Goal: Task Accomplishment & Management: Manage account settings

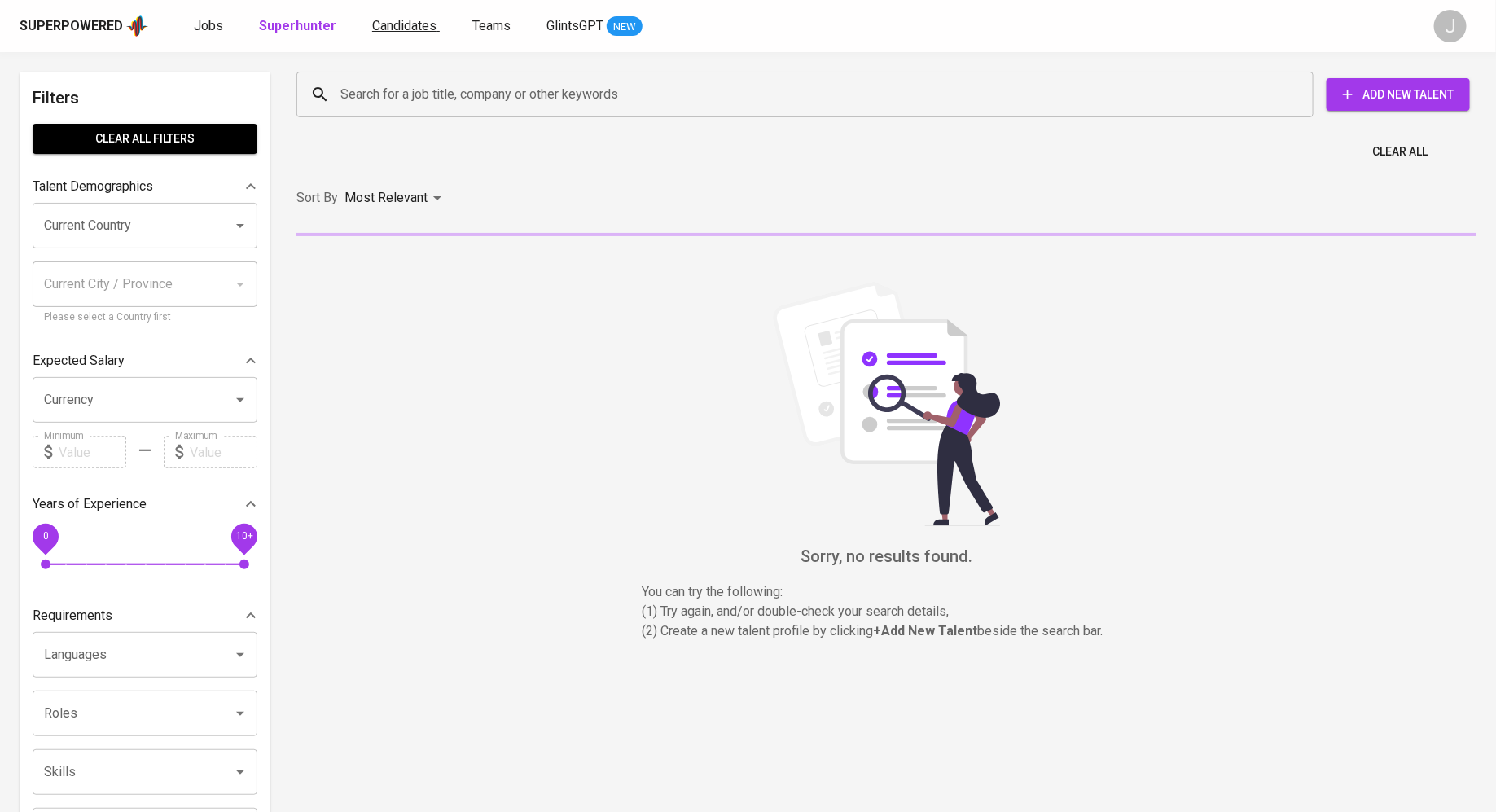
click at [402, 27] on span "Candidates" at bounding box center [404, 25] width 65 height 15
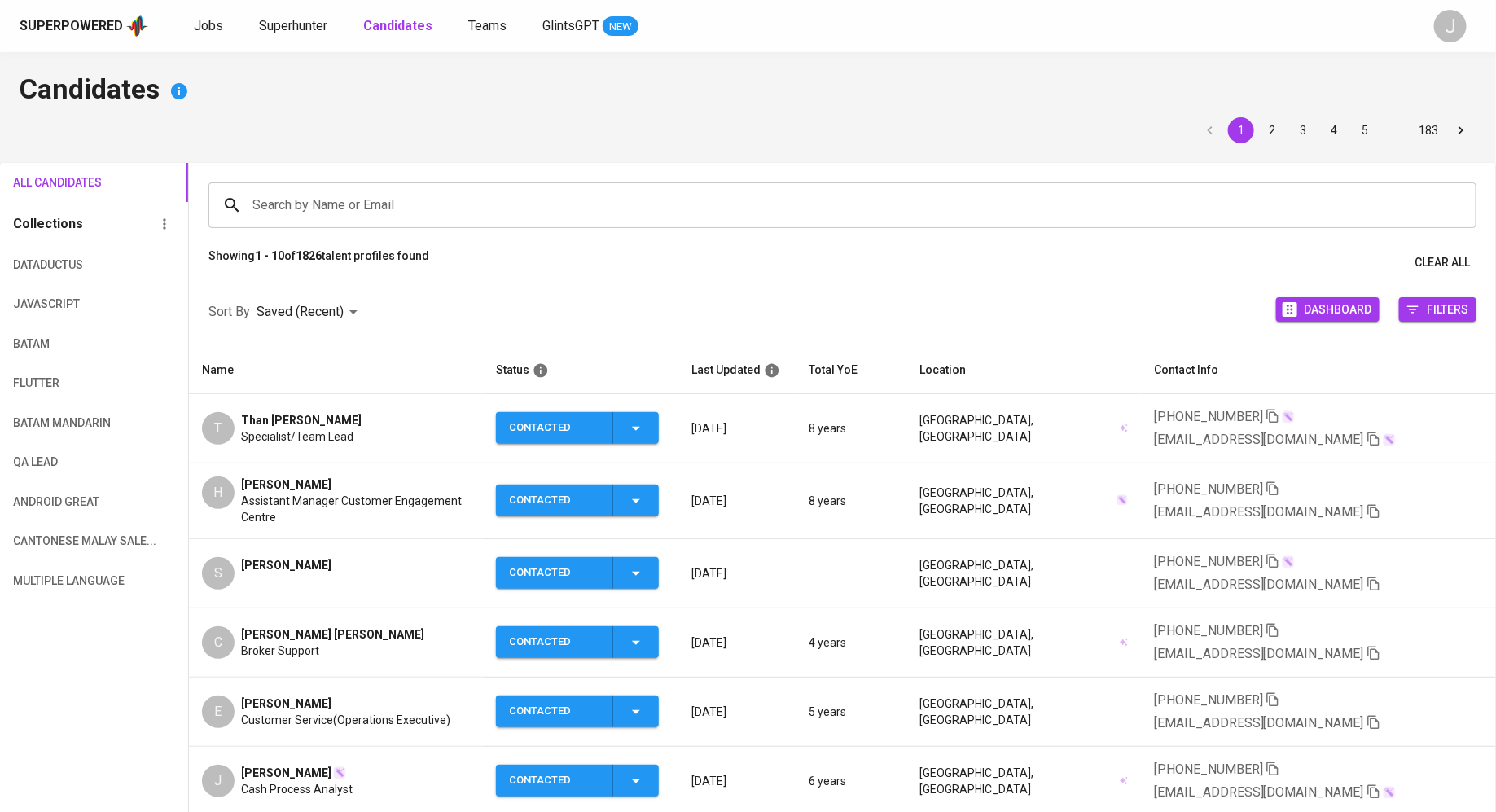
click at [284, 492] on span "Assistant Manager Customer Engagement Centre" at bounding box center [355, 509] width 229 height 33
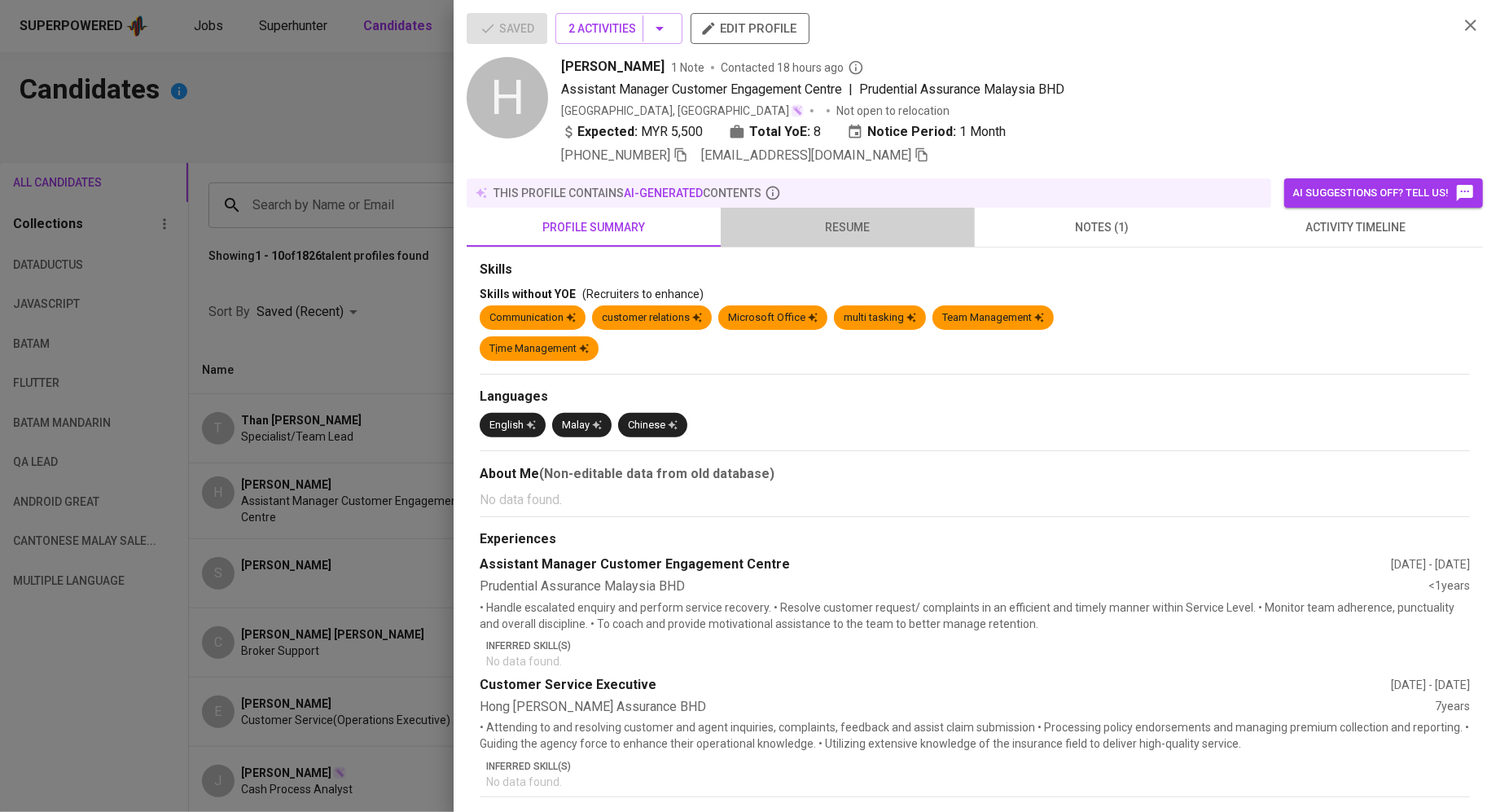
click at [859, 243] on button "resume" at bounding box center [848, 227] width 254 height 39
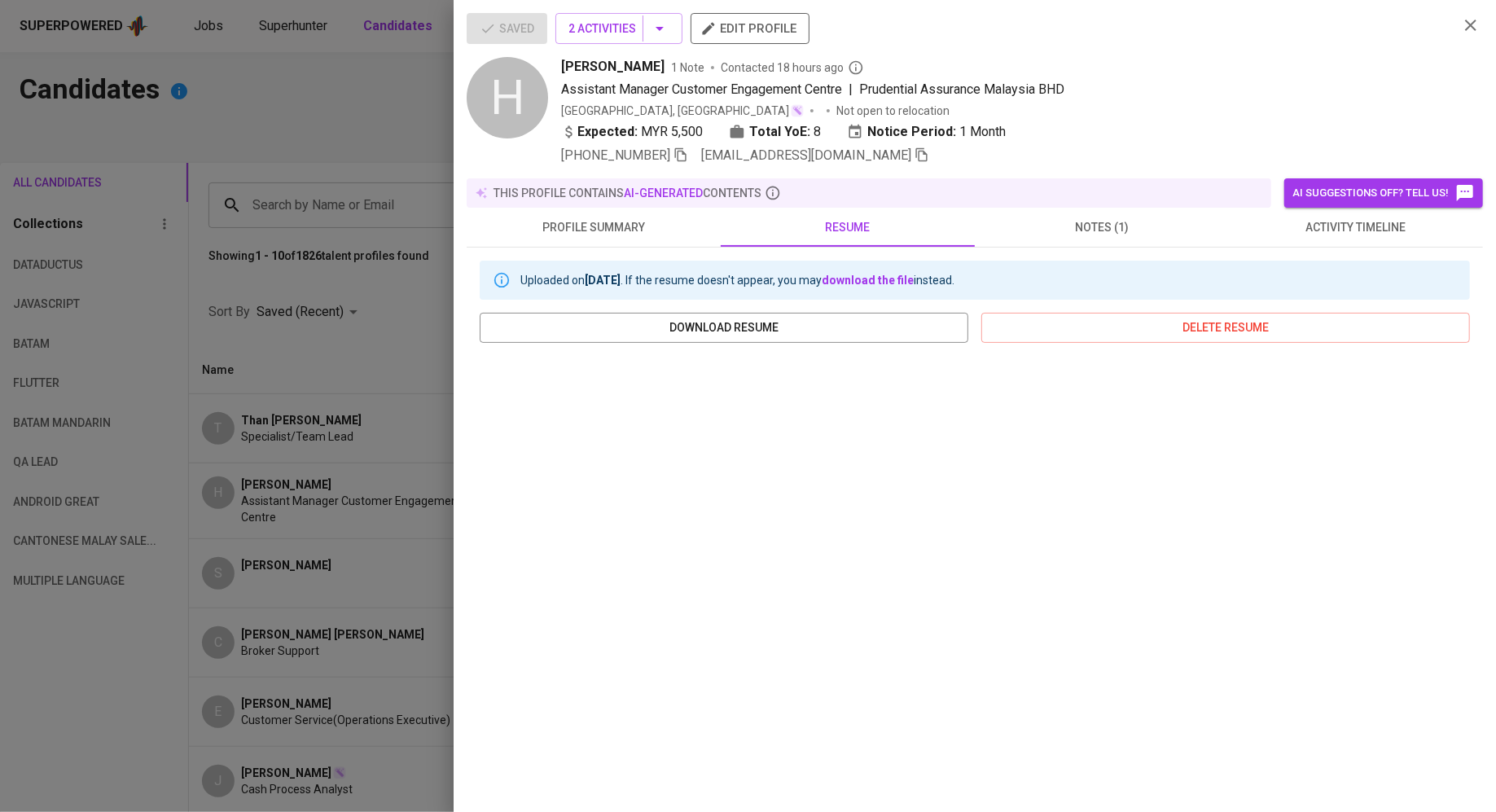
click at [1093, 229] on span "notes (1)" at bounding box center [1102, 228] width 235 height 20
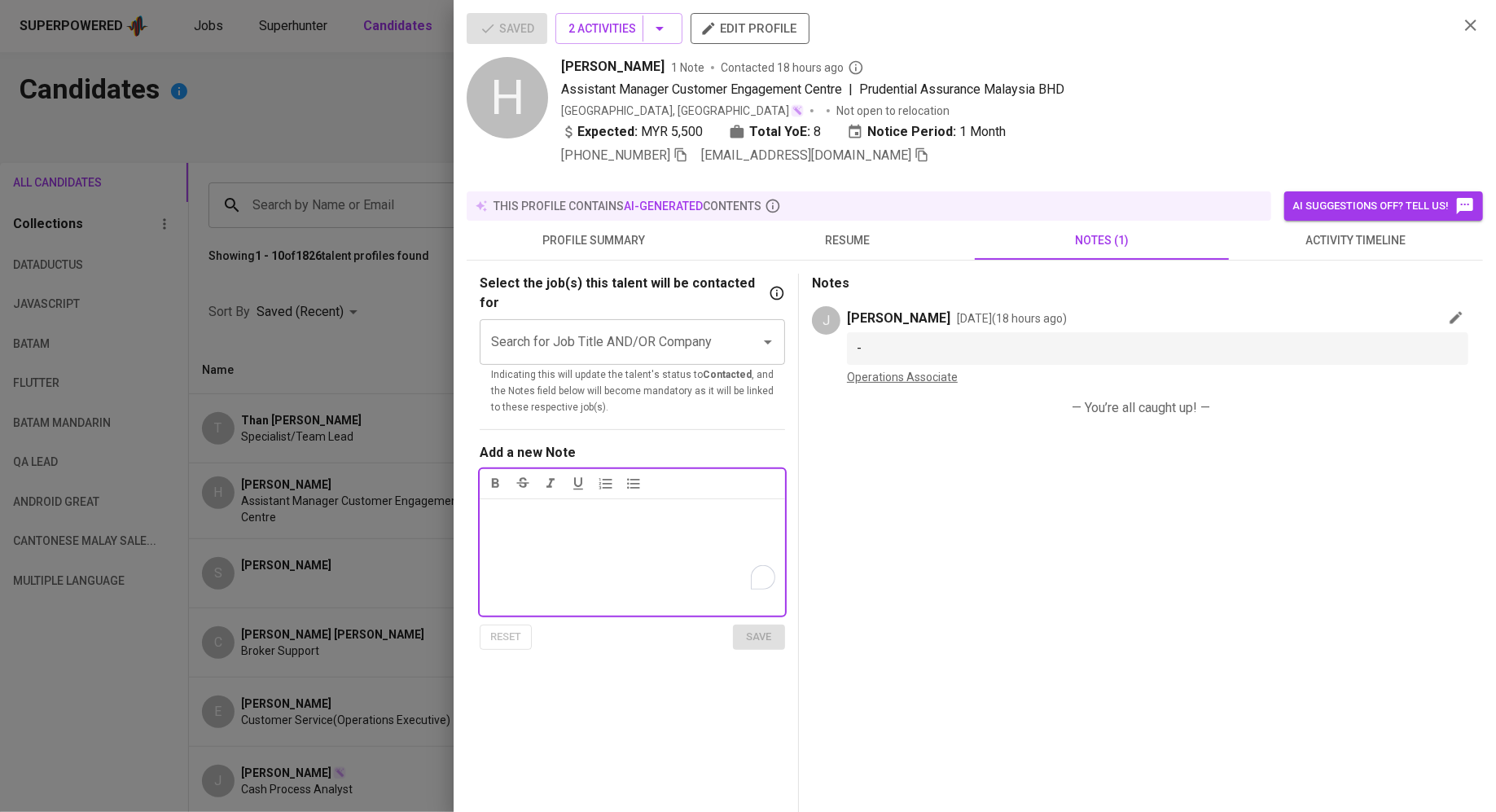
click at [599, 507] on div "Notes ﻿" at bounding box center [632, 556] width 305 height 117
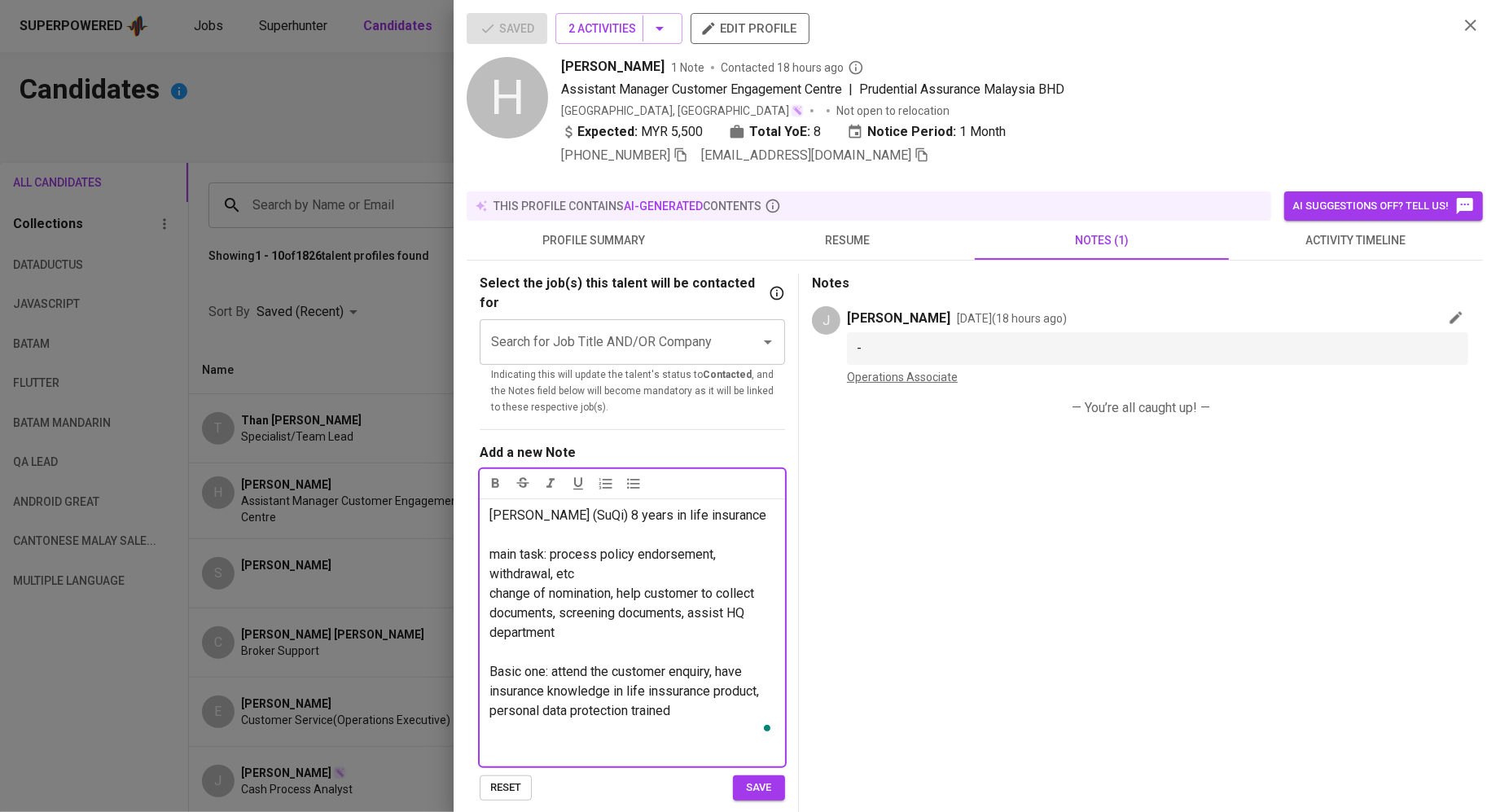
click at [531, 664] on span "Basic one: attend the customer enquiry, have insurance knowledge in life inssur…" at bounding box center [626, 691] width 273 height 55
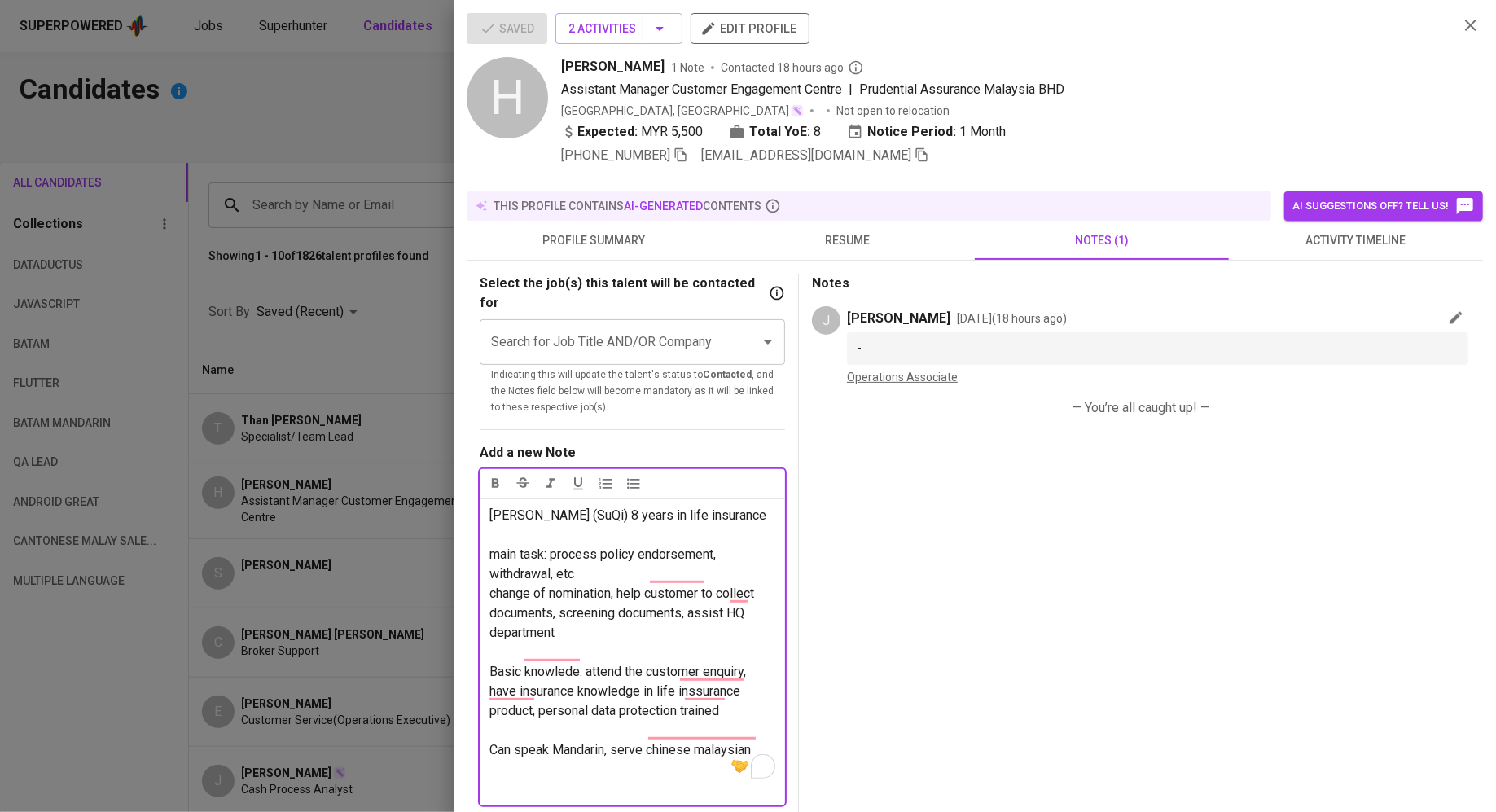
click at [742, 811] on span "save" at bounding box center [758, 827] width 36 height 19
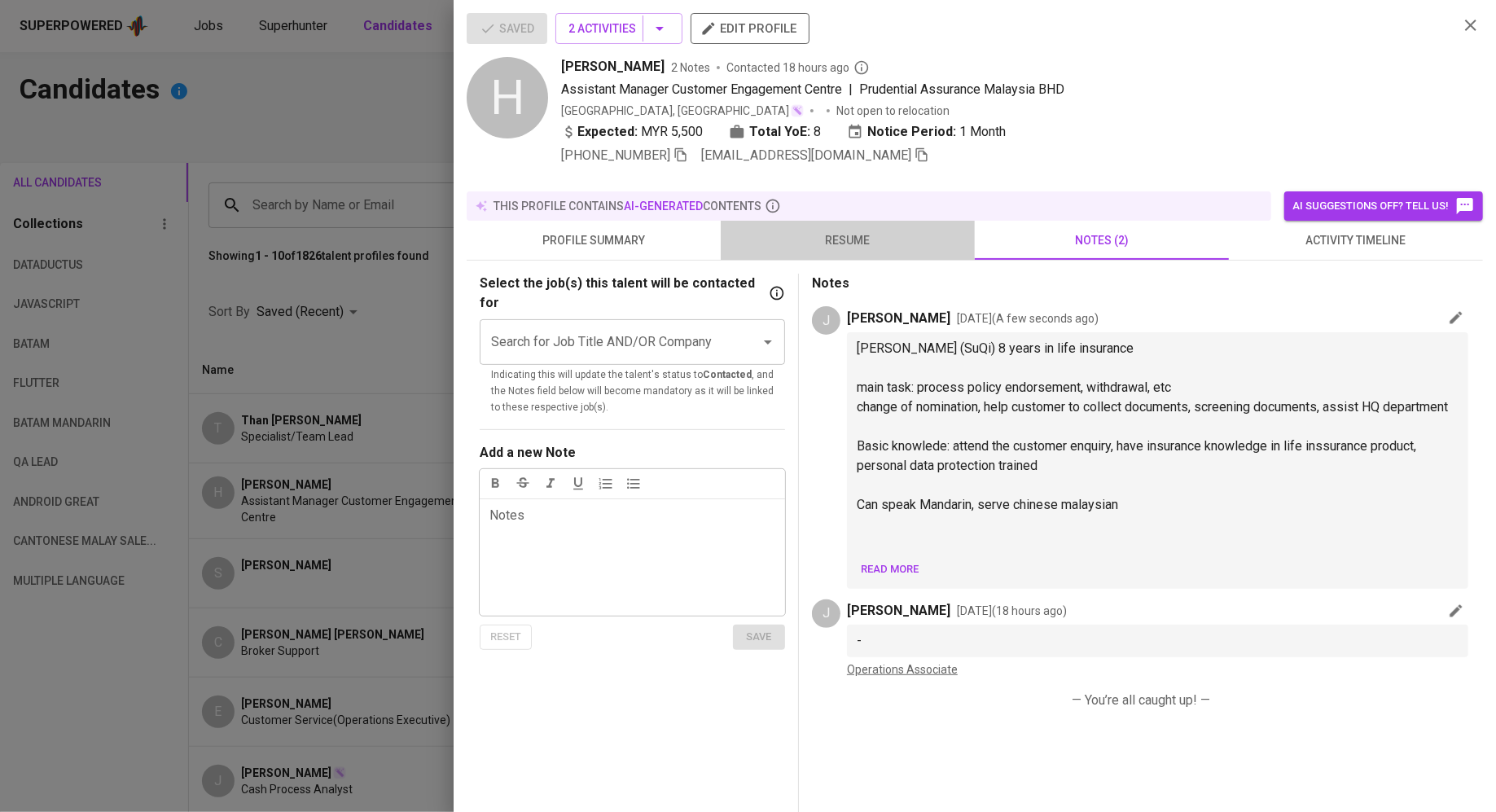
click at [825, 250] on button "resume" at bounding box center [848, 239] width 254 height 39
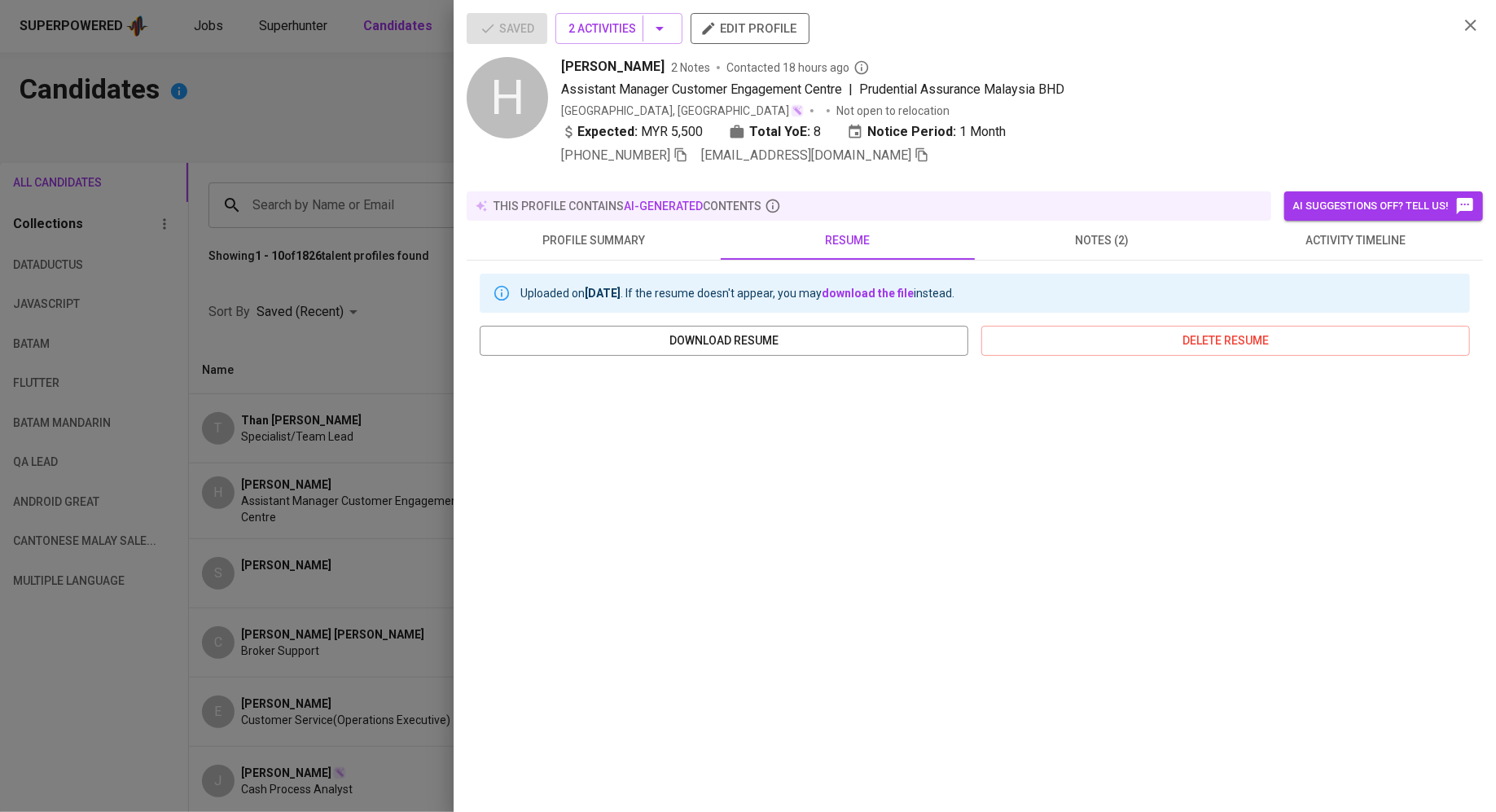
scroll to position [56, 0]
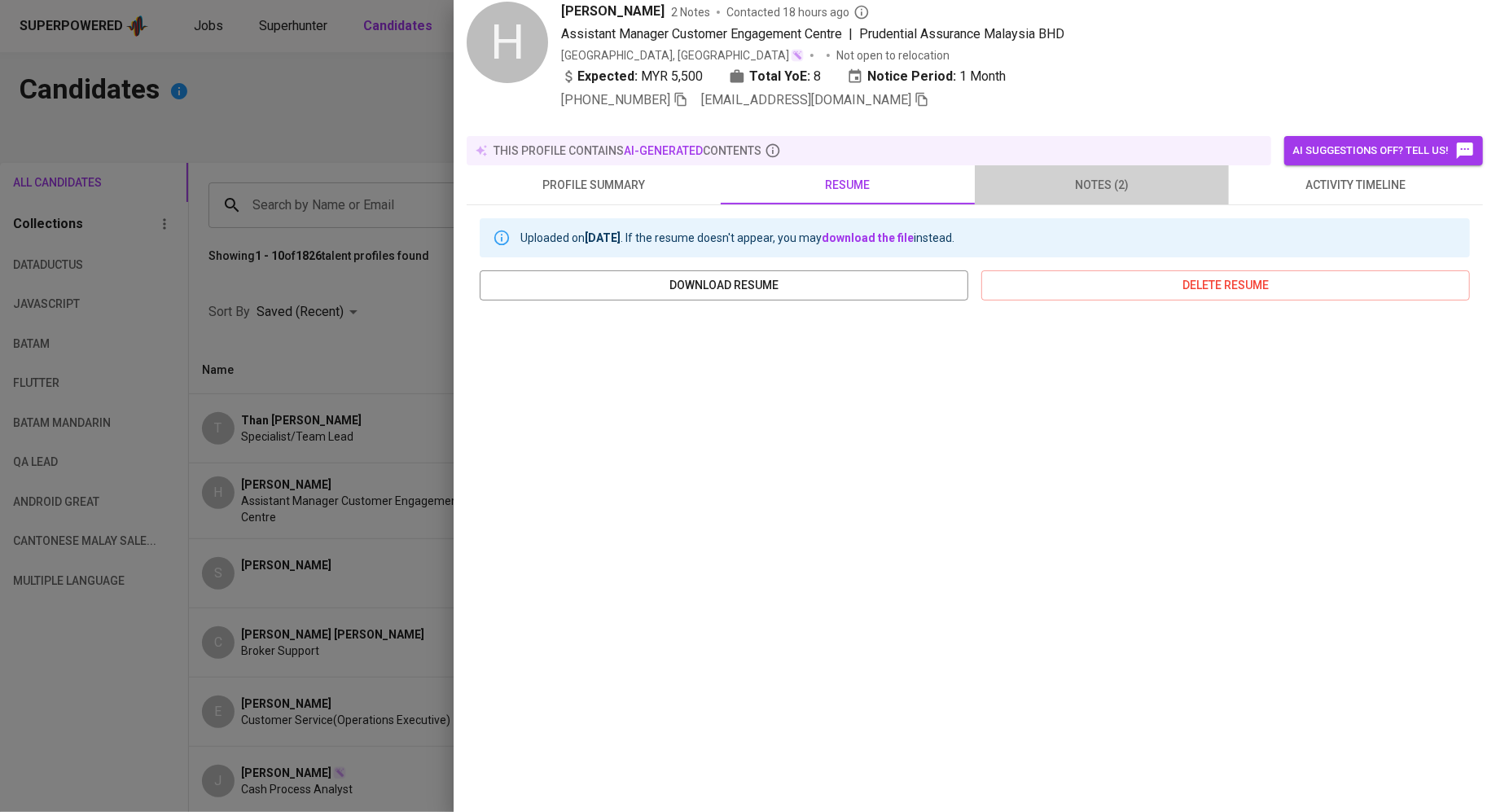
click at [1103, 175] on span "notes (2)" at bounding box center [1102, 185] width 235 height 20
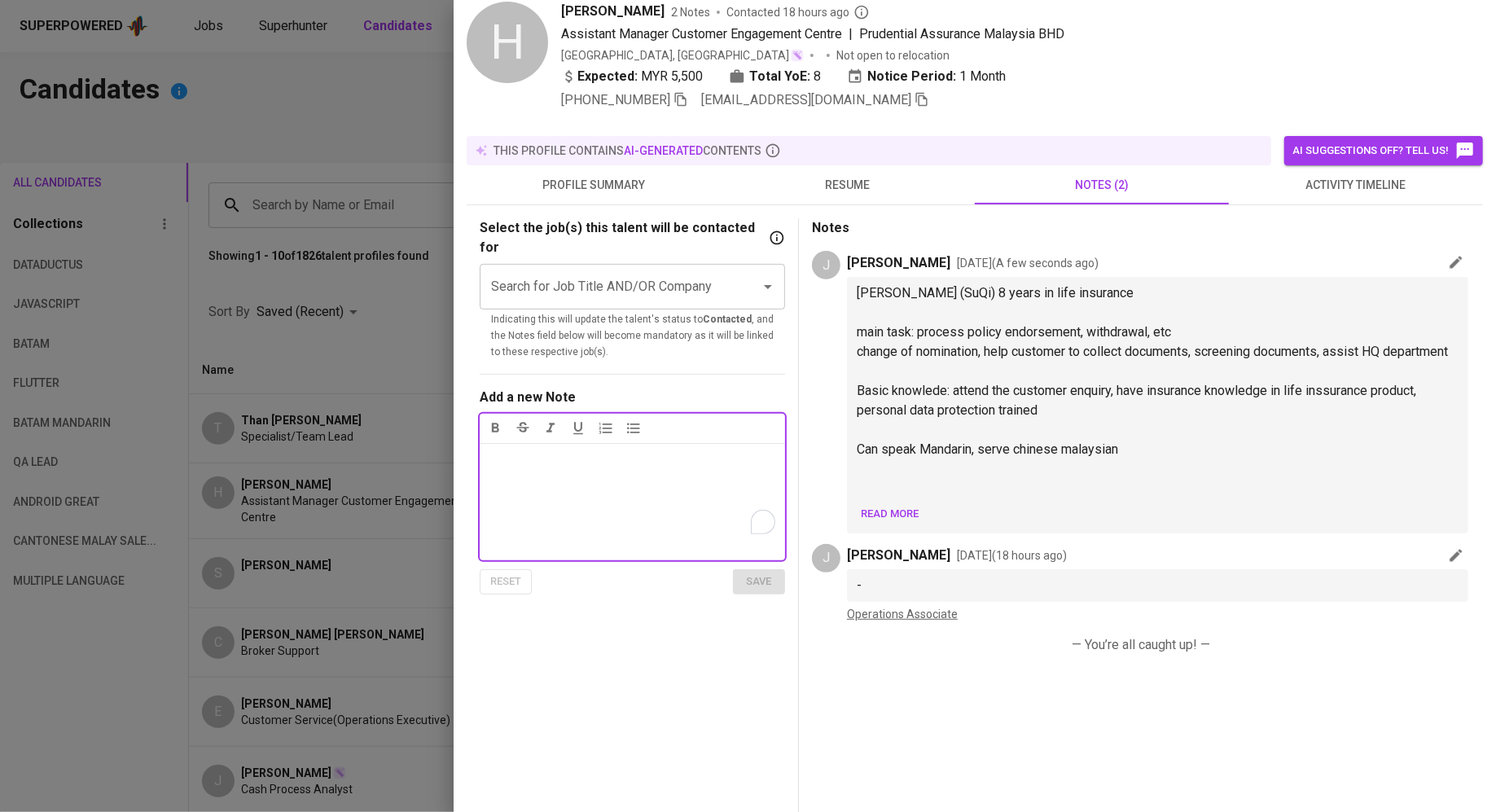
click at [667, 502] on div "Notes ﻿" at bounding box center [632, 502] width 305 height 117
click at [667, 451] on p "resigned from prudential," at bounding box center [633, 460] width 286 height 19
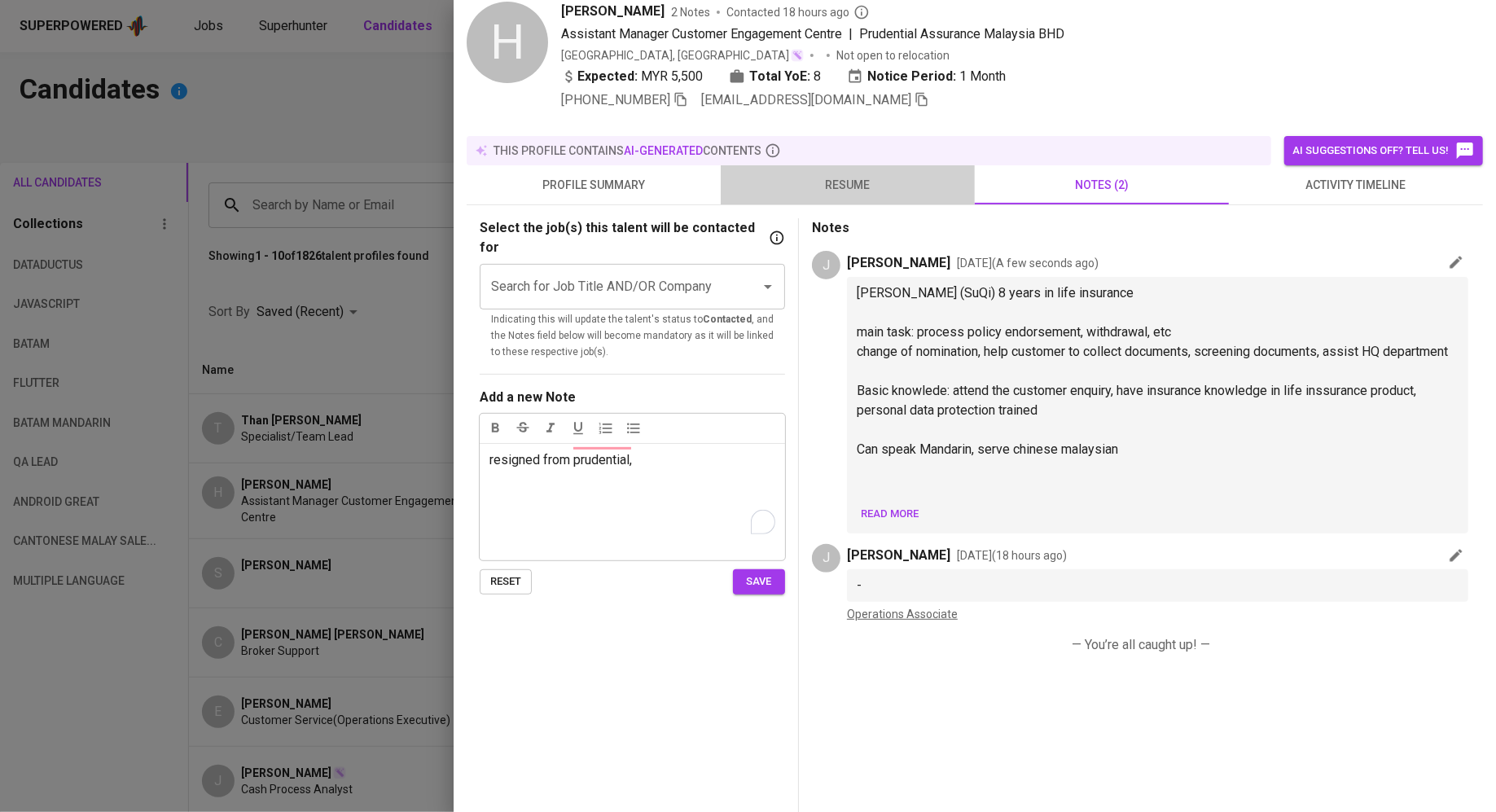
click at [777, 175] on span "resume" at bounding box center [848, 185] width 235 height 20
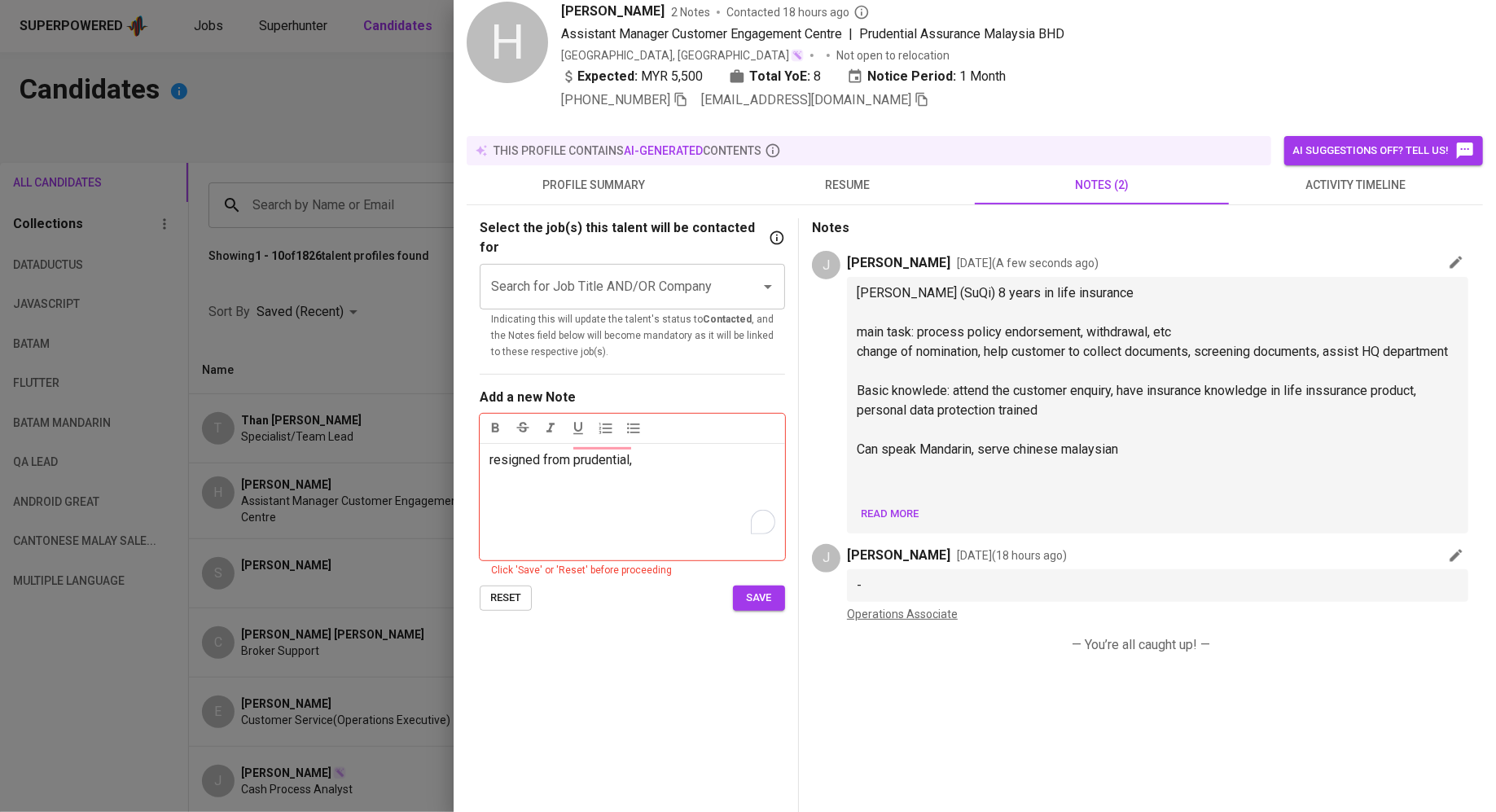
click at [677, 452] on div "resigned from prudential," at bounding box center [632, 502] width 305 height 117
drag, startPoint x: 757, startPoint y: 574, endPoint x: 725, endPoint y: 629, distance: 63.6
click at [725, 629] on div "Select the job(s) this talent will be contacted for Search for Job Title AND/OR…" at bounding box center [639, 624] width 320 height 812
click at [756, 573] on span "save" at bounding box center [758, 582] width 36 height 19
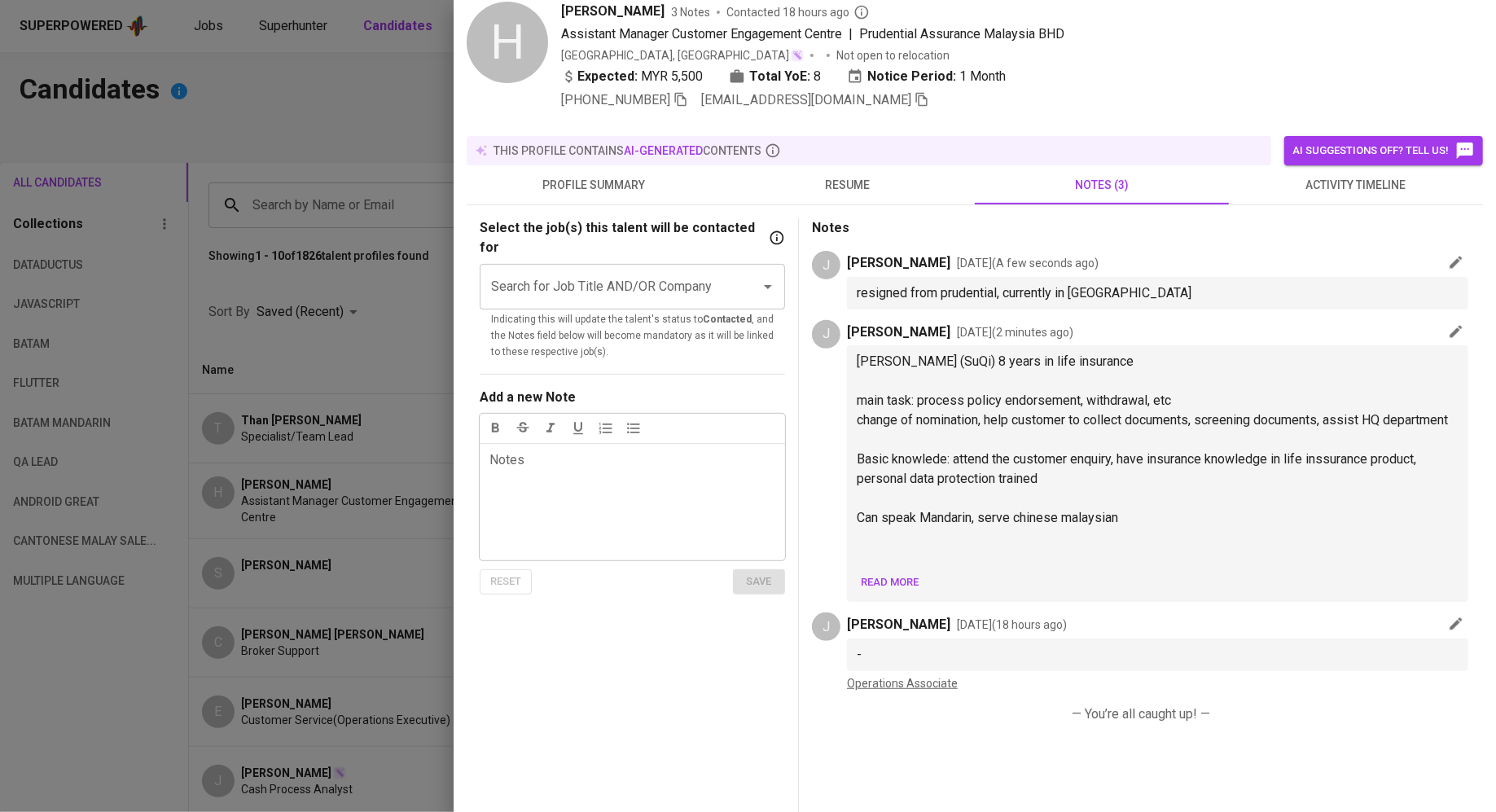
click at [841, 188] on span "resume" at bounding box center [848, 185] width 235 height 20
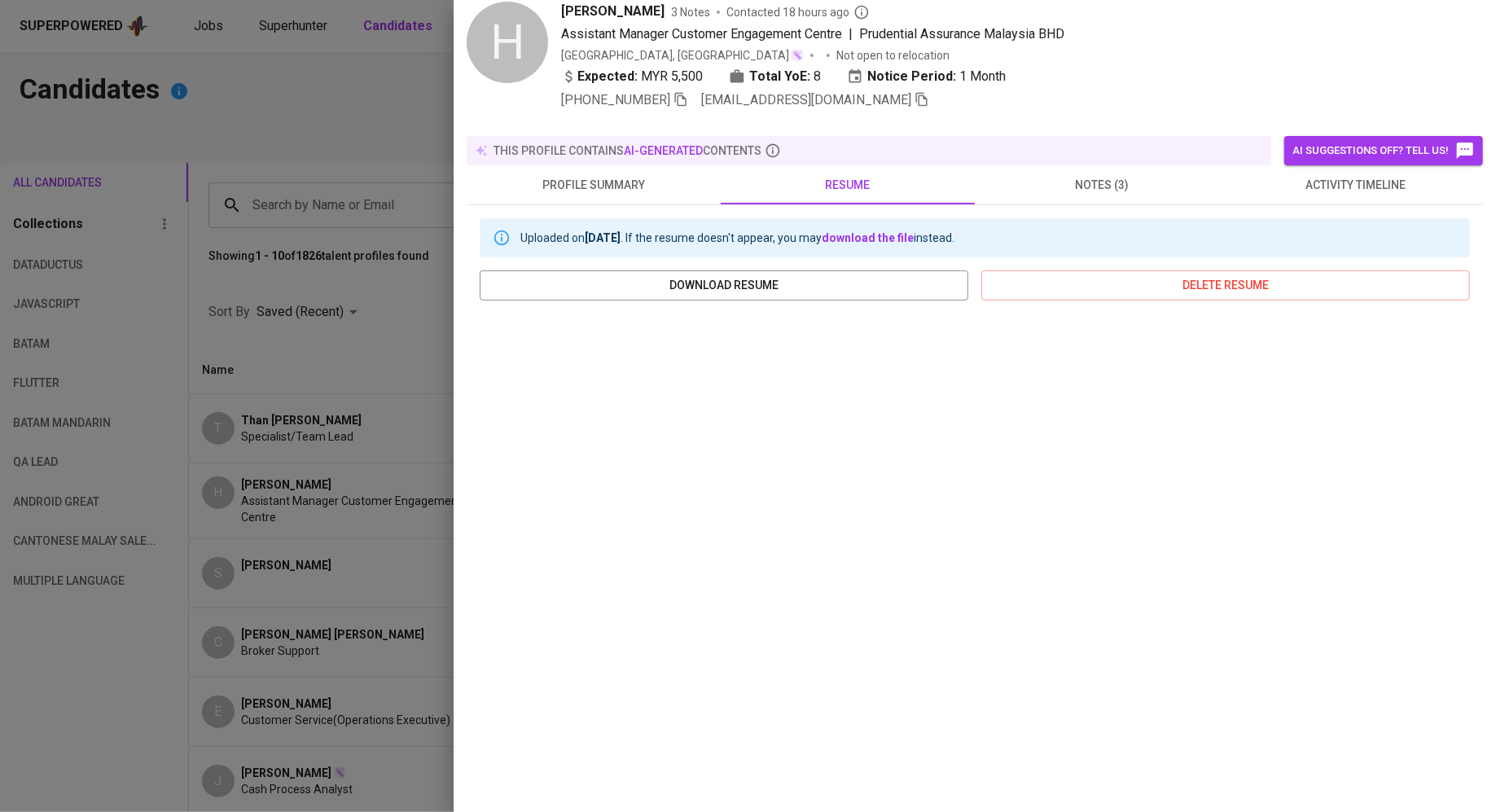
click at [1084, 175] on span "notes (3)" at bounding box center [1102, 185] width 235 height 20
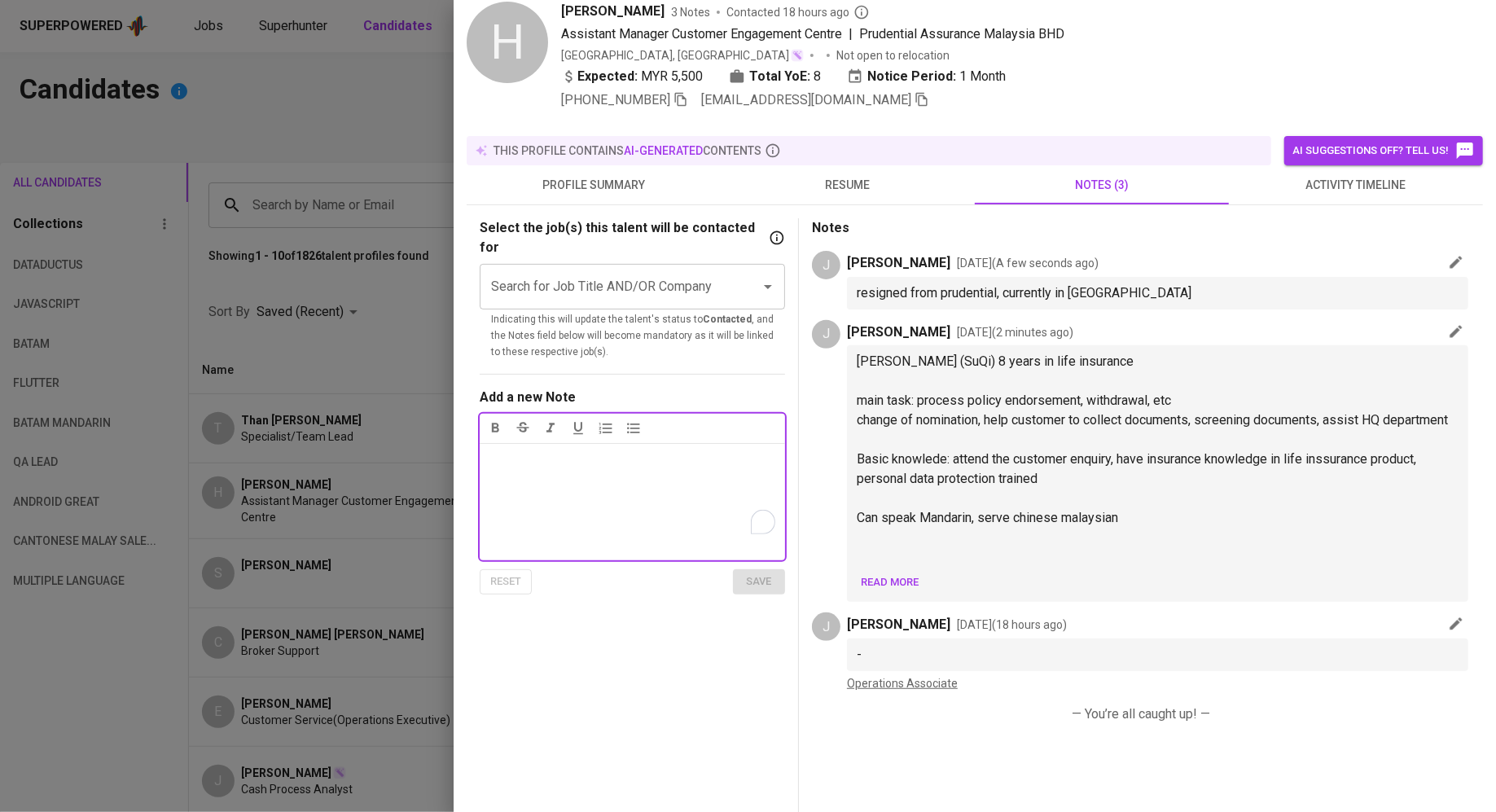
click at [630, 463] on div "Notes ﻿" at bounding box center [632, 502] width 305 height 117
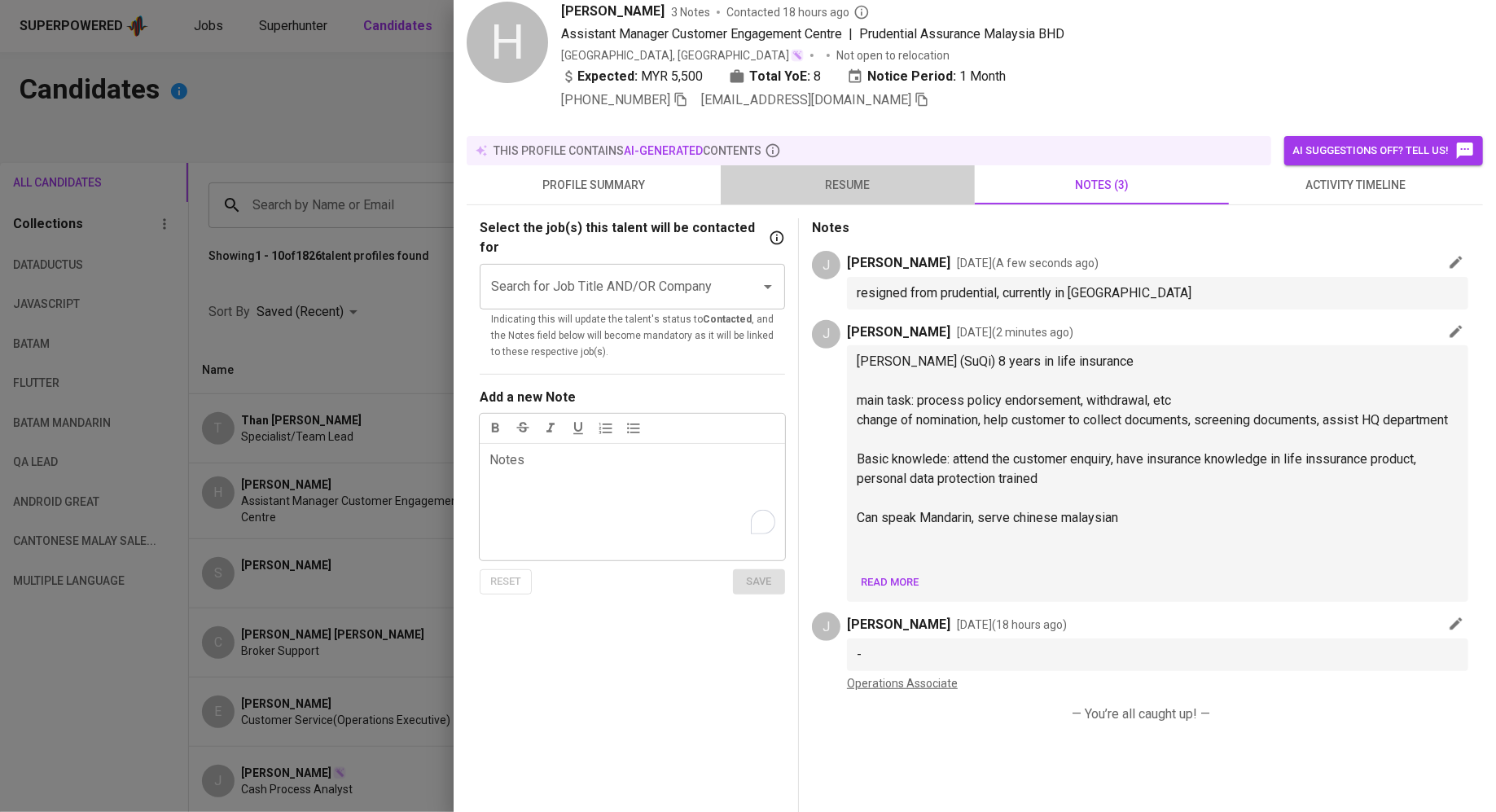
click at [831, 176] on span "resume" at bounding box center [848, 185] width 235 height 20
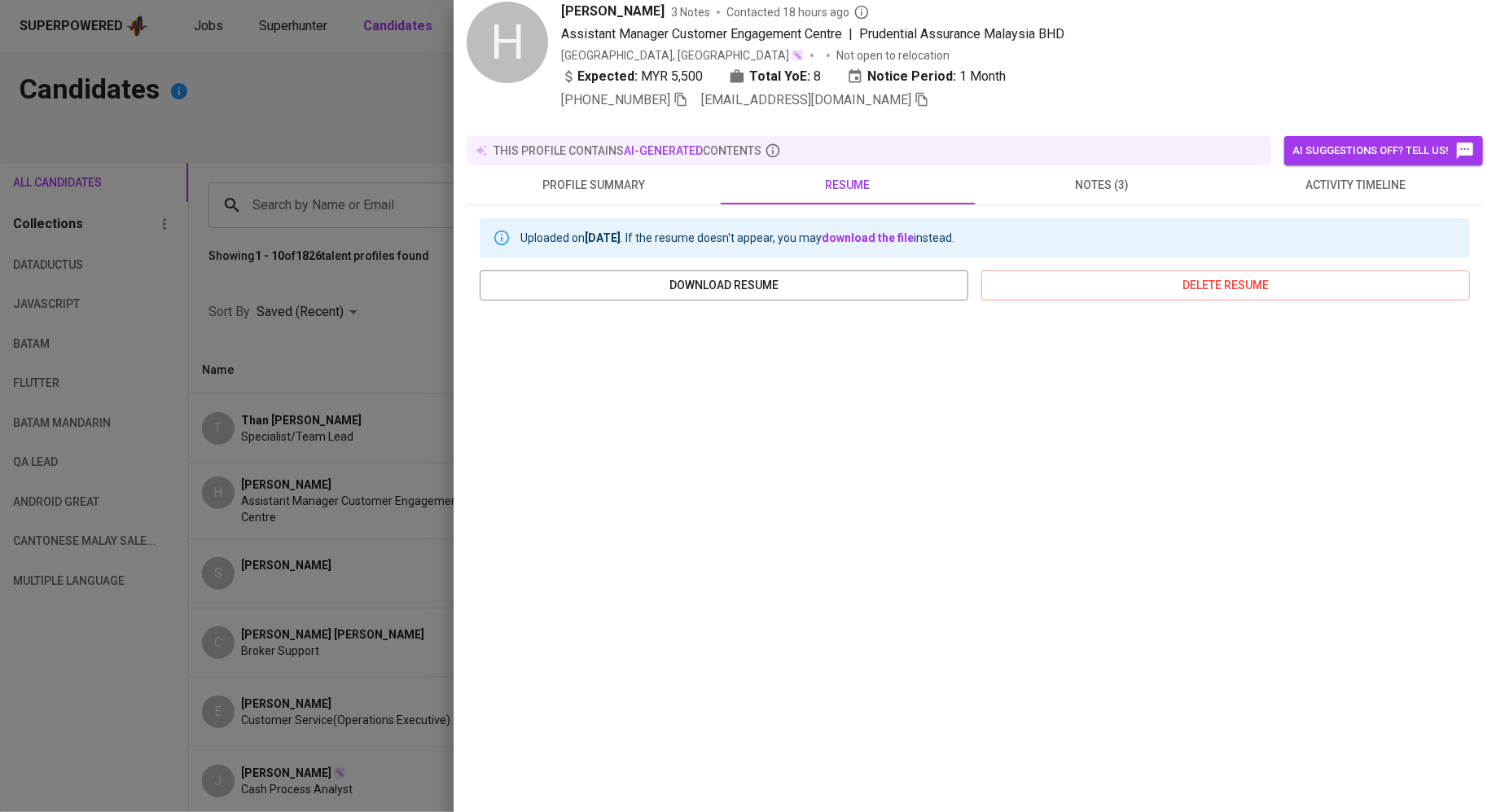
click at [1072, 175] on span "notes (3)" at bounding box center [1102, 185] width 235 height 20
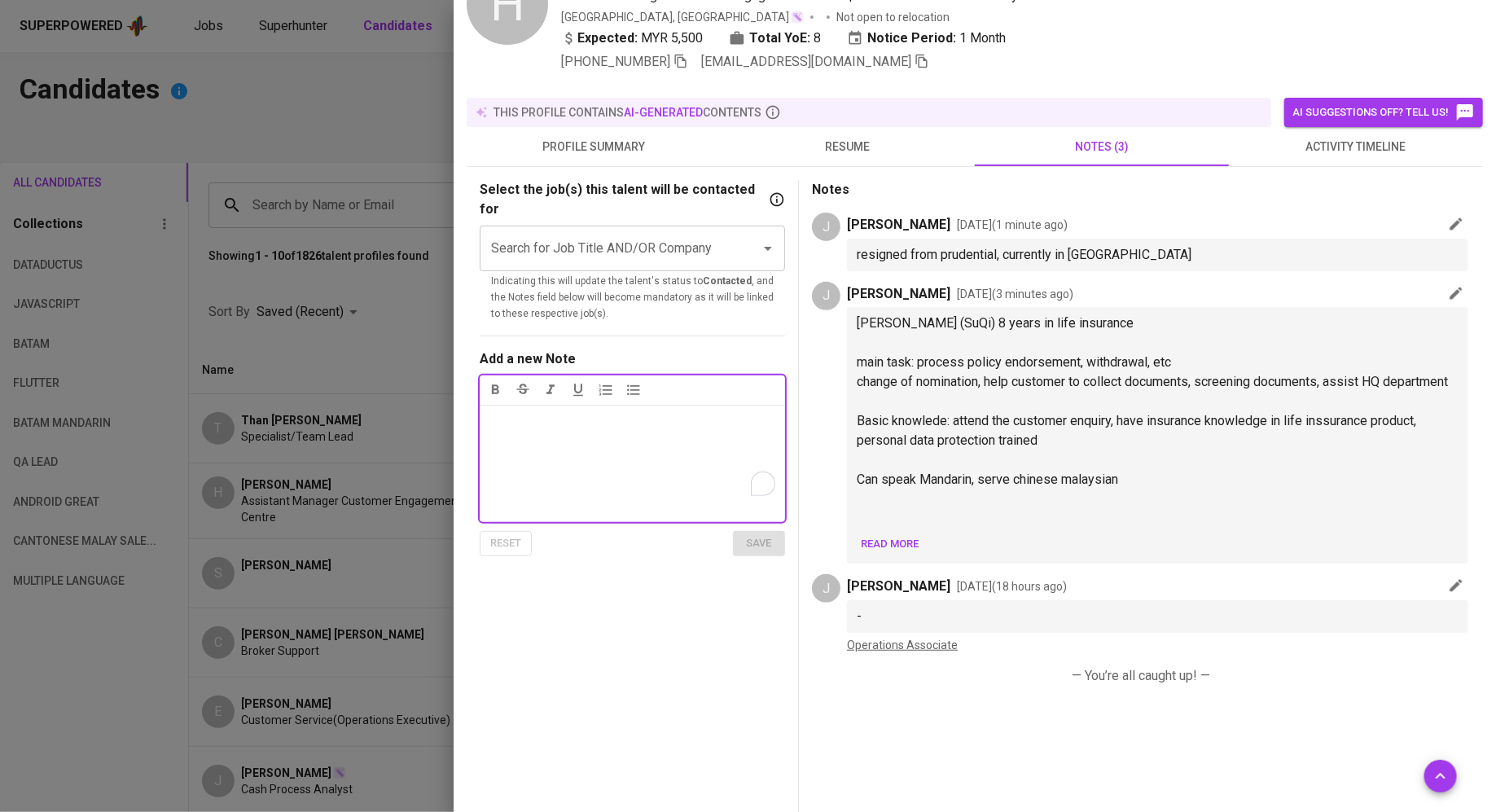
scroll to position [106, 0]
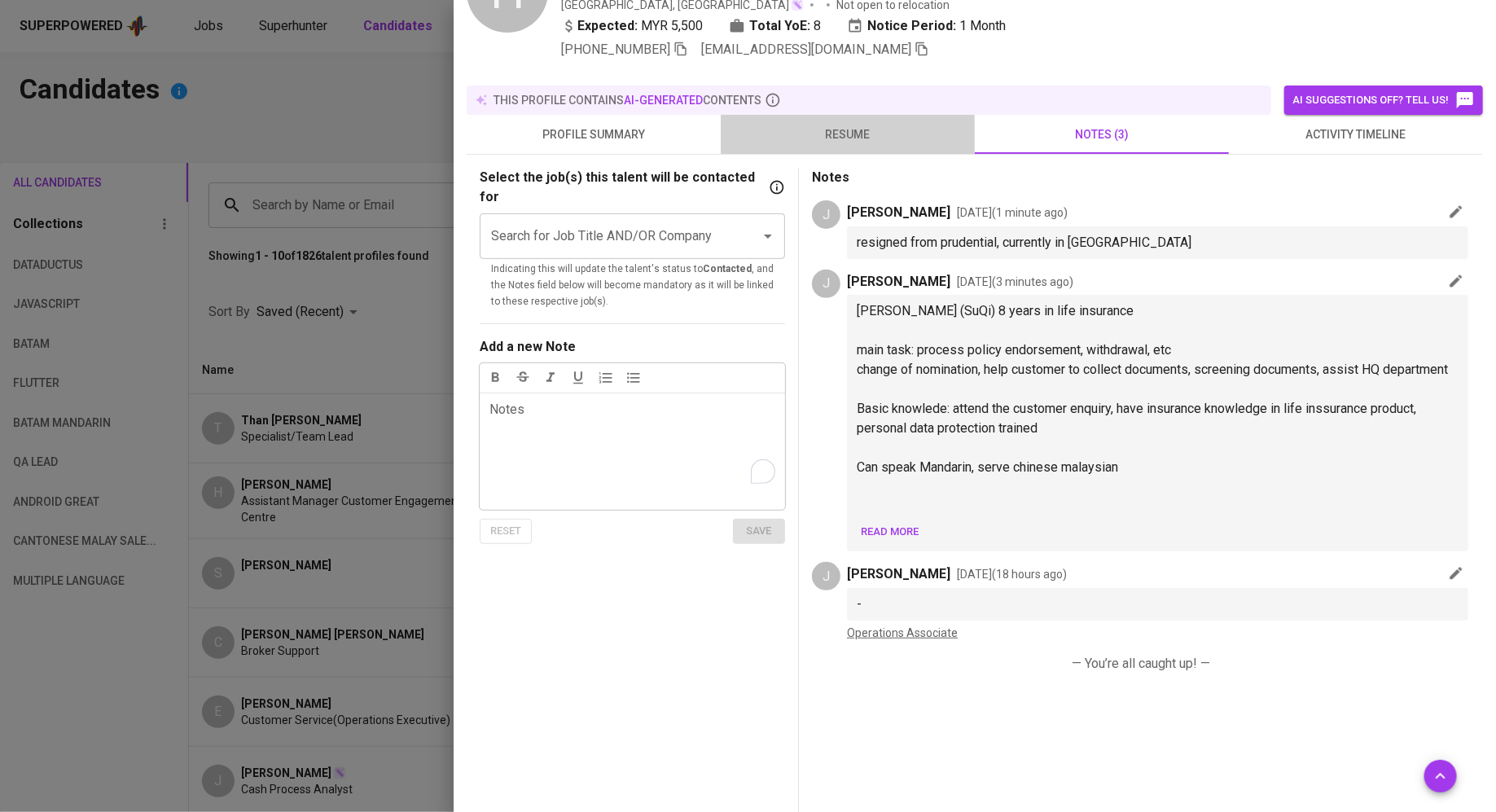
click at [837, 125] on span "resume" at bounding box center [848, 135] width 235 height 20
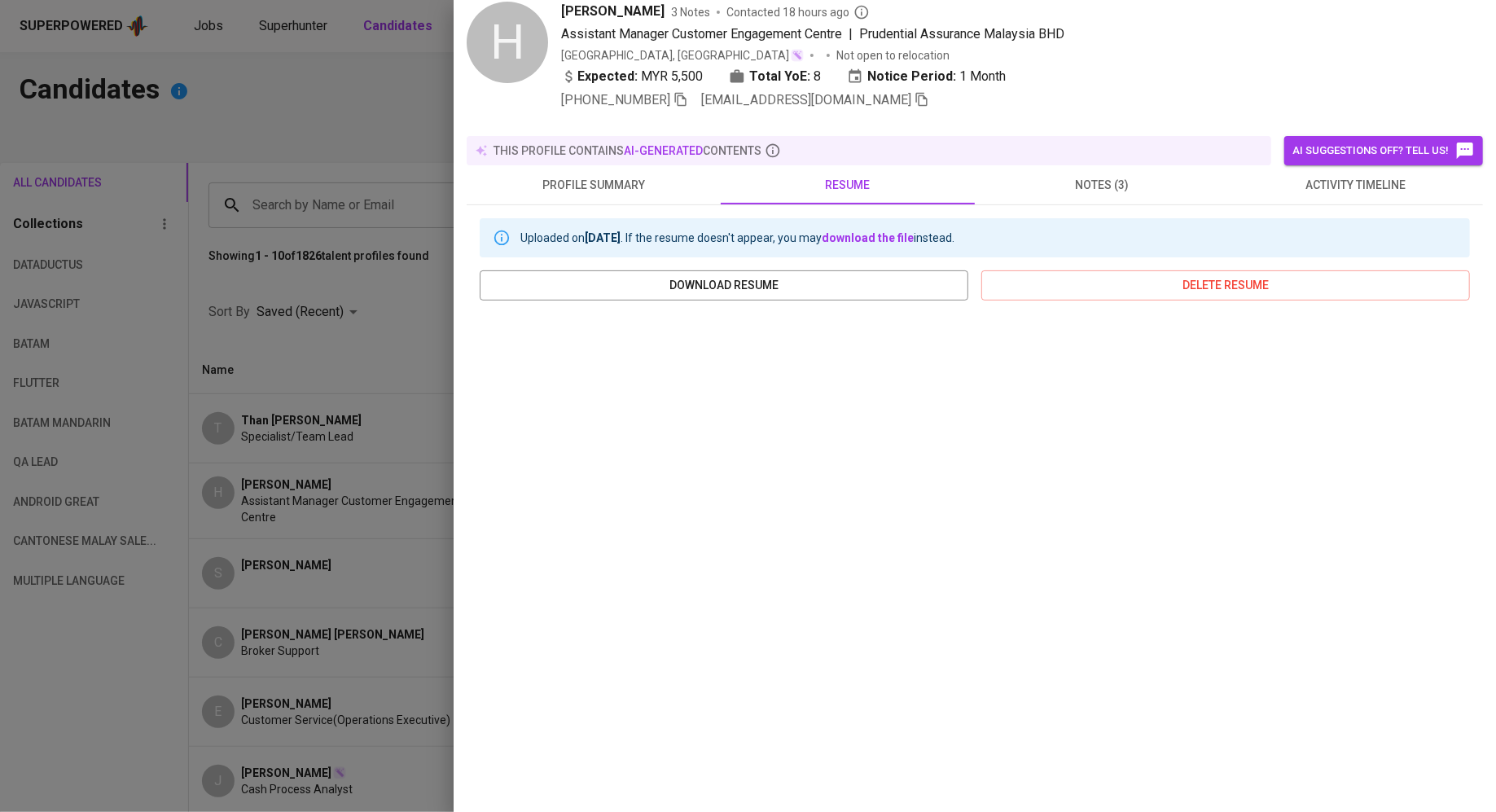
click at [615, 175] on span "profile summary" at bounding box center [594, 185] width 235 height 20
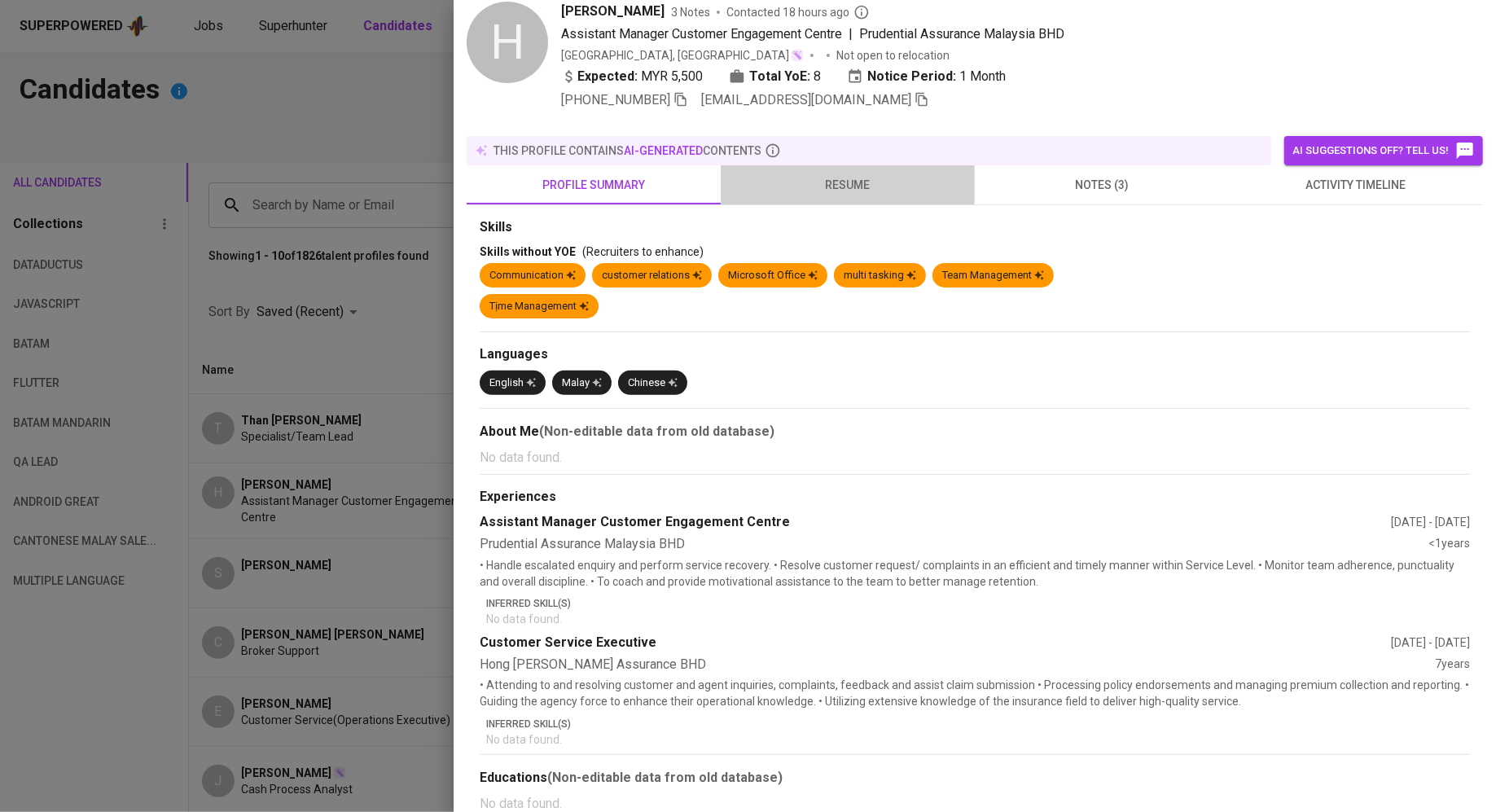
click at [822, 175] on span "resume" at bounding box center [848, 185] width 235 height 20
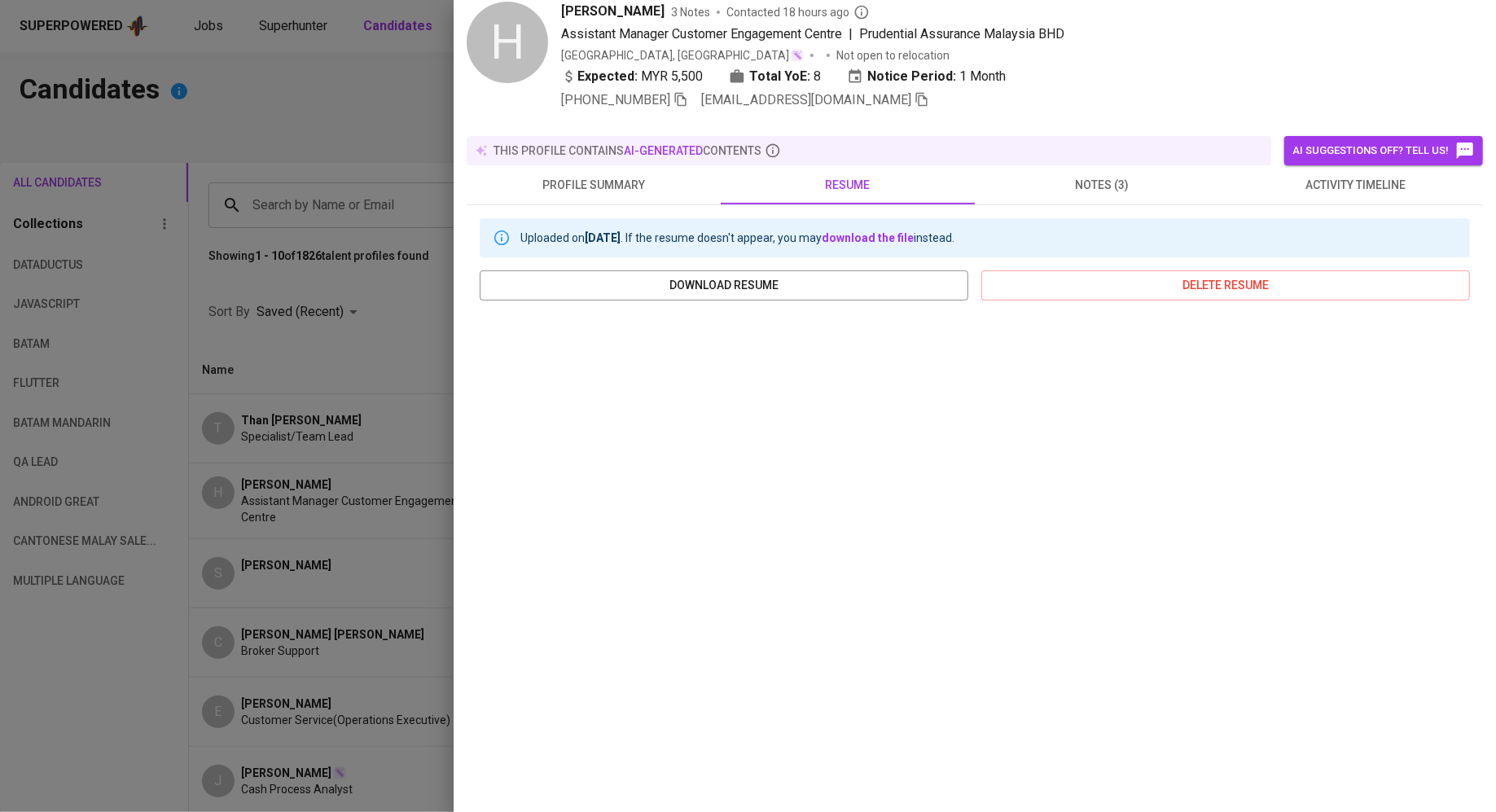
click at [1099, 175] on span "notes (3)" at bounding box center [1102, 185] width 235 height 20
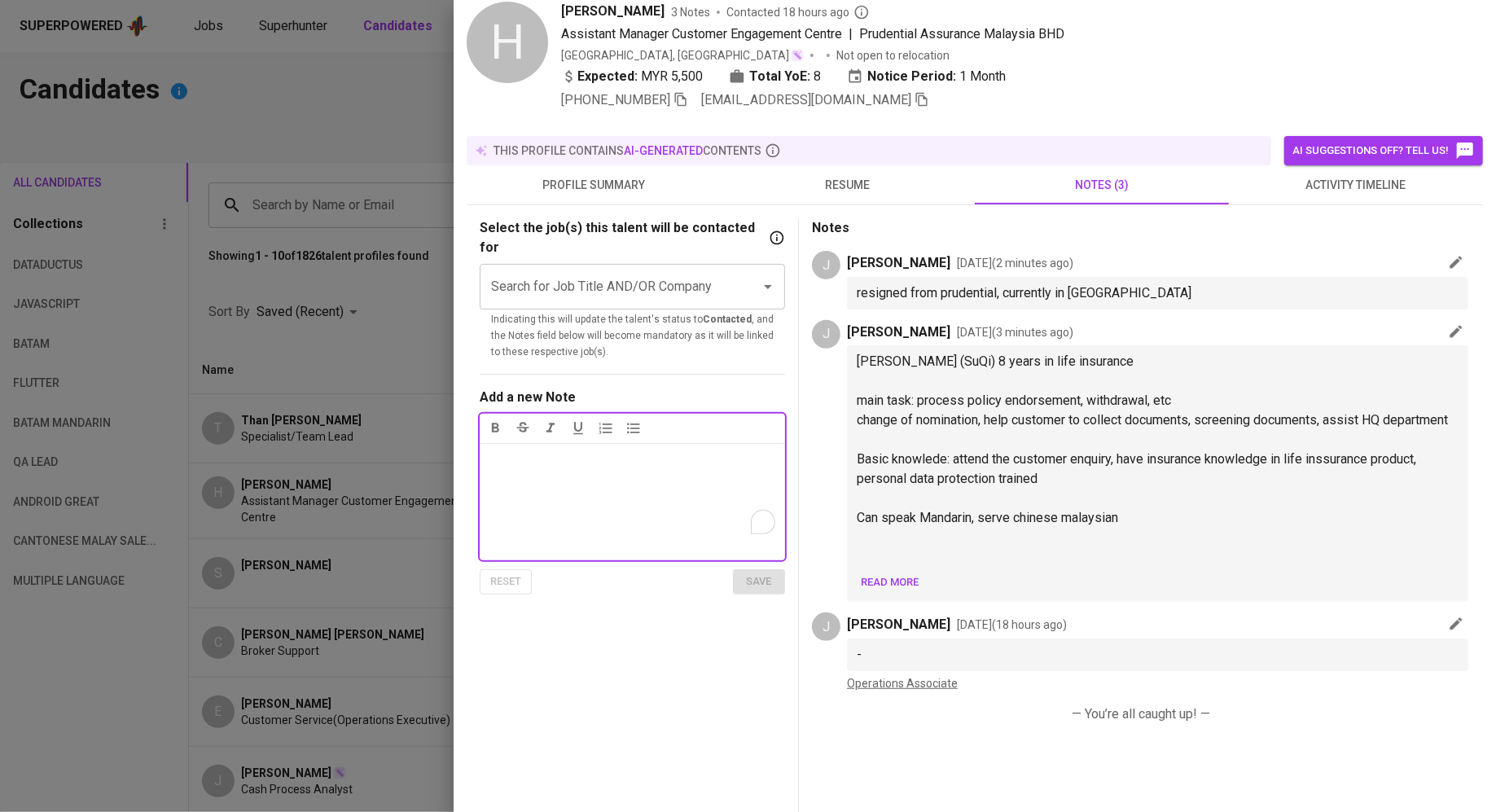
click at [727, 470] on div "Notes ﻿" at bounding box center [632, 502] width 305 height 117
click at [769, 573] on span "save" at bounding box center [758, 582] width 36 height 19
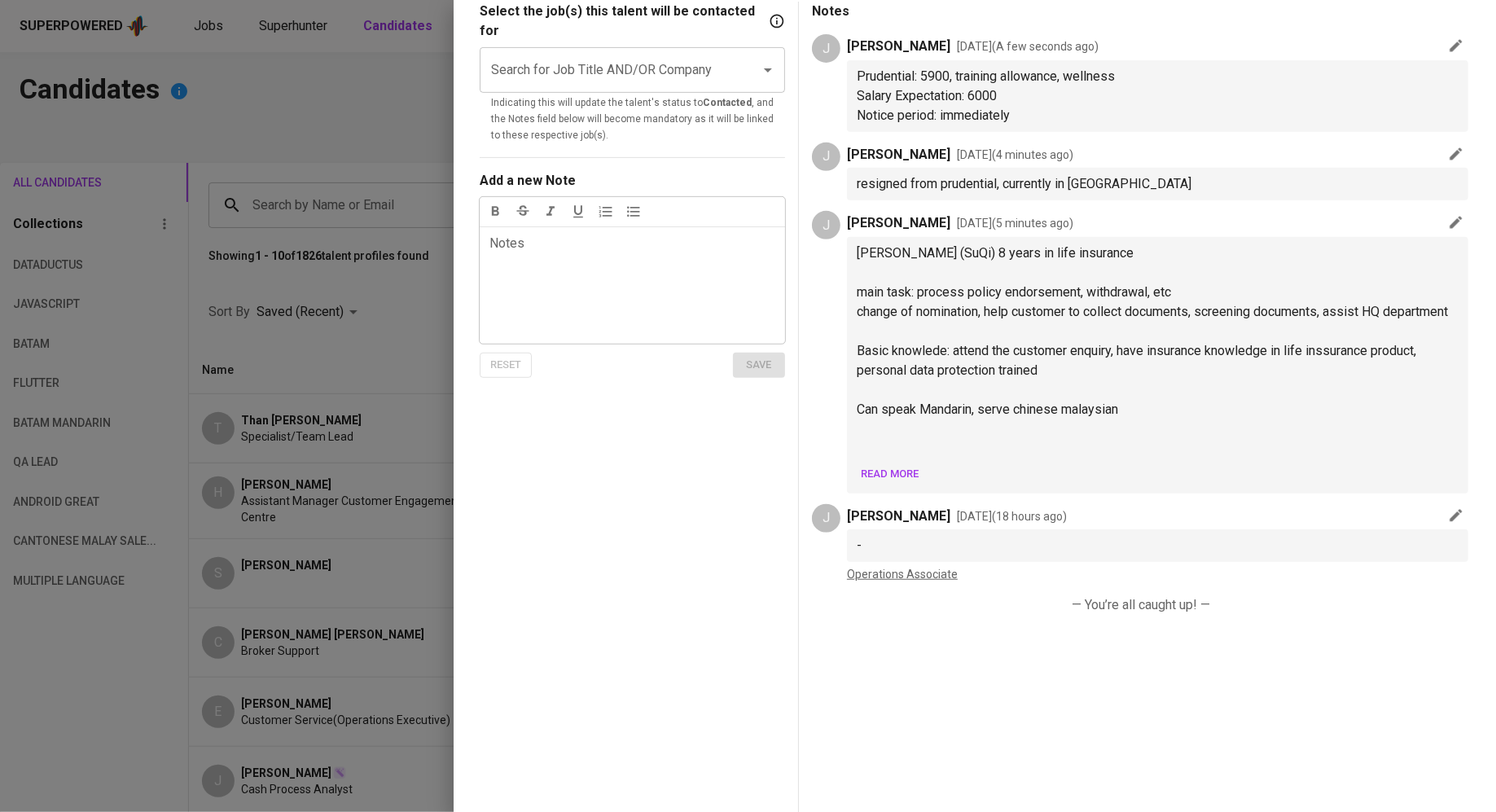
scroll to position [0, 0]
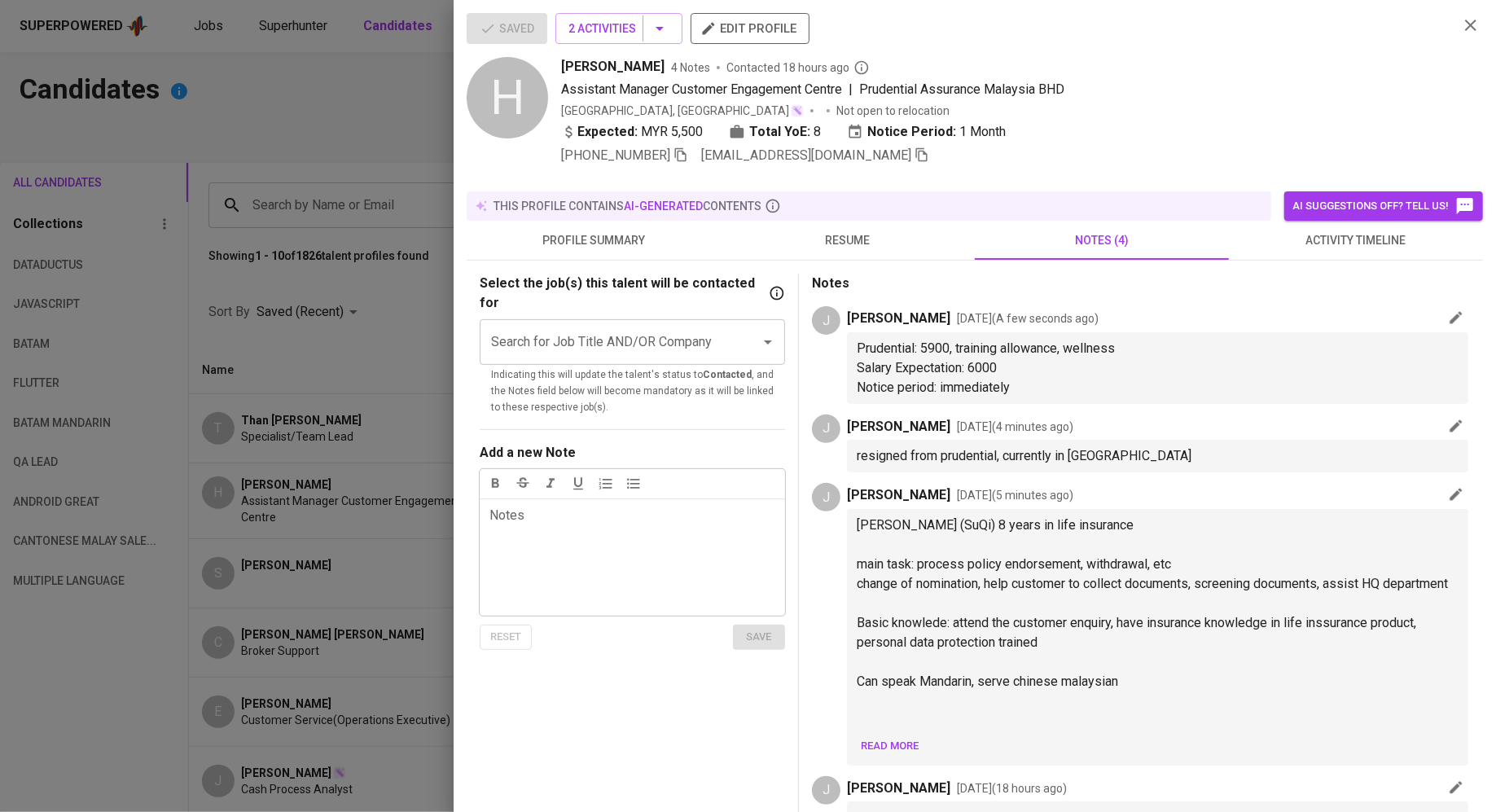
click at [845, 241] on span "resume" at bounding box center [848, 240] width 235 height 20
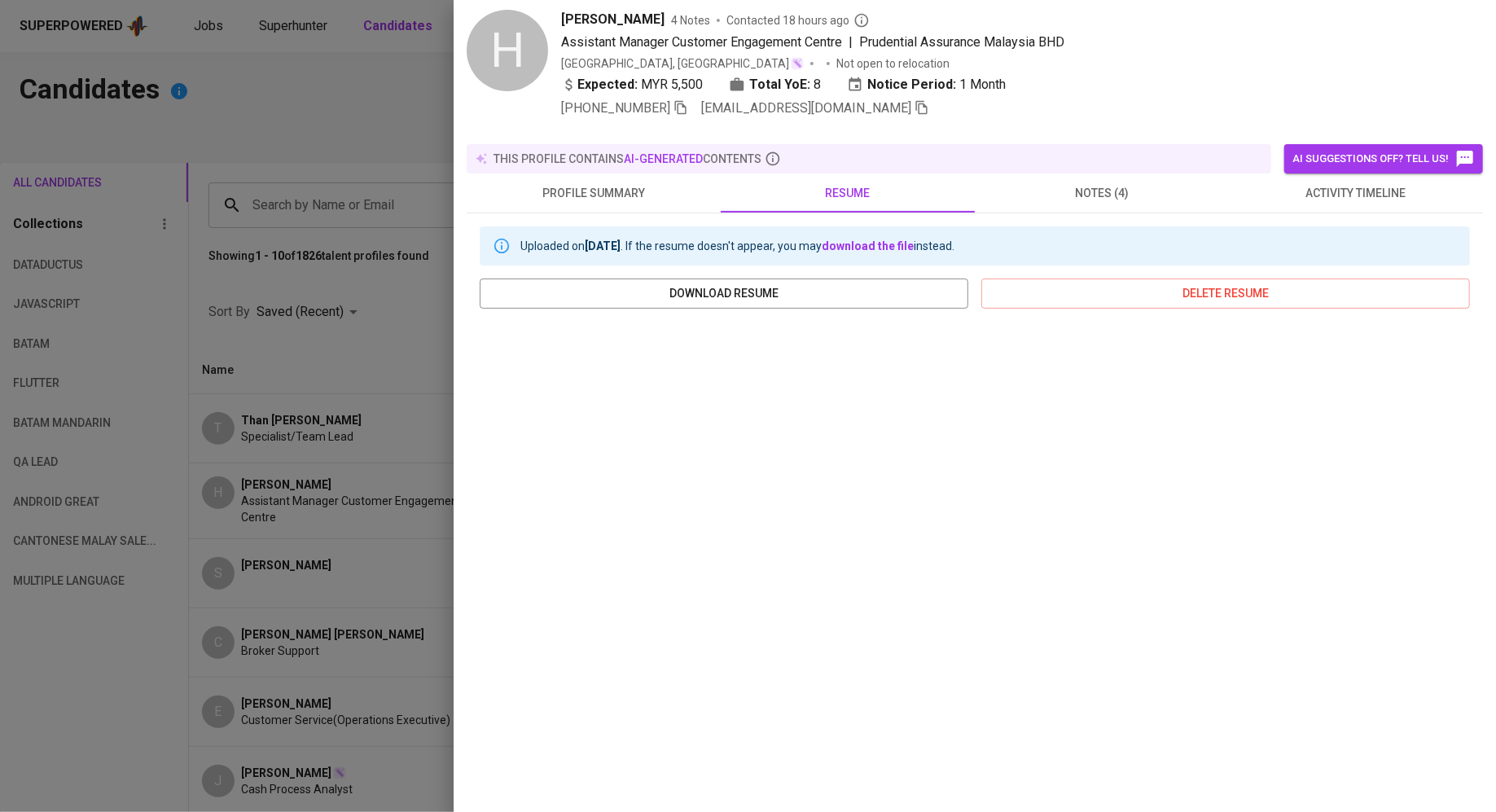
scroll to position [56, 0]
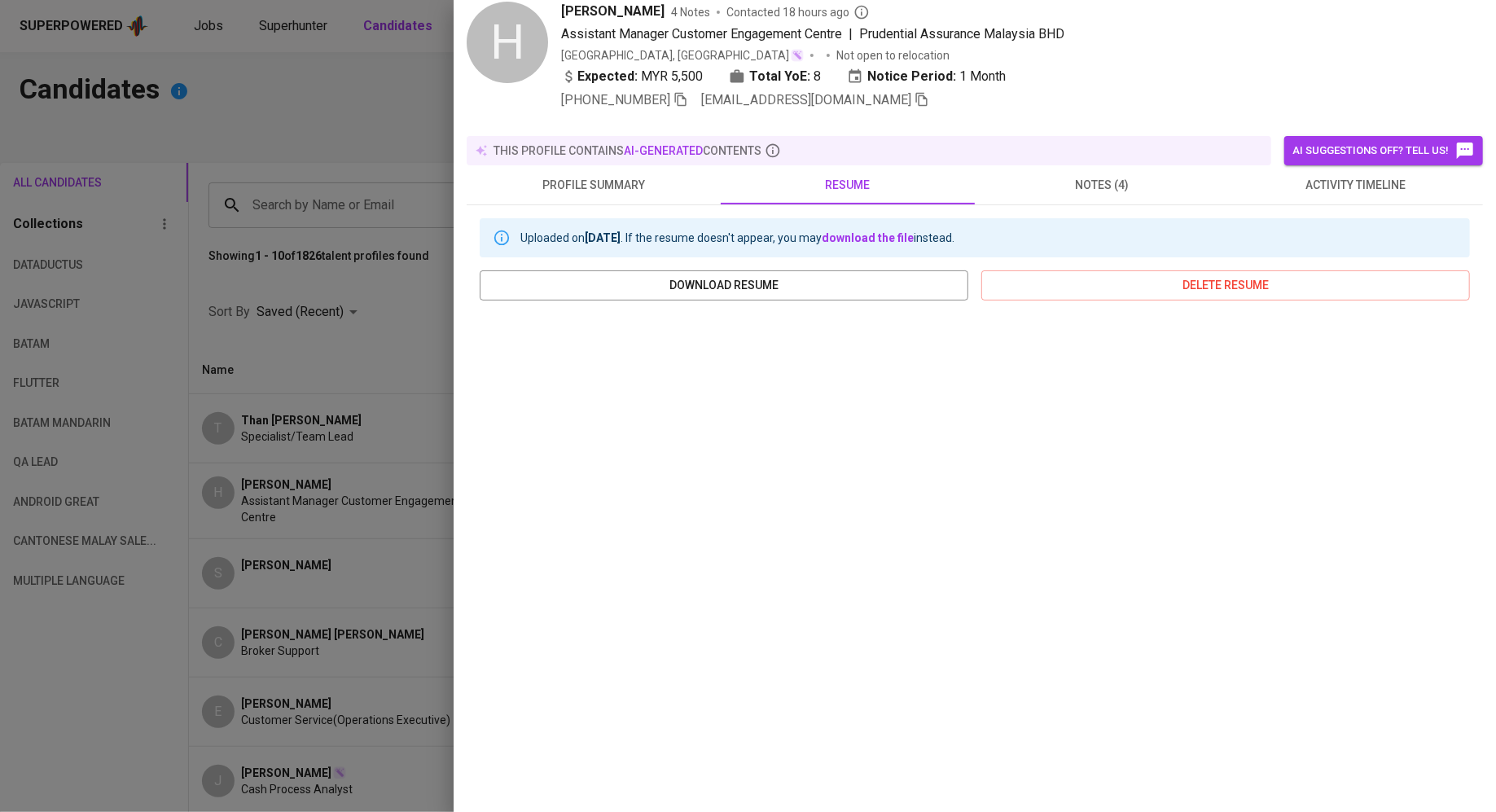
click at [1148, 175] on span "notes (4)" at bounding box center [1102, 185] width 235 height 20
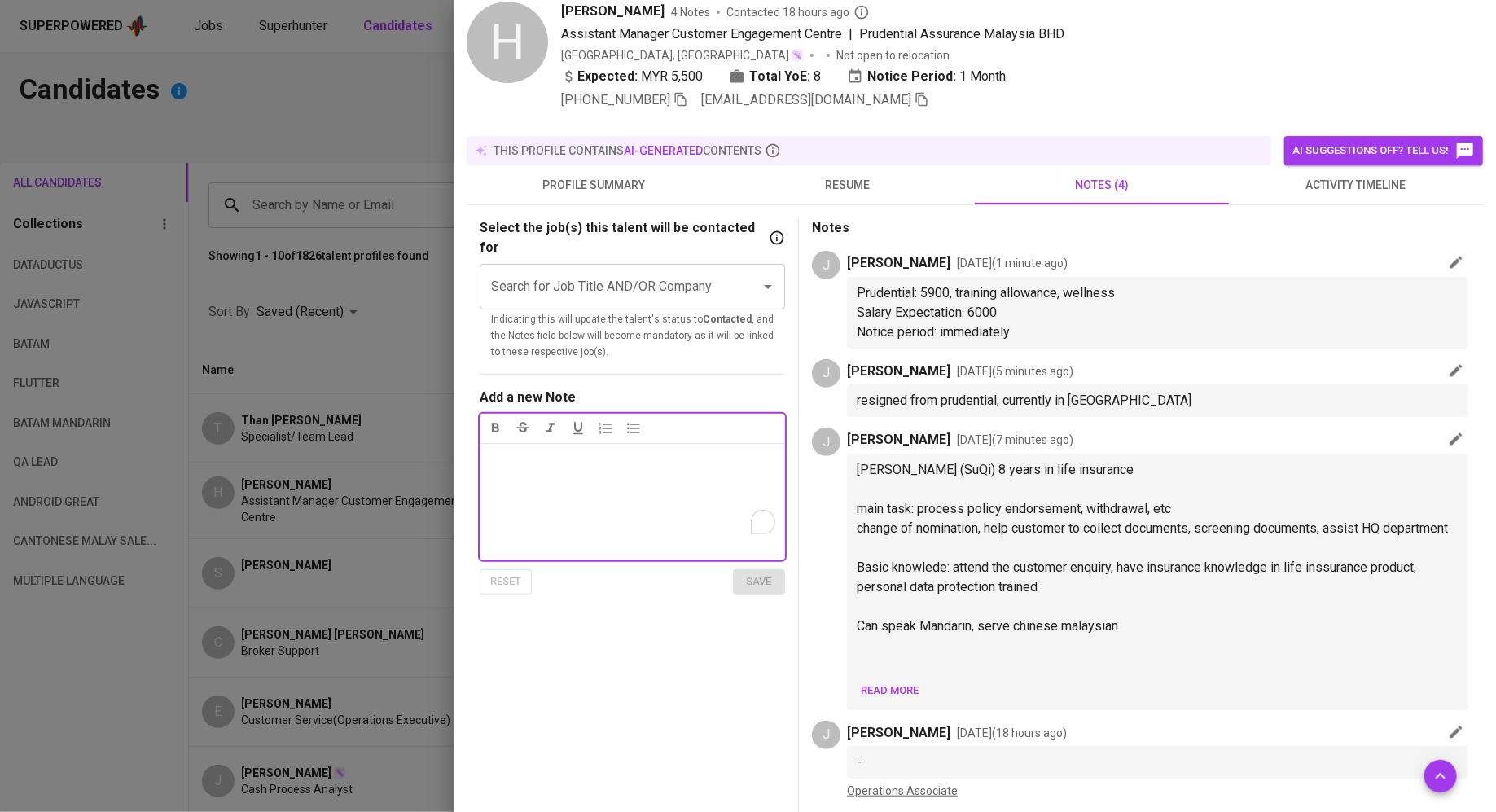
scroll to position [214, 0]
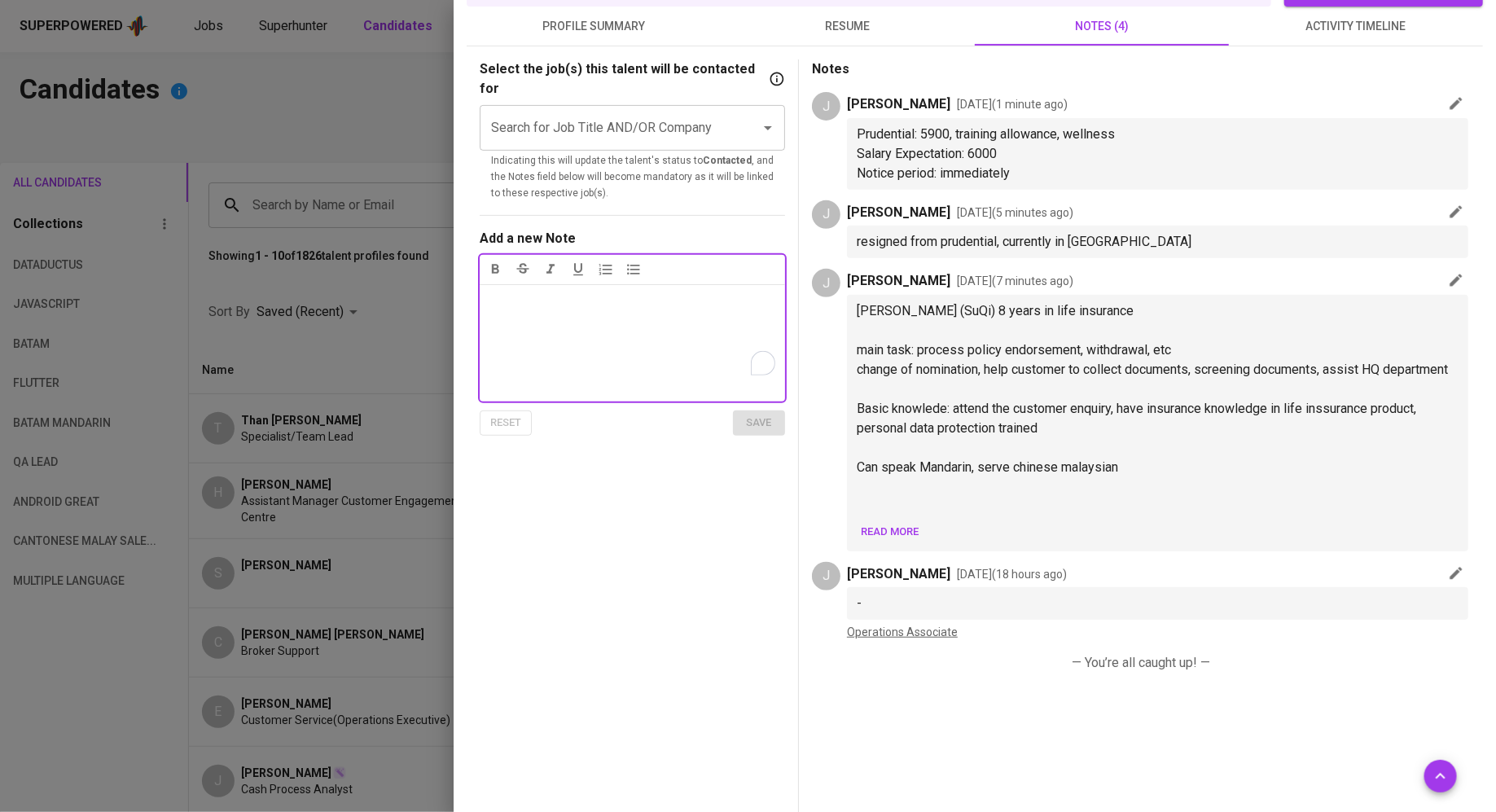
click at [908, 542] on span "Read more" at bounding box center [890, 532] width 58 height 19
click at [910, 542] on span "Read less" at bounding box center [887, 532] width 54 height 19
click at [910, 542] on span "Read more" at bounding box center [890, 532] width 58 height 19
click at [910, 542] on span "Read less" at bounding box center [887, 532] width 54 height 19
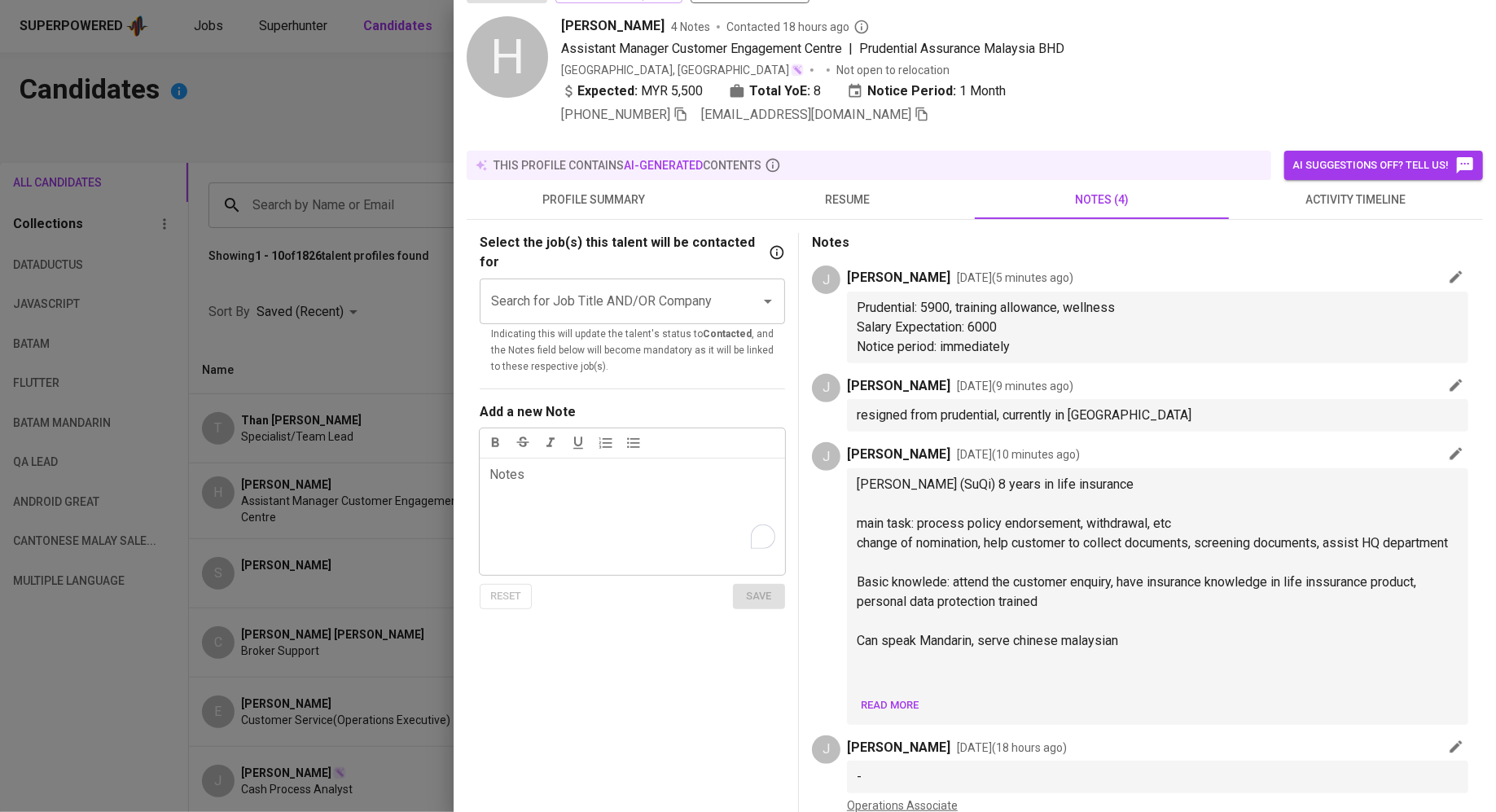
scroll to position [50, 0]
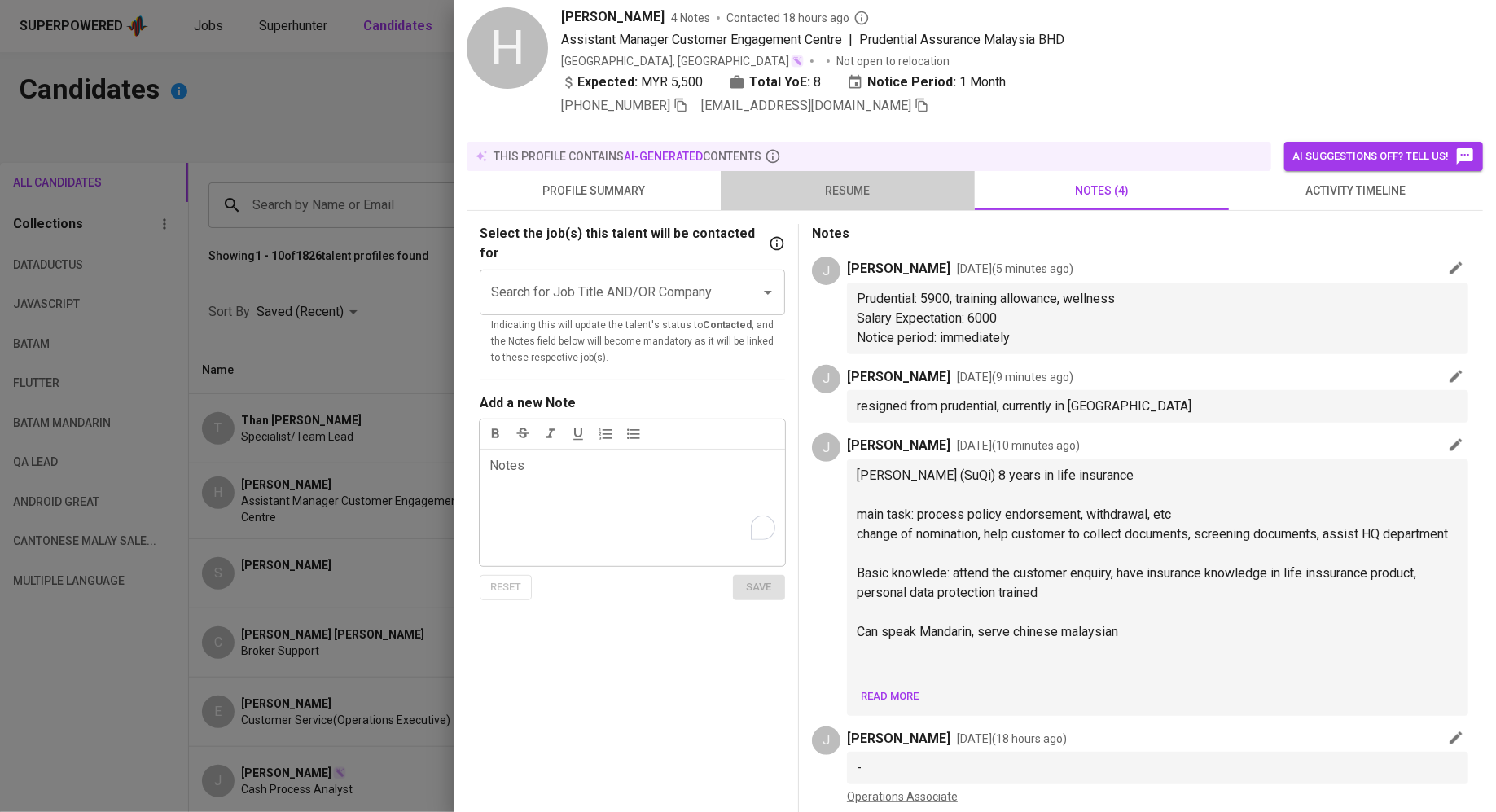
click at [840, 191] on span "resume" at bounding box center [848, 191] width 235 height 20
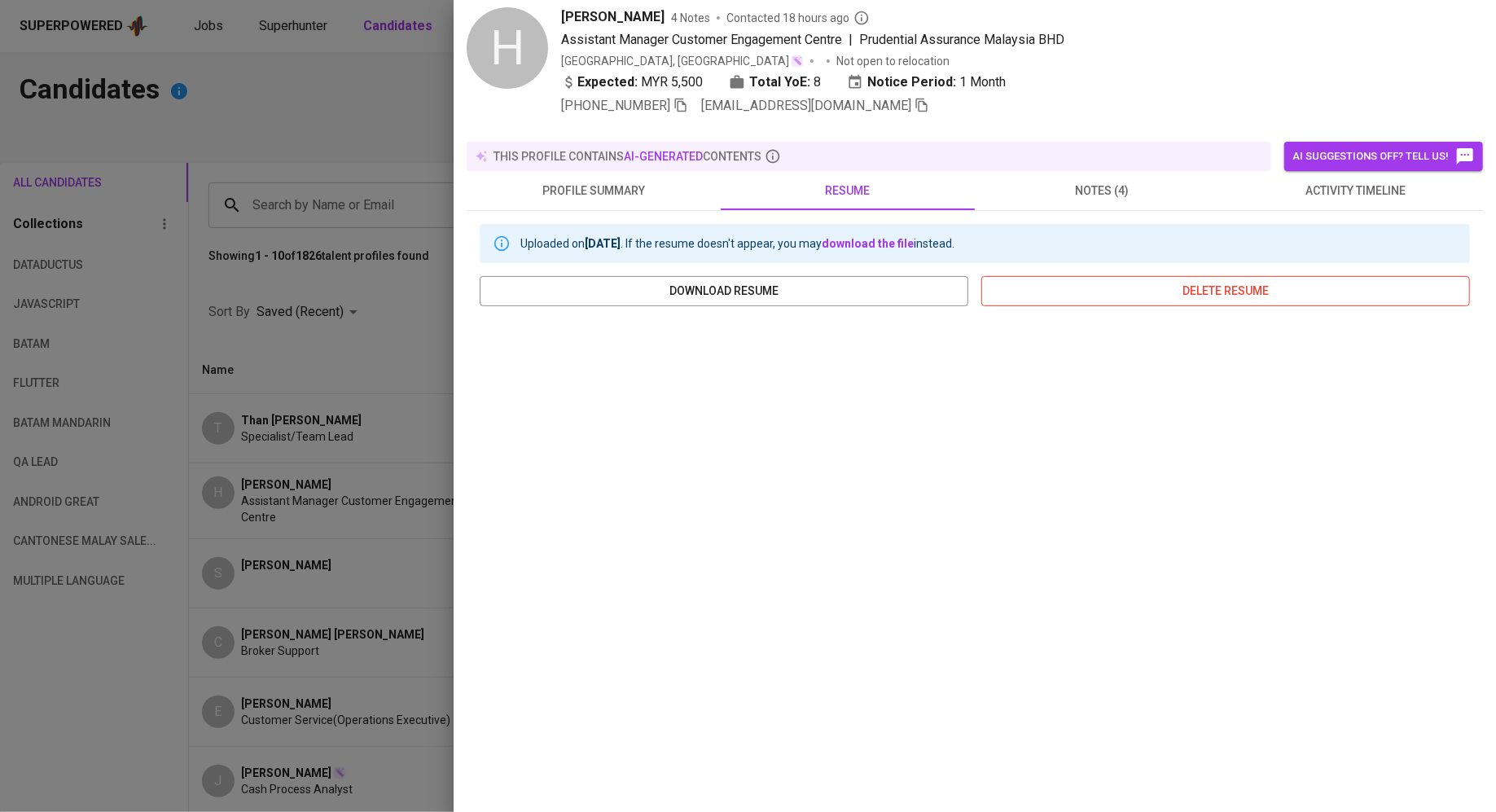
scroll to position [56, 0]
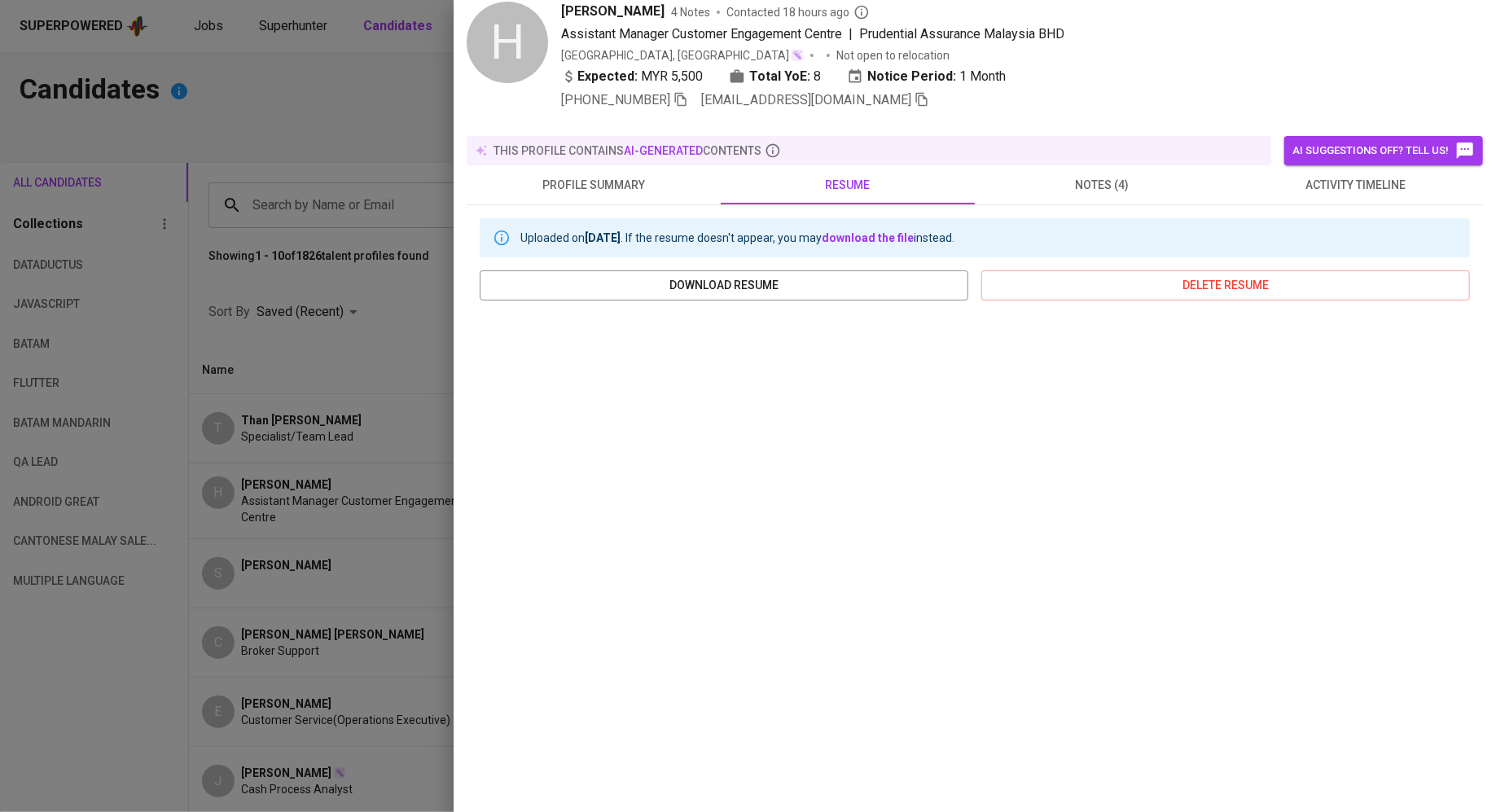
click at [1000, 175] on span "notes (4)" at bounding box center [1102, 185] width 235 height 20
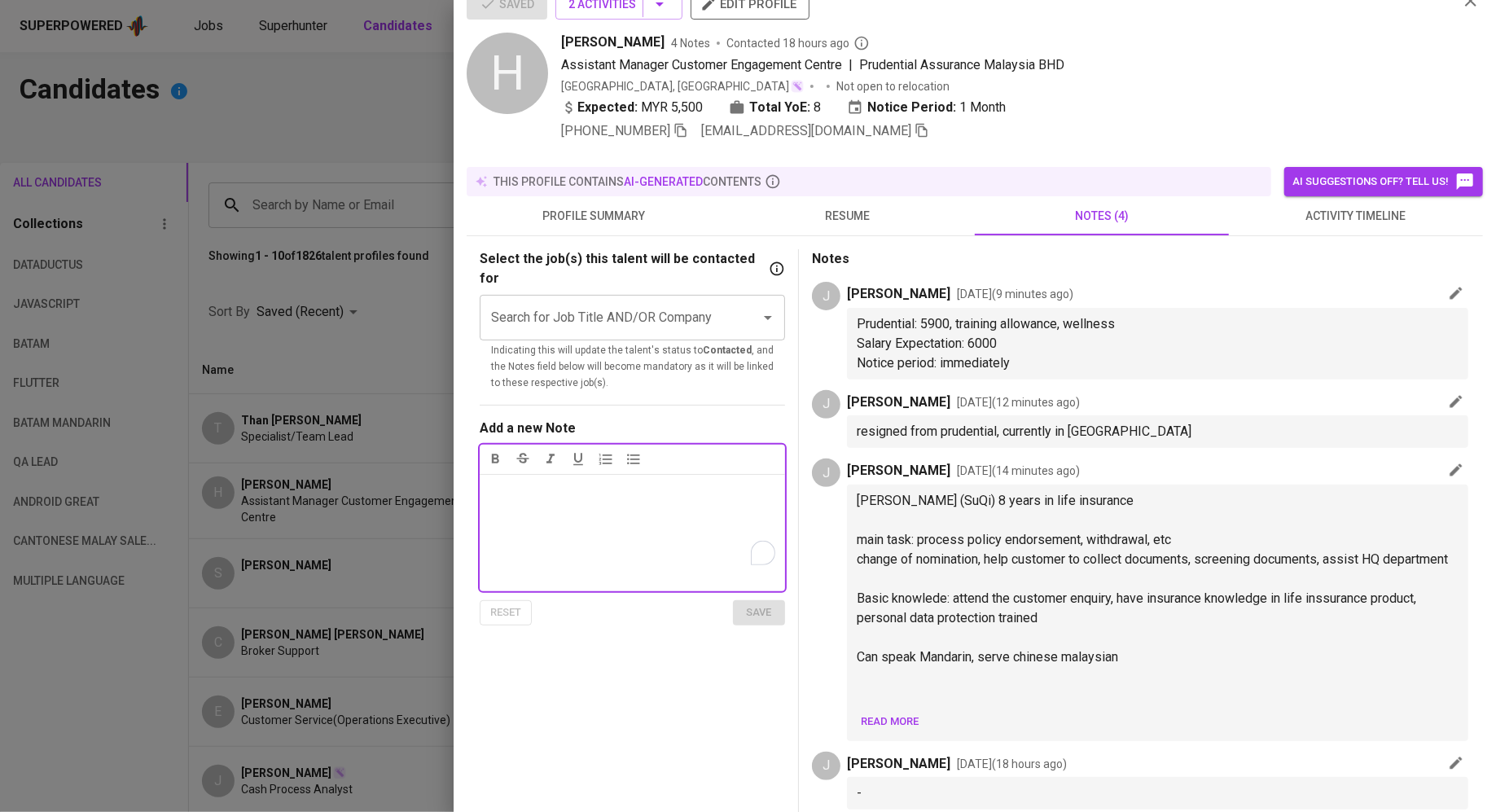
scroll to position [0, 0]
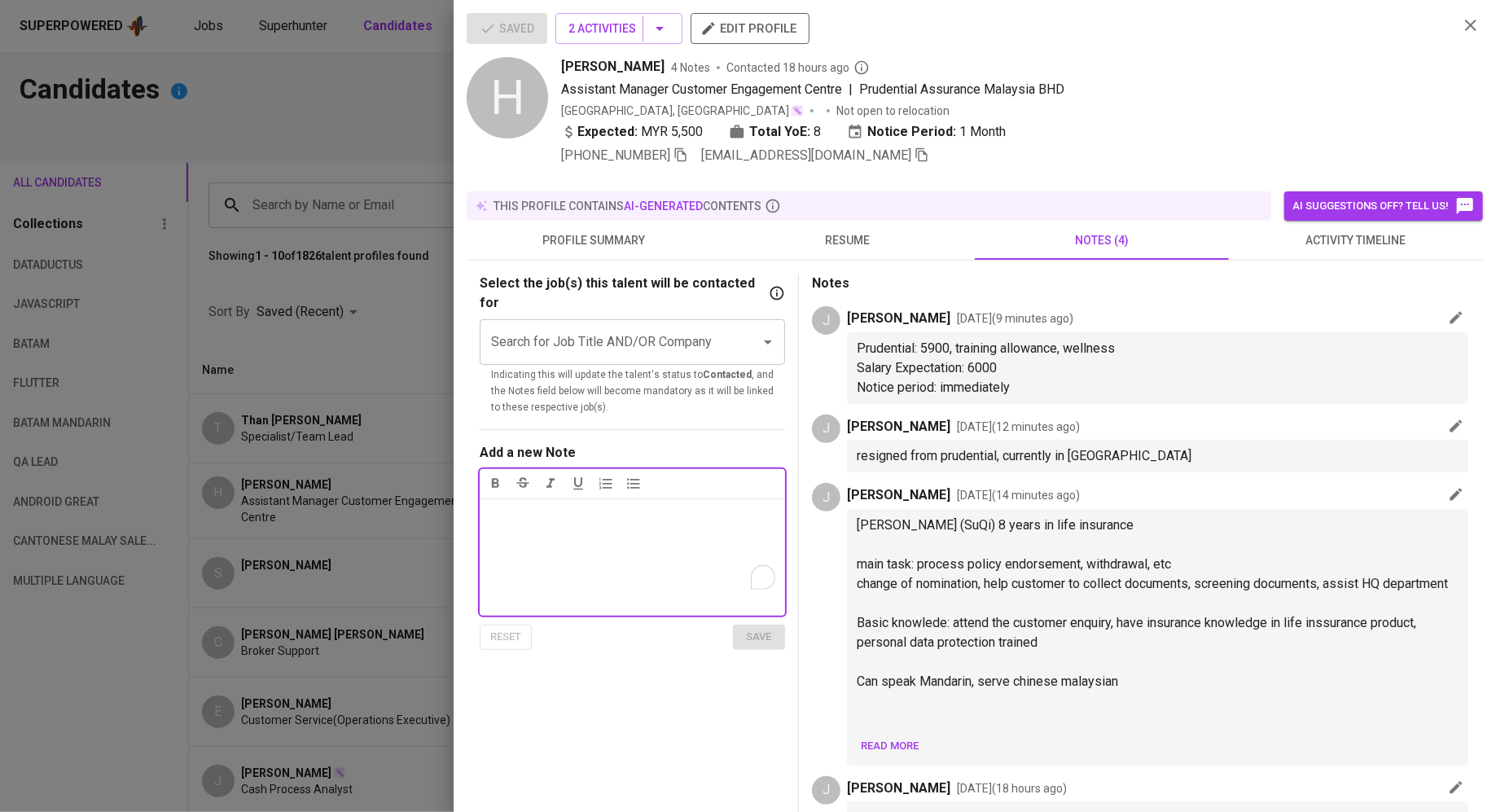
click at [840, 236] on span "resume" at bounding box center [848, 240] width 235 height 20
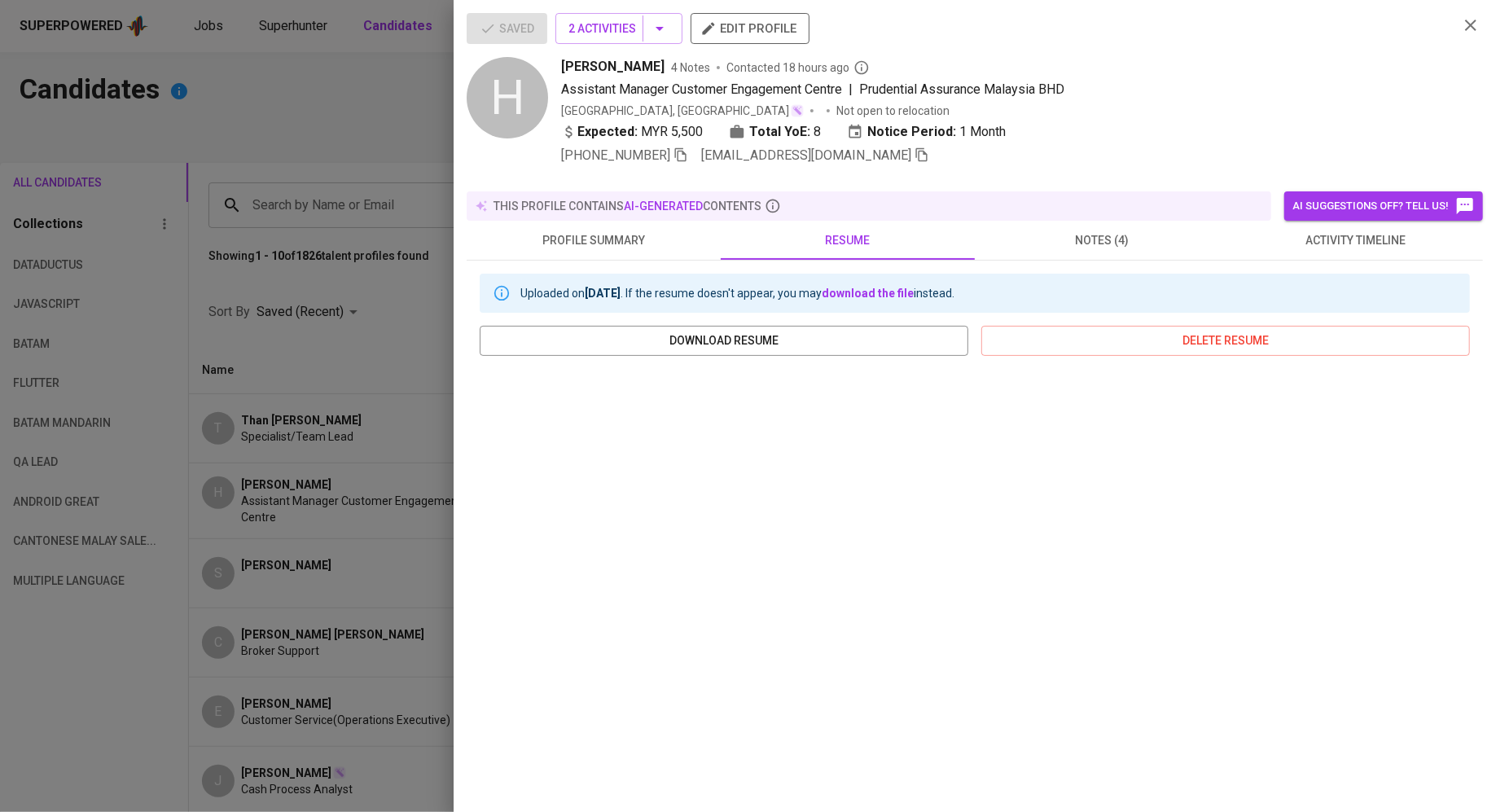
scroll to position [56, 0]
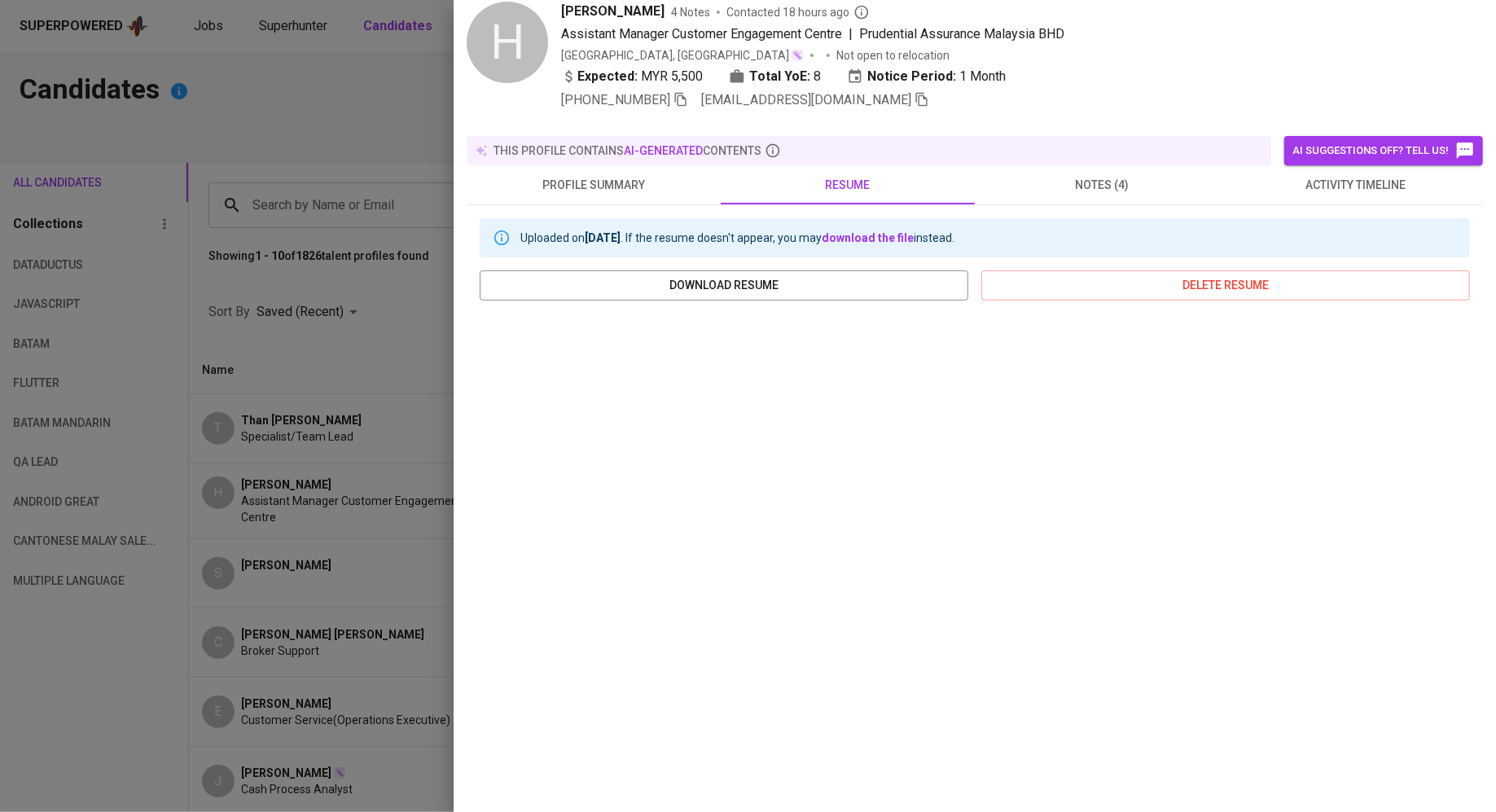
click at [276, 173] on div at bounding box center [748, 406] width 1496 height 812
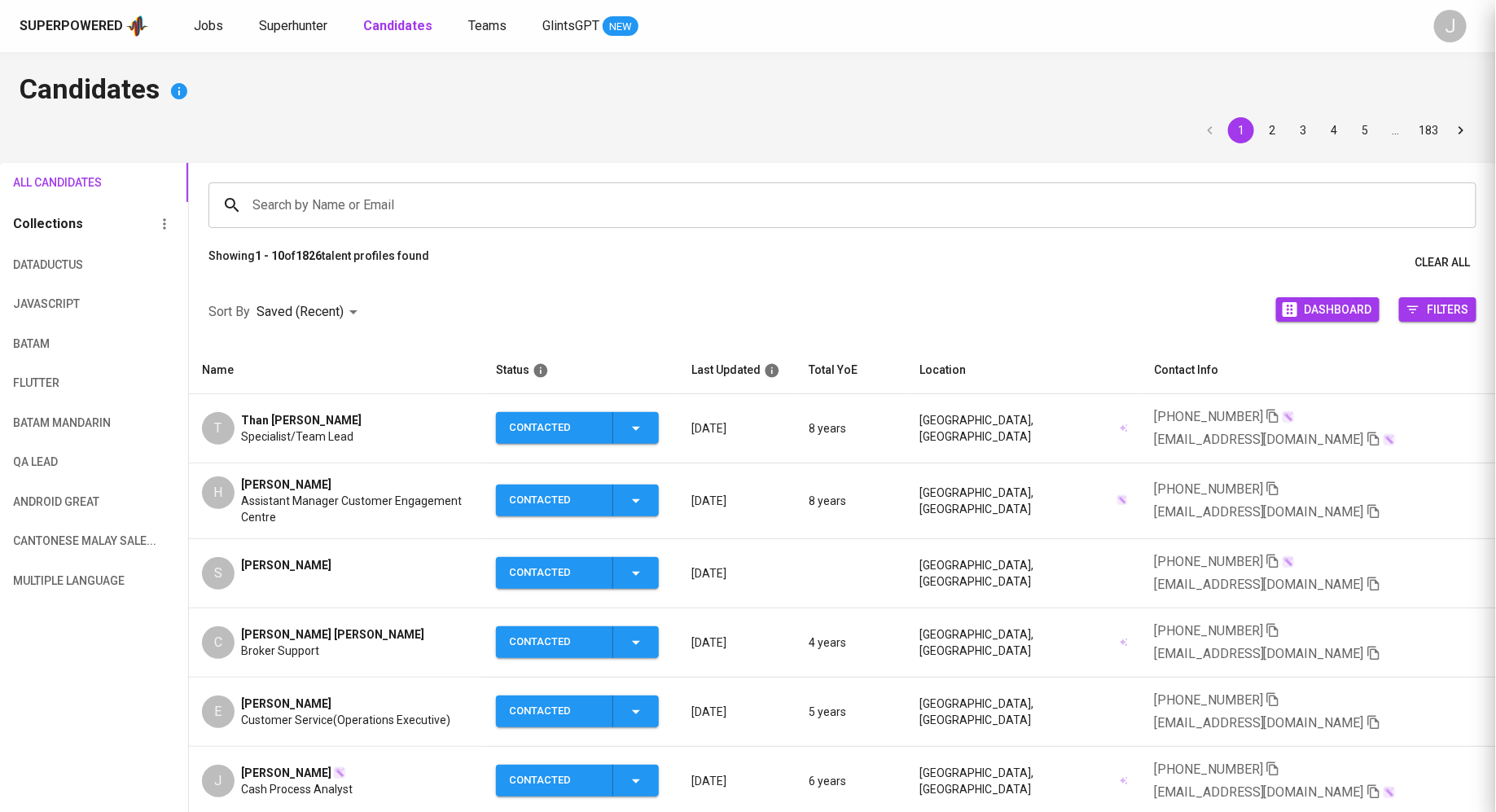
scroll to position [0, 0]
click at [280, 439] on td "T Than Chi Yuen Specialist/Team Lead" at bounding box center [336, 429] width 294 height 69
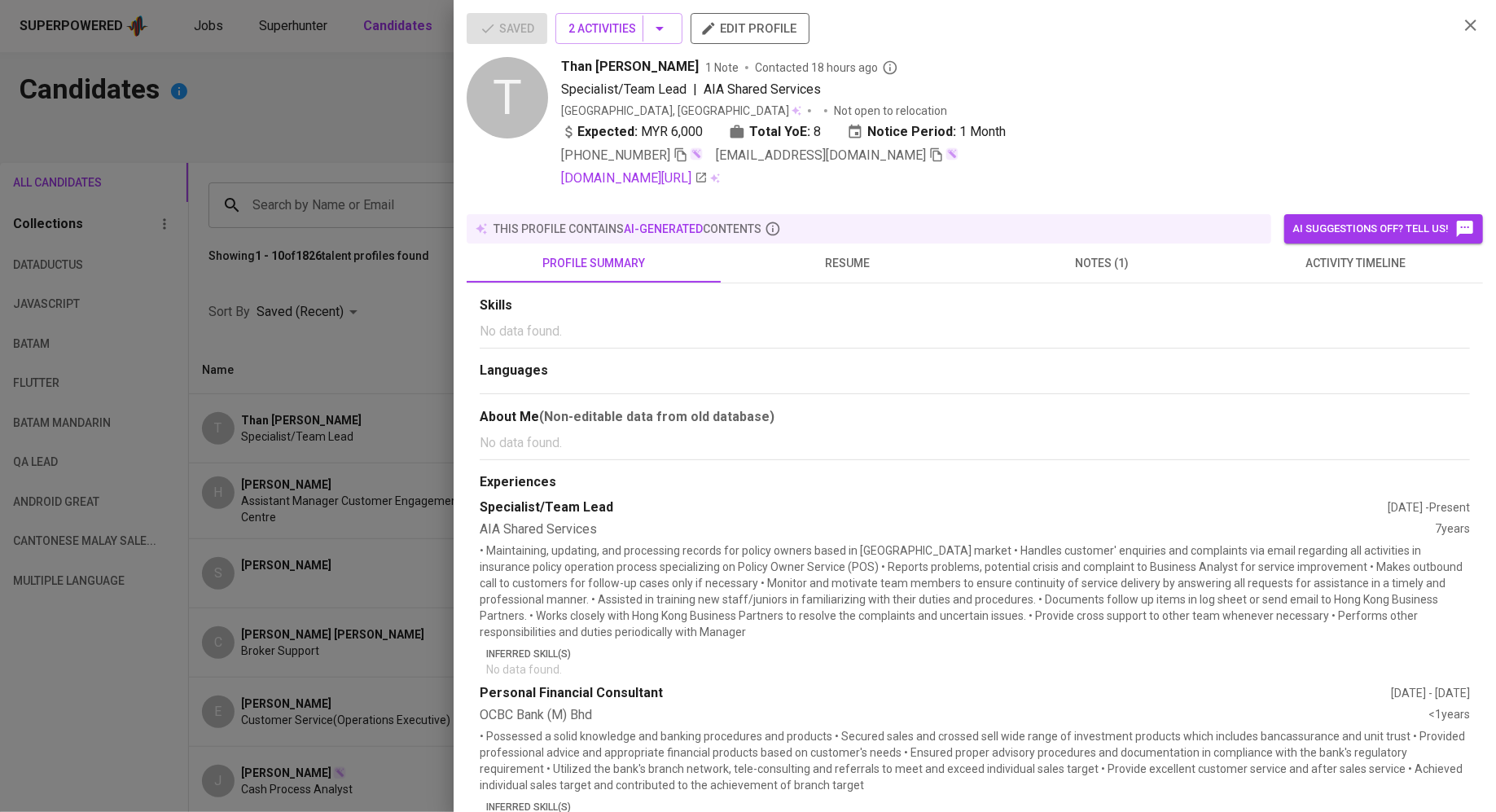
click at [818, 253] on span "resume" at bounding box center [848, 263] width 235 height 20
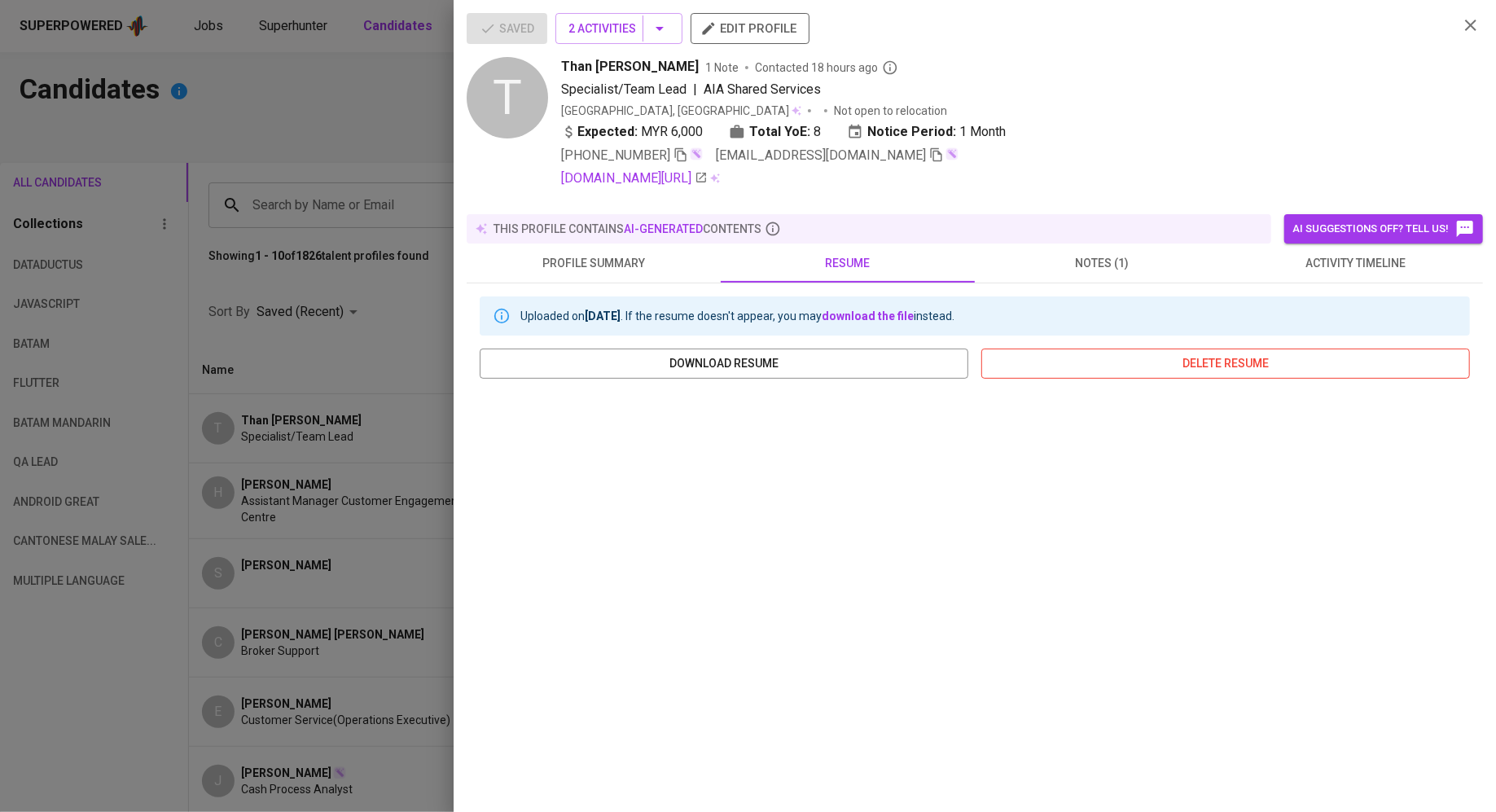
scroll to position [78, 0]
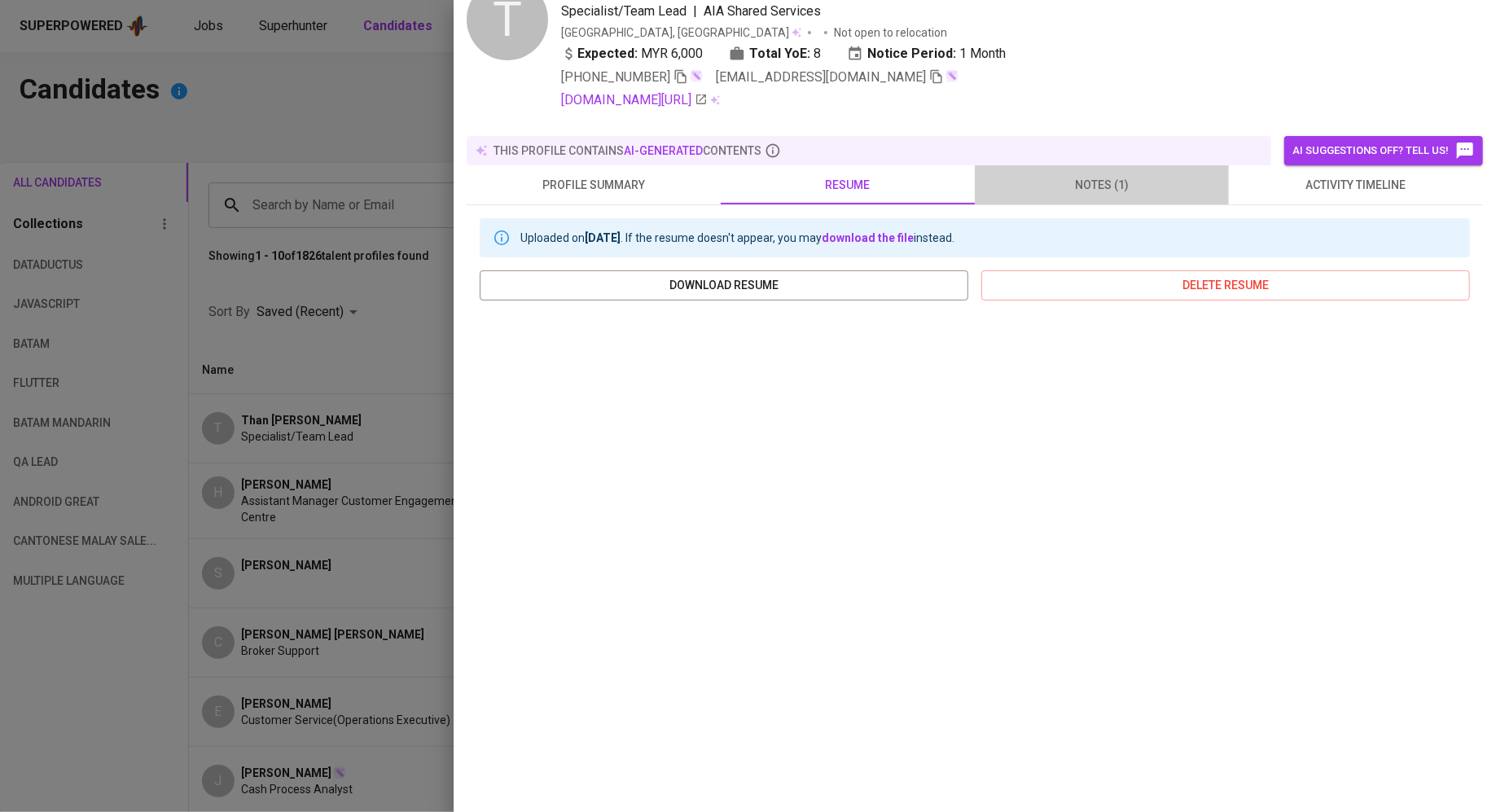
click at [1059, 175] on span "notes (1)" at bounding box center [1102, 185] width 235 height 20
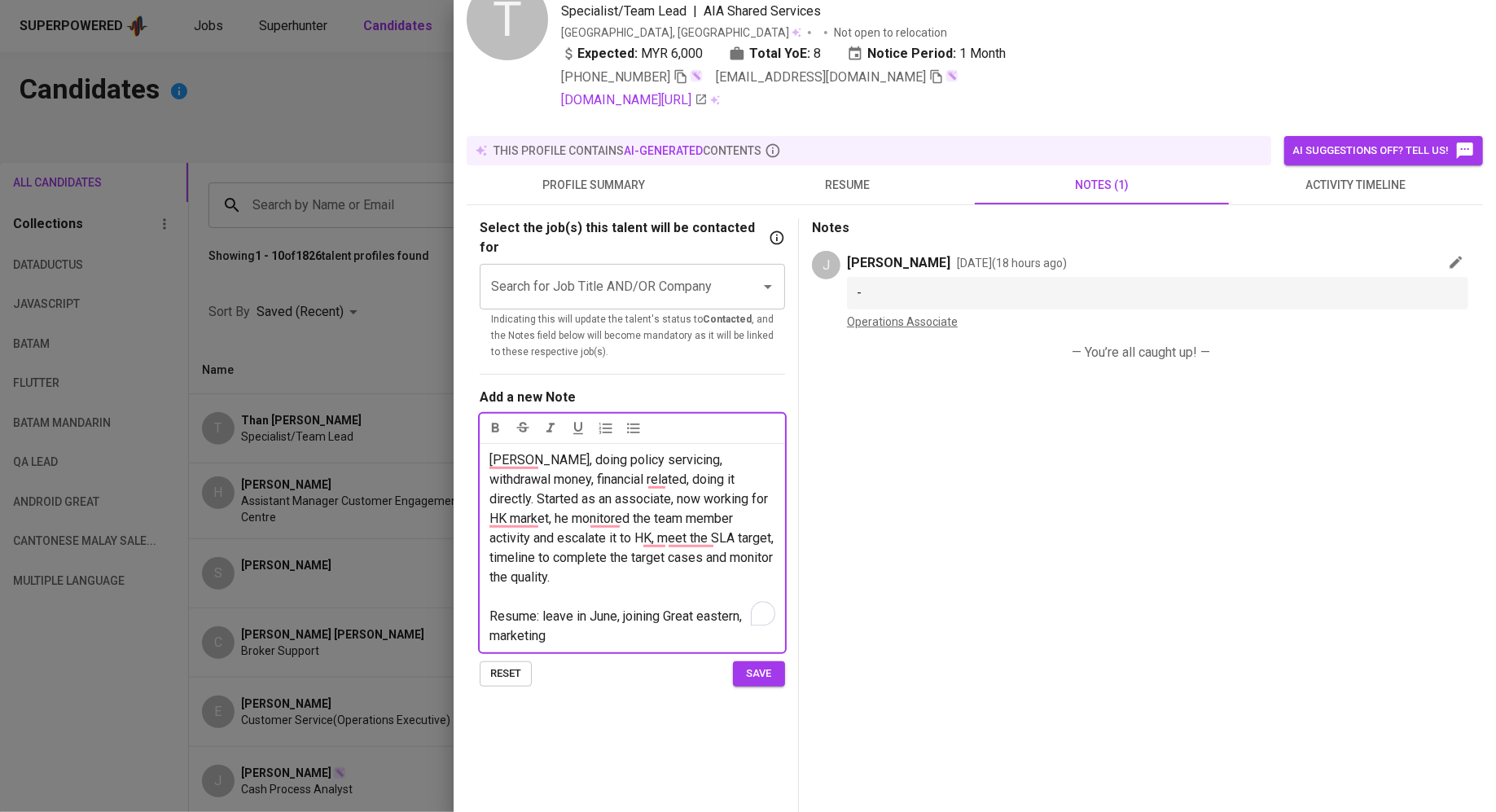
click at [591, 620] on p "Resume: leave in June, joining Great eastern, marketing" at bounding box center [633, 625] width 286 height 39
click at [745, 617] on p "Resume: leave in June, joining Great eastern, marketing operations, backend ope…" at bounding box center [633, 625] width 286 height 39
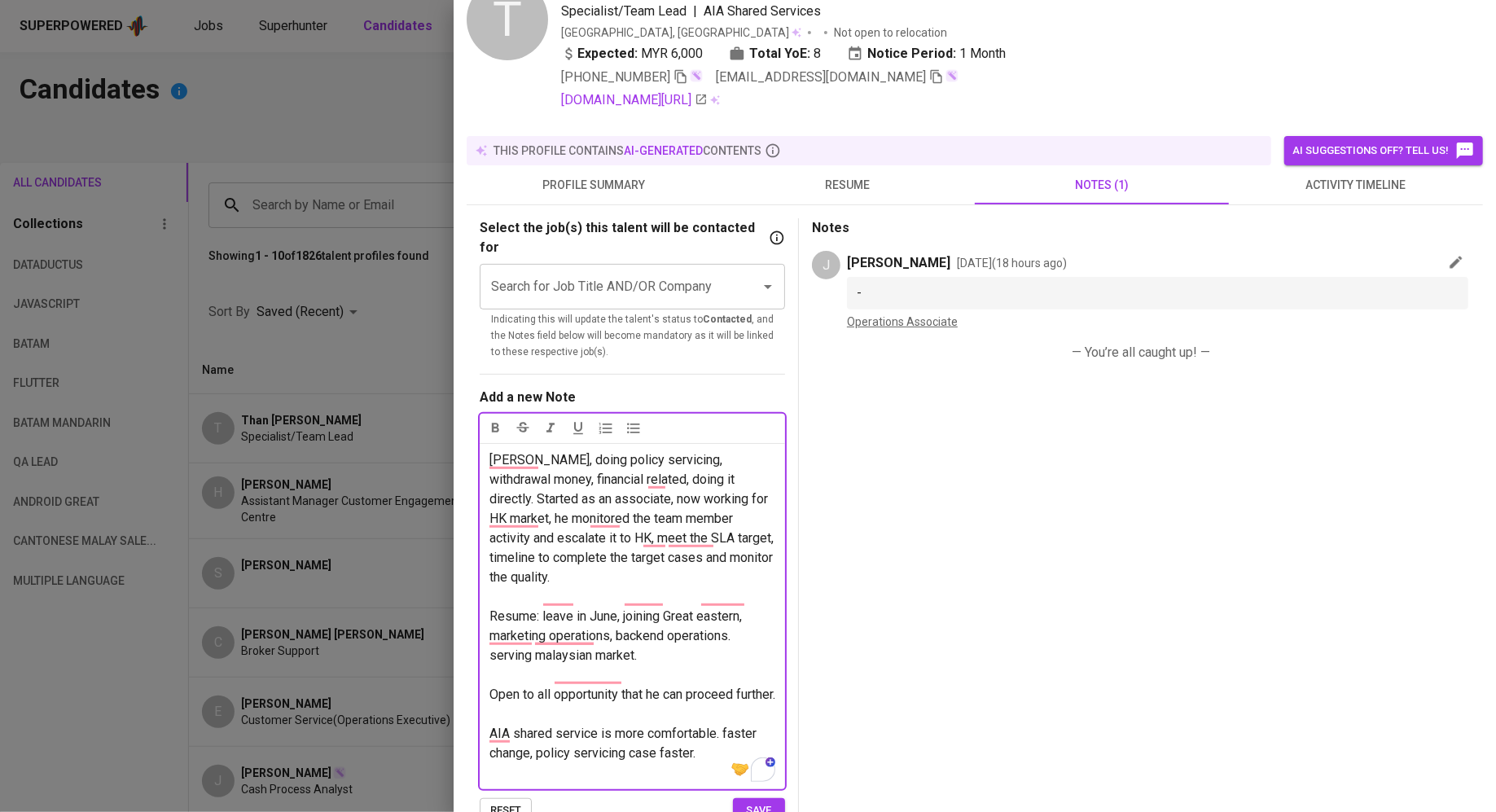
click at [649, 501] on span "Jeff, doing policy servicing, withdrawal money, financial related, doing it dir…" at bounding box center [634, 518] width 288 height 133
click at [565, 543] on p "Jeff, doing policy servicing, withdrawal money, financial related, doing it dir…" at bounding box center [633, 519] width 286 height 137
click at [566, 587] on p "﻿" at bounding box center [633, 596] width 286 height 19
click at [519, 548] on span "Jeff, doing policy servicing, withdrawal money, financial related, doing it dir…" at bounding box center [634, 518] width 288 height 133
click at [554, 553] on p "Jeff, doing policy servicing, withdrawal money, financial related, doing it dir…" at bounding box center [633, 519] width 286 height 137
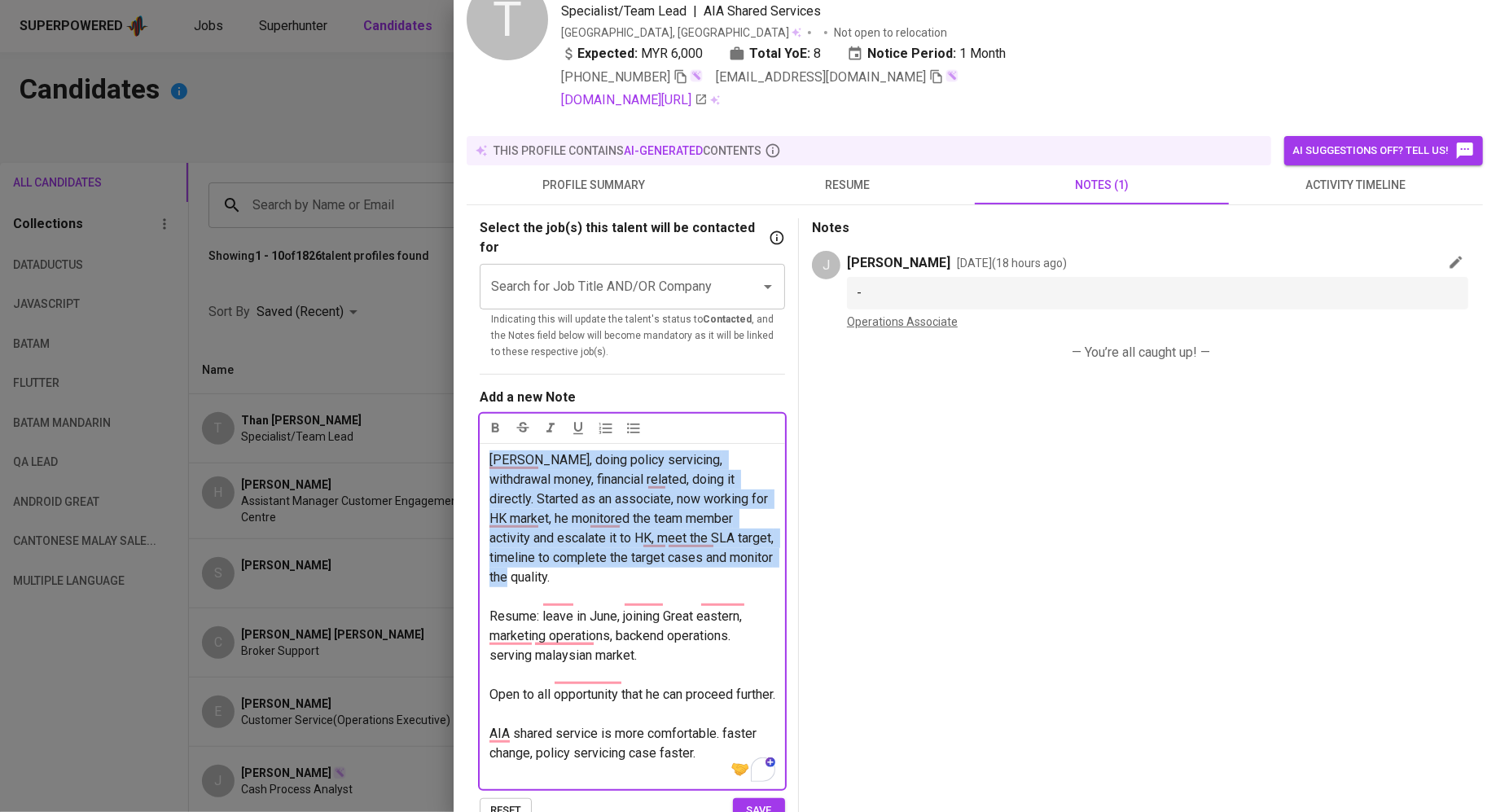
drag, startPoint x: 554, startPoint y: 553, endPoint x: 493, endPoint y: 430, distance: 137.3
click at [493, 451] on p "Jeff, doing policy servicing, withdrawal money, financial related, doing it dir…" at bounding box center [633, 519] width 286 height 137
click at [526, 550] on span "Jeff, doing policy servicing, withdrawal money, financial related, doing it dir…" at bounding box center [634, 518] width 288 height 133
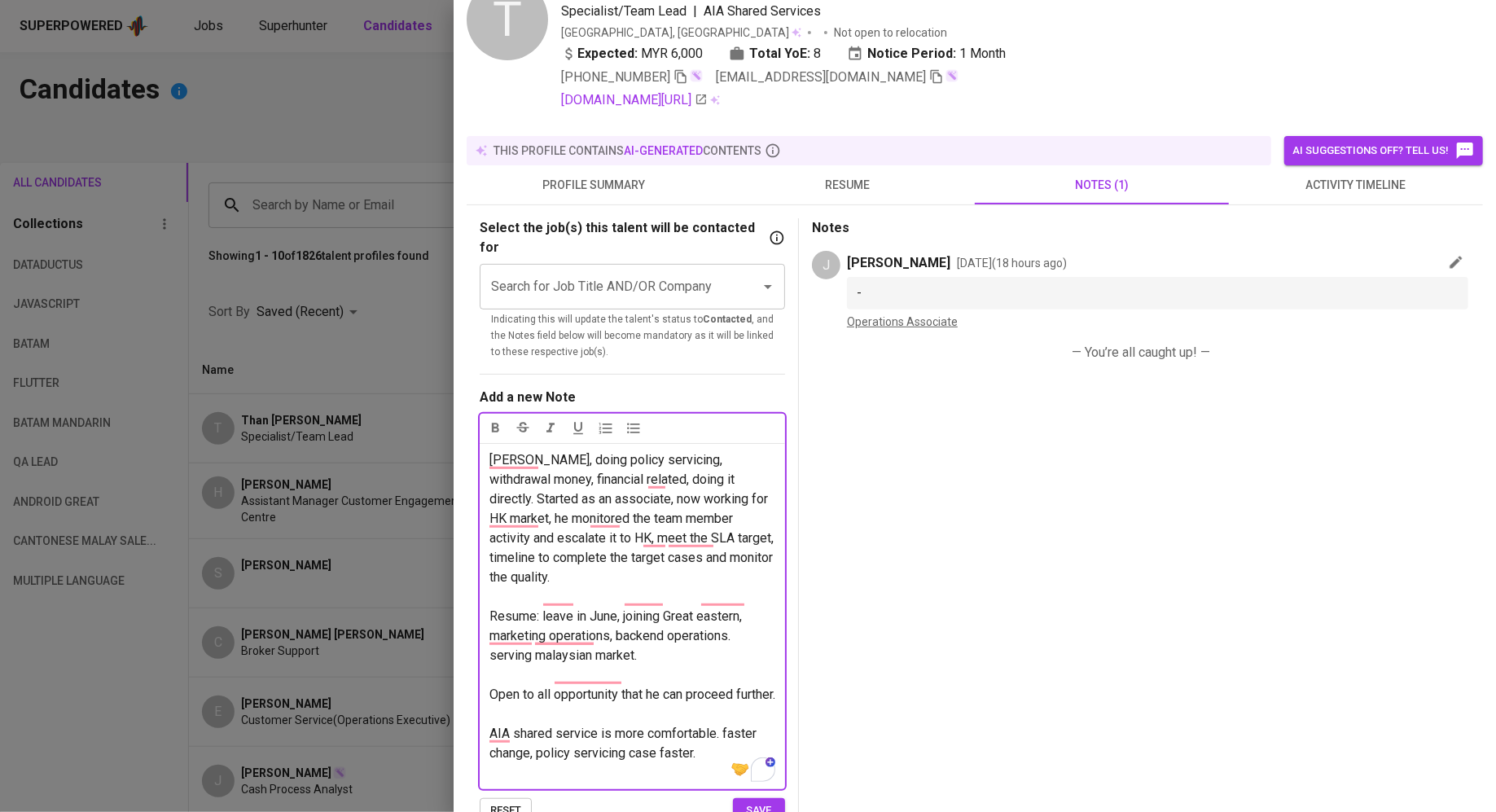
click at [542, 556] on p "Jeff, doing policy servicing, withdrawal money, financial related, doing it dir…" at bounding box center [633, 519] width 286 height 137
click at [708, 752] on p "AIA shared service is more comfortable. faster change, policy servicing case fa…" at bounding box center [633, 743] width 286 height 39
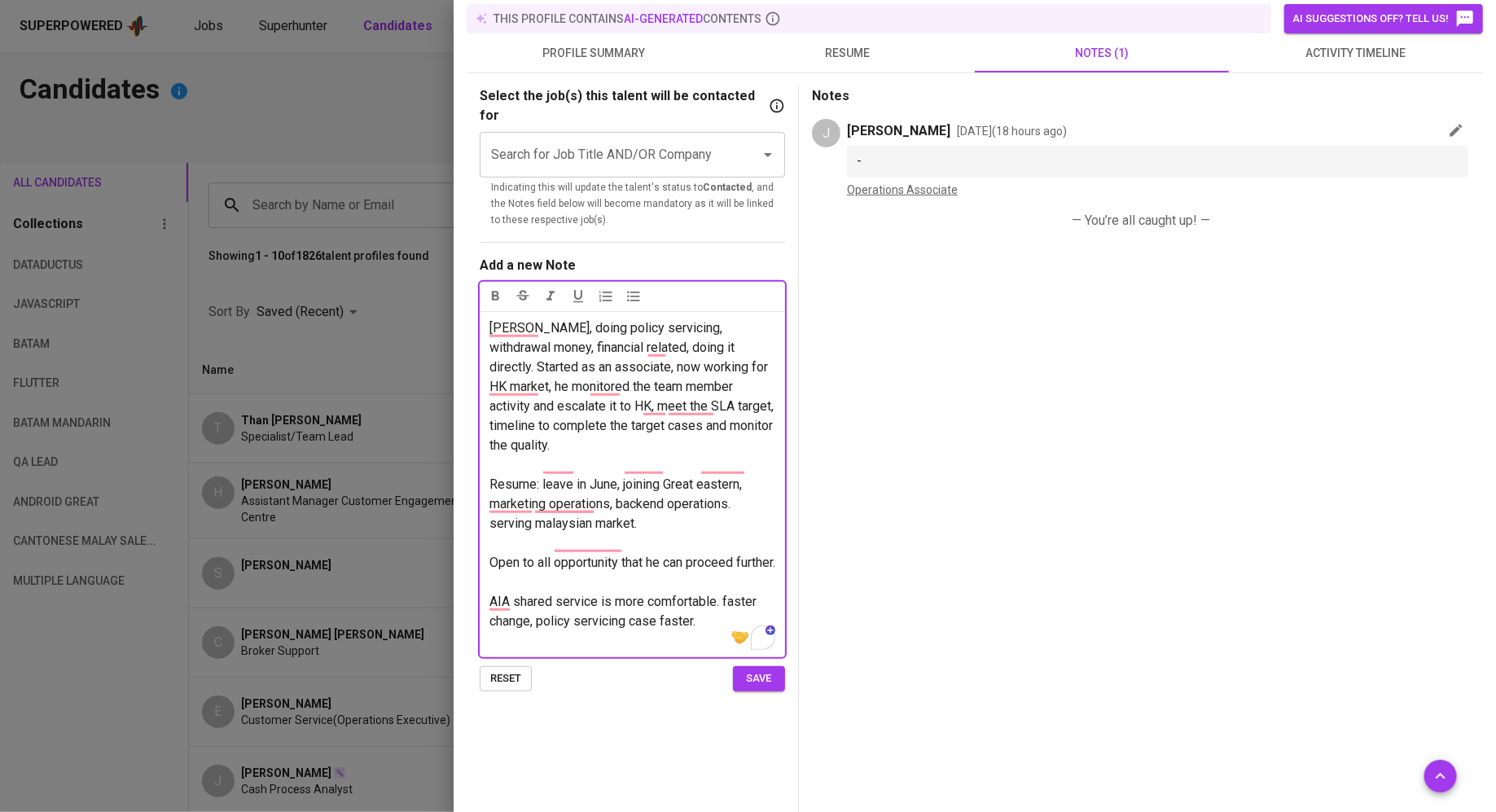
scroll to position [217, 0]
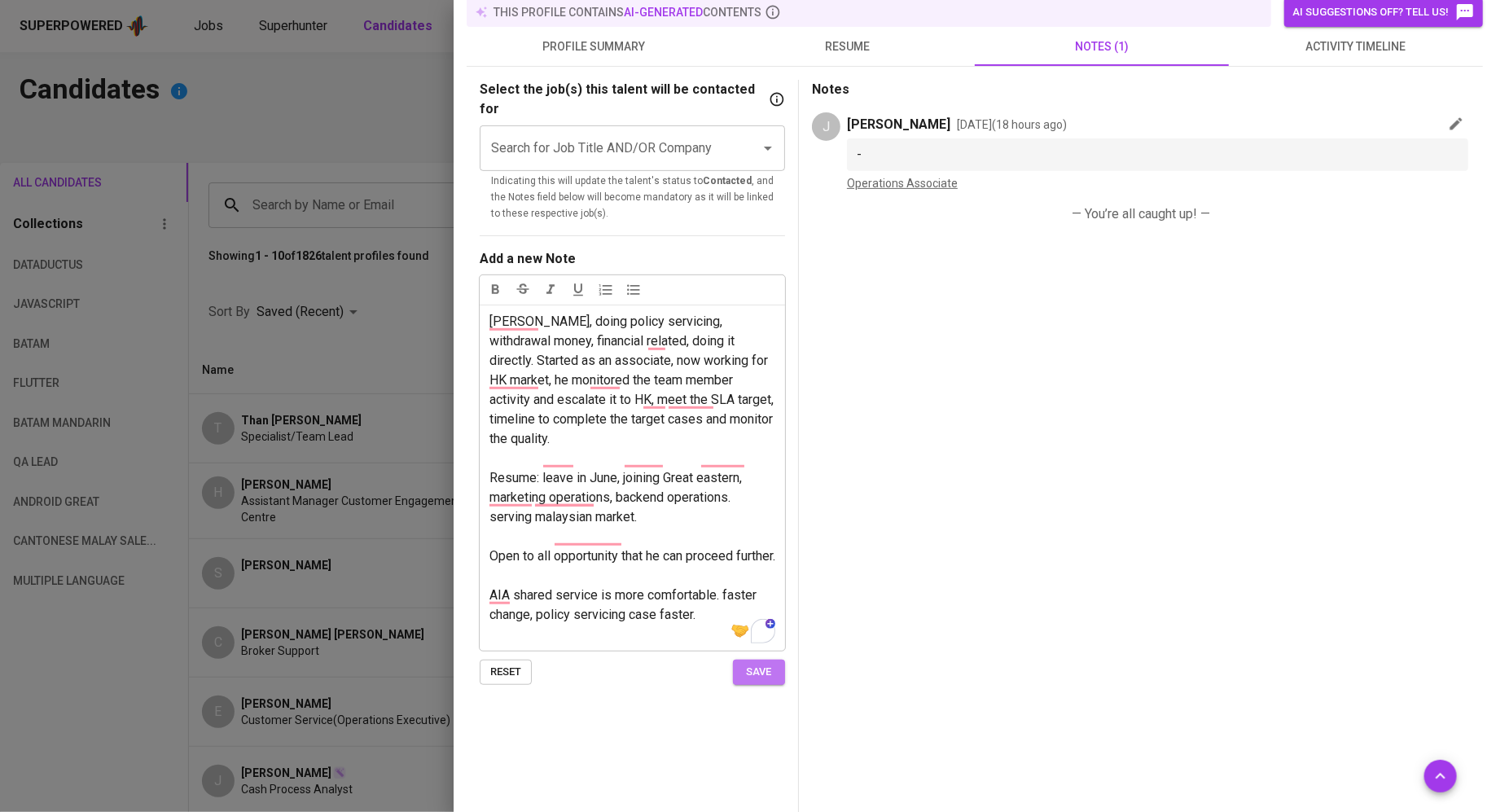
click at [755, 677] on span "save" at bounding box center [758, 672] width 36 height 19
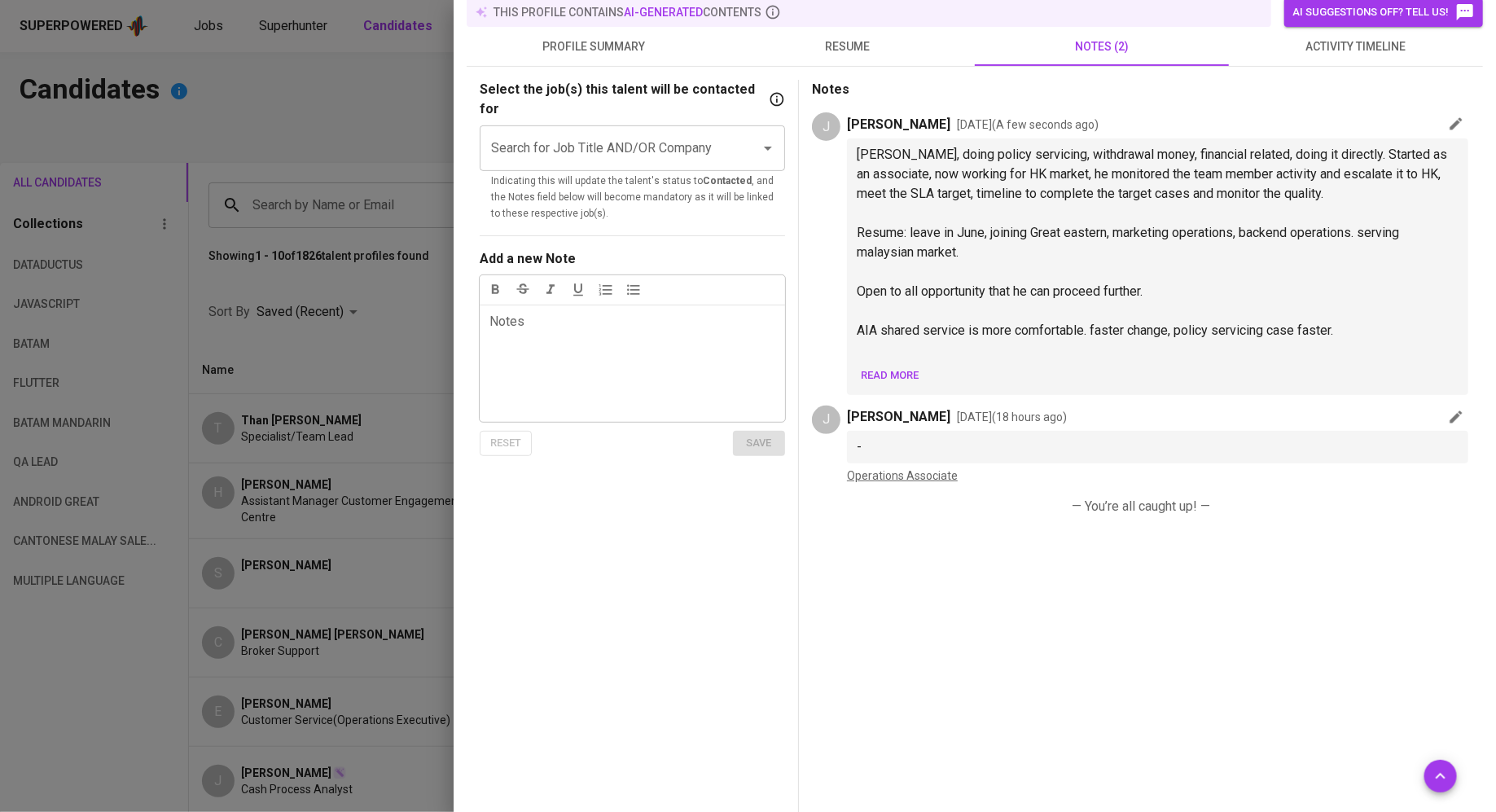
scroll to position [123, 0]
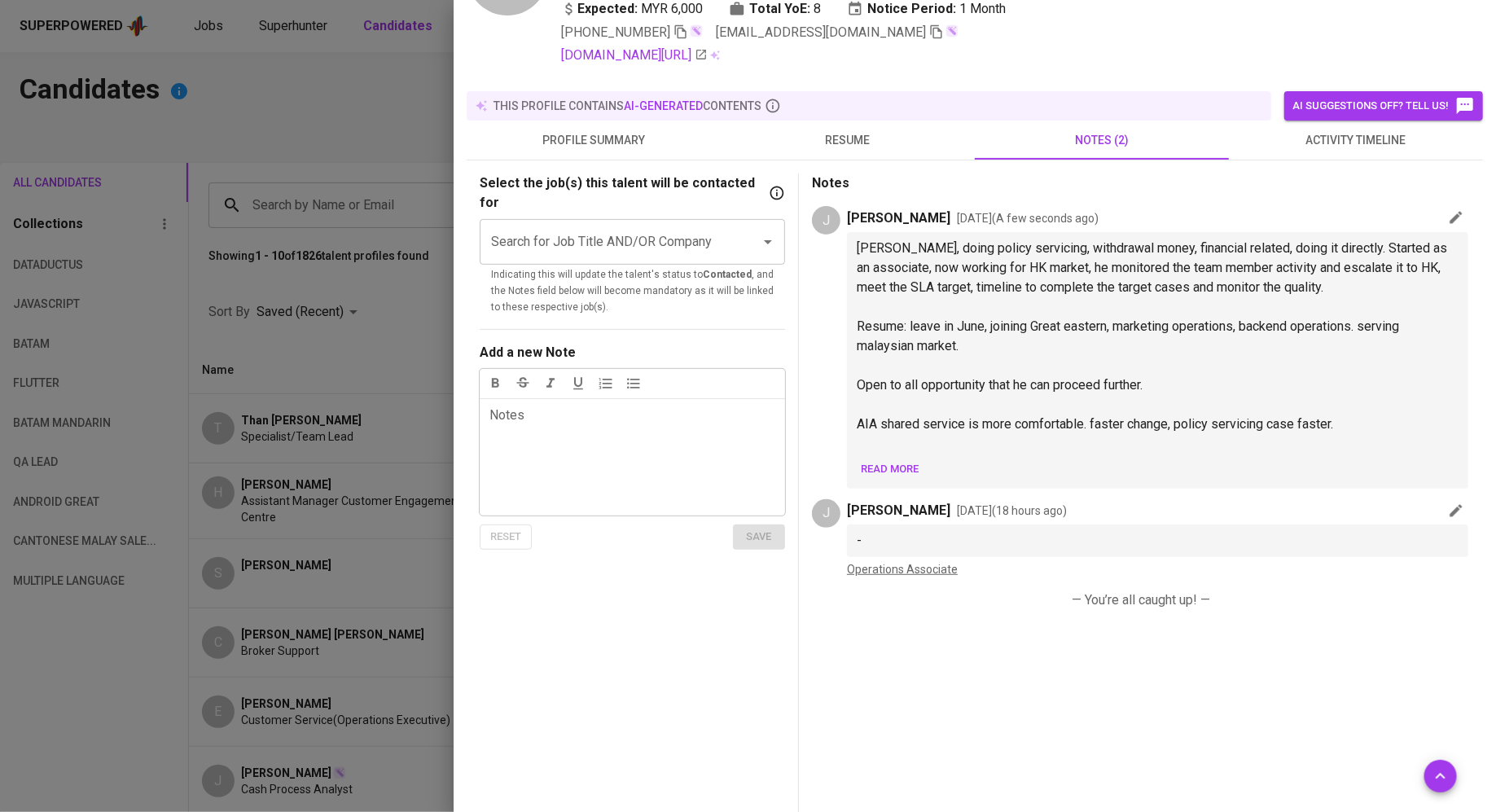
click at [876, 462] on span "Read more" at bounding box center [890, 469] width 58 height 19
click at [870, 462] on span "Read less" at bounding box center [887, 469] width 54 height 19
click at [870, 462] on span "Read more" at bounding box center [890, 469] width 58 height 19
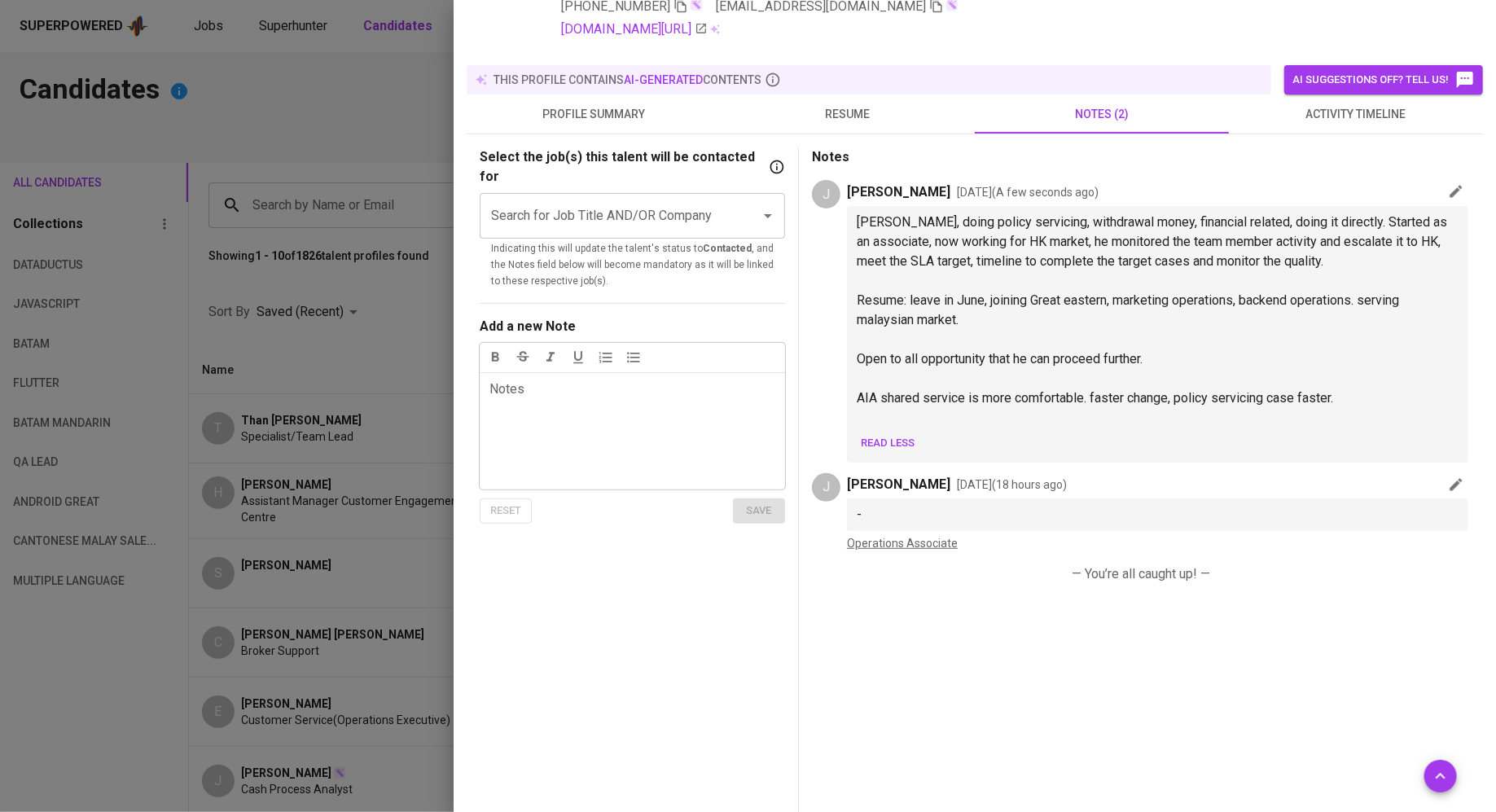
click at [849, 113] on span "resume" at bounding box center [848, 114] width 235 height 20
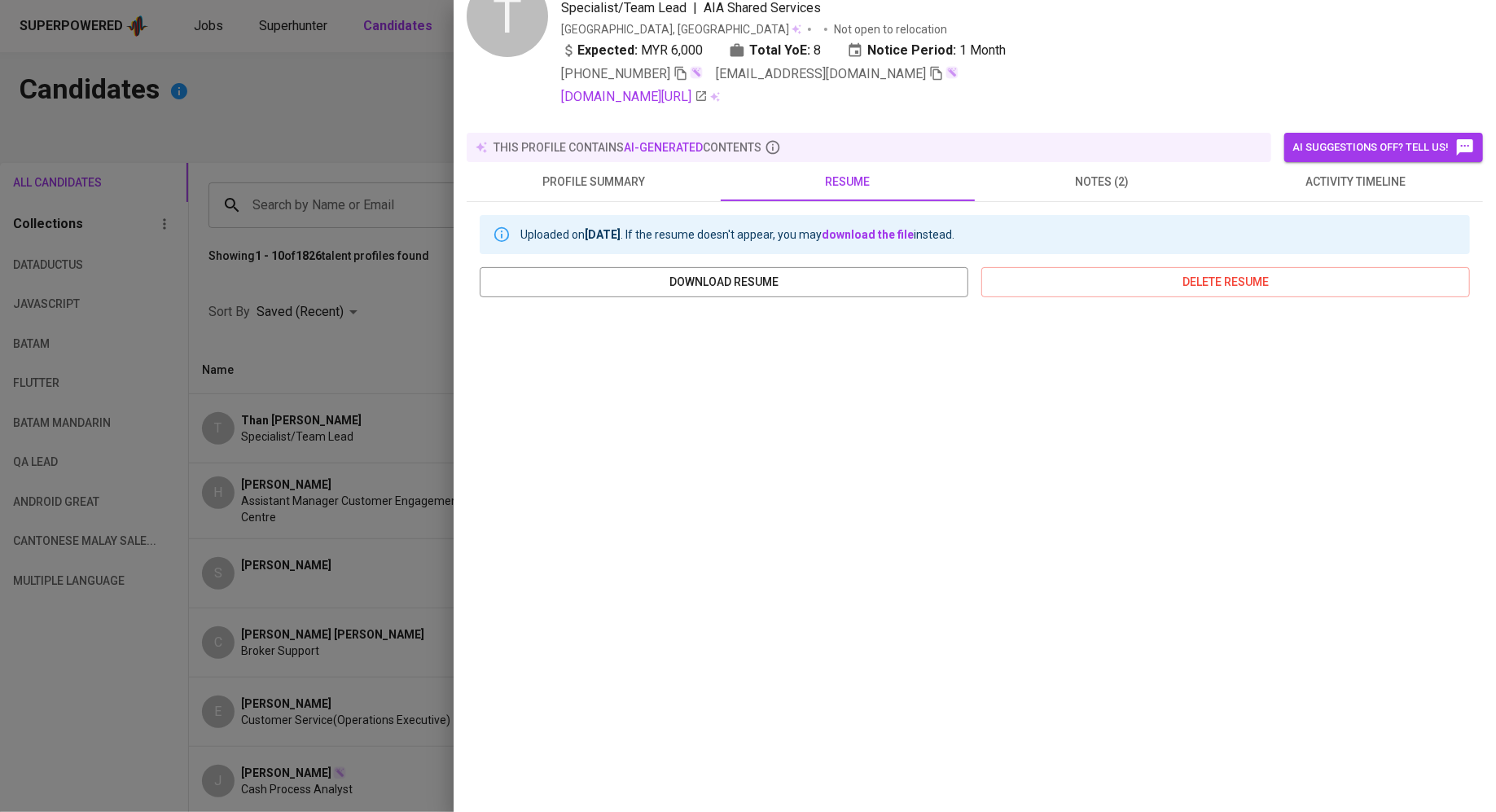
scroll to position [78, 0]
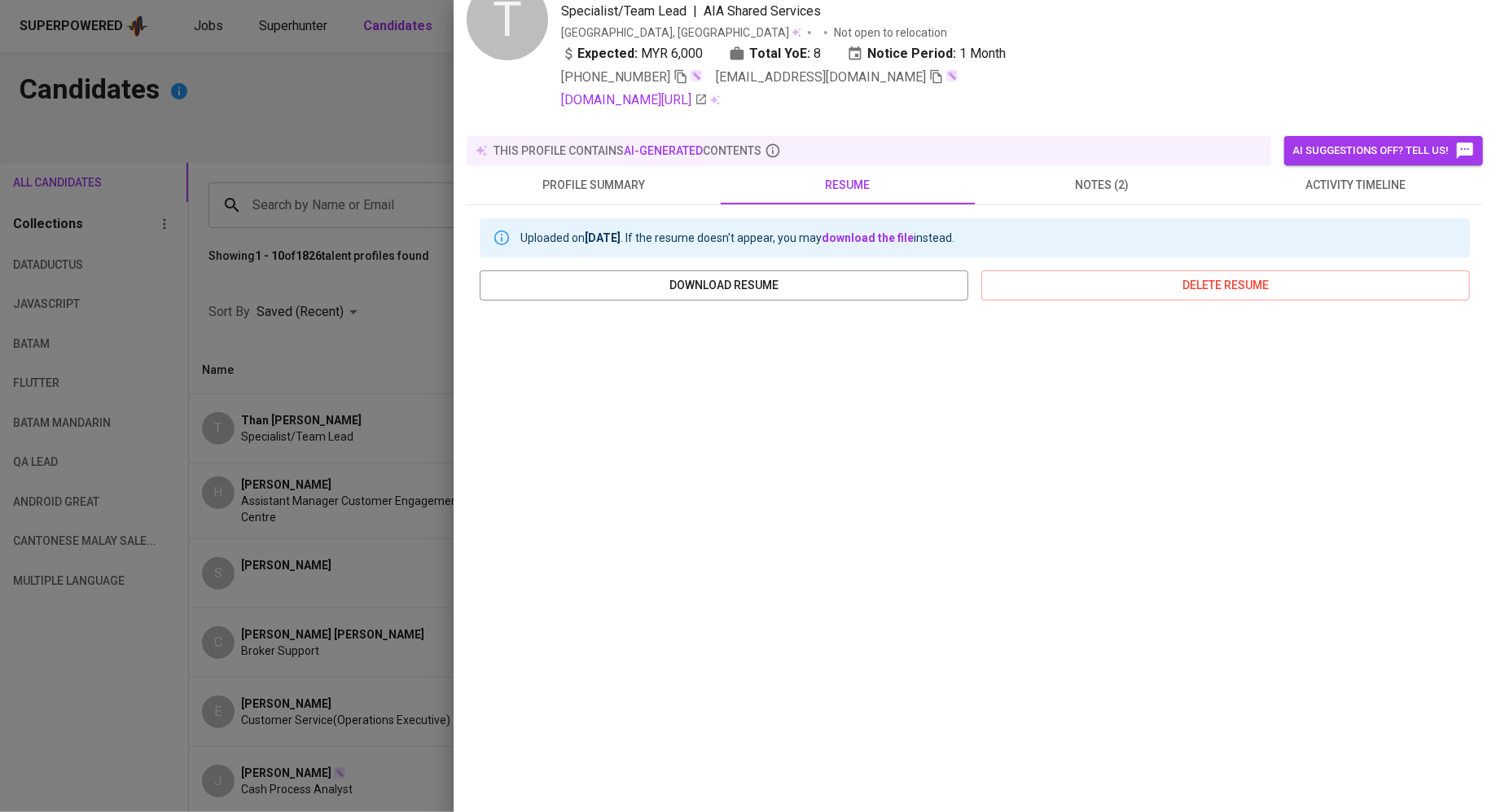
click at [1087, 175] on span "notes (2)" at bounding box center [1102, 185] width 235 height 20
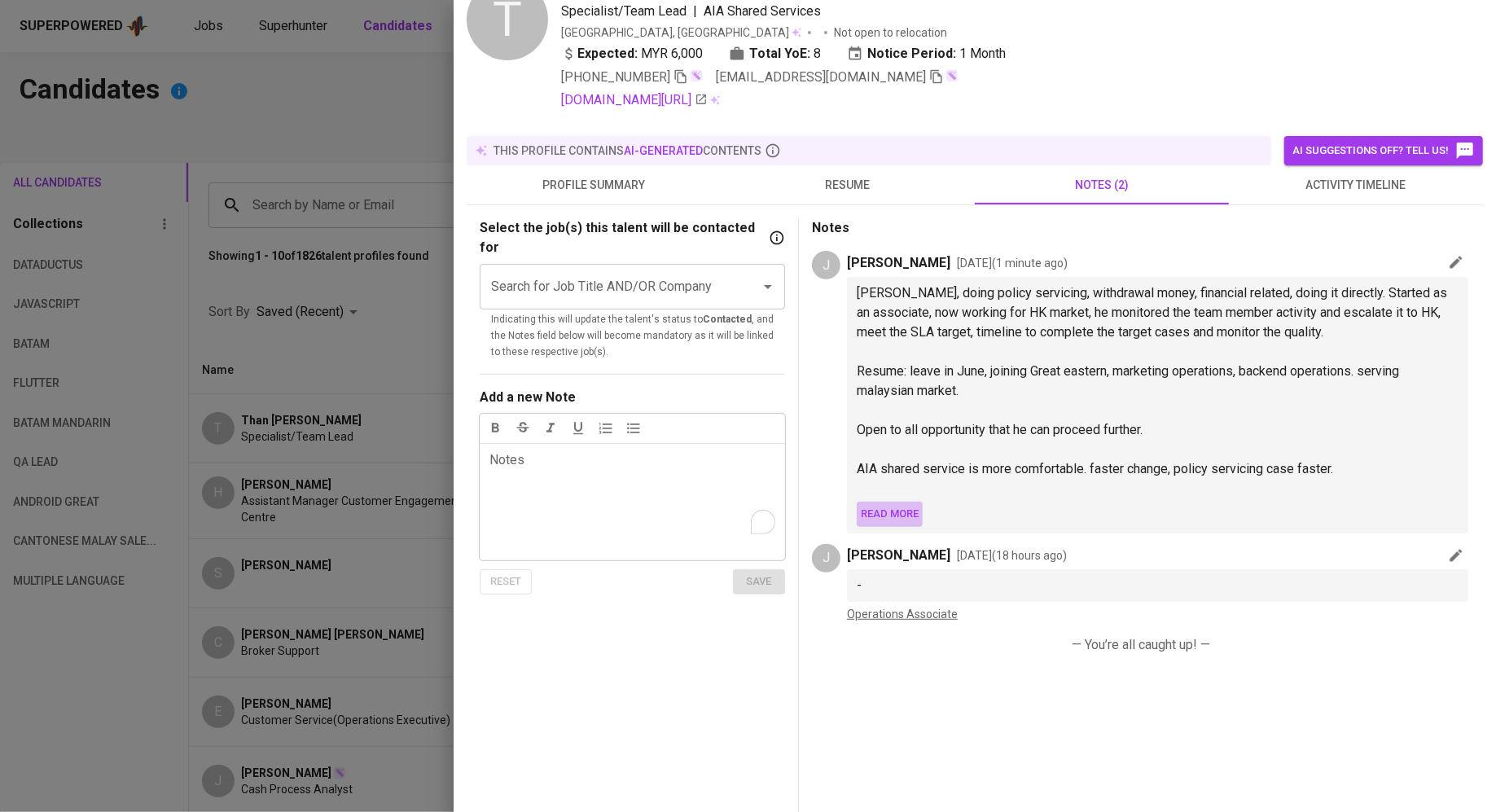
click at [899, 507] on span "Read more" at bounding box center [890, 514] width 58 height 19
click at [876, 508] on span "Read less" at bounding box center [887, 514] width 54 height 19
click at [876, 508] on span "Read more" at bounding box center [890, 514] width 58 height 19
click at [853, 177] on span "resume" at bounding box center [848, 185] width 235 height 20
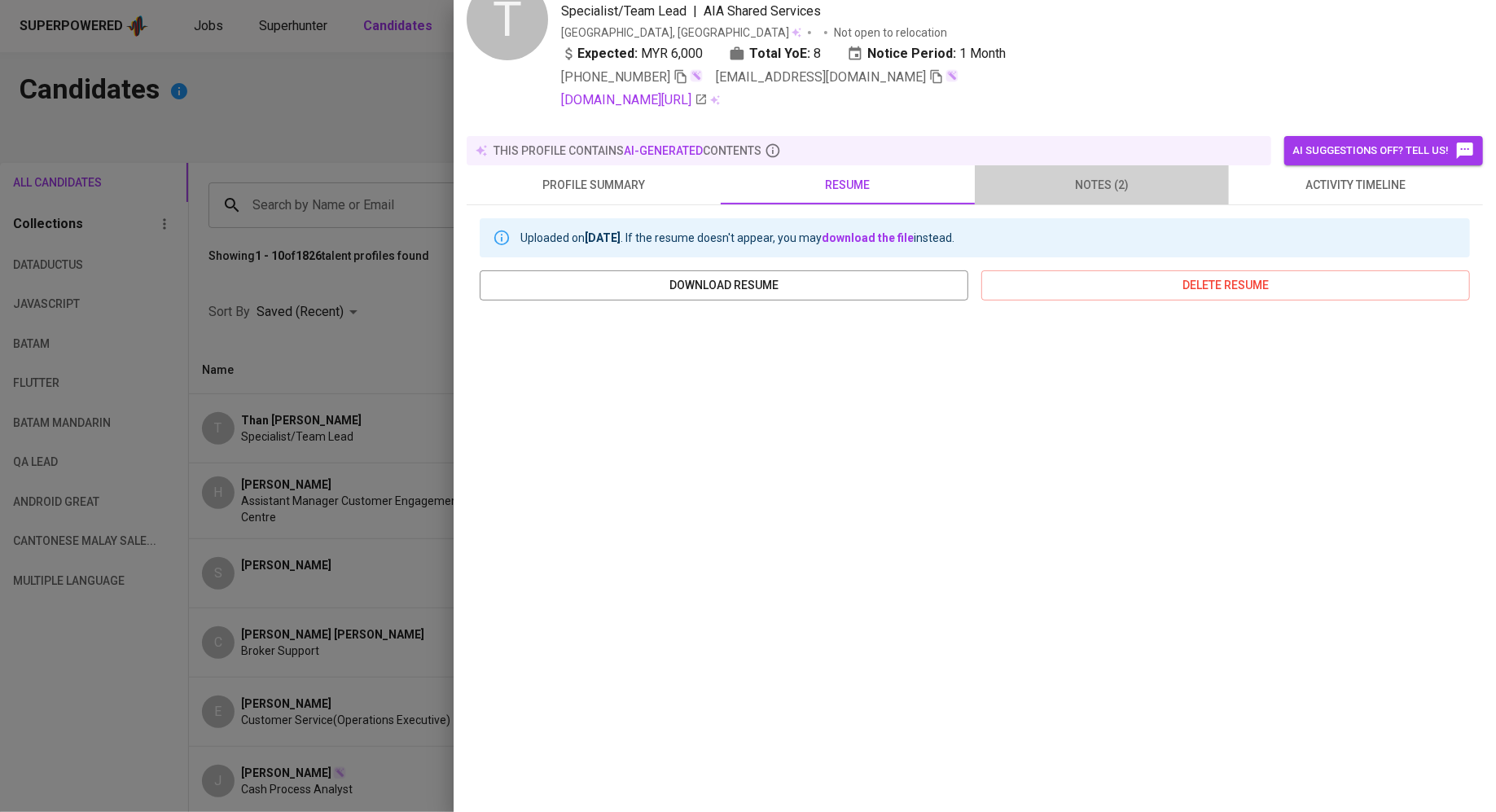
click at [1056, 175] on span "notes (2)" at bounding box center [1102, 185] width 235 height 20
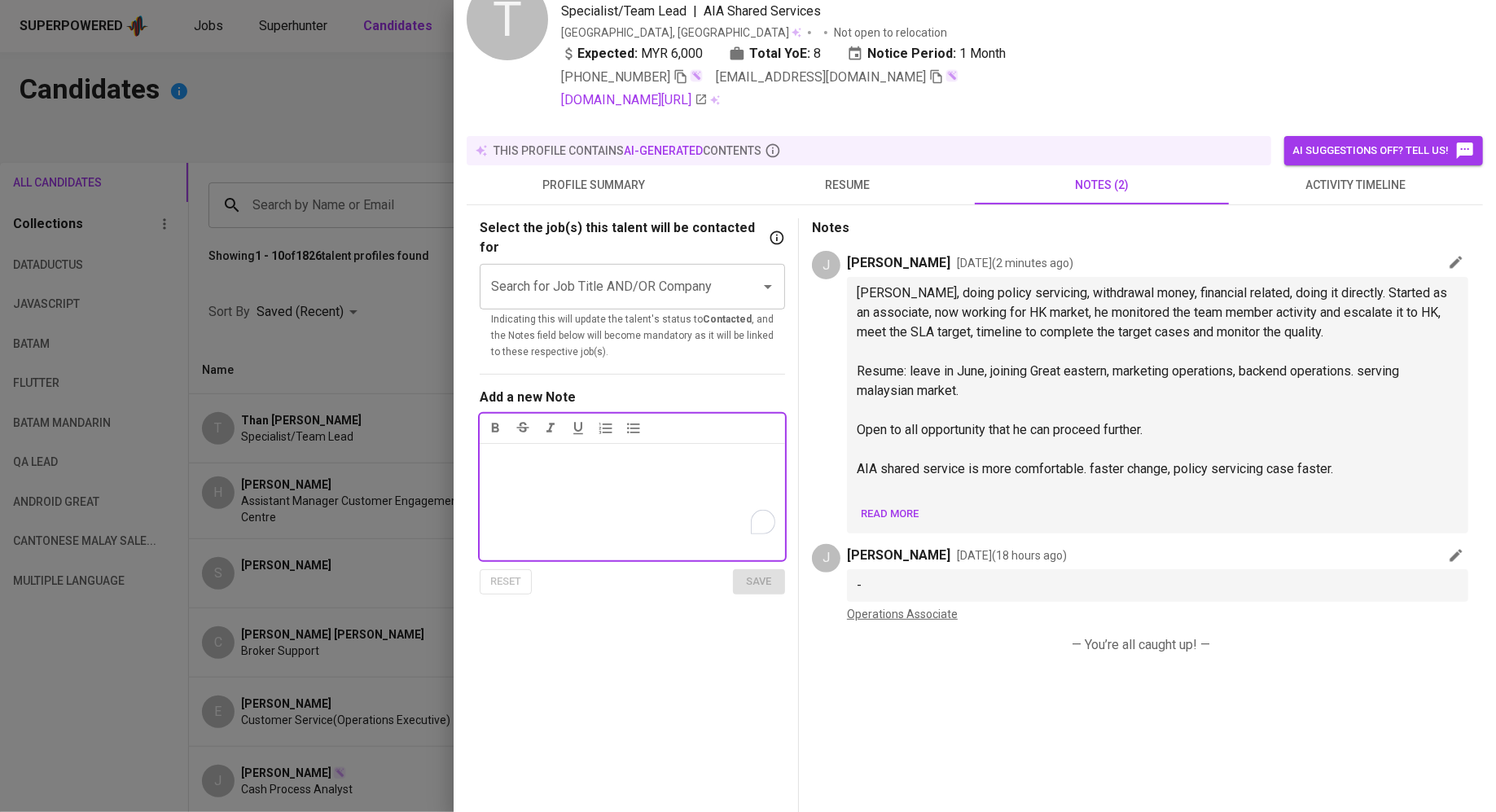
click at [882, 508] on span "Read more" at bounding box center [890, 514] width 58 height 19
click at [821, 185] on span "resume" at bounding box center [848, 185] width 235 height 20
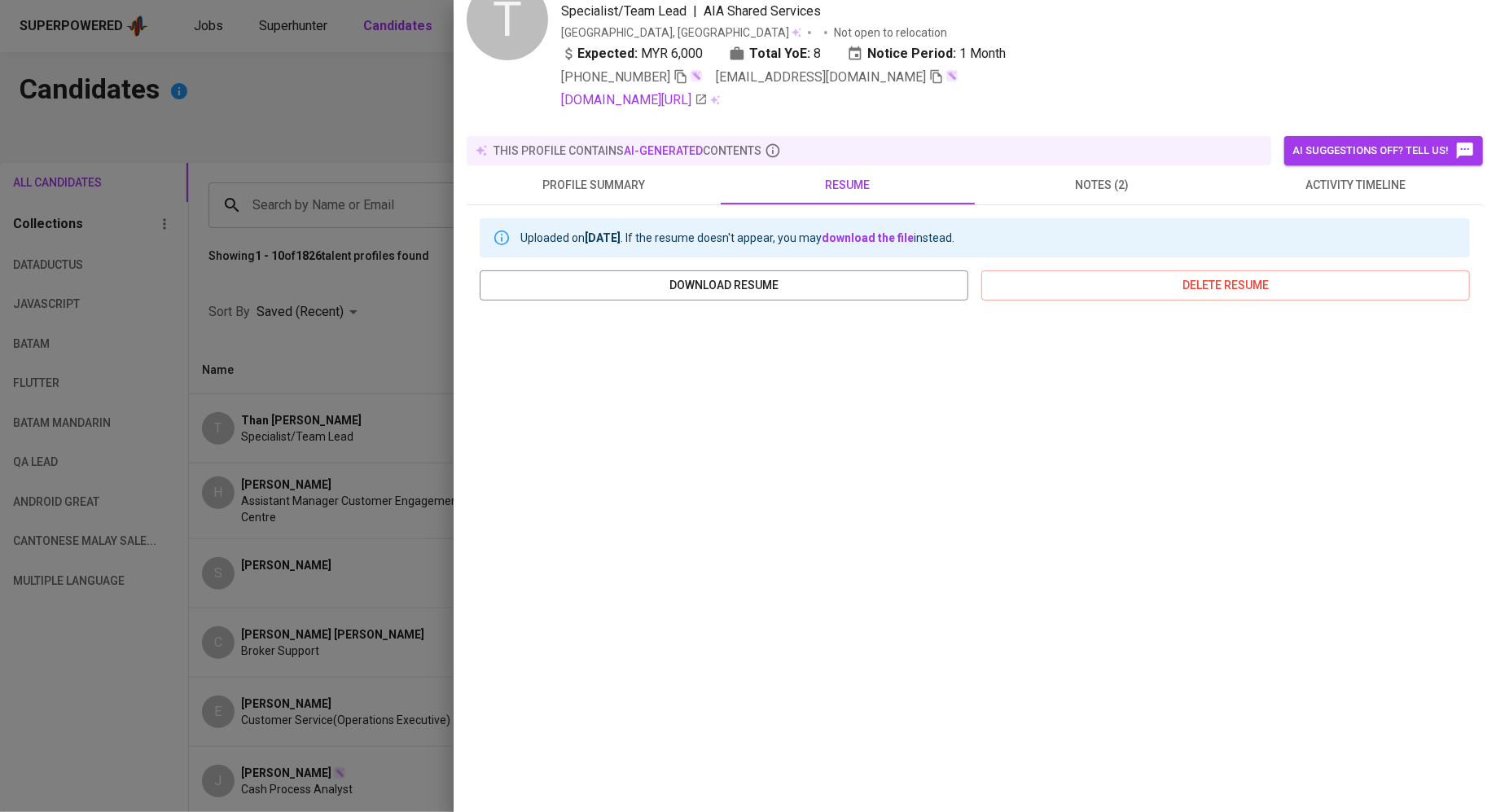
click at [1077, 175] on span "notes (2)" at bounding box center [1102, 185] width 235 height 20
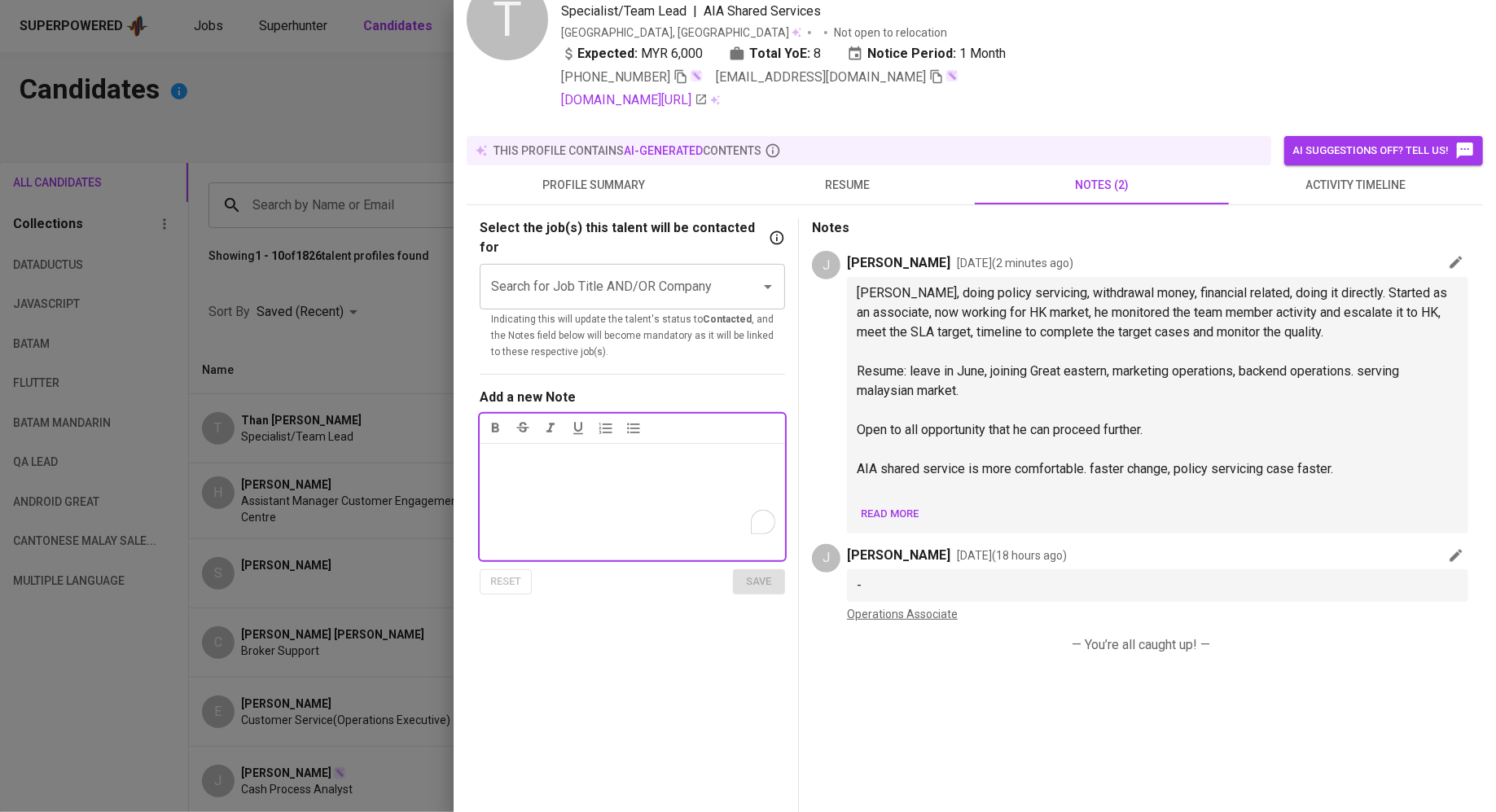
click at [895, 513] on span "Read more" at bounding box center [890, 514] width 58 height 19
click at [679, 468] on div "Notes ﻿" at bounding box center [632, 502] width 305 height 117
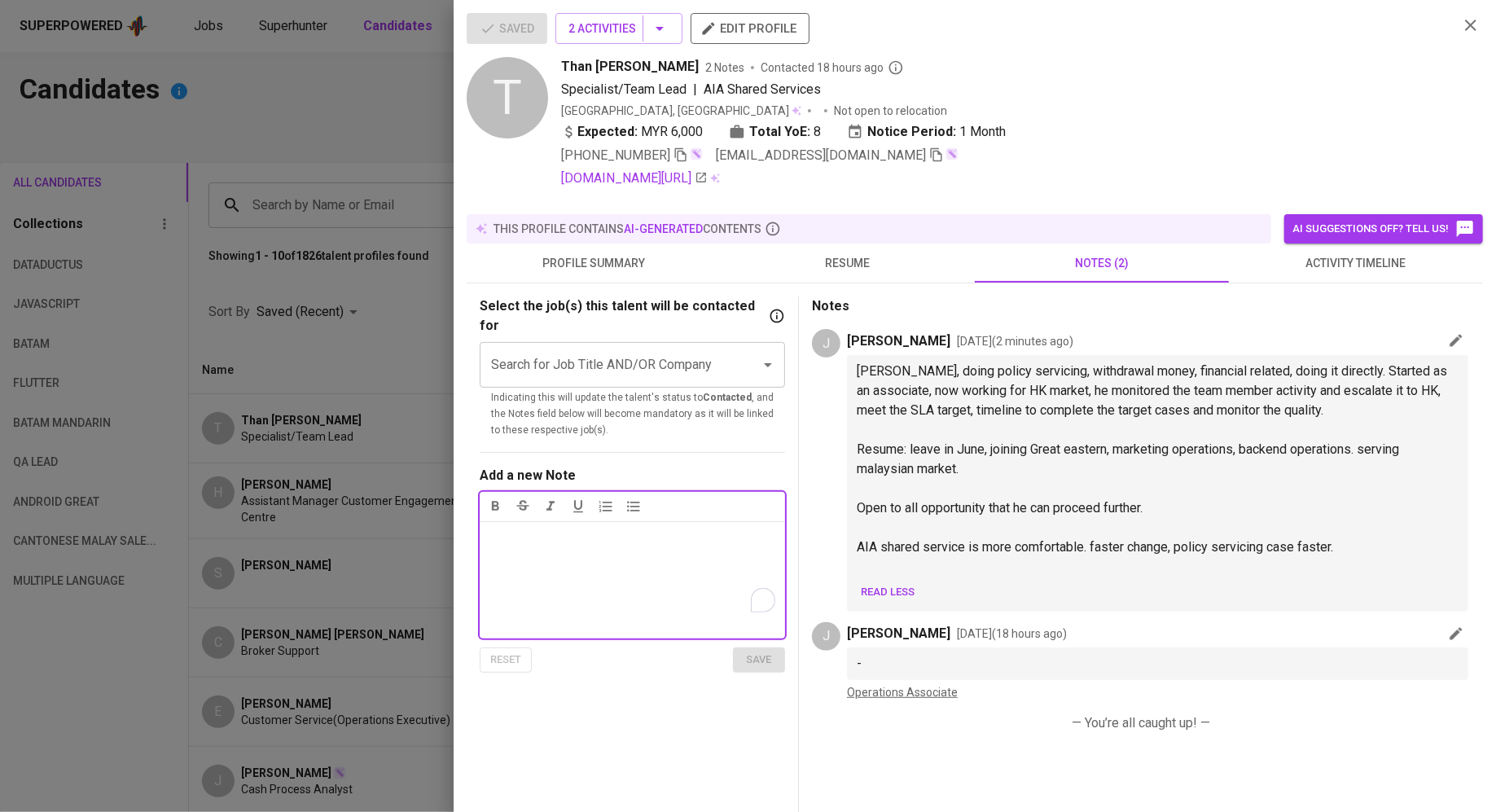
scroll to position [78, 0]
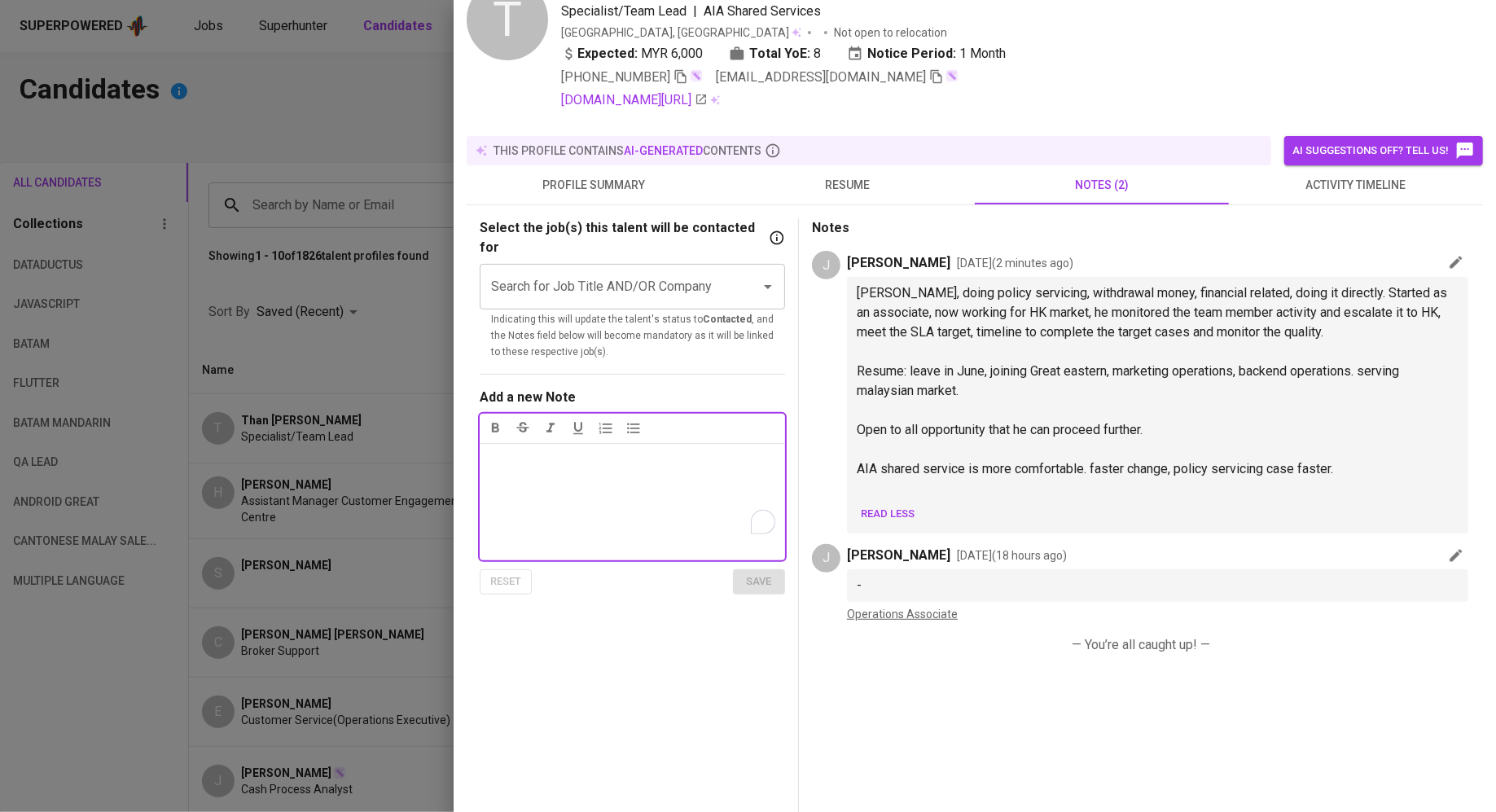
click at [847, 181] on span "resume" at bounding box center [848, 185] width 235 height 20
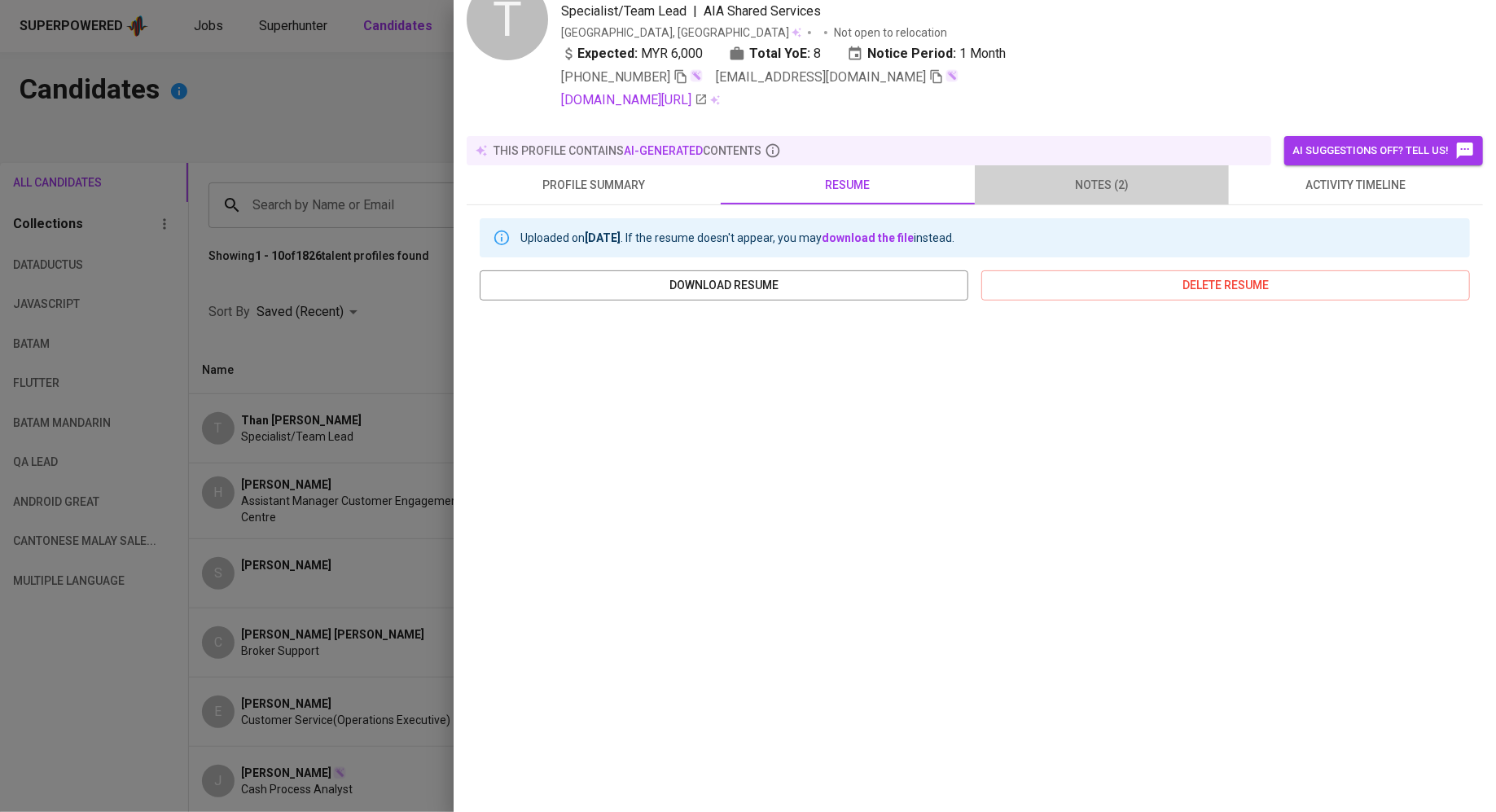
click at [1090, 175] on span "notes (2)" at bounding box center [1102, 185] width 235 height 20
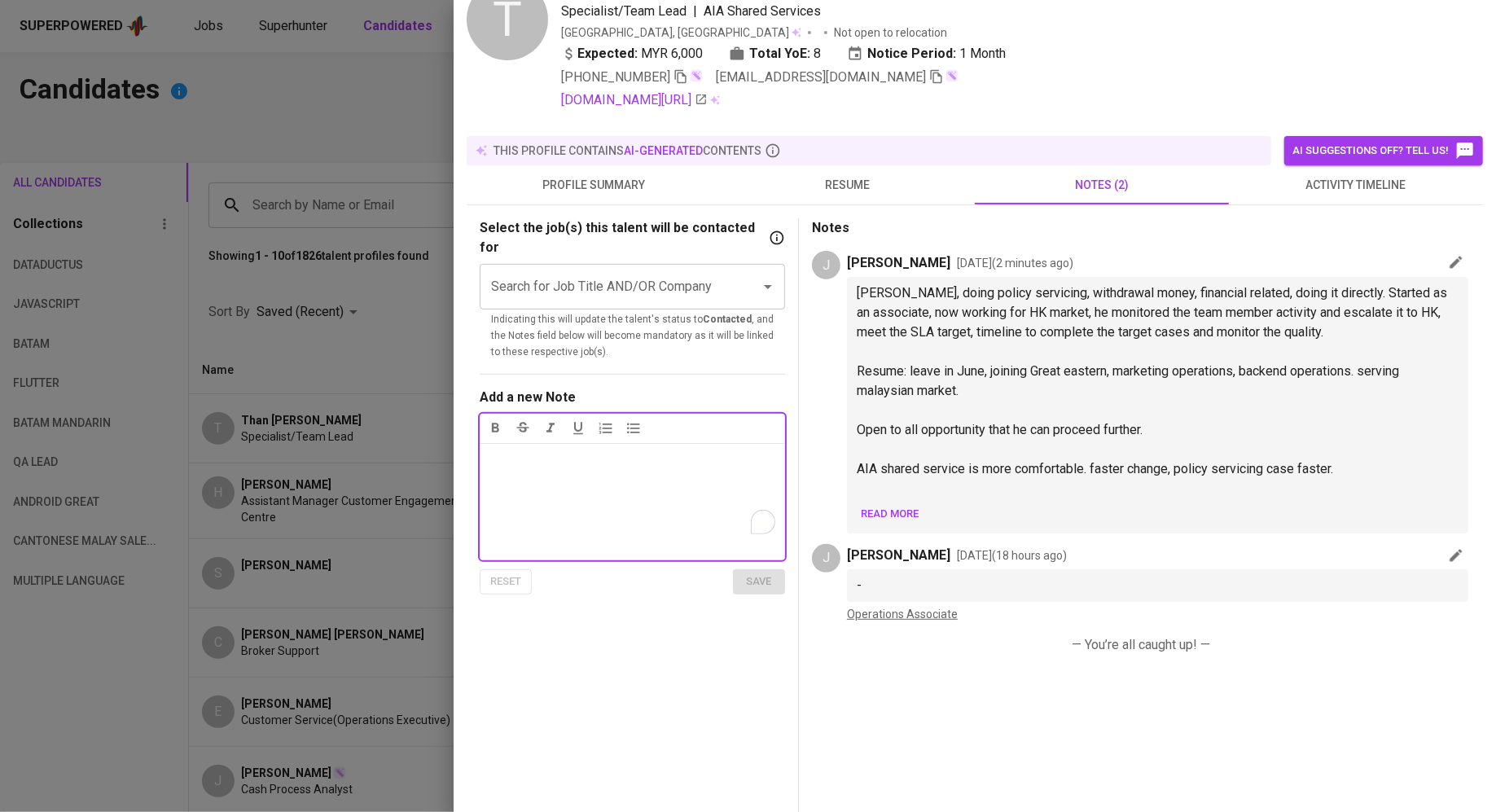
click at [903, 515] on span "Read more" at bounding box center [890, 514] width 58 height 19
click at [731, 494] on div "Notes ﻿" at bounding box center [632, 502] width 305 height 117
click at [565, 451] on p "WFO: 5 days" at bounding box center [633, 460] width 286 height 19
click at [592, 470] on p "fully remote:" at bounding box center [633, 479] width 286 height 19
click at [578, 451] on p "WFO: 5 days" at bounding box center [633, 460] width 286 height 19
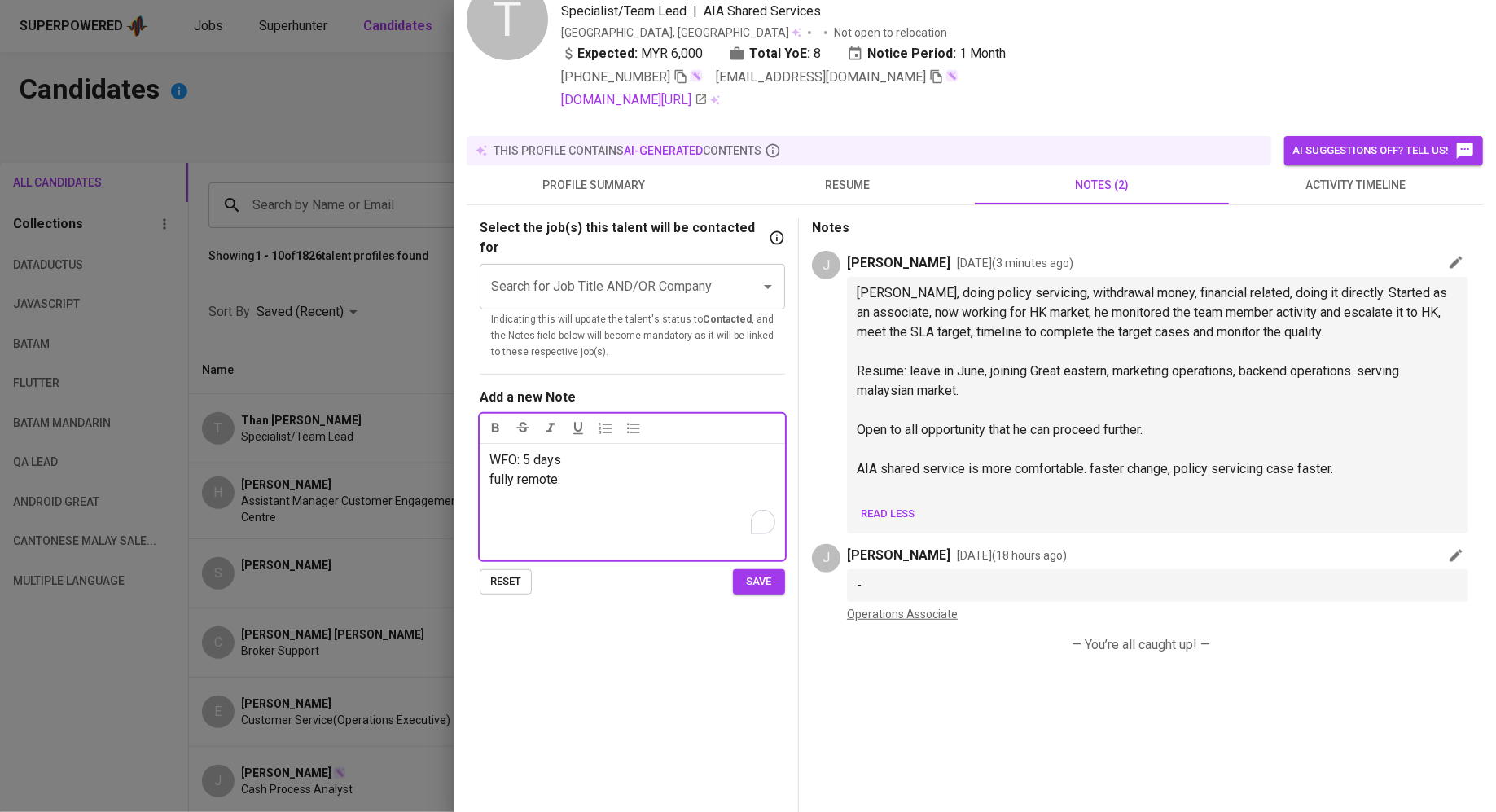
click at [591, 470] on p "fully remote:" at bounding box center [633, 479] width 286 height 19
click at [763, 573] on span "save" at bounding box center [758, 582] width 36 height 19
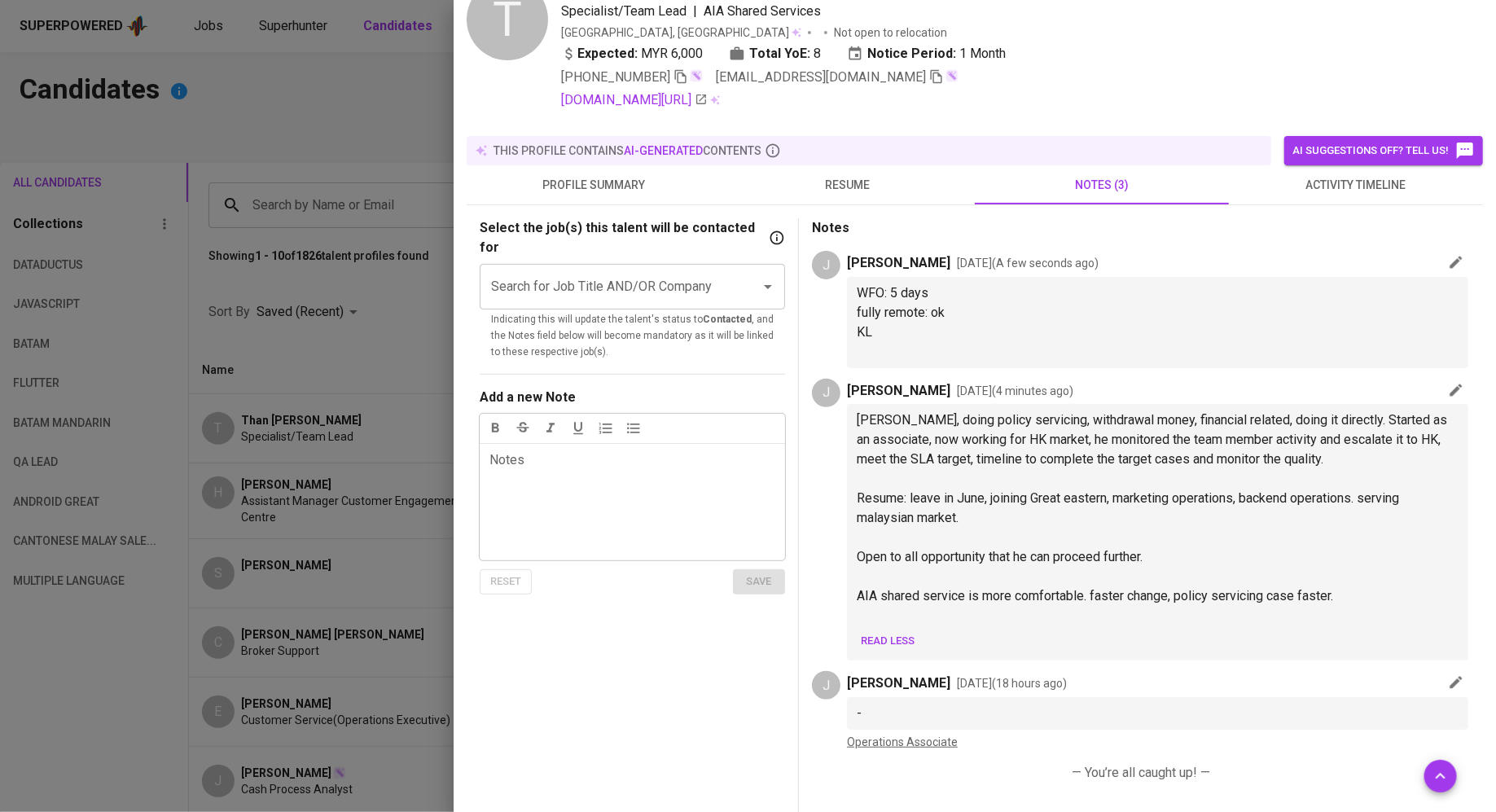
scroll to position [89, 0]
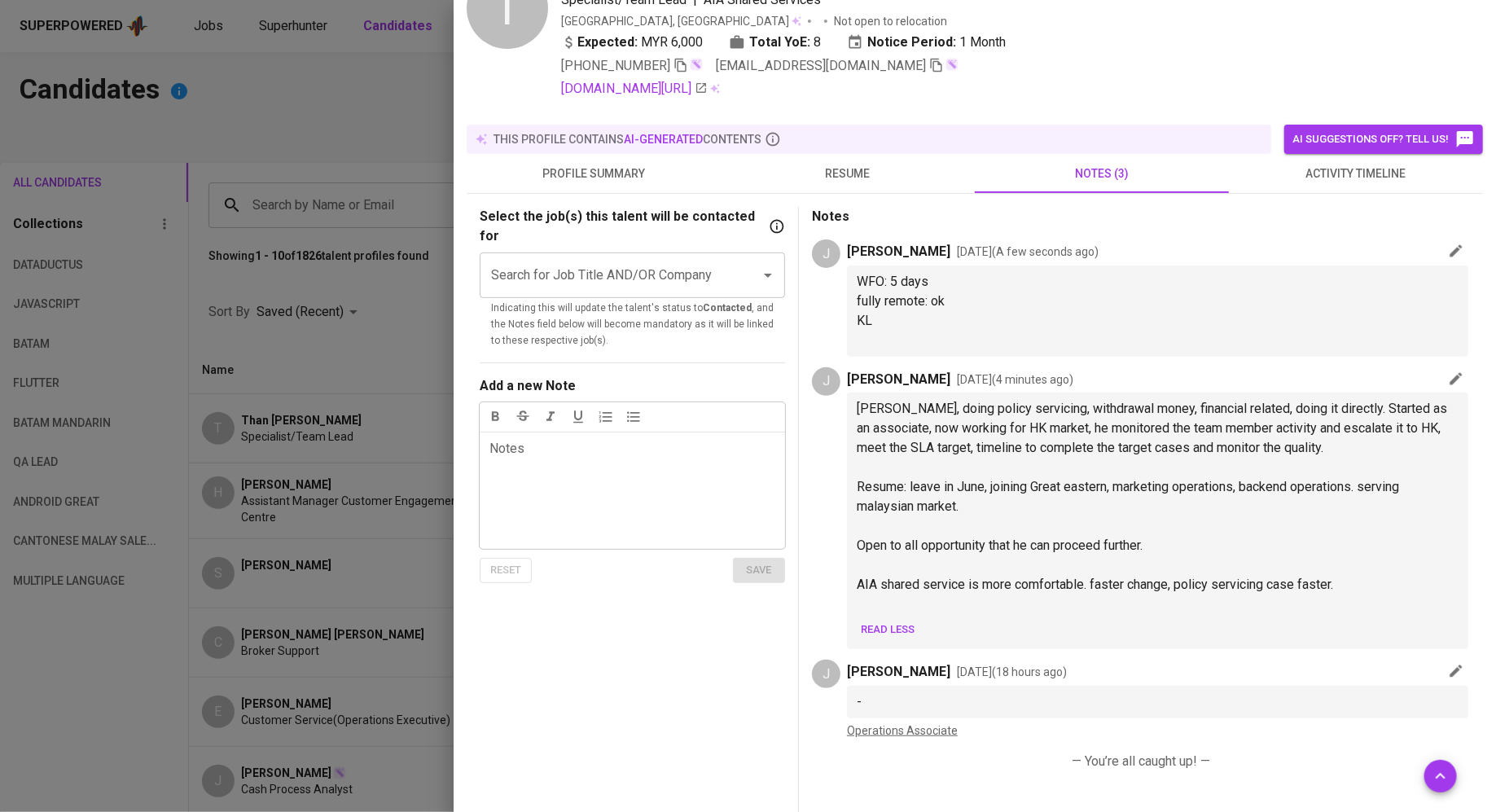
click at [848, 164] on span "resume" at bounding box center [848, 174] width 235 height 20
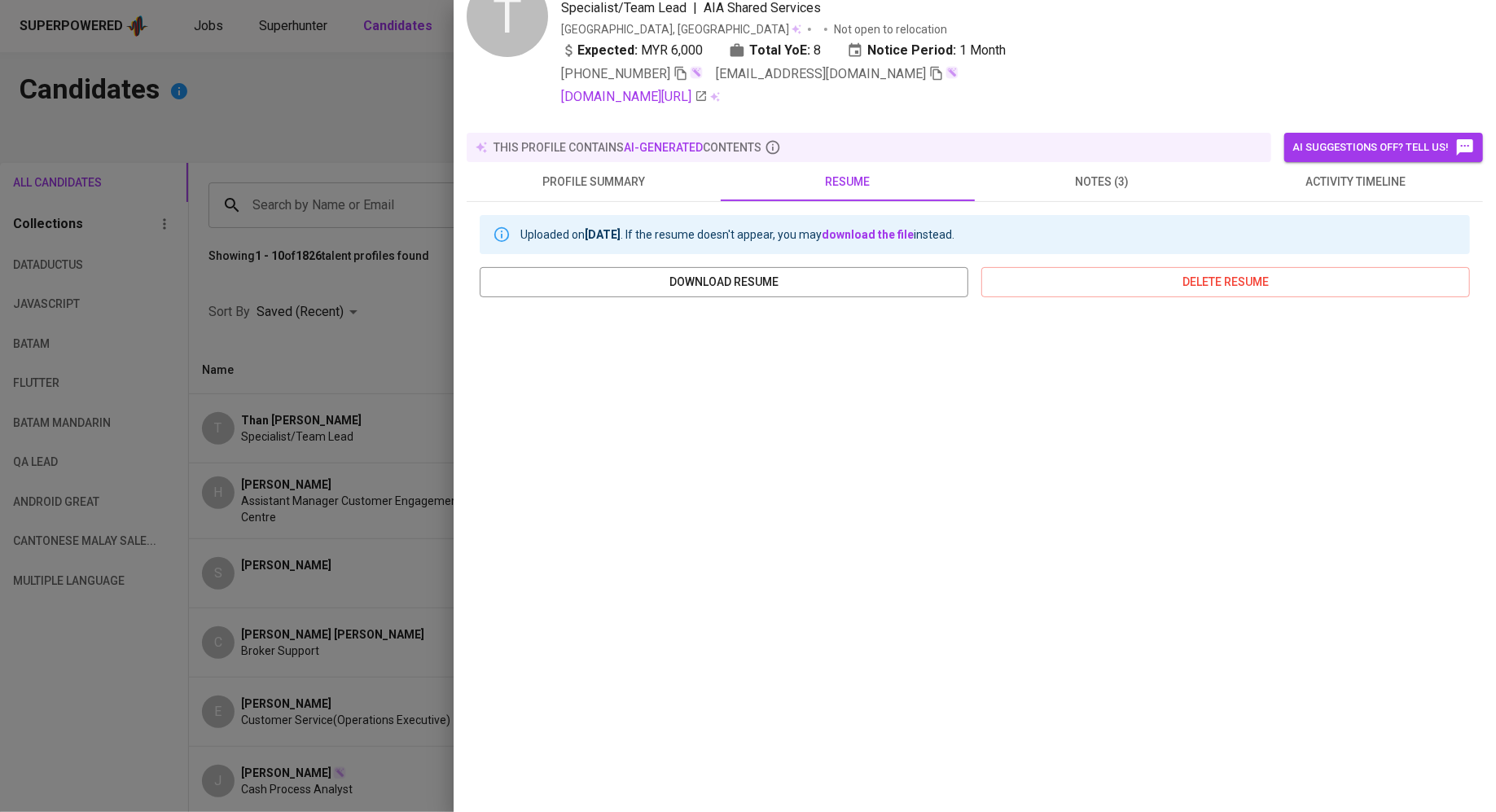
scroll to position [78, 0]
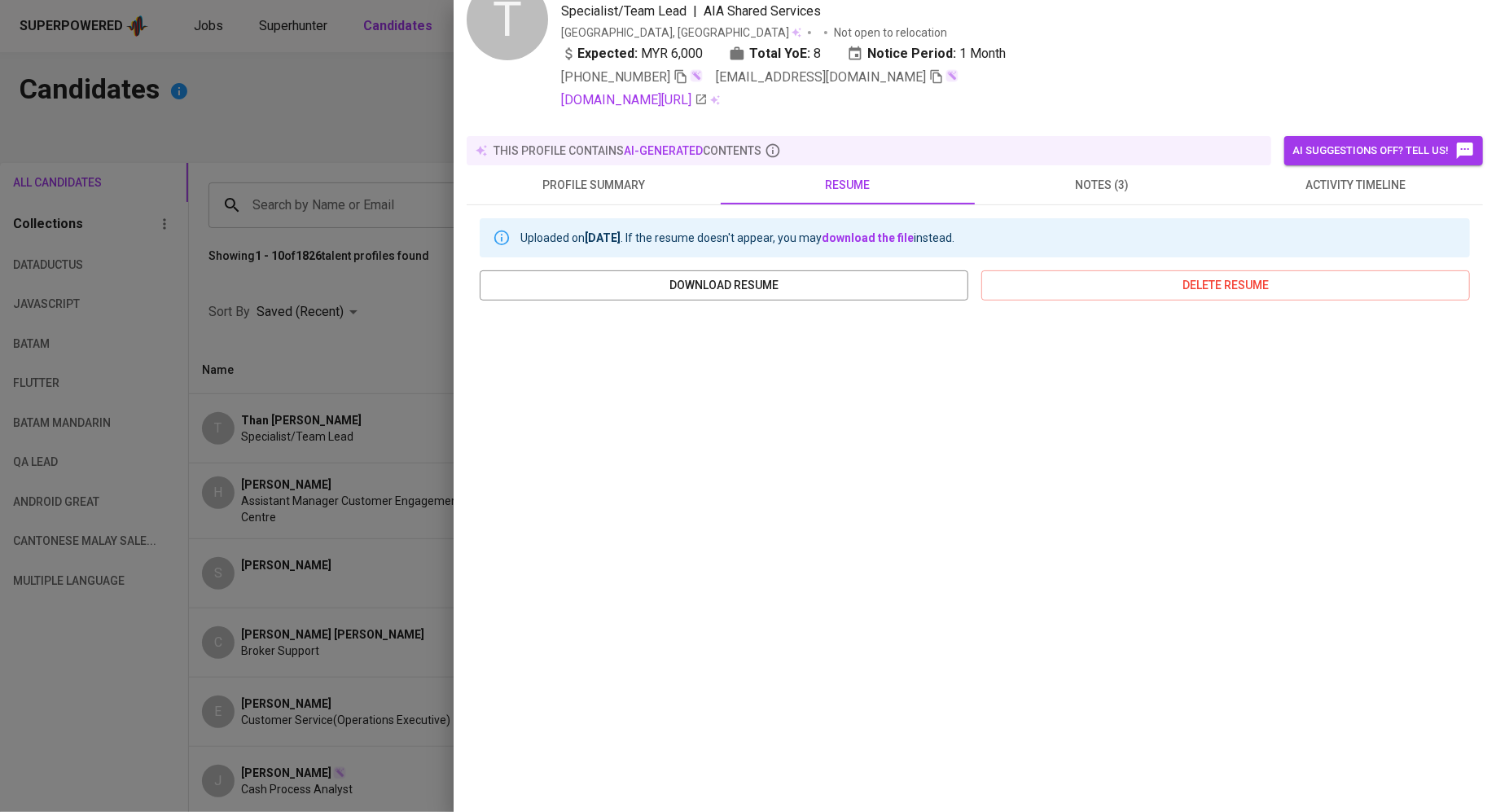
click at [1084, 166] on button "notes (3)" at bounding box center [1102, 185] width 254 height 39
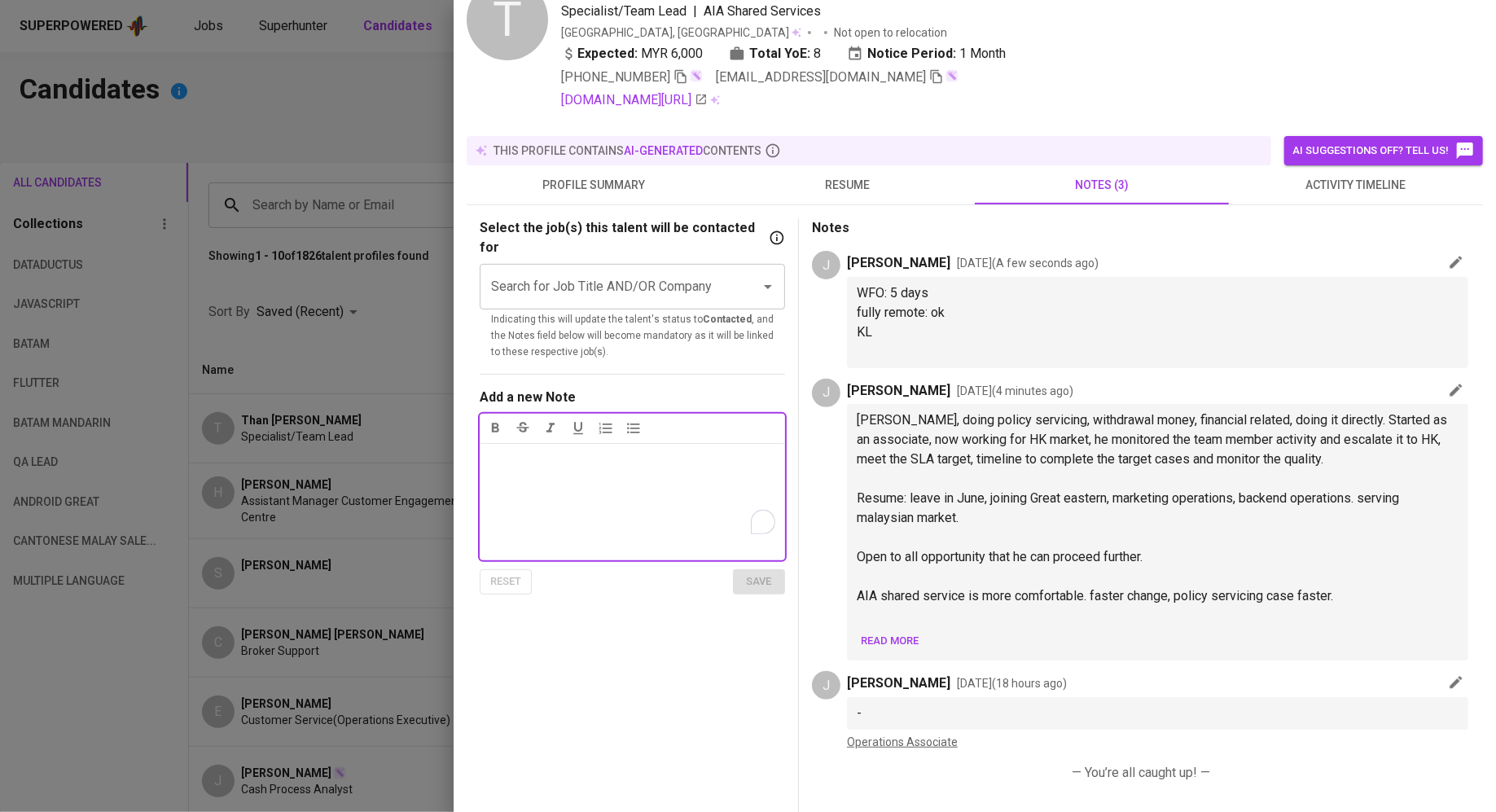
click at [583, 459] on div "Notes ﻿" at bounding box center [632, 502] width 305 height 117
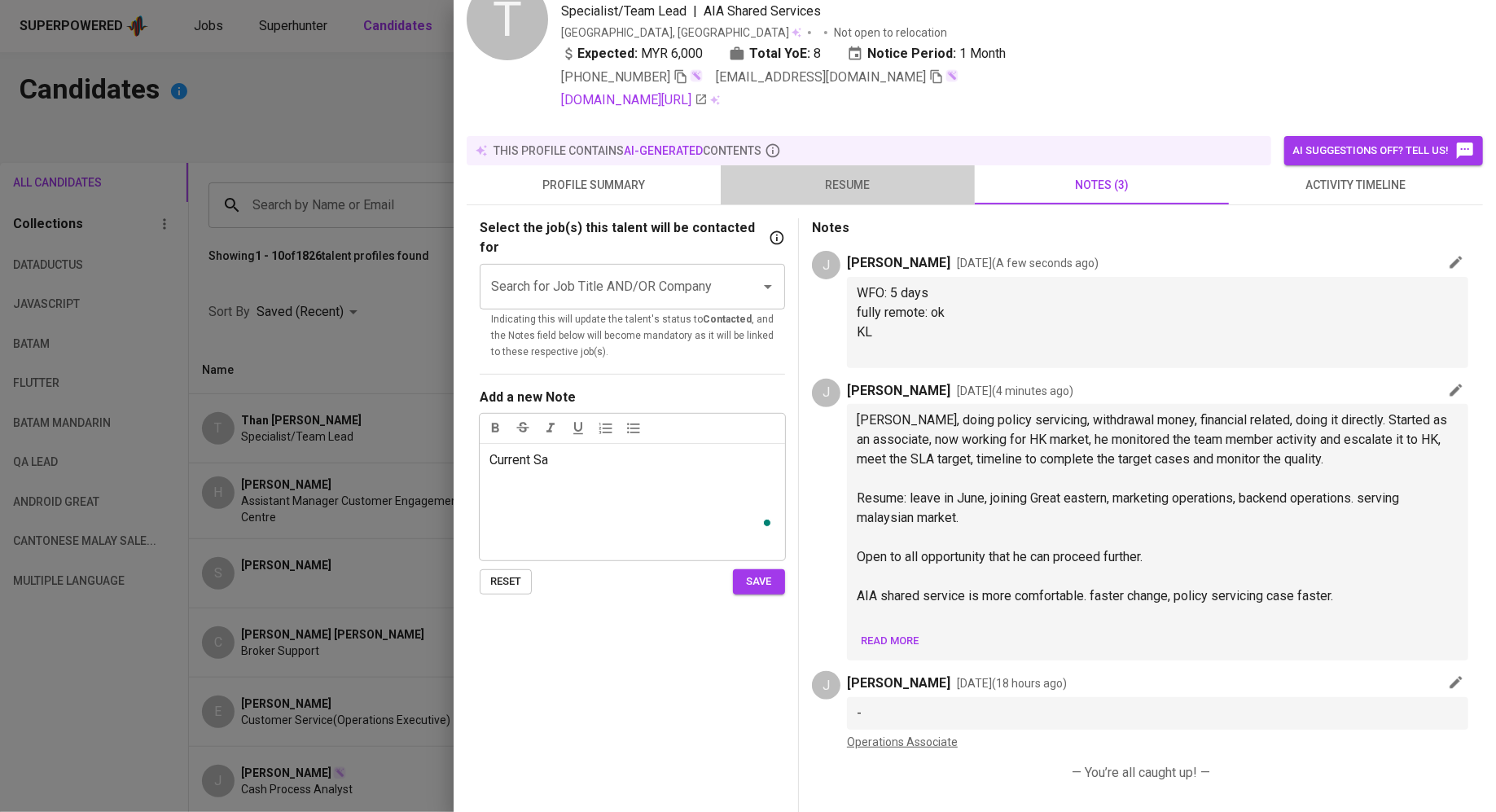
click at [821, 171] on button "resume" at bounding box center [848, 185] width 254 height 39
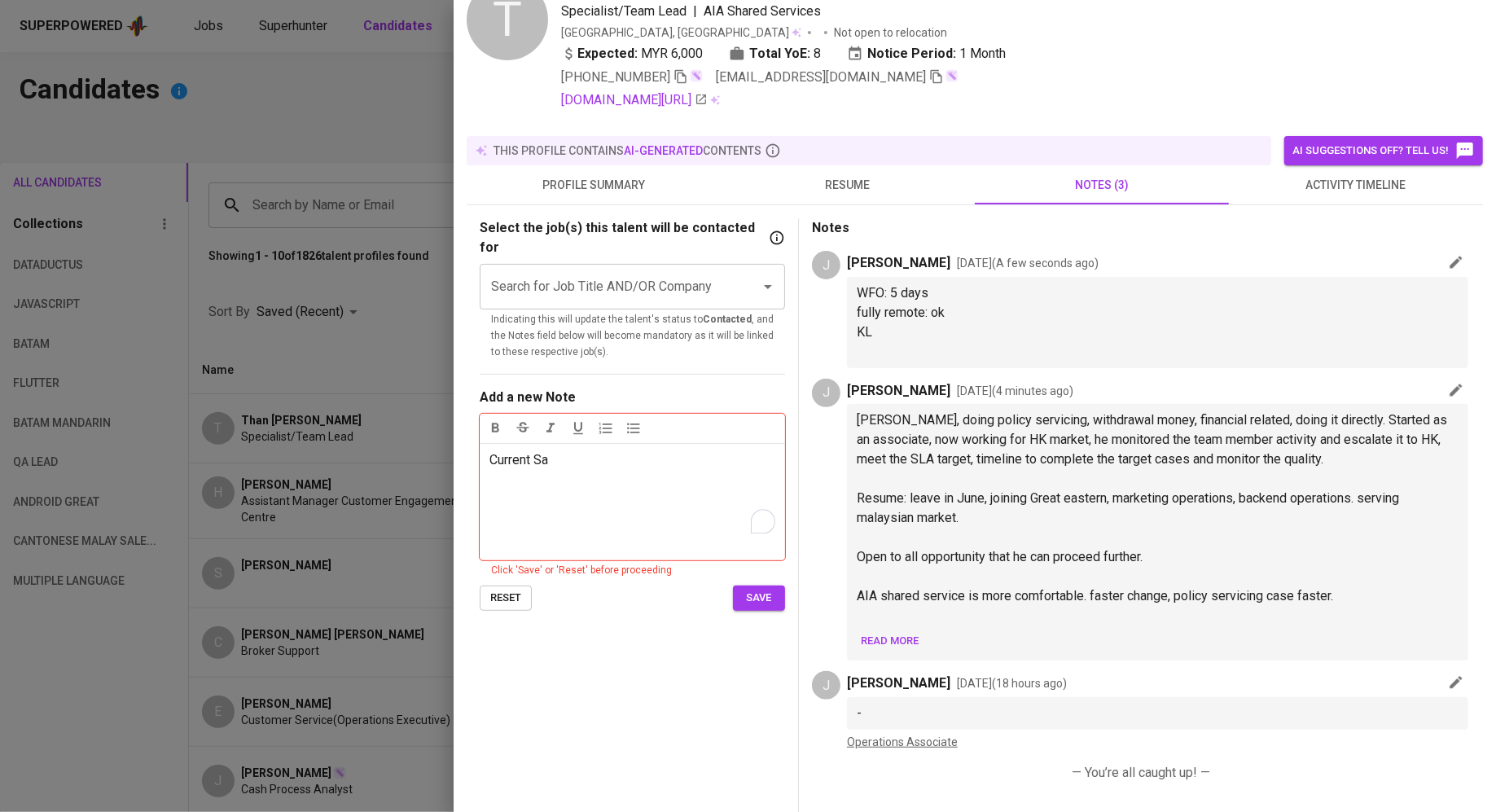
click at [718, 456] on div "Current Sa" at bounding box center [632, 502] width 305 height 117
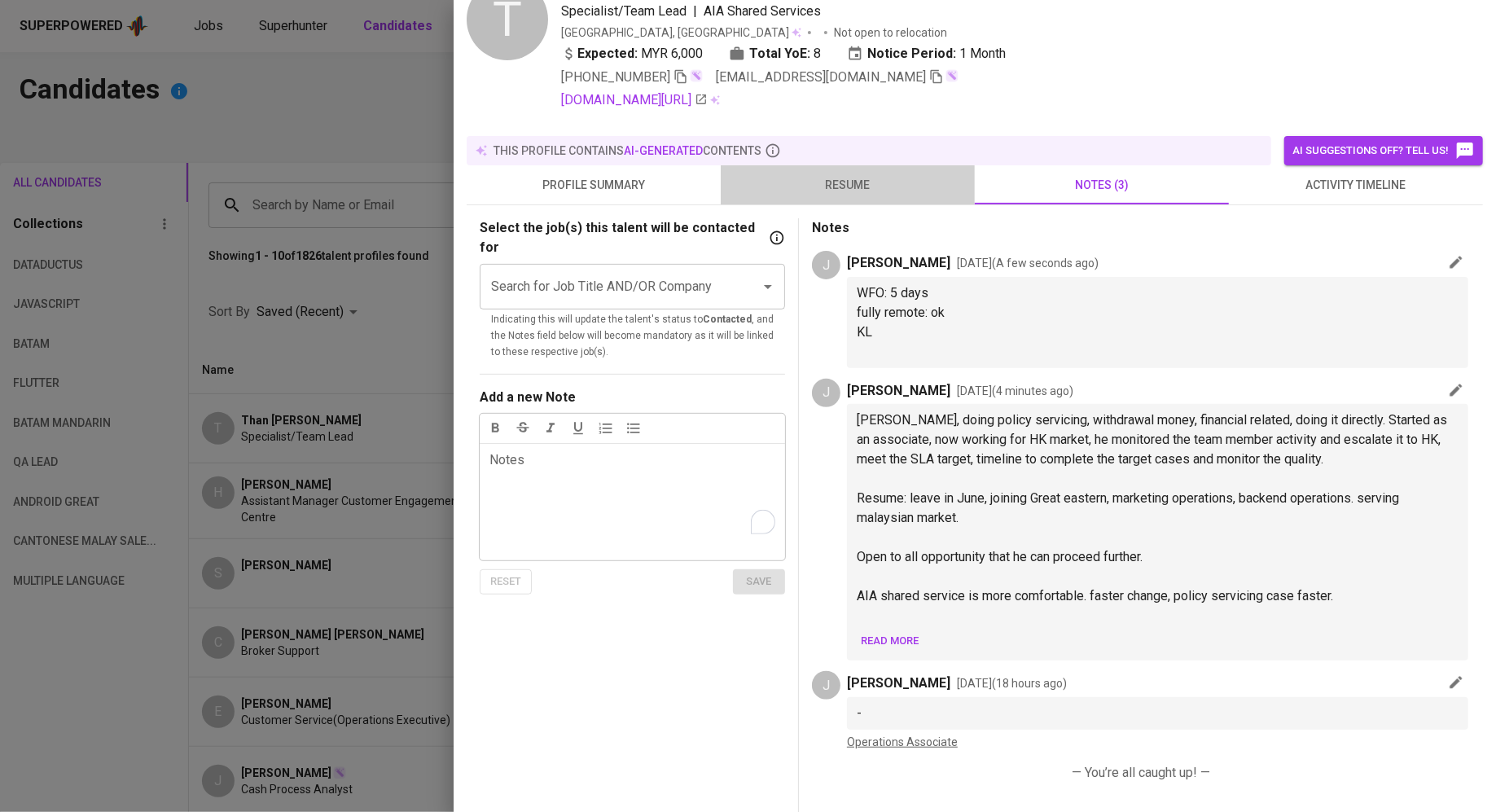
click at [863, 192] on span "resume" at bounding box center [848, 185] width 235 height 20
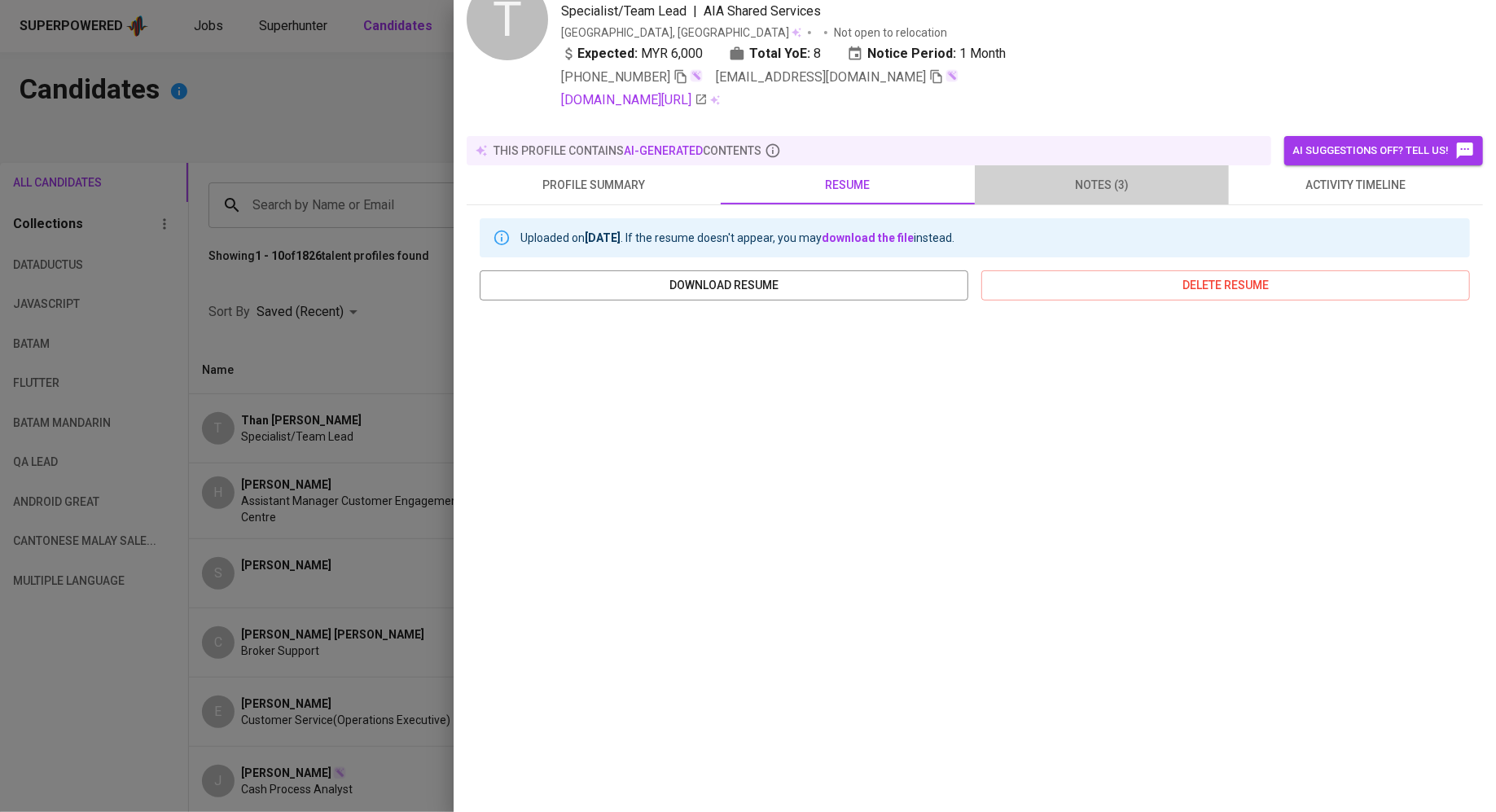
click at [1088, 175] on span "notes (3)" at bounding box center [1102, 185] width 235 height 20
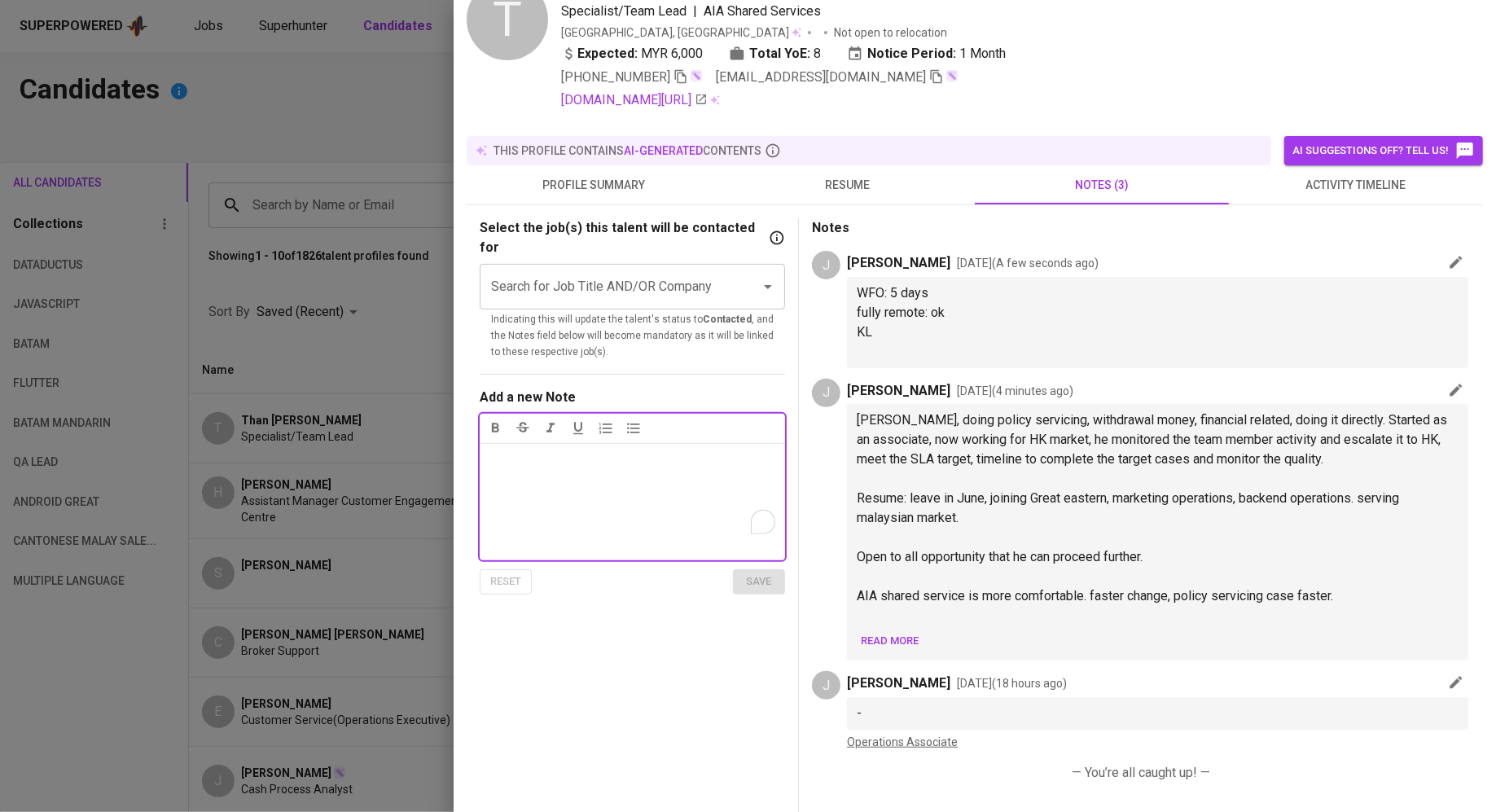
click at [647, 491] on div "Notes ﻿" at bounding box center [632, 502] width 305 height 117
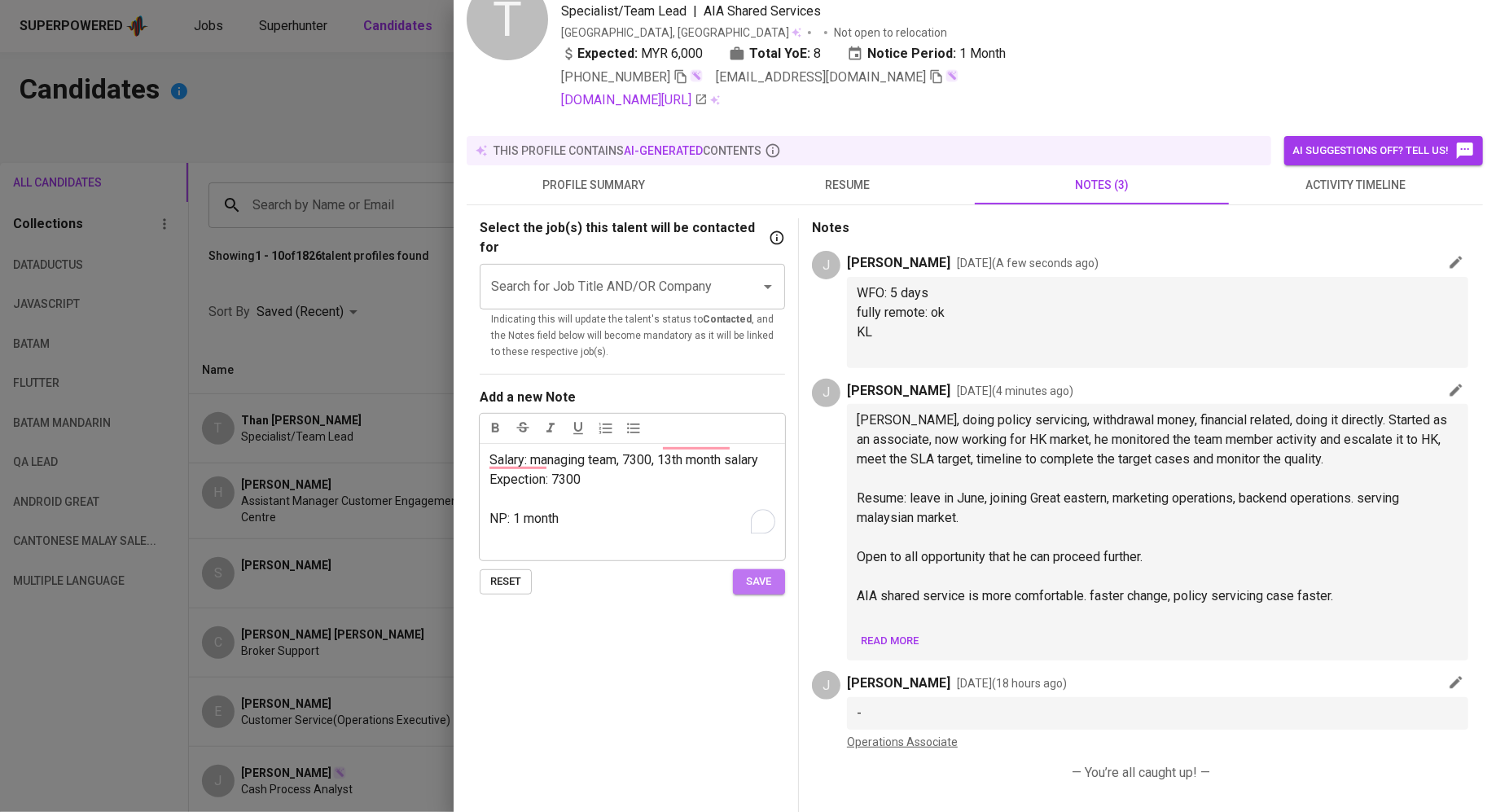
click at [759, 572] on button "save" at bounding box center [758, 582] width 52 height 25
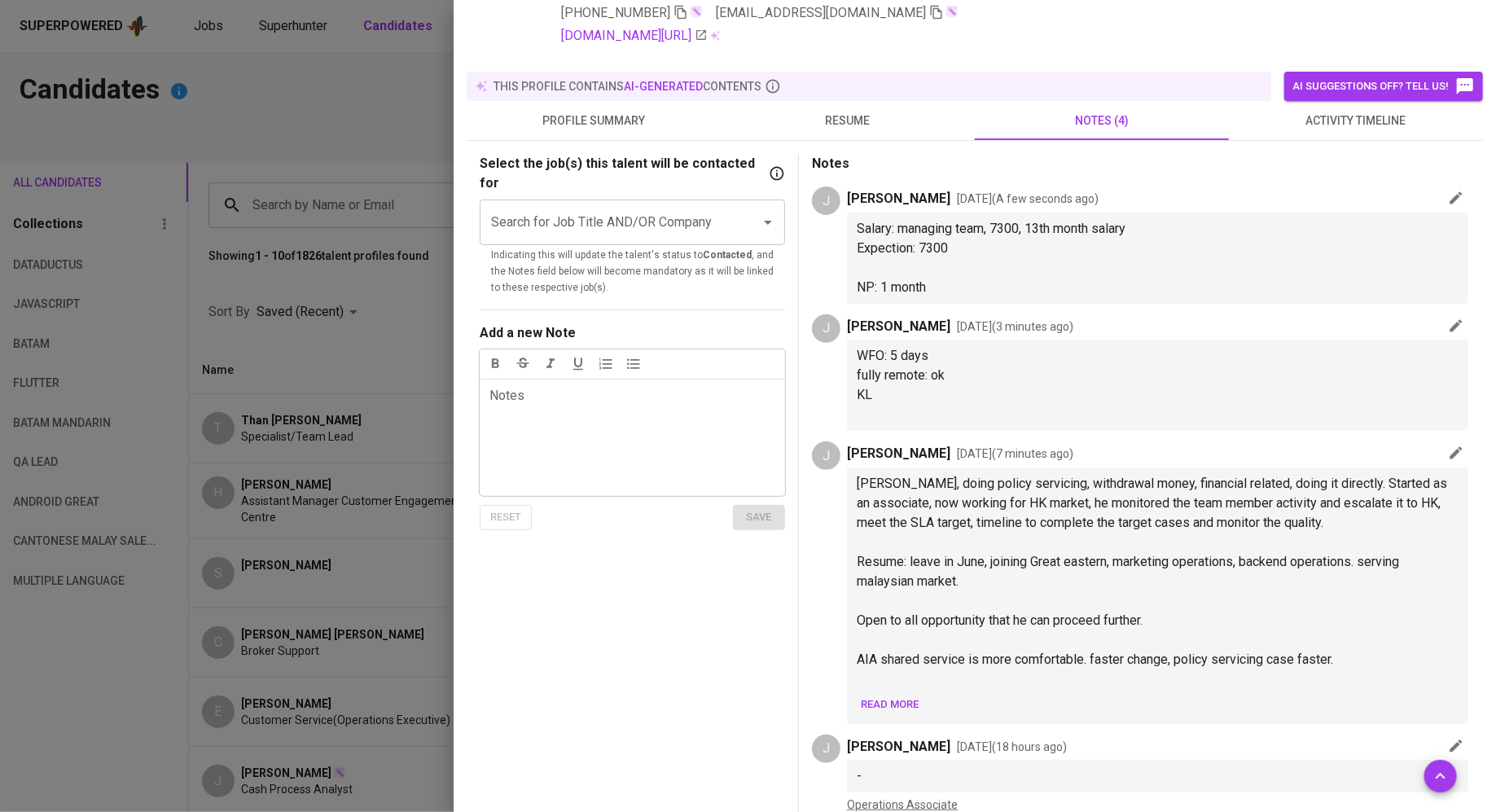
scroll to position [28, 0]
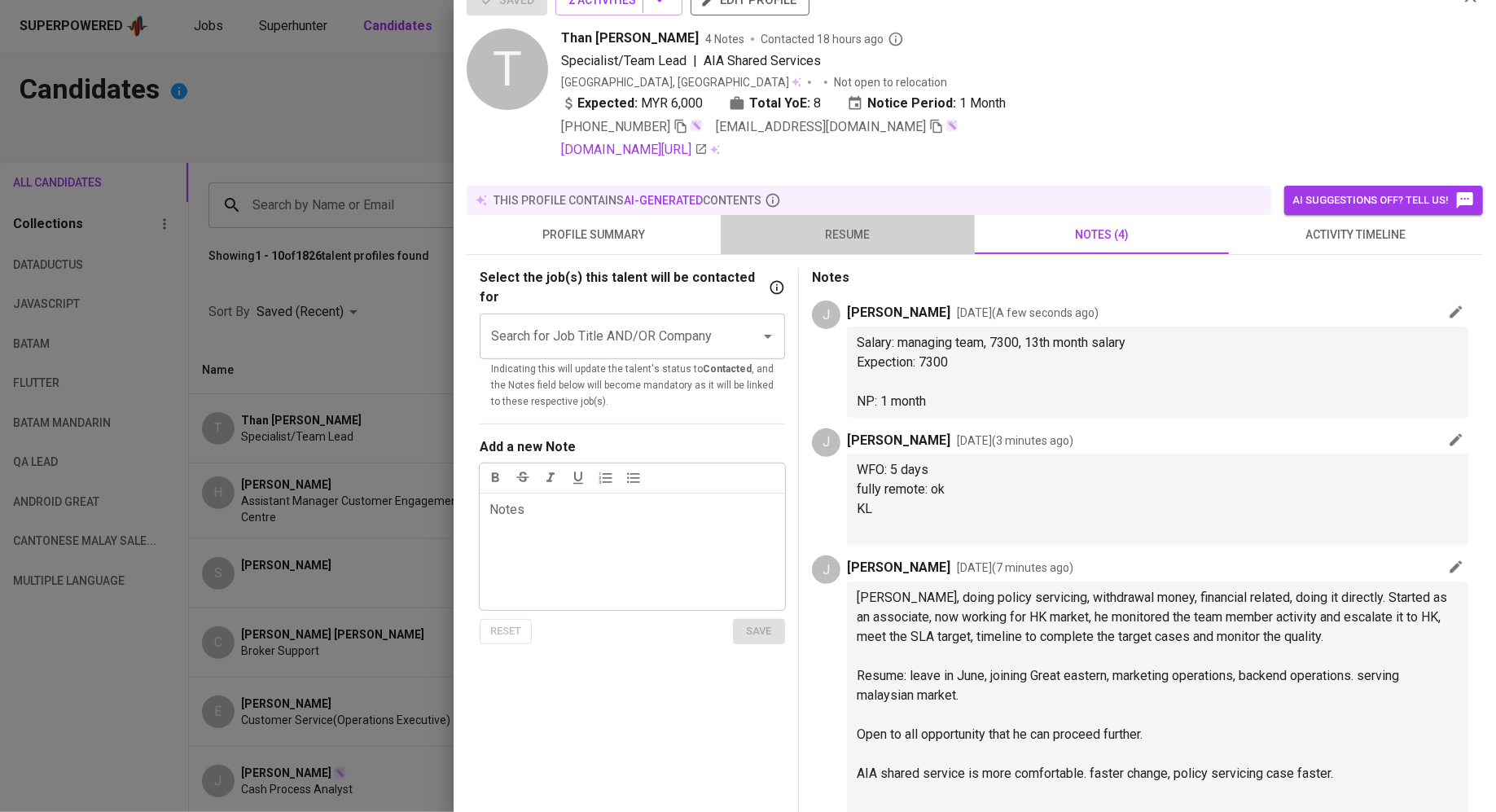
click at [837, 244] on button "resume" at bounding box center [848, 234] width 254 height 39
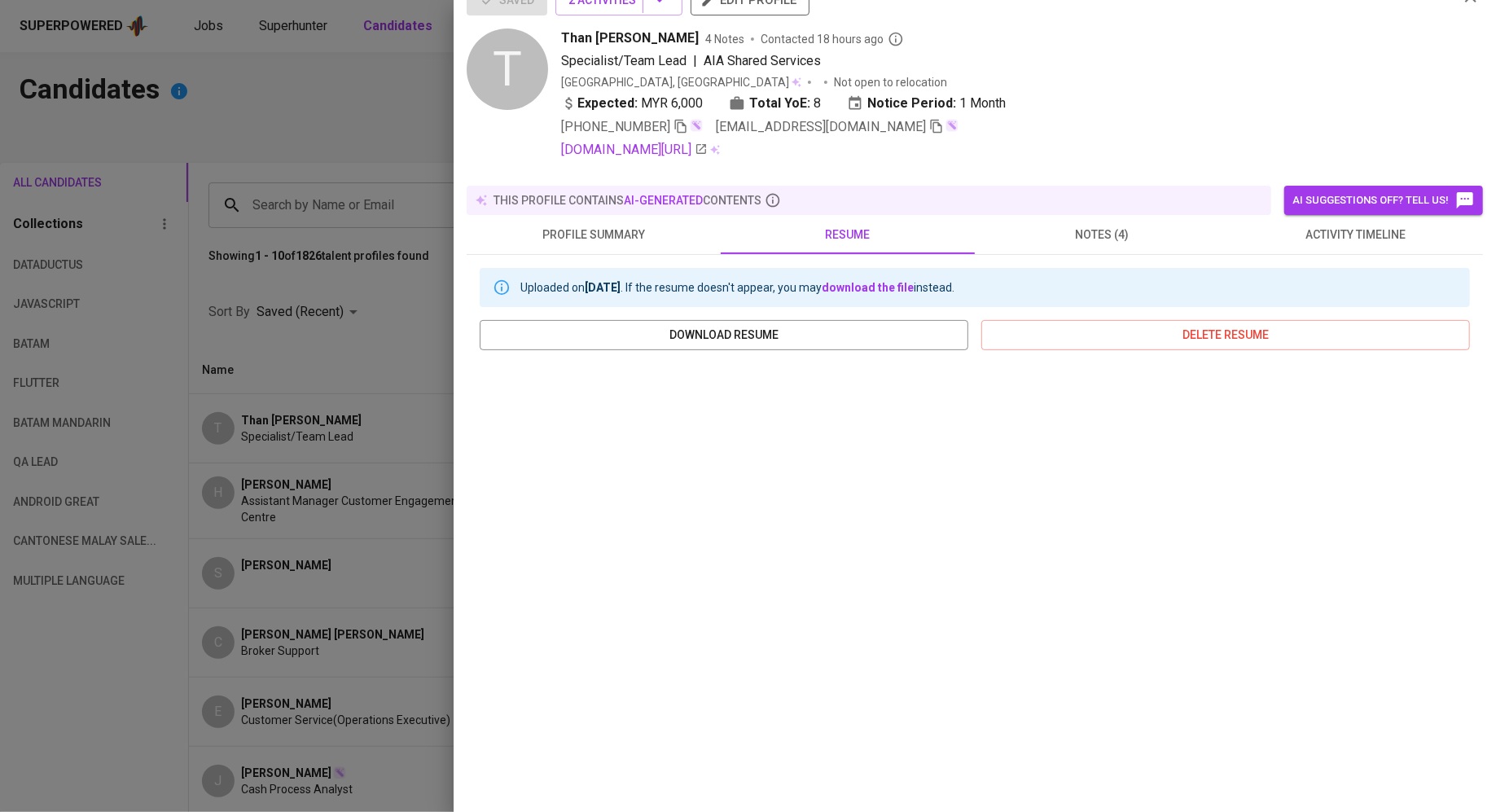
click at [1079, 225] on span "notes (4)" at bounding box center [1102, 235] width 235 height 20
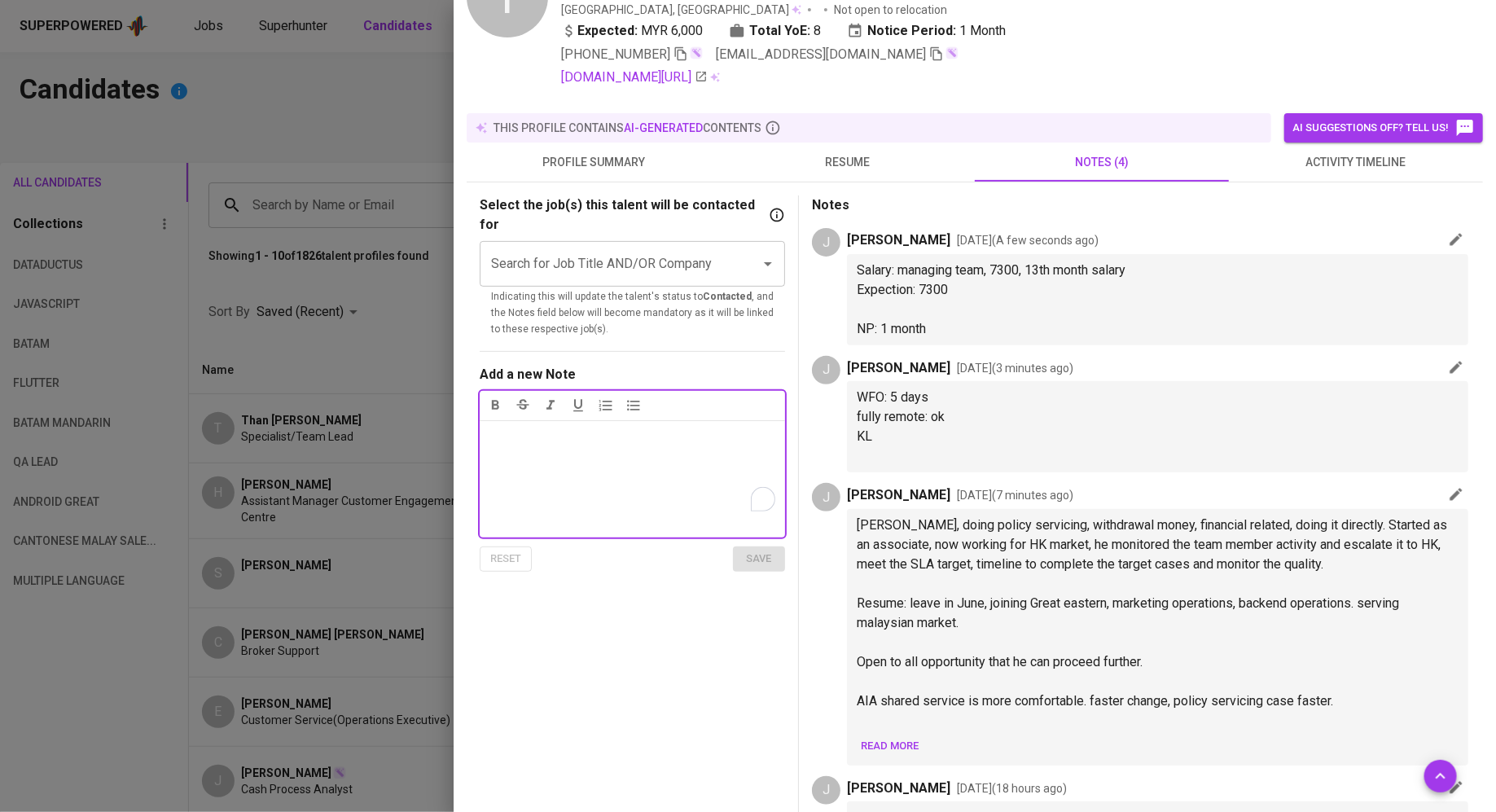
scroll to position [188, 0]
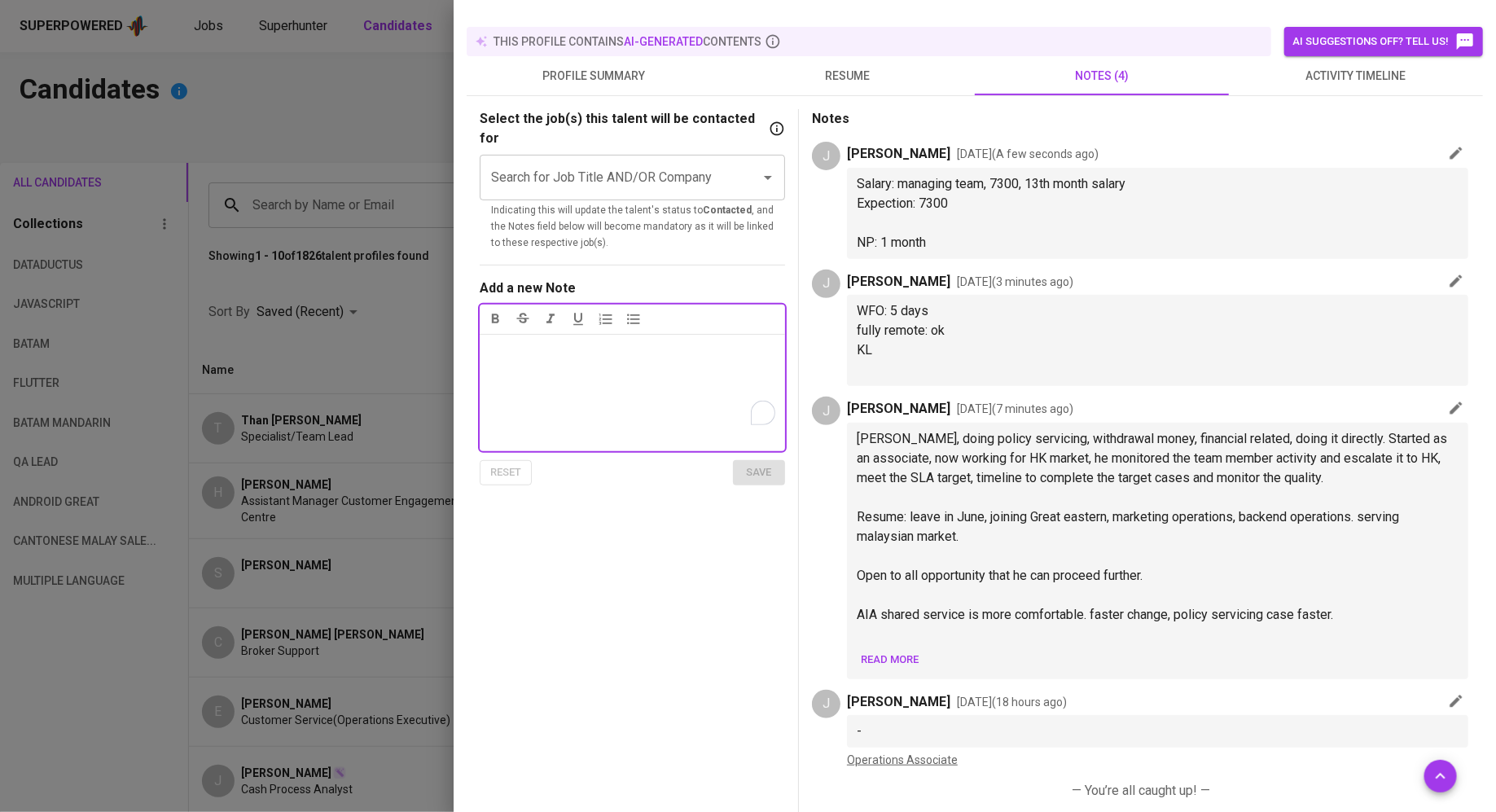
click at [890, 662] on span "Read more" at bounding box center [890, 660] width 58 height 19
click at [567, 351] on div "Notes ﻿" at bounding box center [632, 392] width 305 height 117
click at [709, 360] on div "Notes ﻿" at bounding box center [632, 392] width 305 height 117
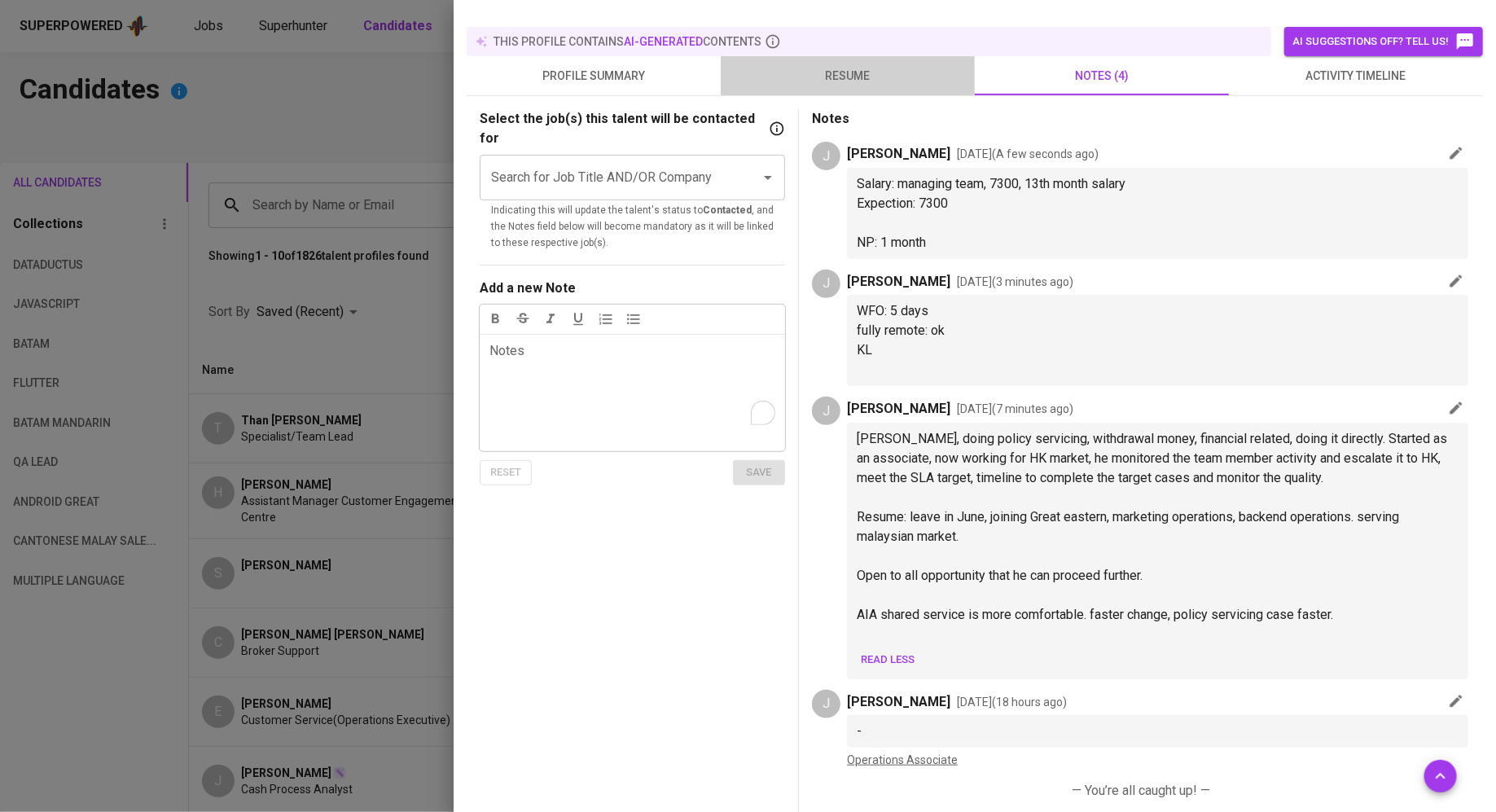
click at [852, 66] on span "resume" at bounding box center [848, 76] width 235 height 20
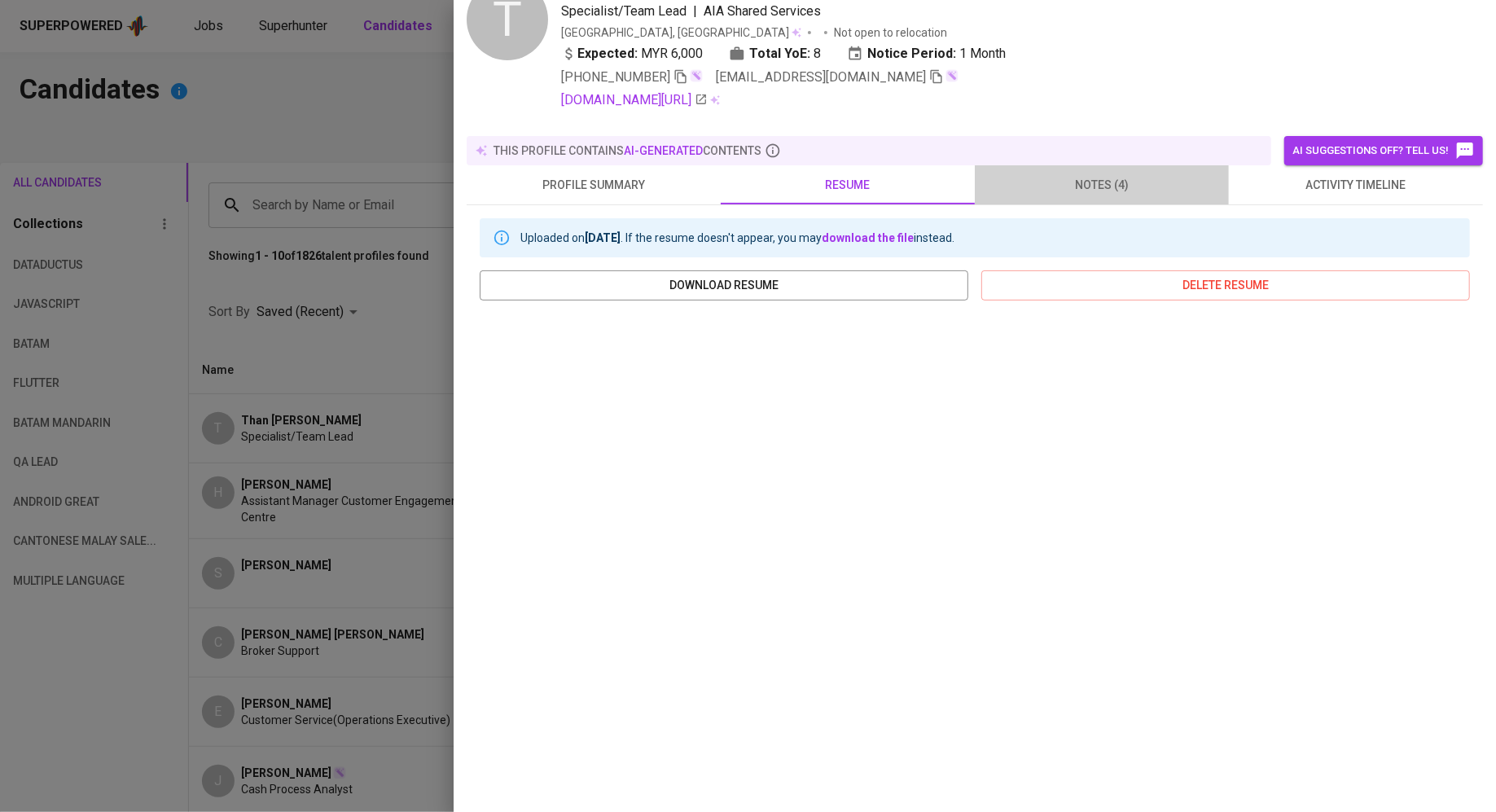
click at [1068, 175] on span "notes (4)" at bounding box center [1102, 185] width 235 height 20
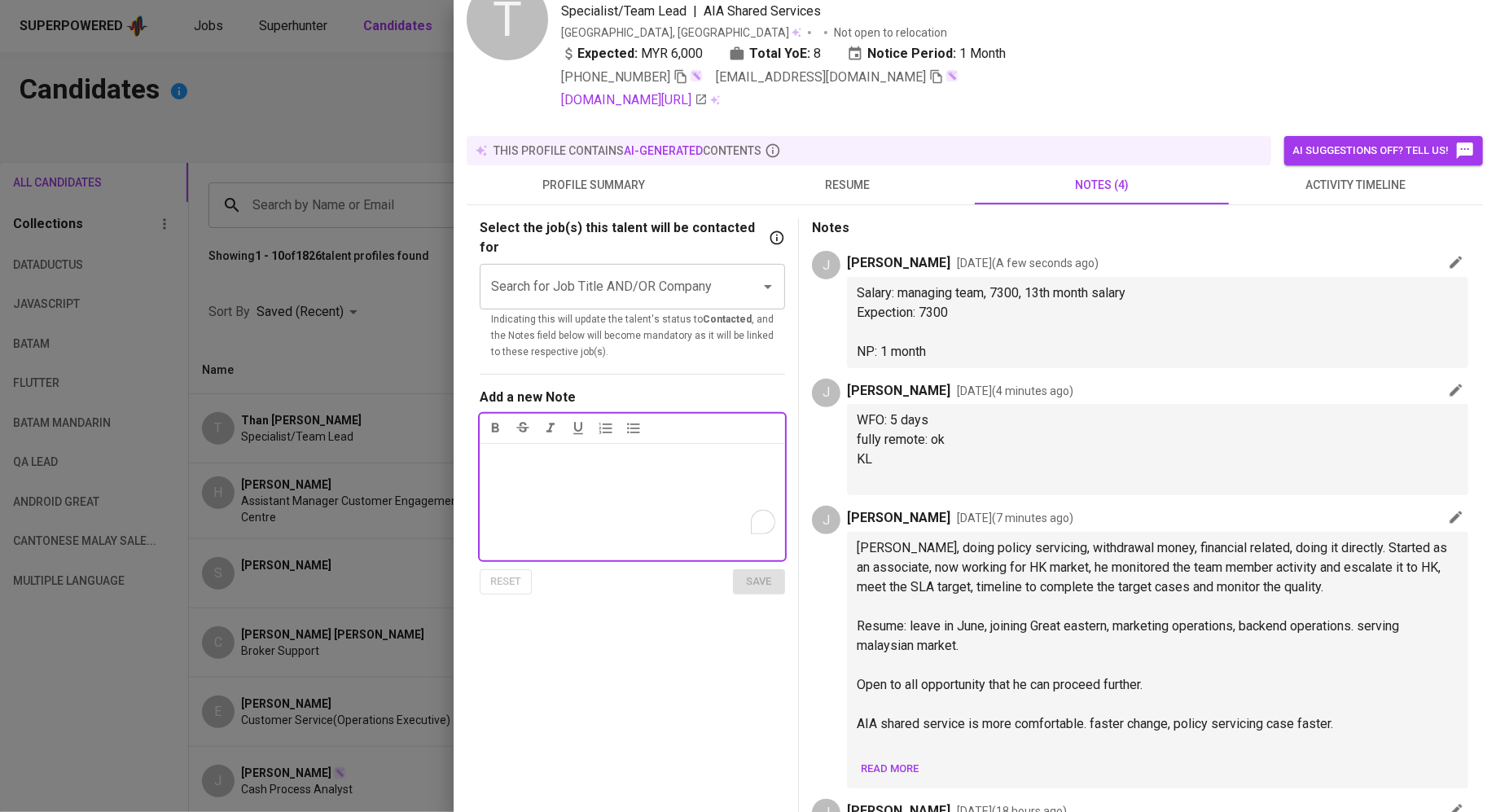
scroll to position [295, 0]
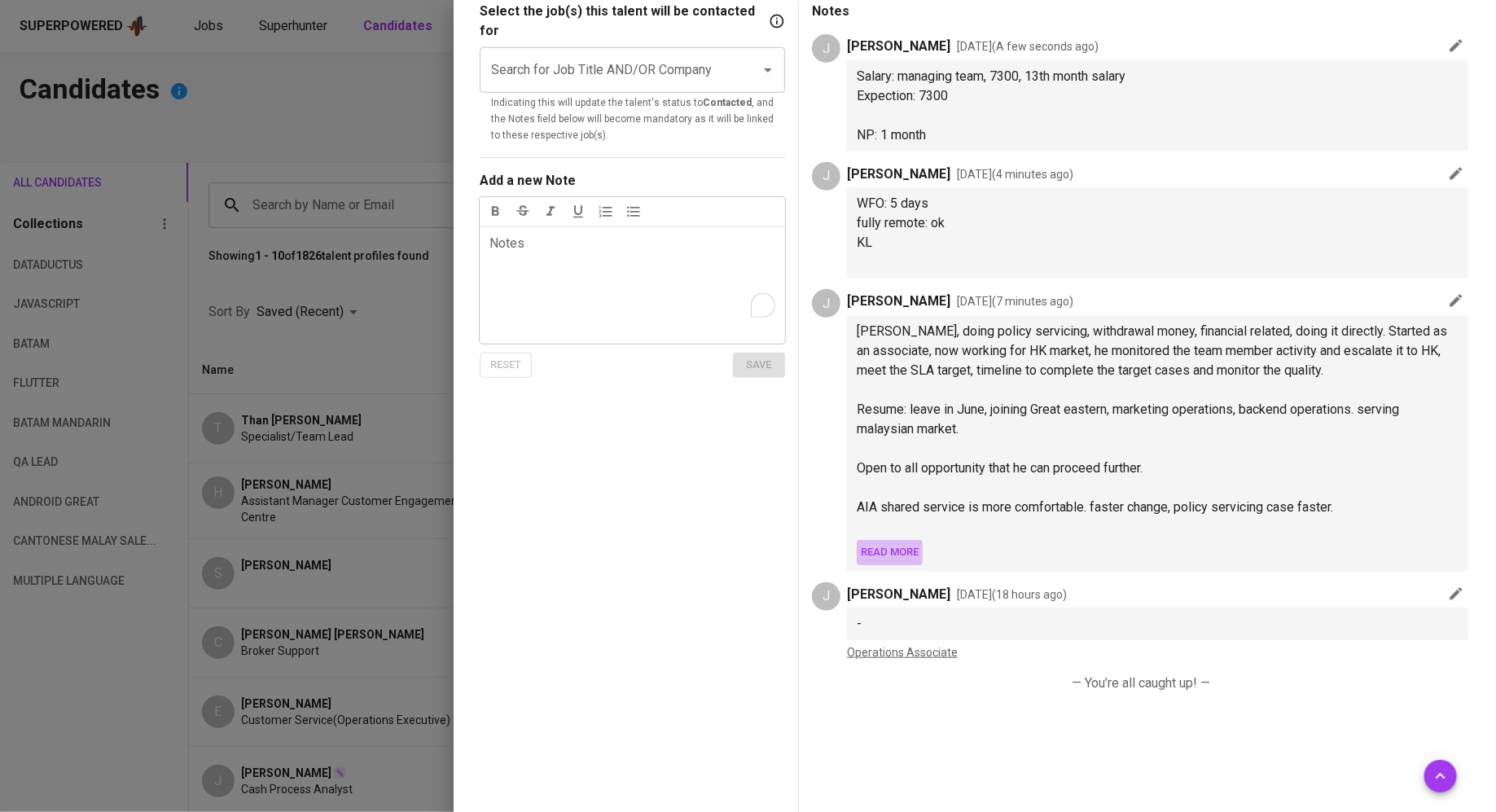
click at [891, 543] on span "Read more" at bounding box center [890, 553] width 58 height 19
drag, startPoint x: 857, startPoint y: 326, endPoint x: 993, endPoint y: 425, distance: 168.2
click at [993, 425] on div "Jeff, doing policy servicing, withdrawal money, financial related, doing it dir…" at bounding box center [1157, 429] width 602 height 215
click at [1353, 508] on p "AIA shared service is more comfortable. faster change, policy servicing case fa…" at bounding box center [1157, 507] width 602 height 19
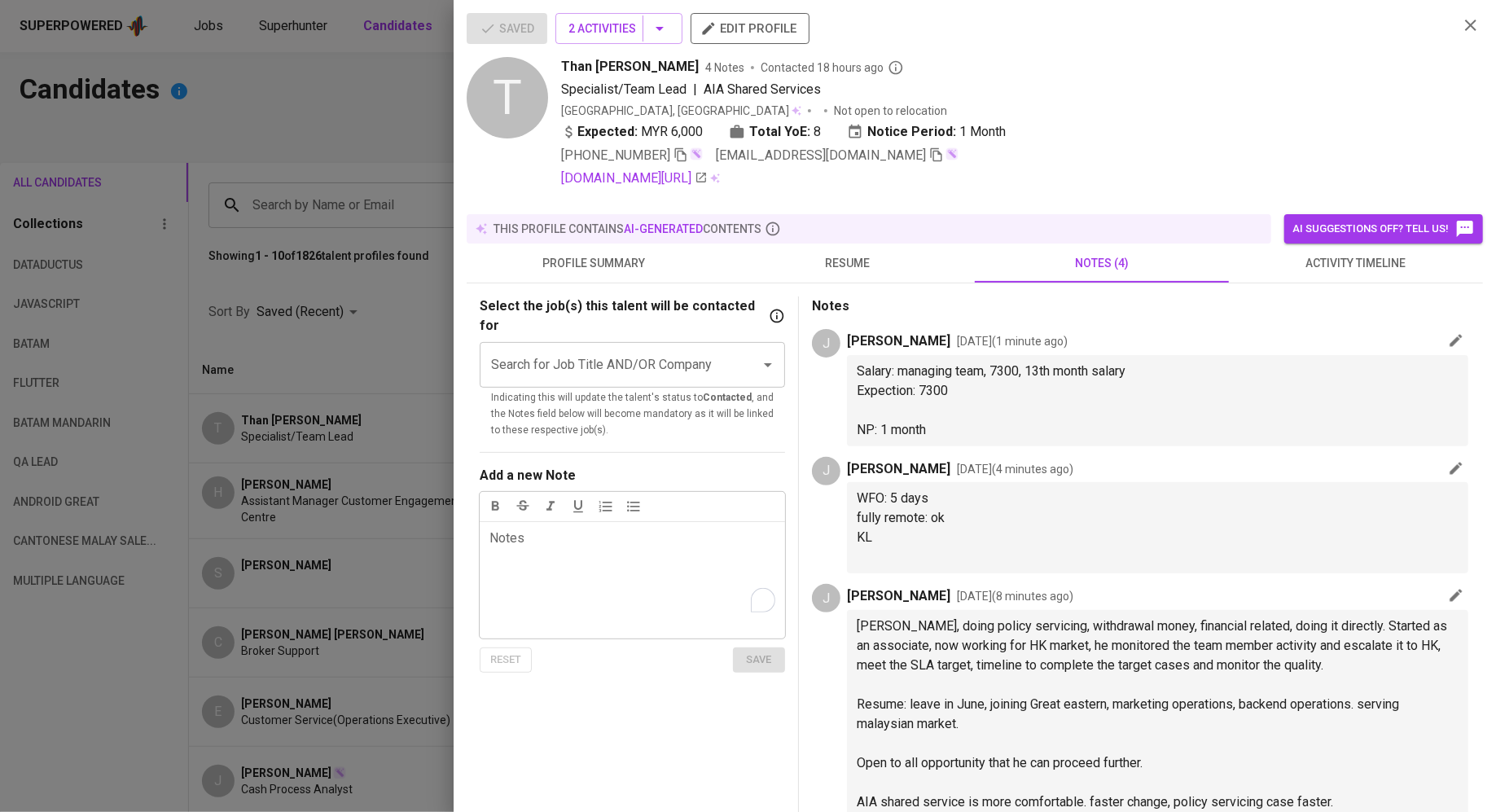
click at [845, 259] on span "resume" at bounding box center [848, 263] width 235 height 20
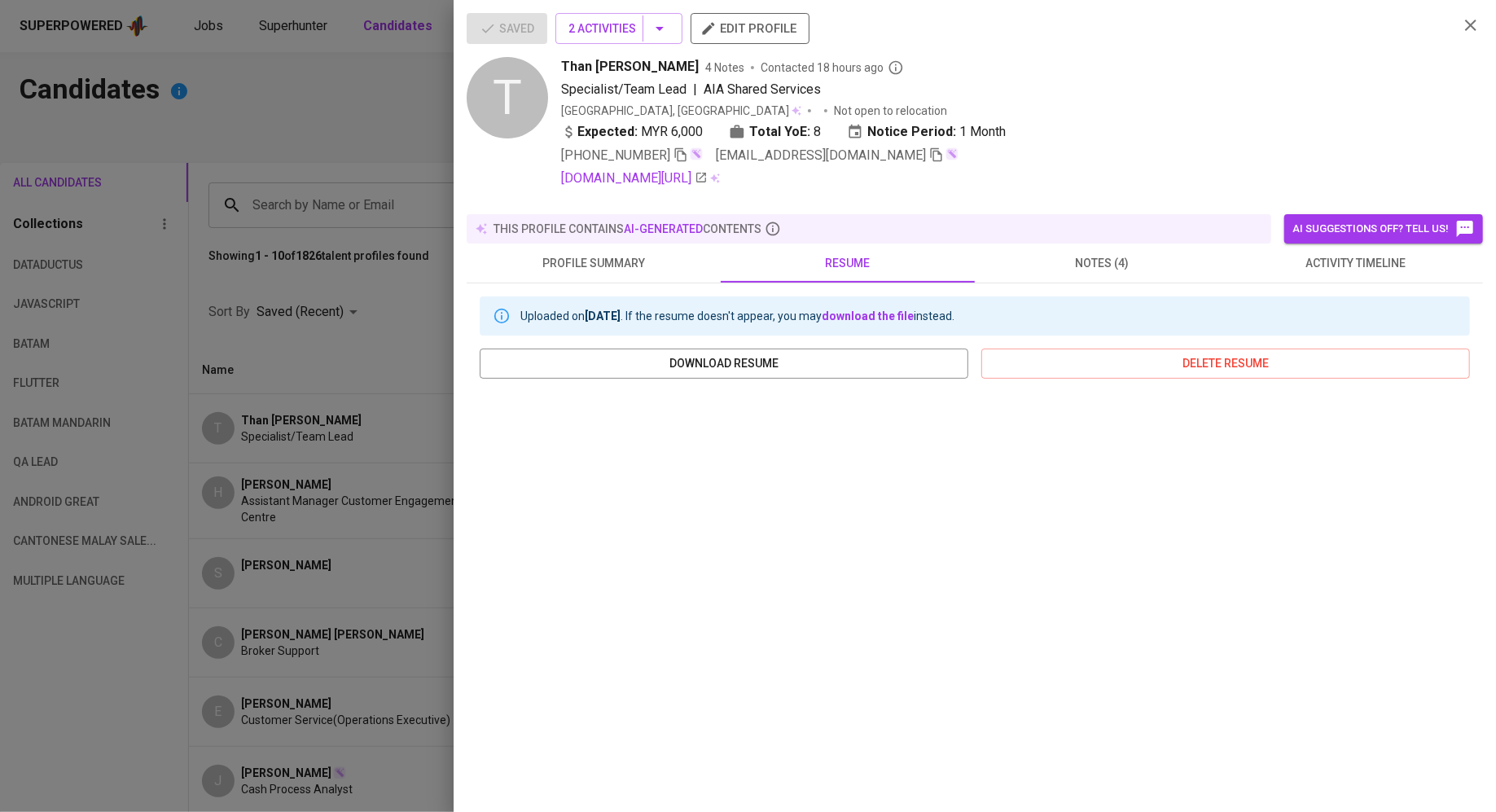
click at [323, 609] on div at bounding box center [748, 406] width 1496 height 812
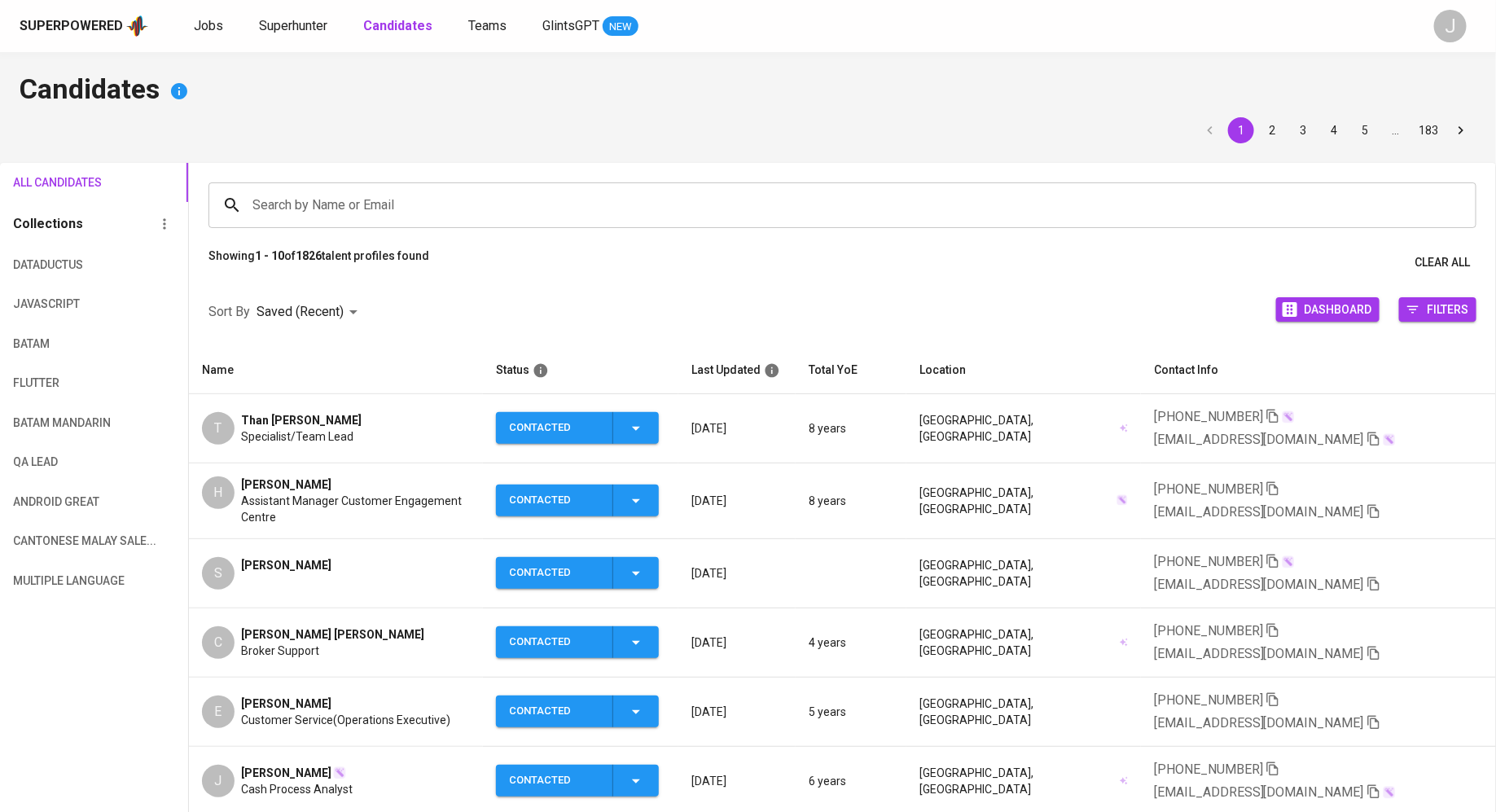
click at [391, 431] on div "T Than Chi Yuen Specialist/Team Lead" at bounding box center [336, 429] width 268 height 33
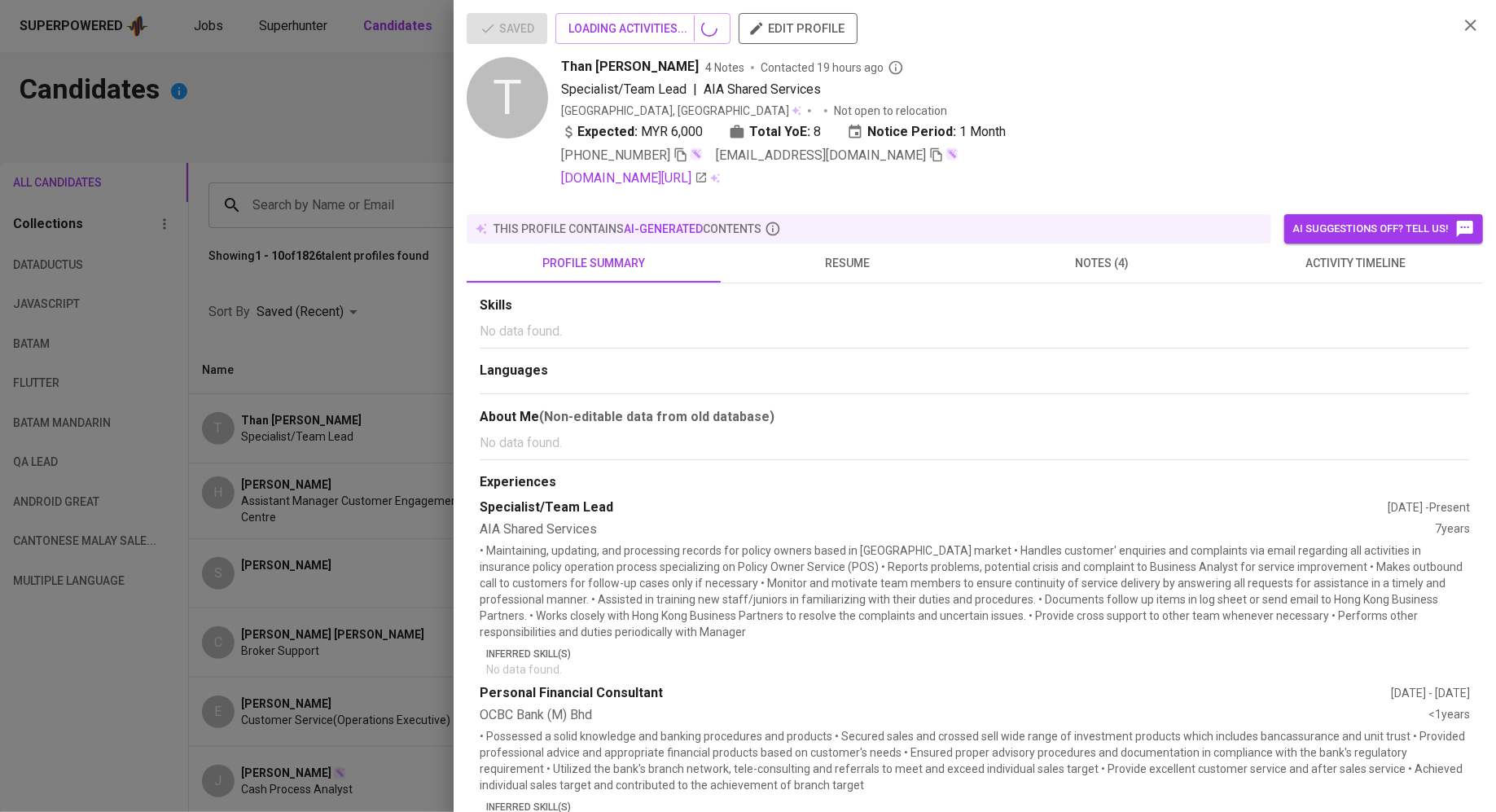
click at [870, 259] on span "resume" at bounding box center [848, 263] width 235 height 20
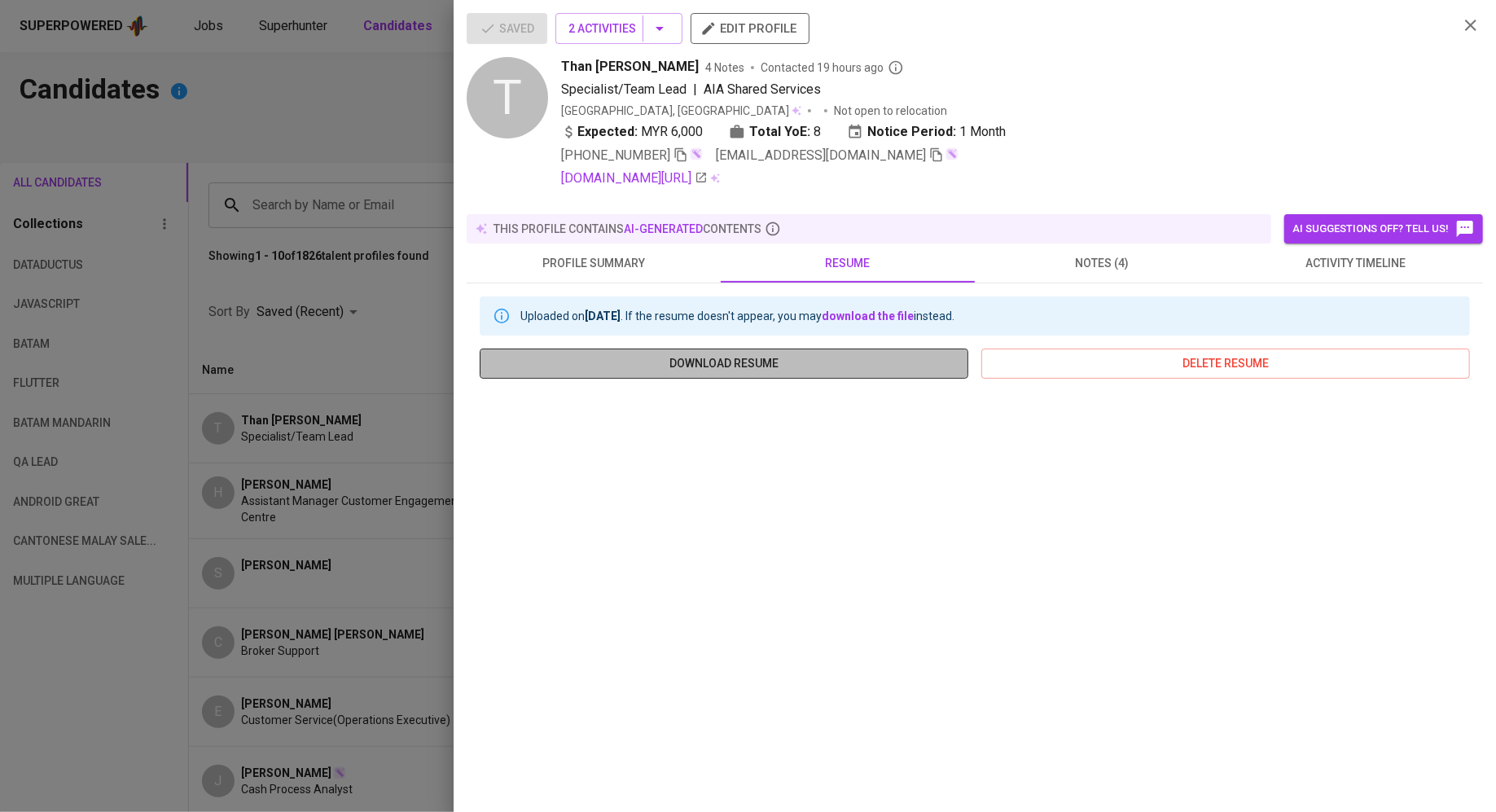
click at [721, 353] on span "download resume" at bounding box center [724, 363] width 463 height 20
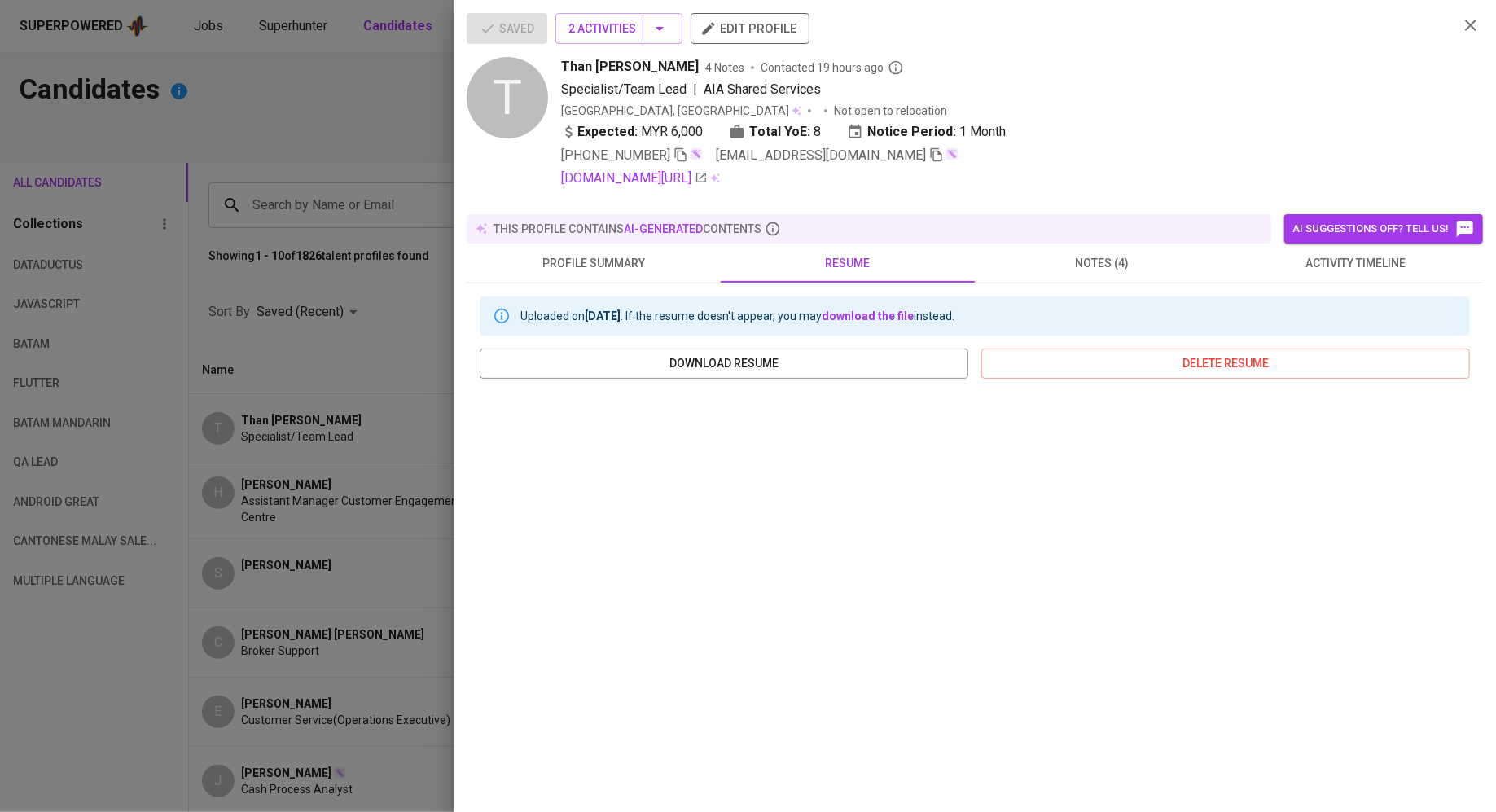
click at [1124, 256] on span "notes (4)" at bounding box center [1102, 263] width 235 height 20
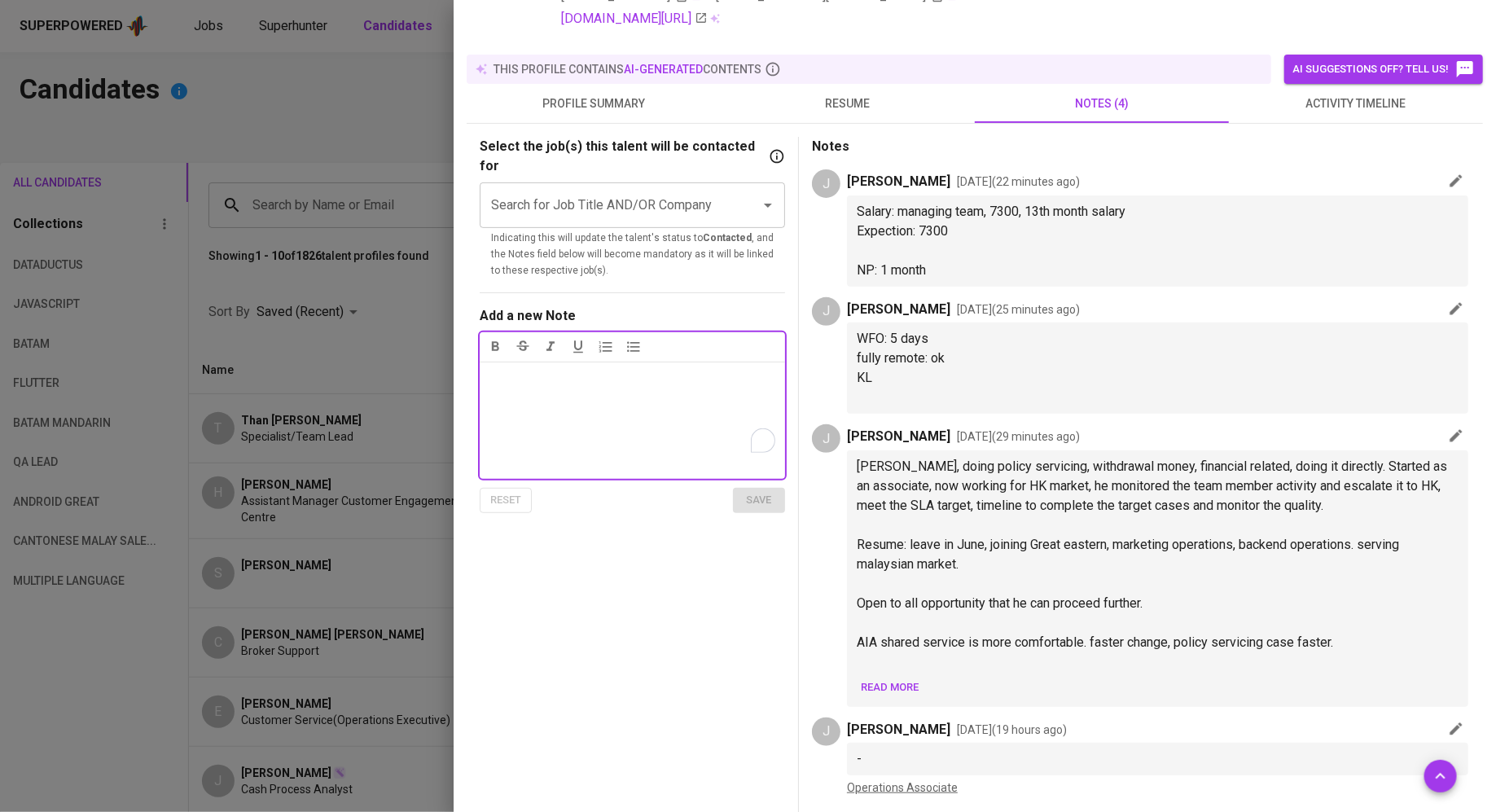
scroll to position [164, 0]
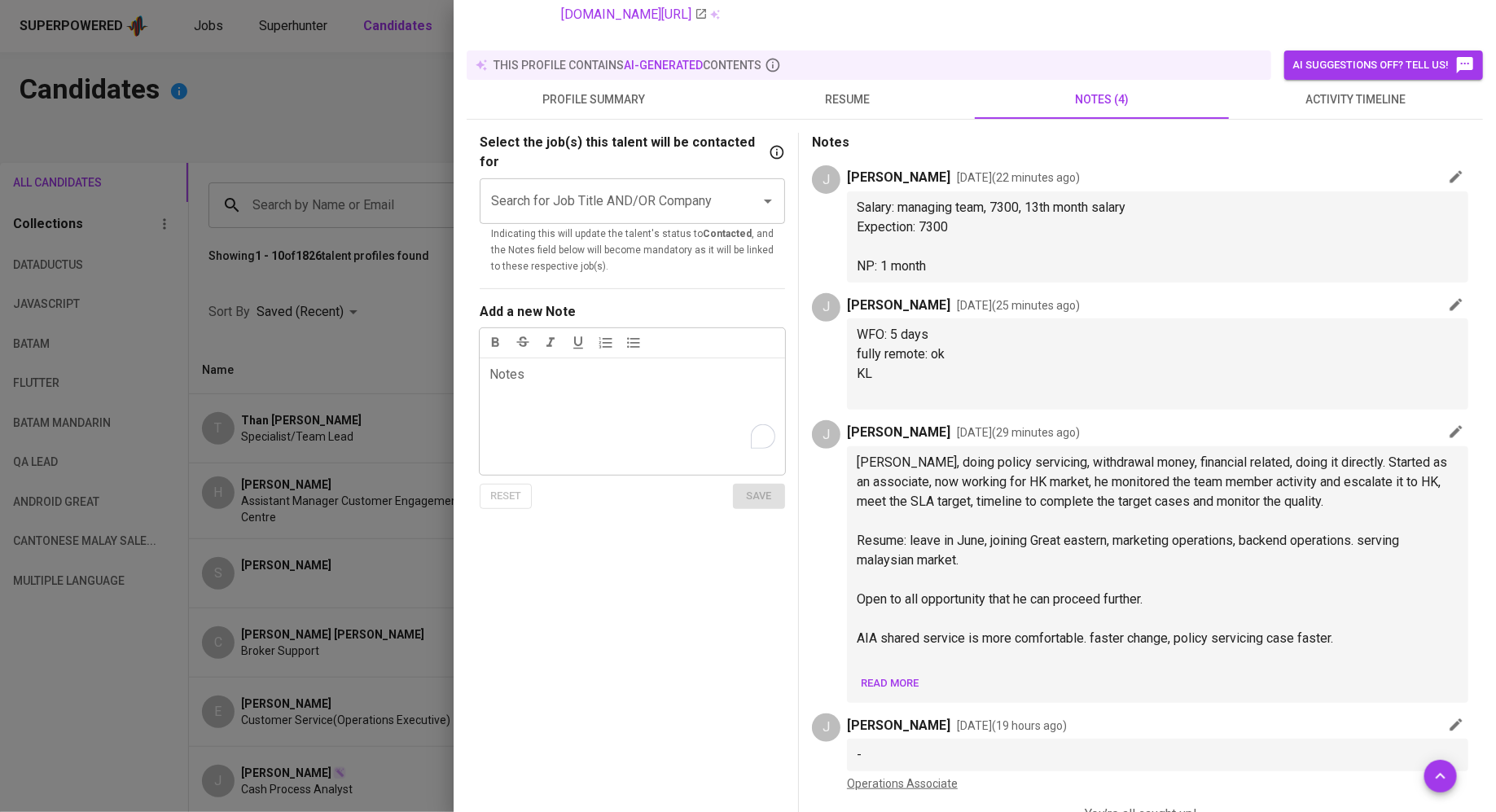
click at [965, 603] on span "Open to all opportunity that he can proceed further." at bounding box center [1000, 598] width 286 height 15
click at [900, 683] on span "Read more" at bounding box center [890, 684] width 58 height 19
click at [880, 685] on span "Read less" at bounding box center [887, 684] width 54 height 19
click at [880, 685] on span "Read more" at bounding box center [890, 684] width 58 height 19
click at [795, 104] on span "resume" at bounding box center [848, 99] width 235 height 20
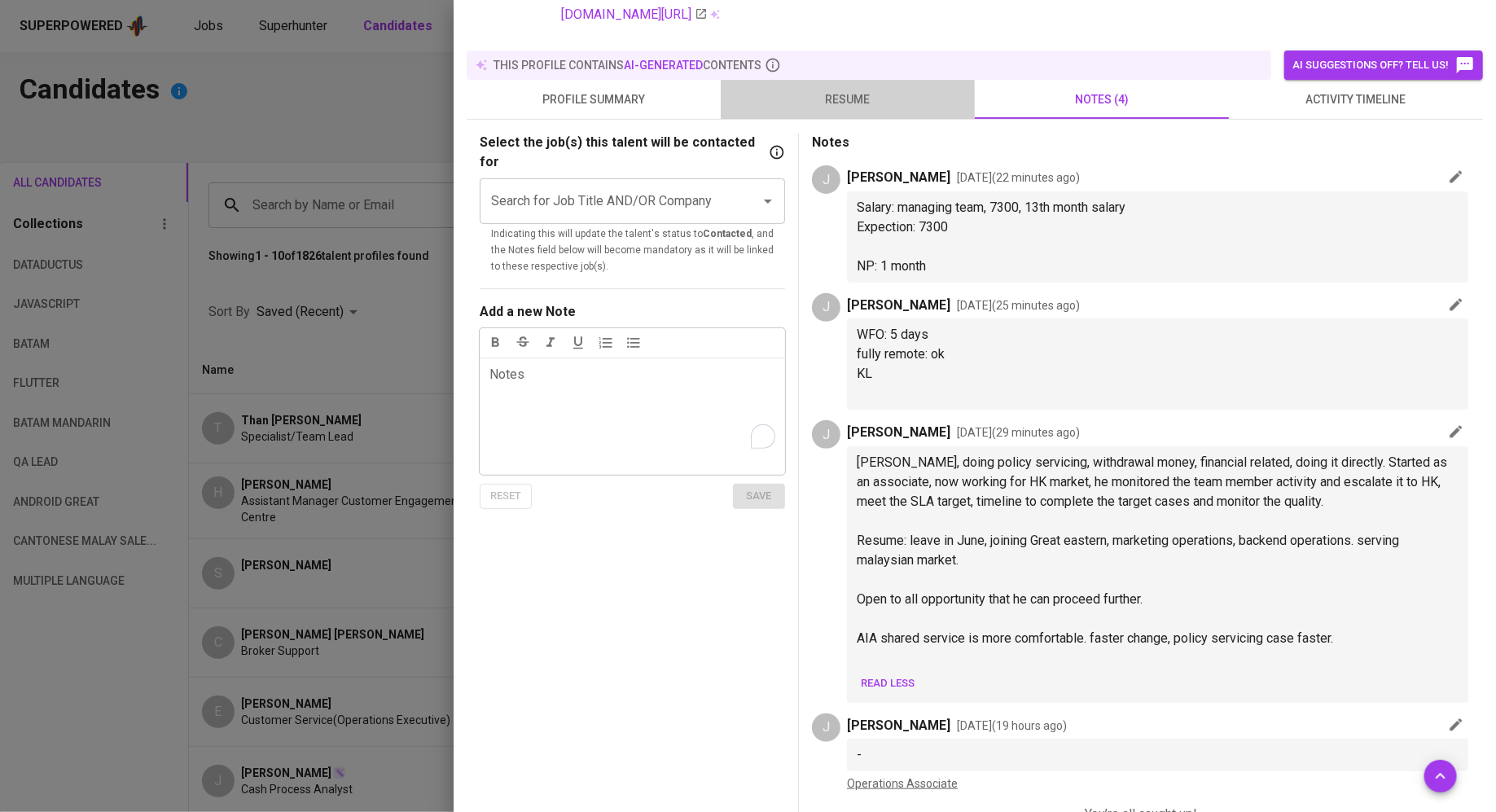
scroll to position [78, 0]
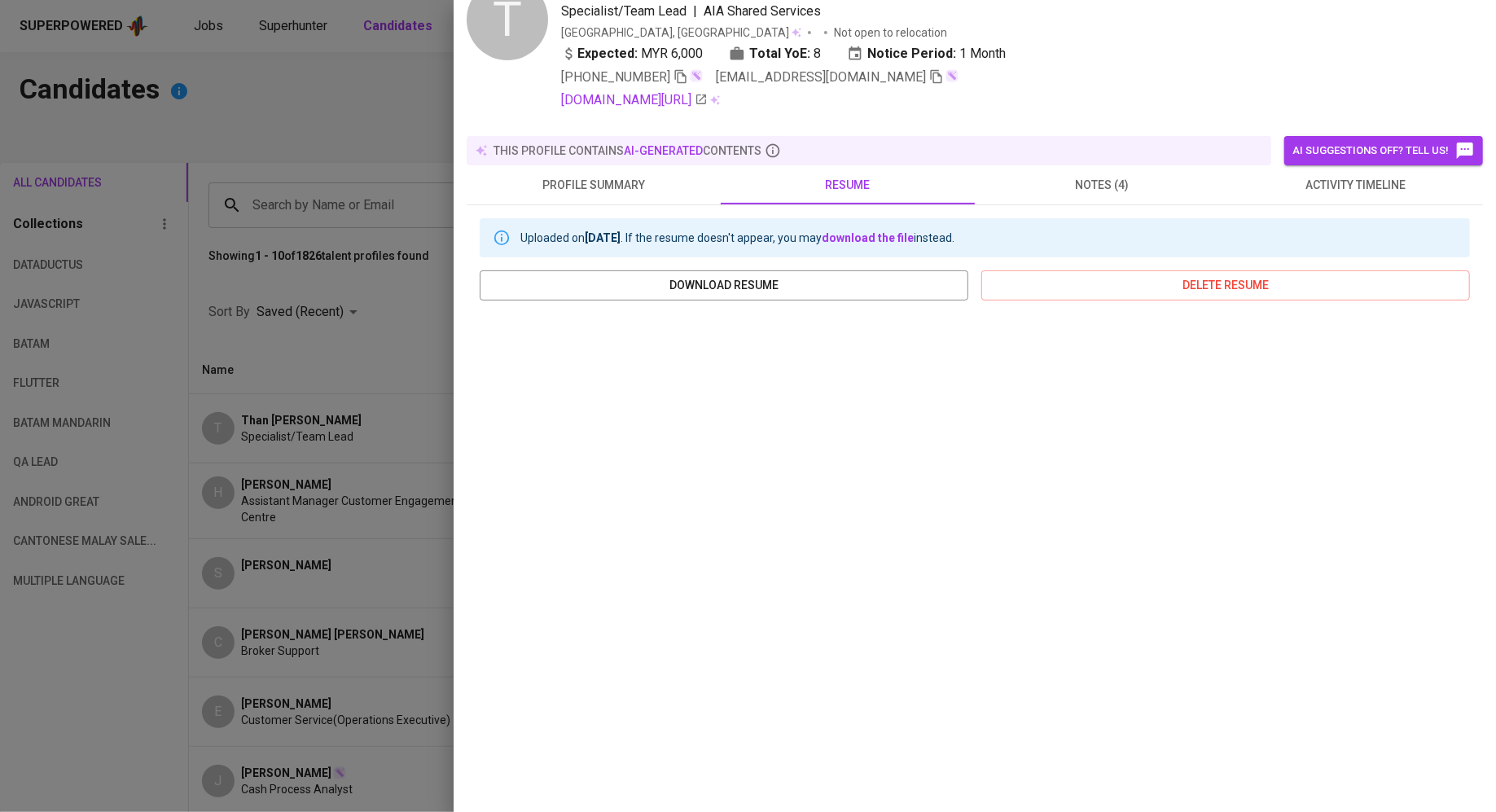
click at [203, 336] on div at bounding box center [748, 406] width 1496 height 812
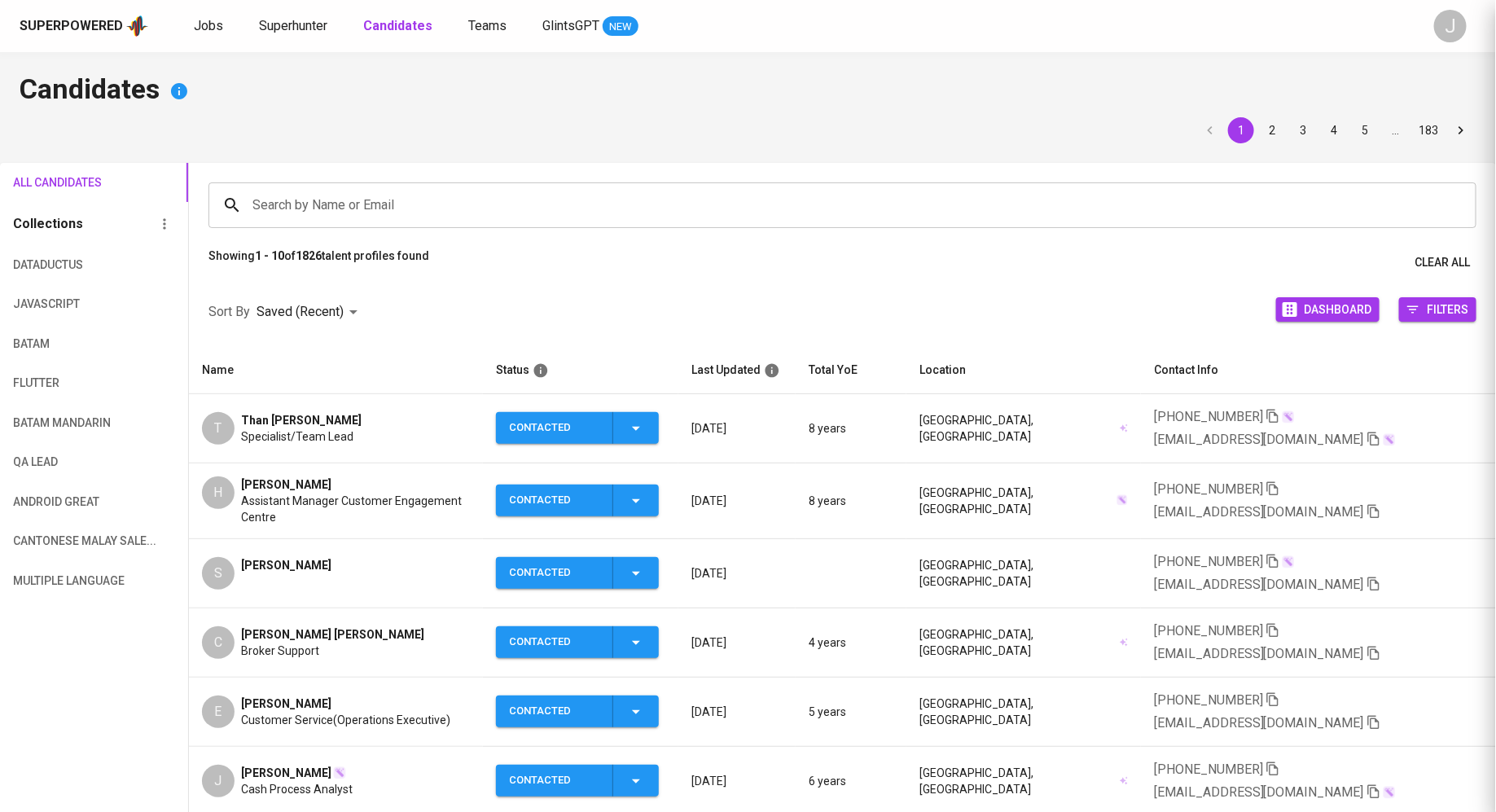
scroll to position [0, 0]
click at [202, 25] on span "Jobs" at bounding box center [209, 25] width 29 height 15
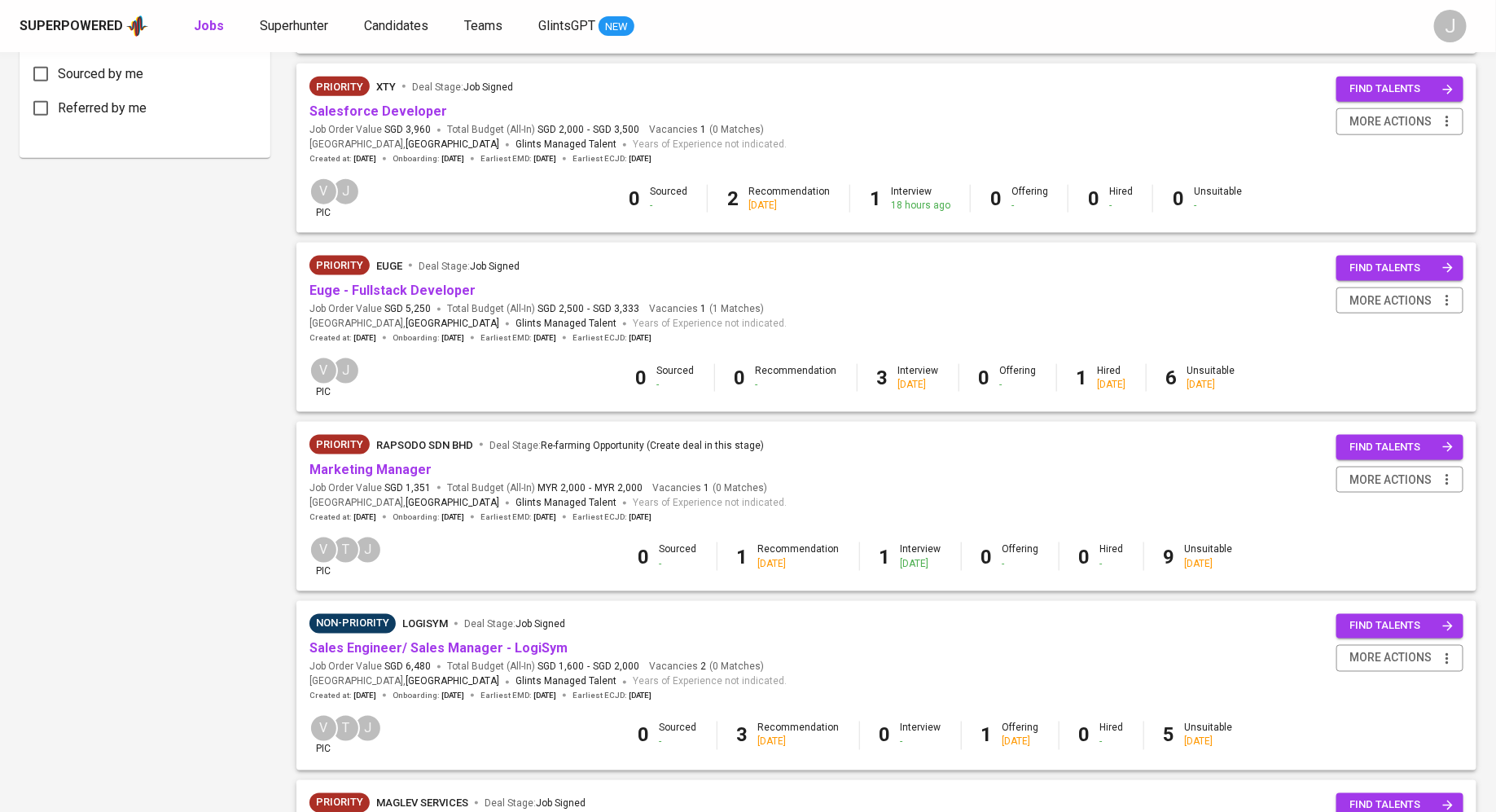
scroll to position [1138, 0]
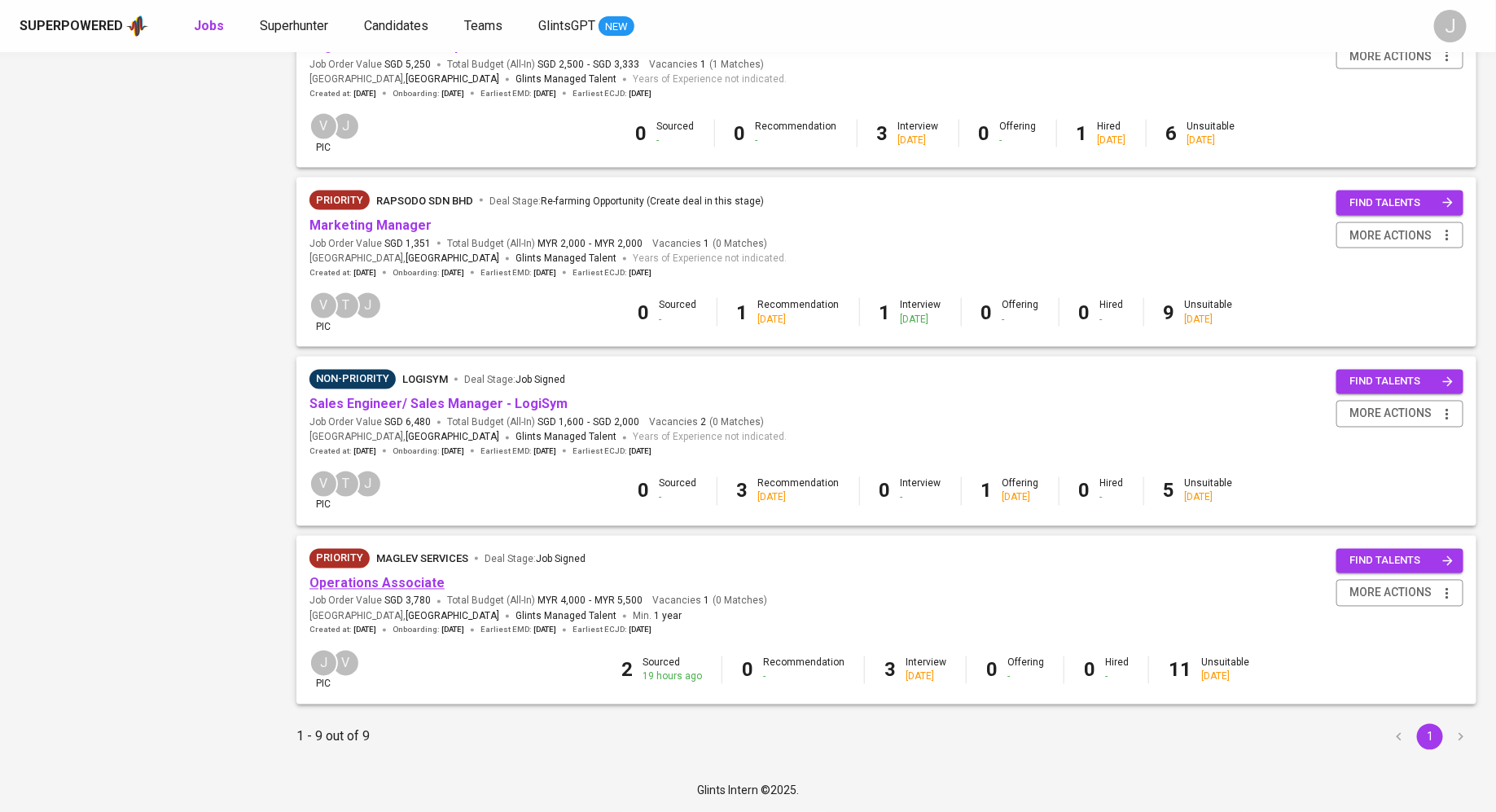
click at [410, 582] on link "Operations Associate" at bounding box center [377, 583] width 135 height 15
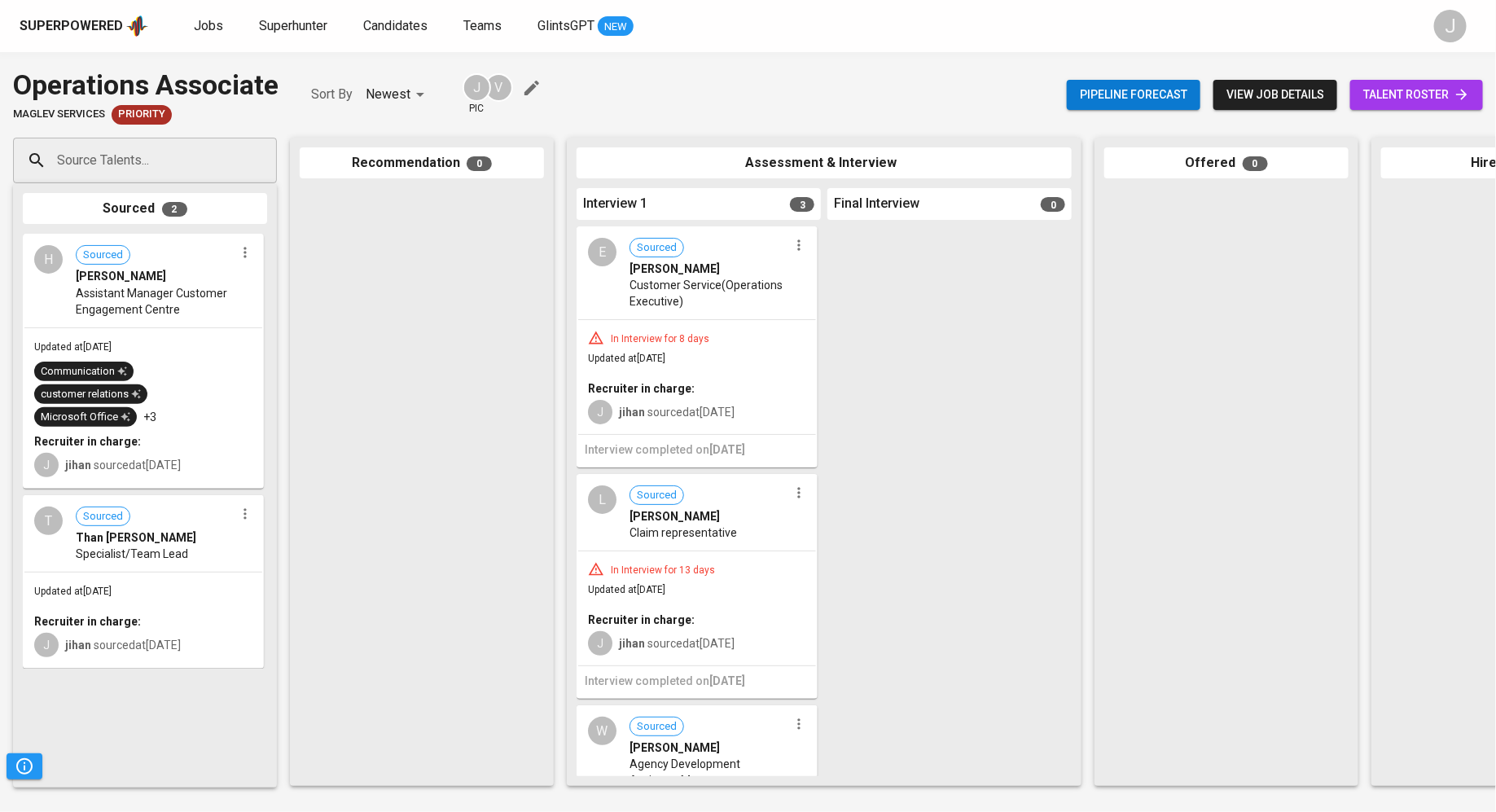
click at [1412, 86] on span "talent roster" at bounding box center [1416, 95] width 107 height 20
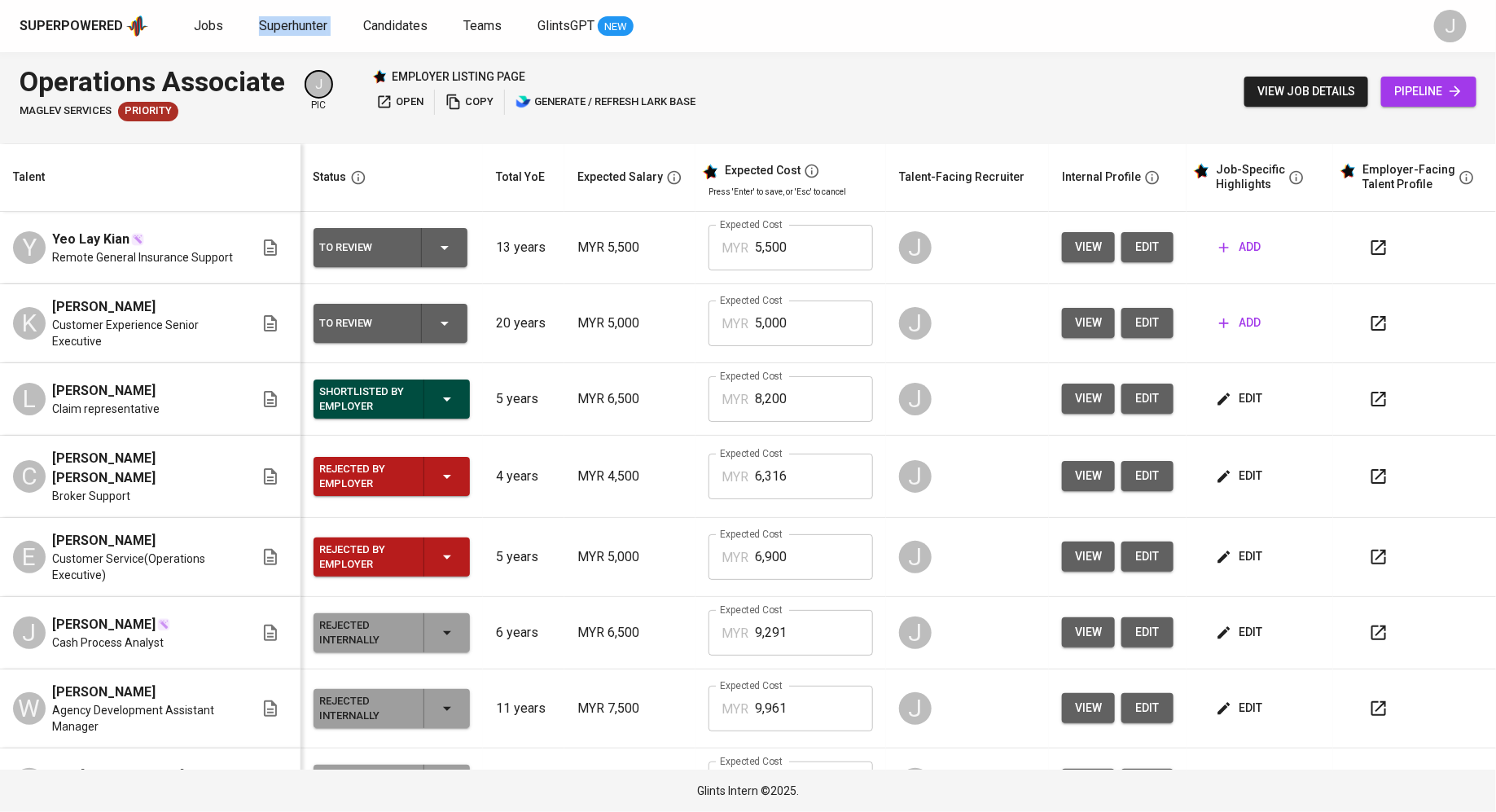
click at [1075, 241] on span "view" at bounding box center [1089, 247] width 27 height 20
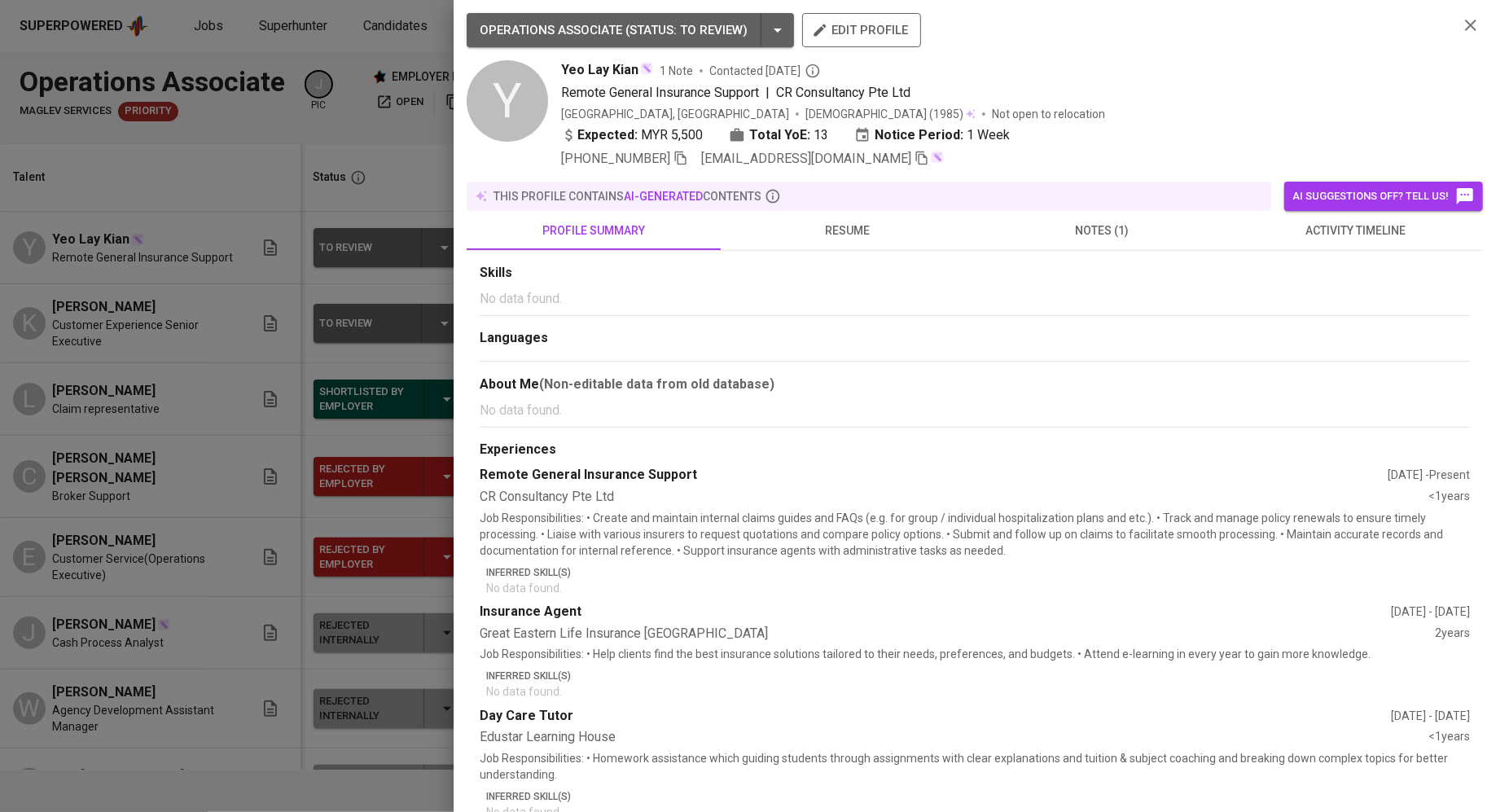
click at [209, 440] on div at bounding box center [748, 406] width 1496 height 812
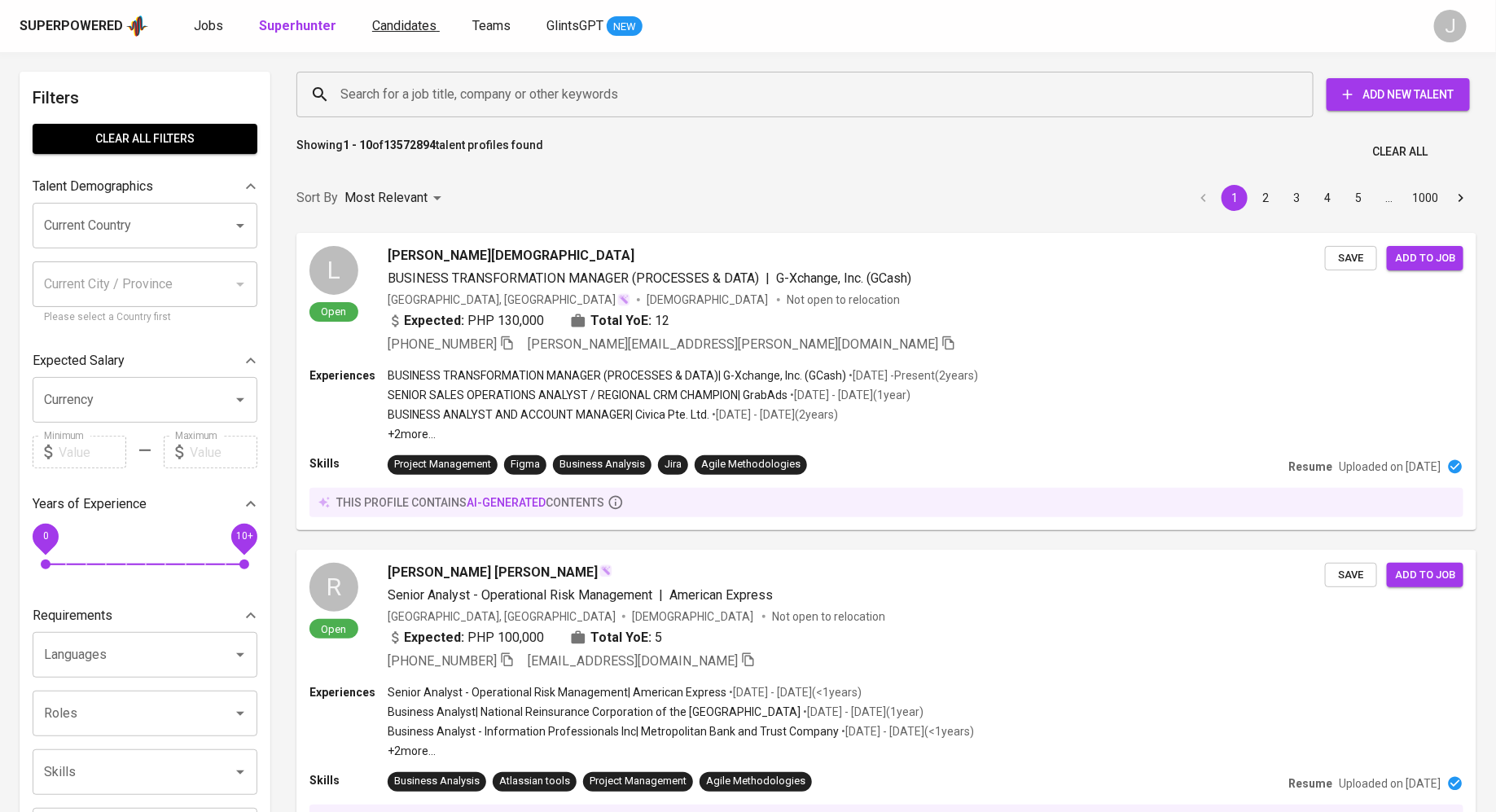
click at [402, 30] on span "Candidates" at bounding box center [404, 25] width 65 height 15
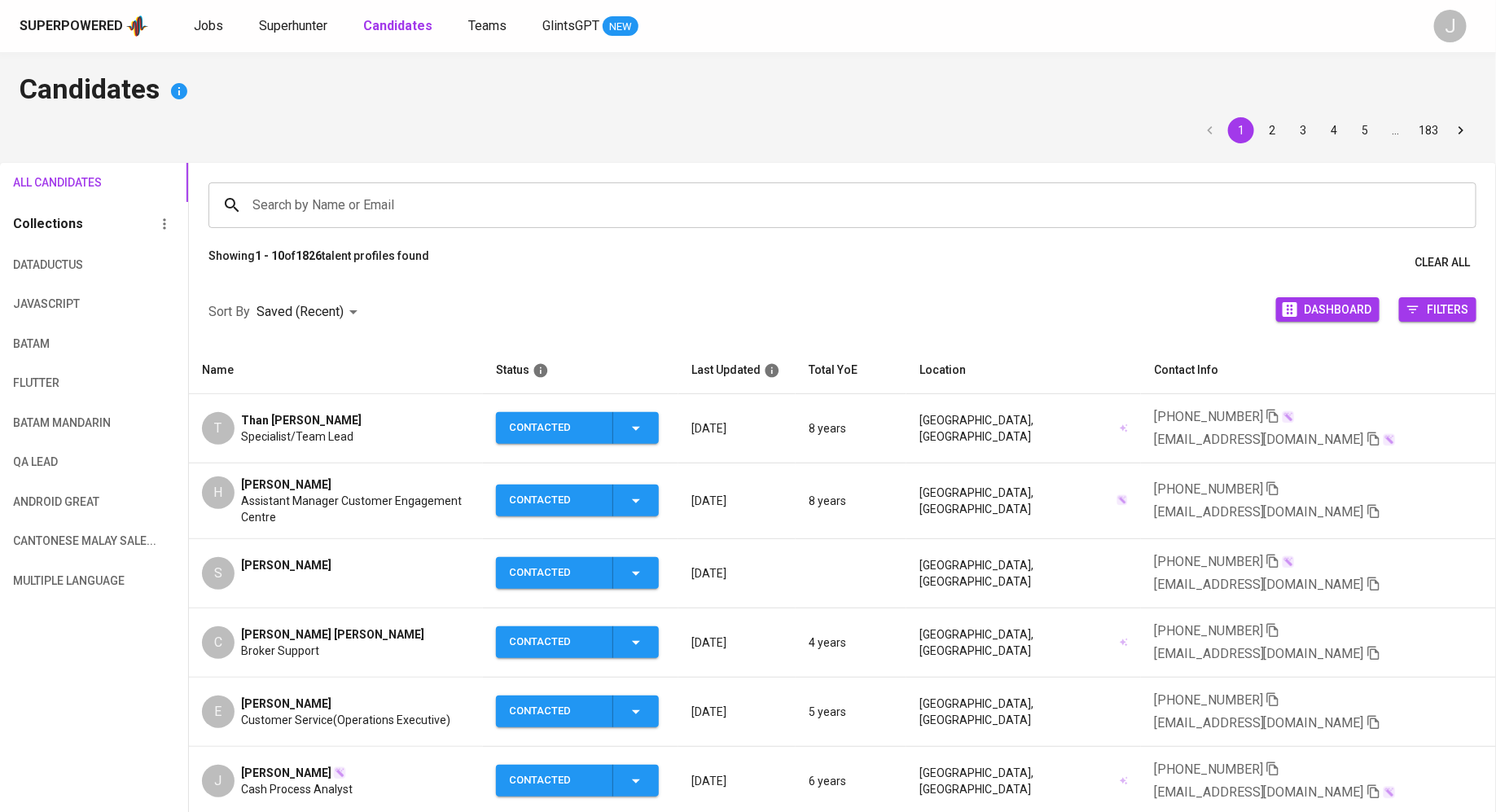
click at [1266, 423] on icon "button" at bounding box center [1273, 416] width 15 height 15
click at [1450, 421] on div "✧ Uh-oh, Superpowered AI detects a difference in the email ✧ AI-Identified emai…" at bounding box center [1331, 422] width 270 height 47
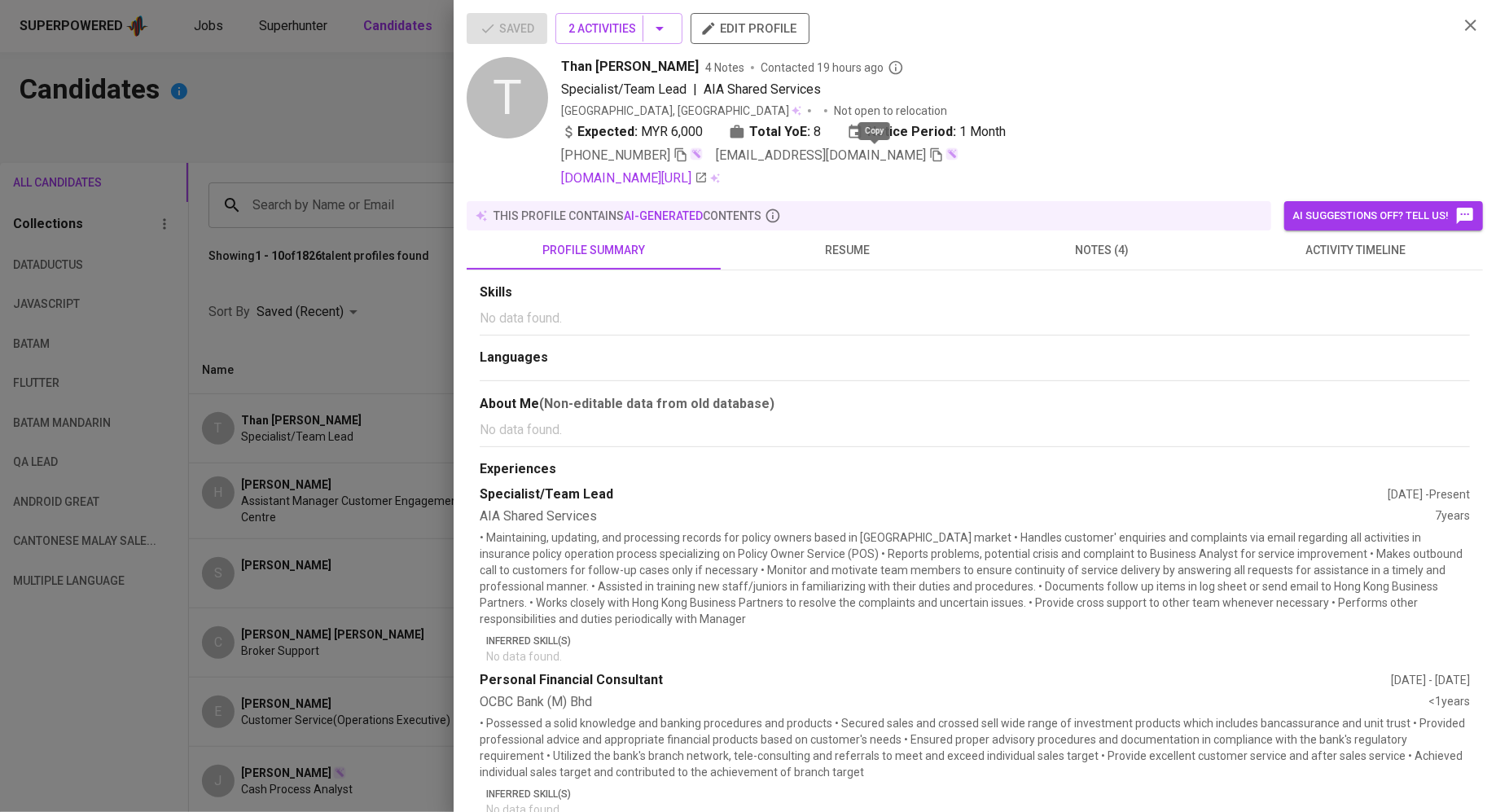
click at [930, 149] on icon "button" at bounding box center [937, 155] width 15 height 15
click at [179, 221] on div at bounding box center [748, 406] width 1496 height 812
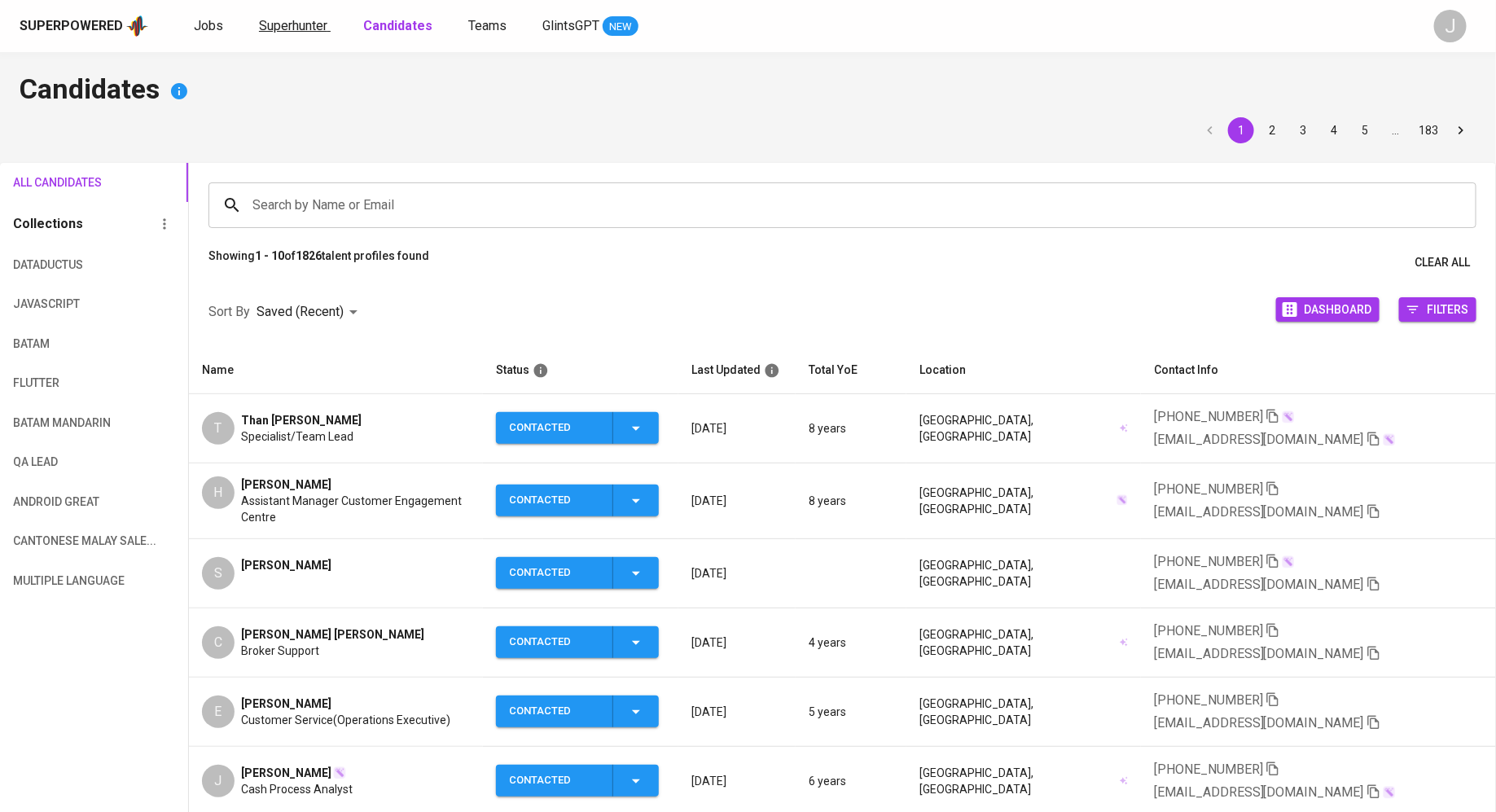
click at [294, 25] on span "Superhunter" at bounding box center [292, 25] width 68 height 15
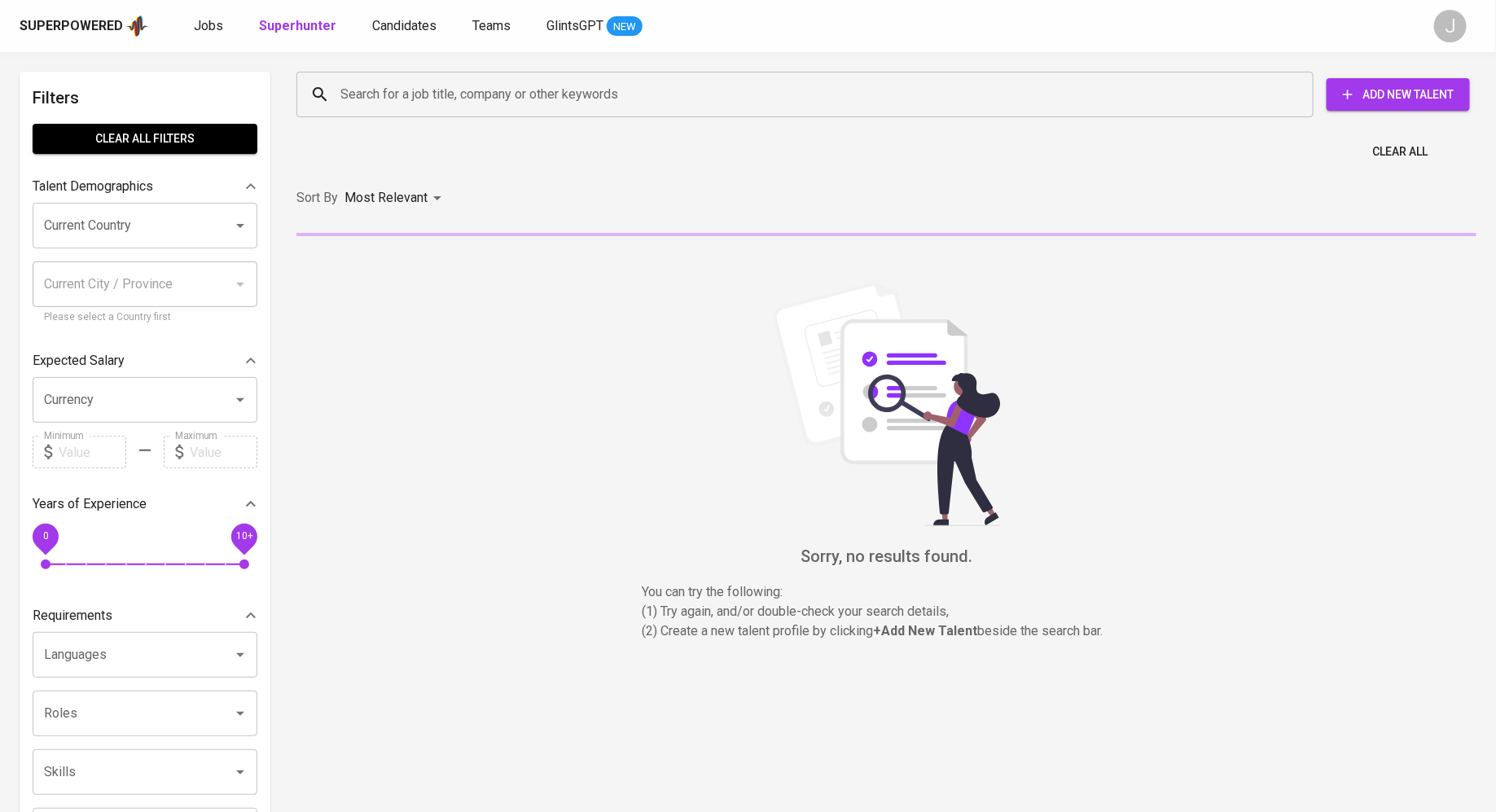
click at [835, 104] on input "Search for a job title, company or other keywords" at bounding box center [809, 95] width 945 height 31
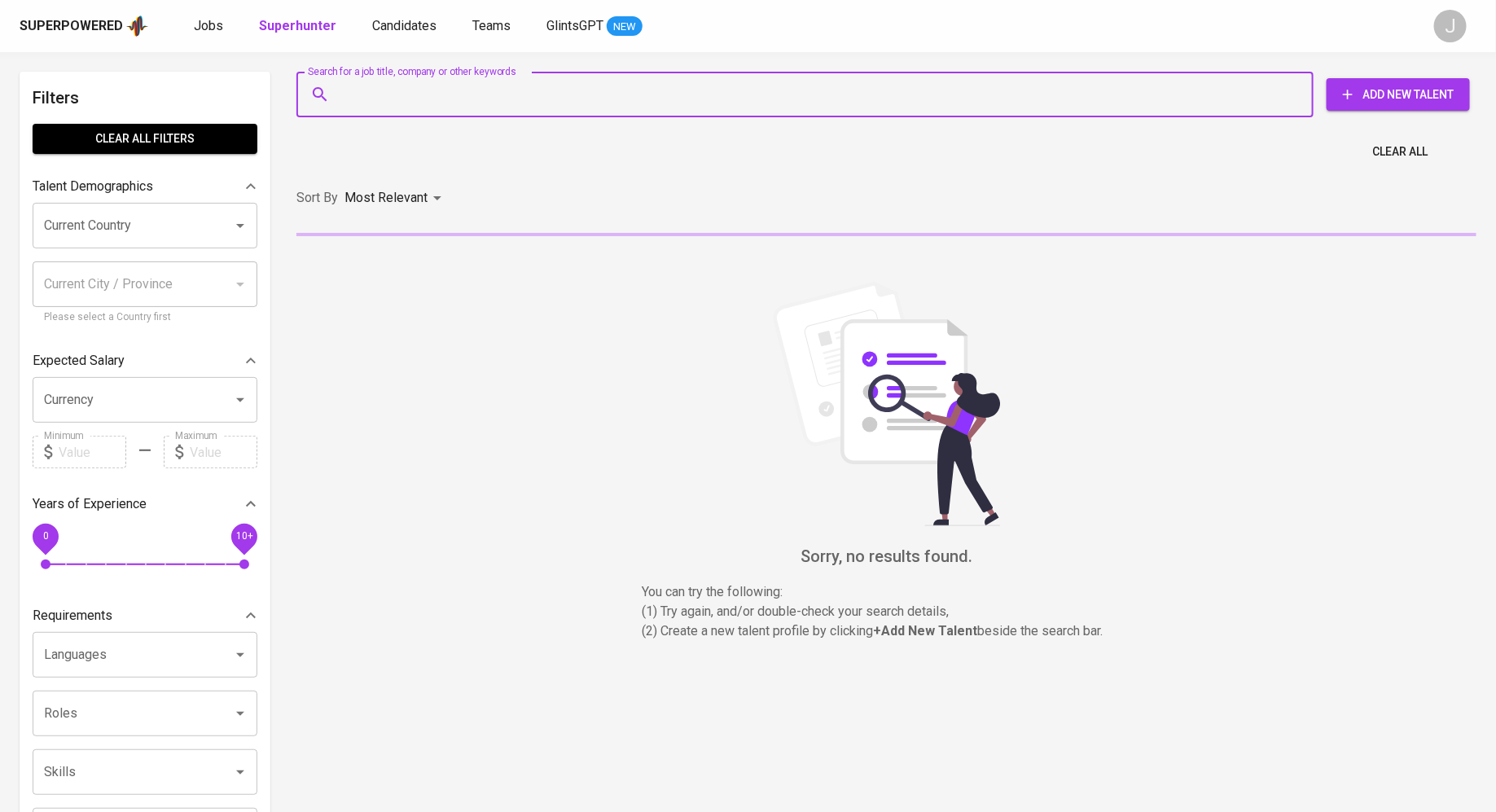
paste input "[EMAIL_ADDRESS][DOMAIN_NAME]"
type input "[EMAIL_ADDRESS][DOMAIN_NAME]"
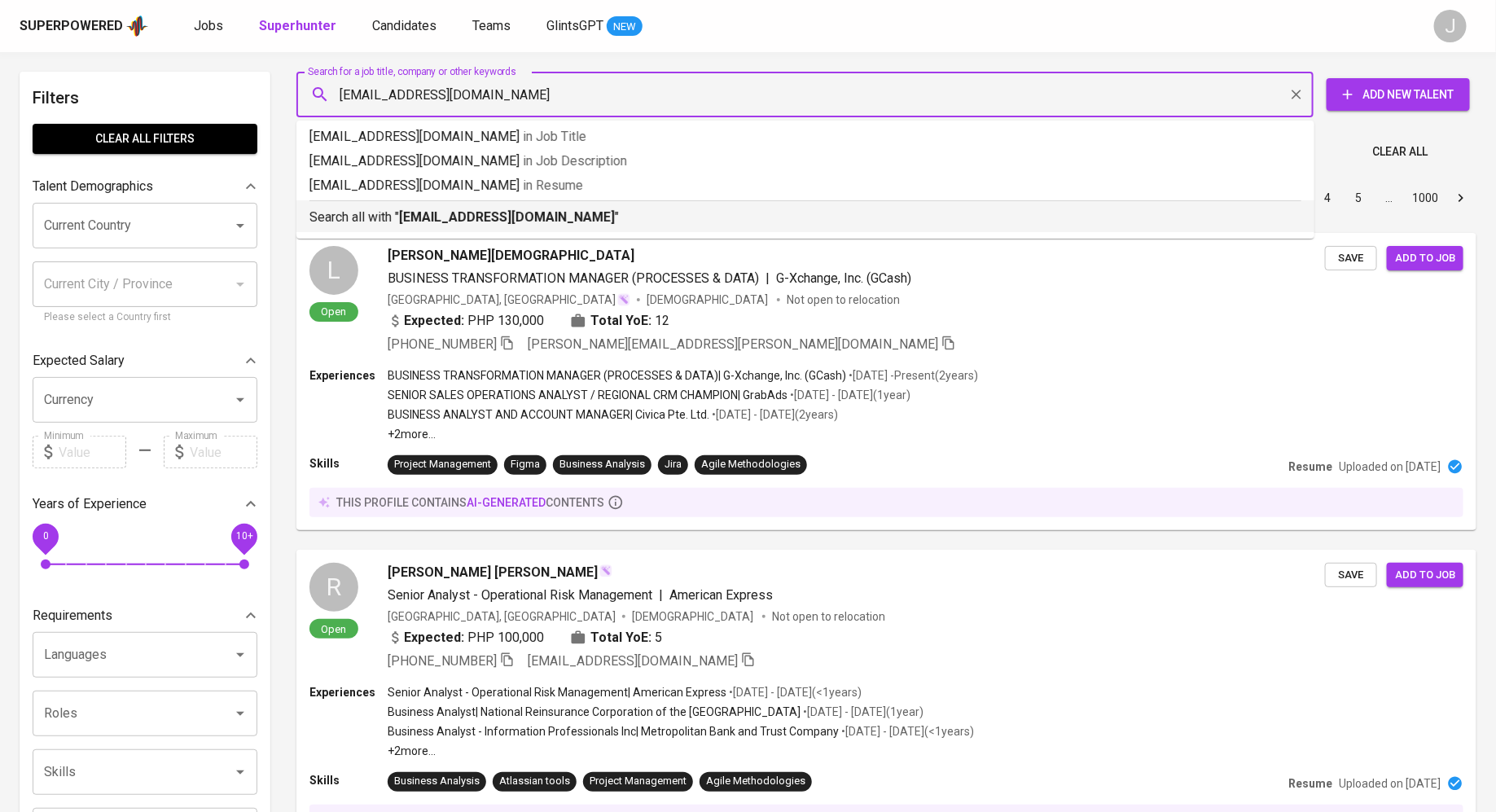
click at [668, 210] on p "Search all with " chiyuen1120@hotmail.com "" at bounding box center [805, 217] width 992 height 19
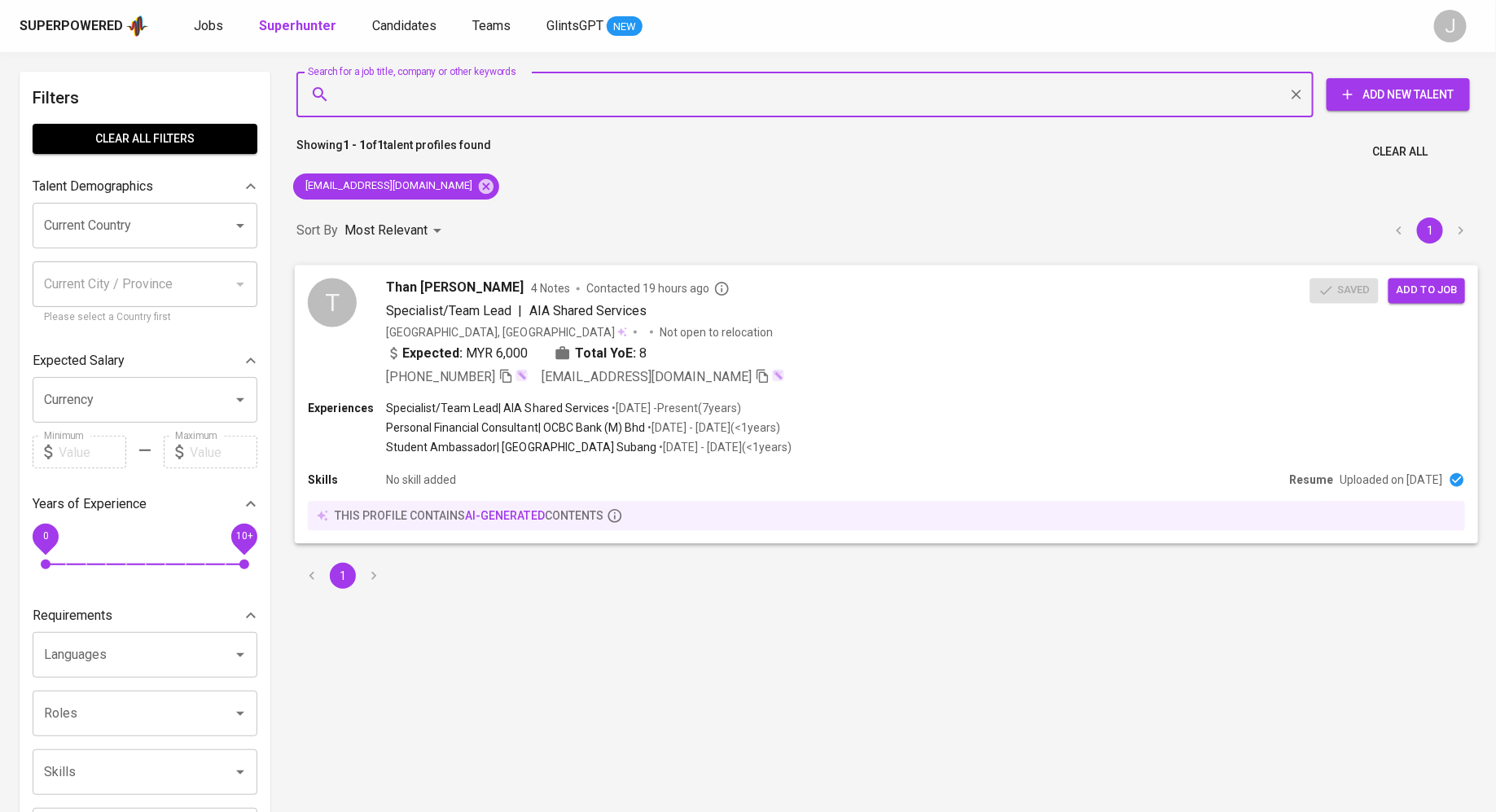
click at [1421, 297] on span "Add to job" at bounding box center [1427, 290] width 60 height 19
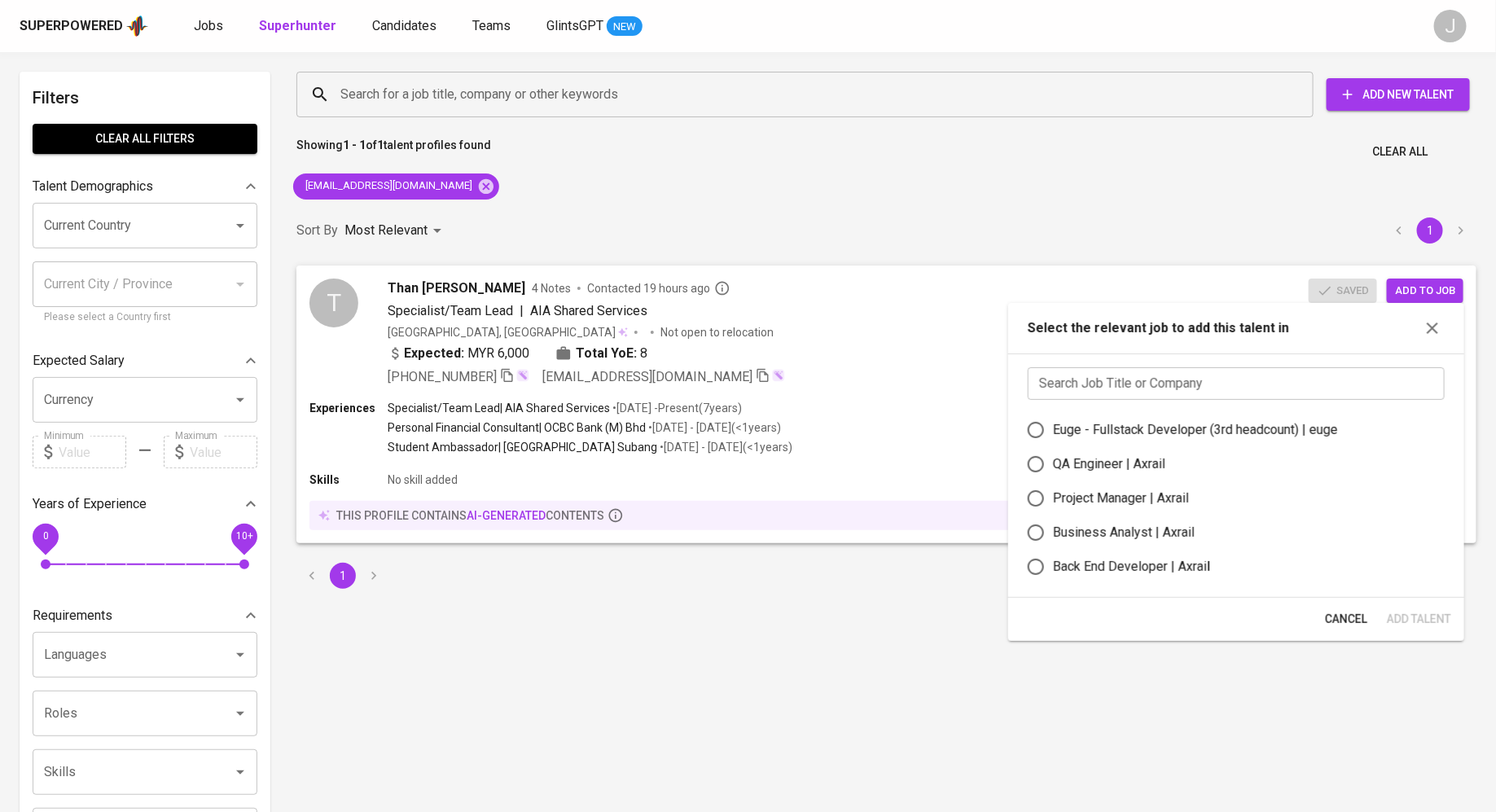
click at [1135, 381] on input "text" at bounding box center [1236, 383] width 417 height 33
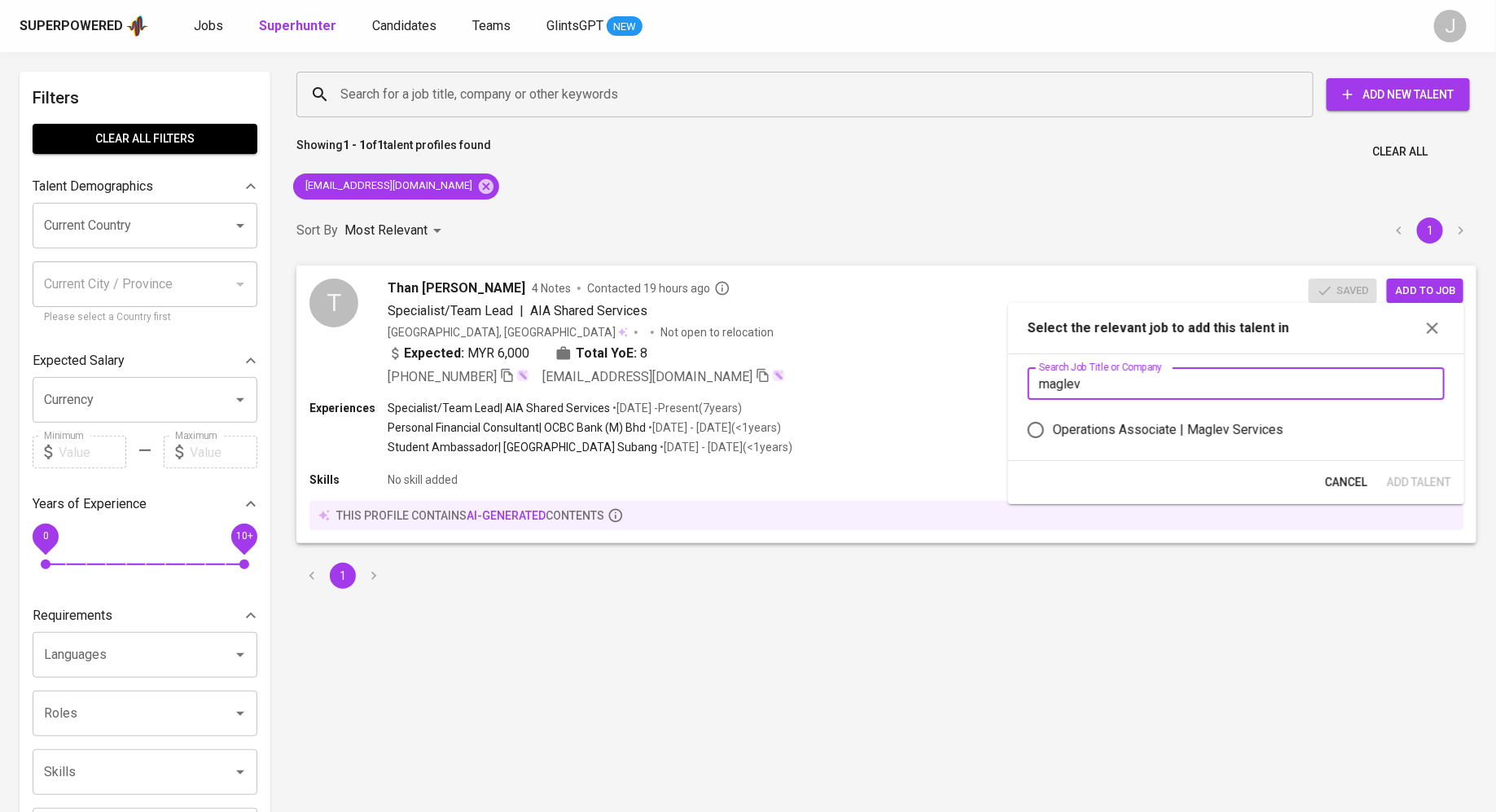
type input "maglev"
click at [1119, 430] on div "Operations Associate | Maglev Services" at bounding box center [1168, 430] width 230 height 19
click at [1053, 430] on input "Operations Associate | Maglev Services" at bounding box center [1036, 430] width 35 height 35
radio input "true"
click at [1413, 487] on span "Add Talent" at bounding box center [1419, 482] width 65 height 20
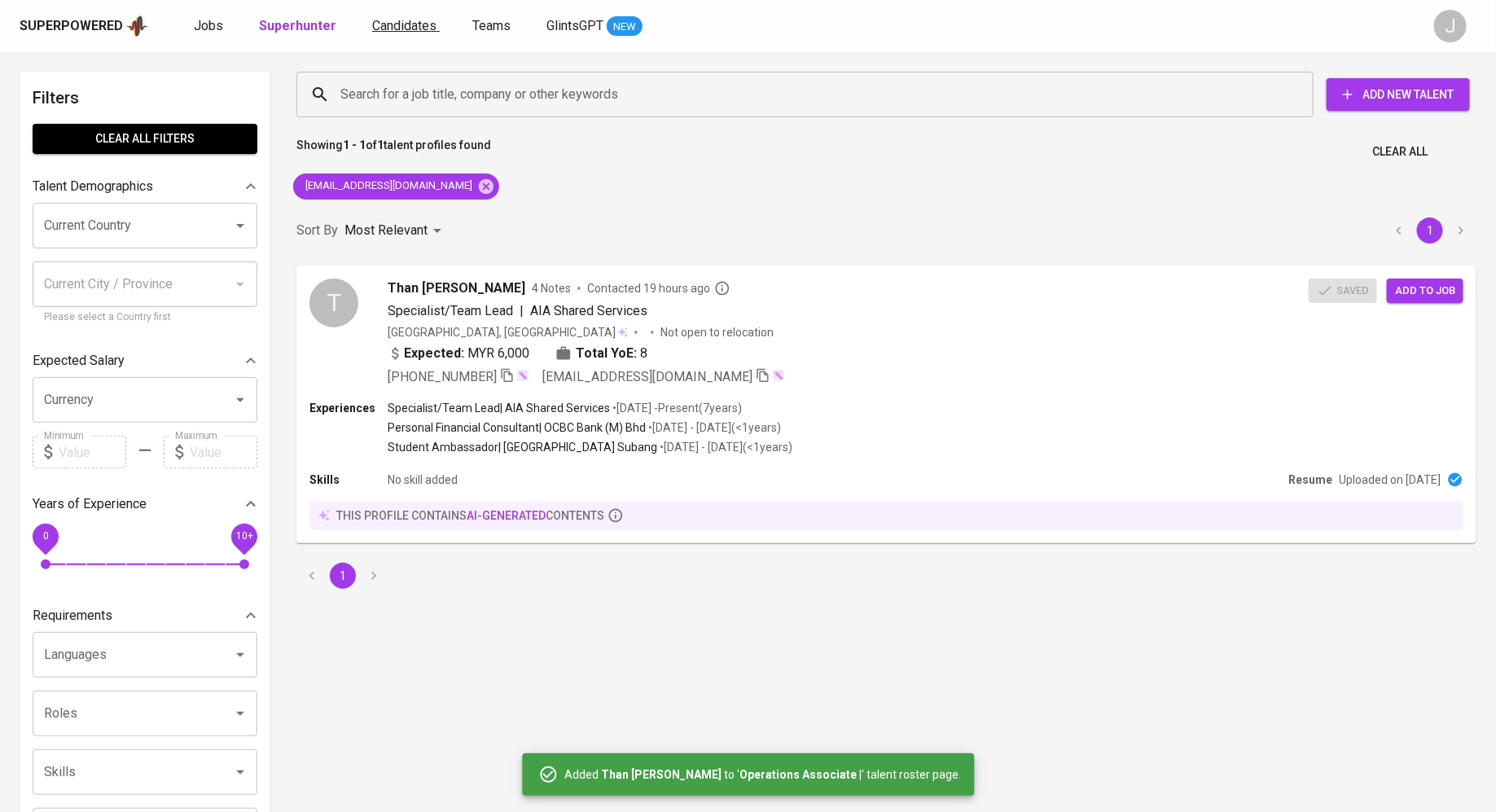
click at [387, 28] on span "Candidates" at bounding box center [404, 25] width 65 height 15
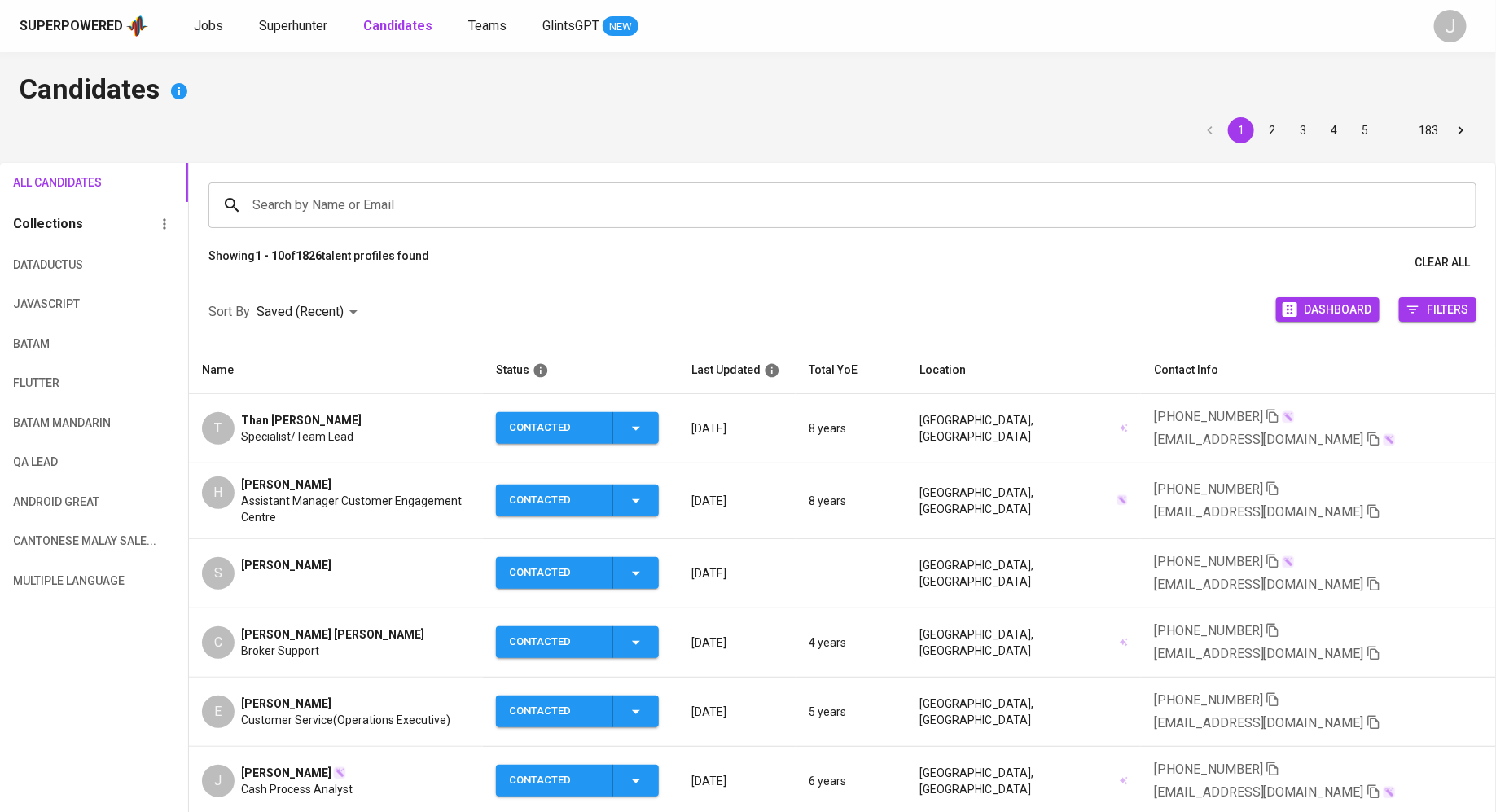
click at [1379, 505] on icon "button" at bounding box center [1373, 512] width 12 height 14
click at [288, 19] on span "Superhunter" at bounding box center [292, 25] width 68 height 15
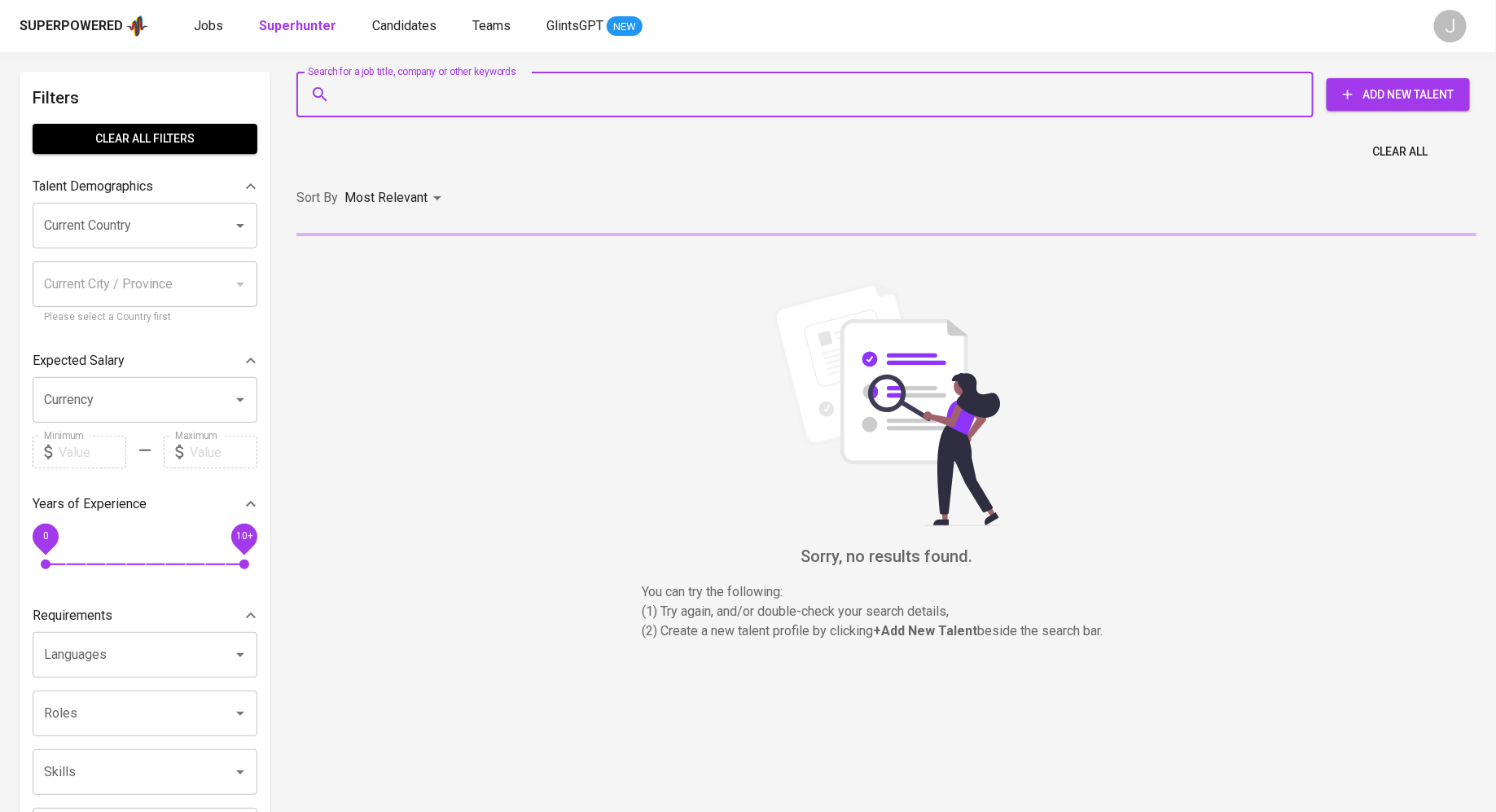
click at [497, 93] on input "Search for a job title, company or other keywords" at bounding box center [809, 95] width 945 height 31
paste input "[EMAIL_ADDRESS][DOMAIN_NAME]"
type input "[EMAIL_ADDRESS][DOMAIN_NAME]"
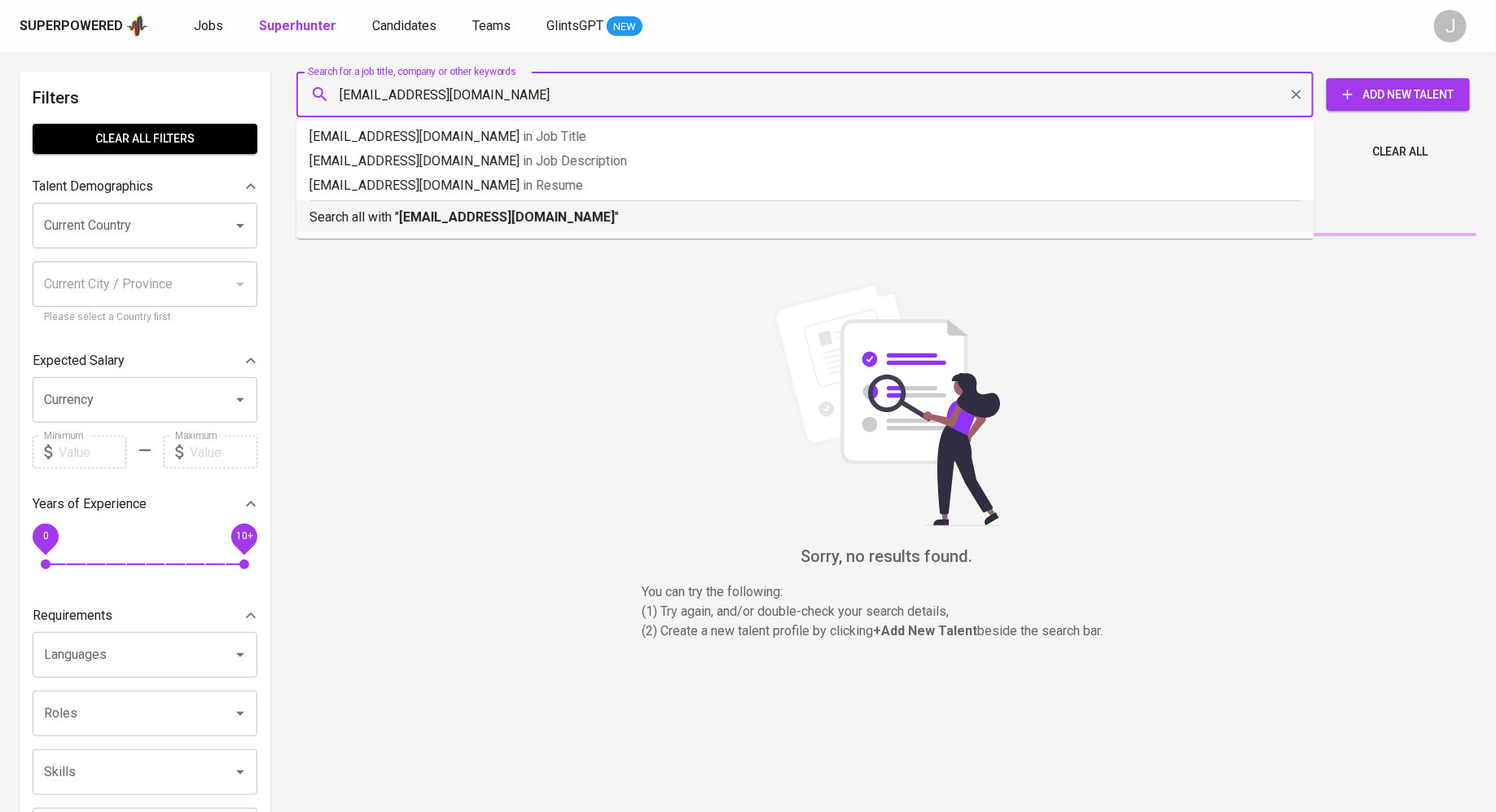
click at [524, 220] on b "[EMAIL_ADDRESS][DOMAIN_NAME]" at bounding box center [506, 217] width 216 height 15
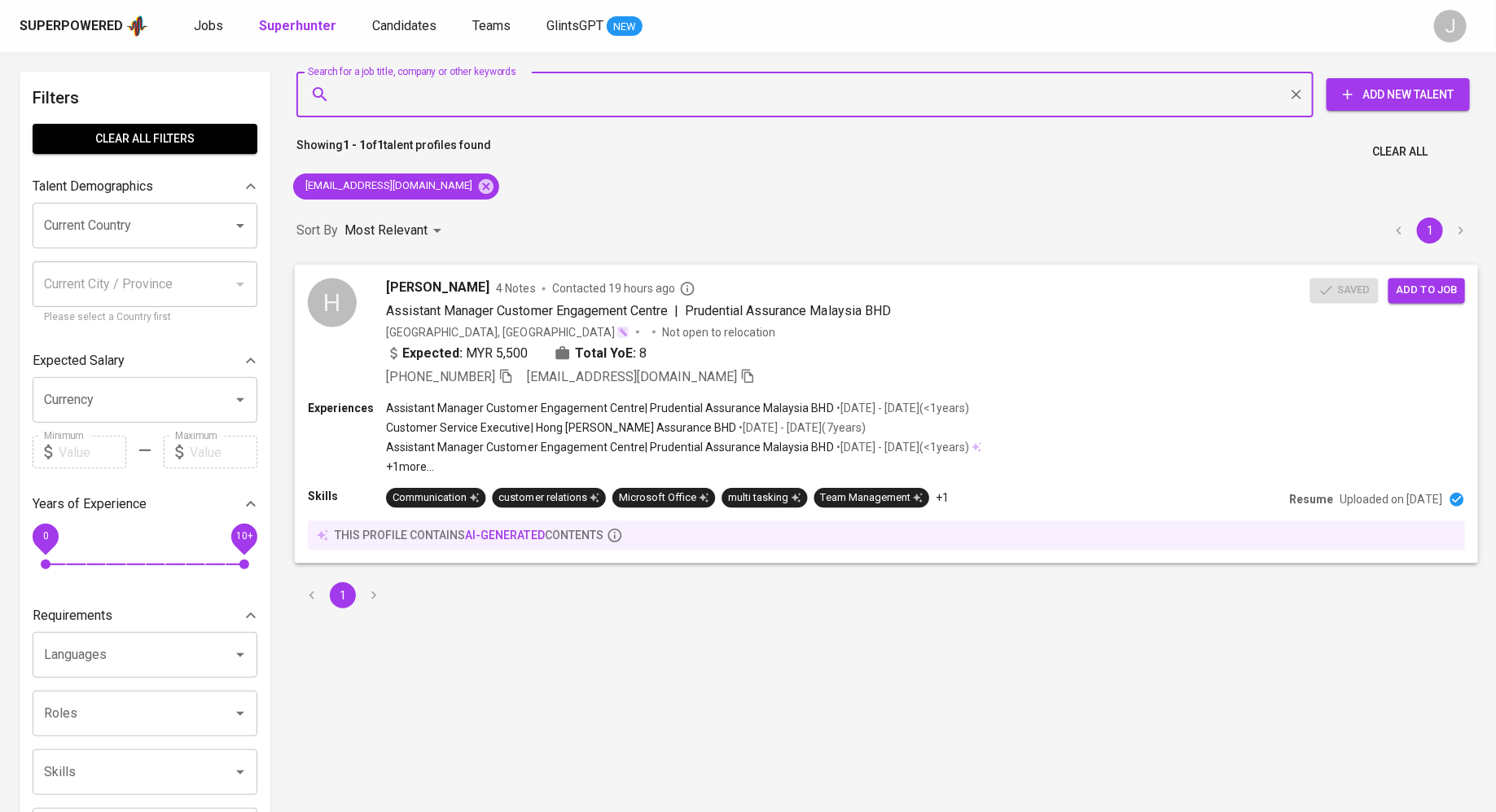
click at [1417, 292] on span "Add to job" at bounding box center [1427, 290] width 60 height 19
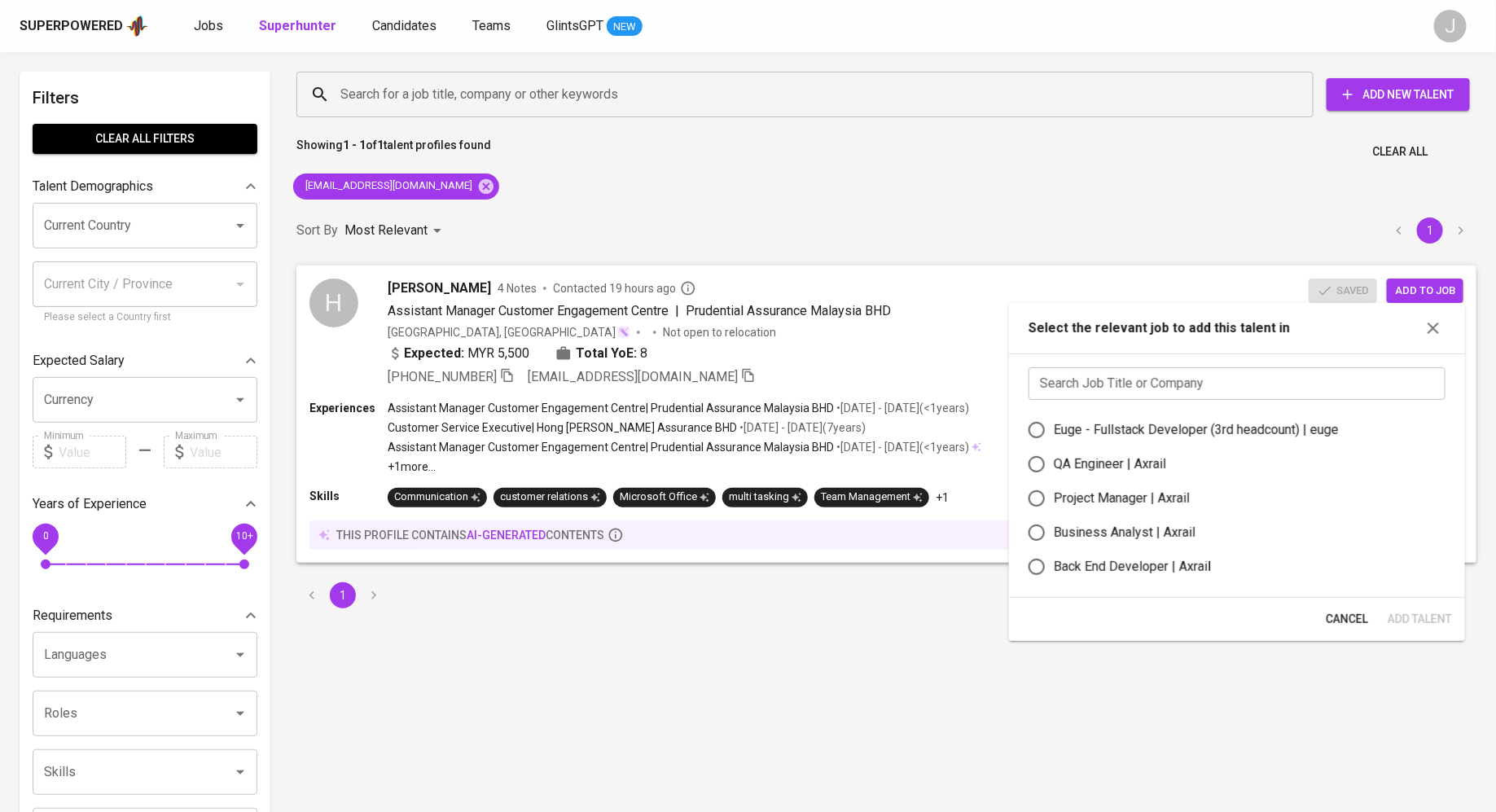
click at [1147, 368] on input "text" at bounding box center [1237, 383] width 417 height 33
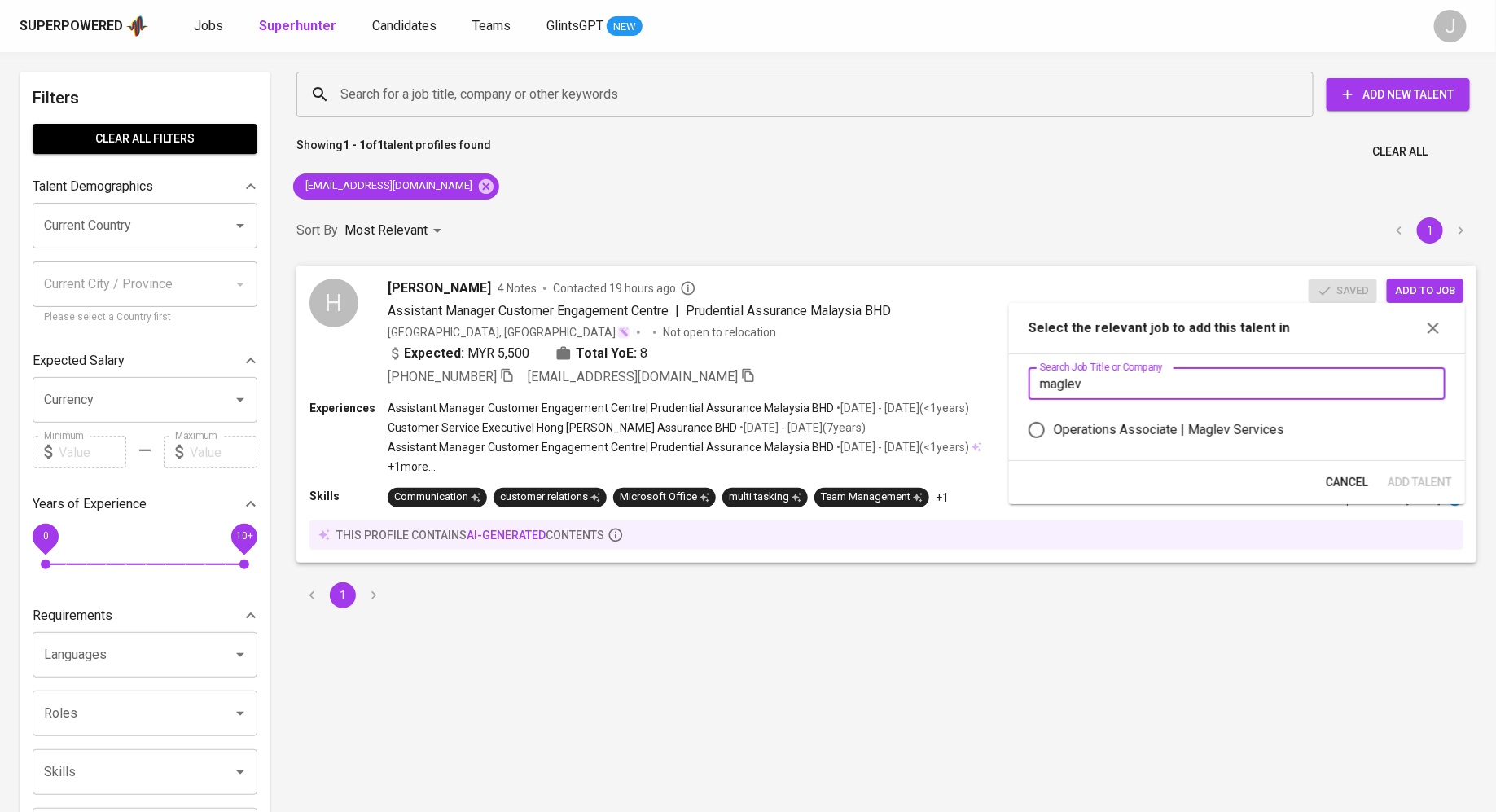
type input "maglev"
click at [1131, 426] on div "Operations Associate | Maglev Services" at bounding box center [1168, 430] width 230 height 19
click at [1053, 426] on input "Operations Associate | Maglev Services" at bounding box center [1037, 430] width 35 height 35
radio input "true"
click at [1416, 480] on span "Add Talent" at bounding box center [1420, 482] width 65 height 20
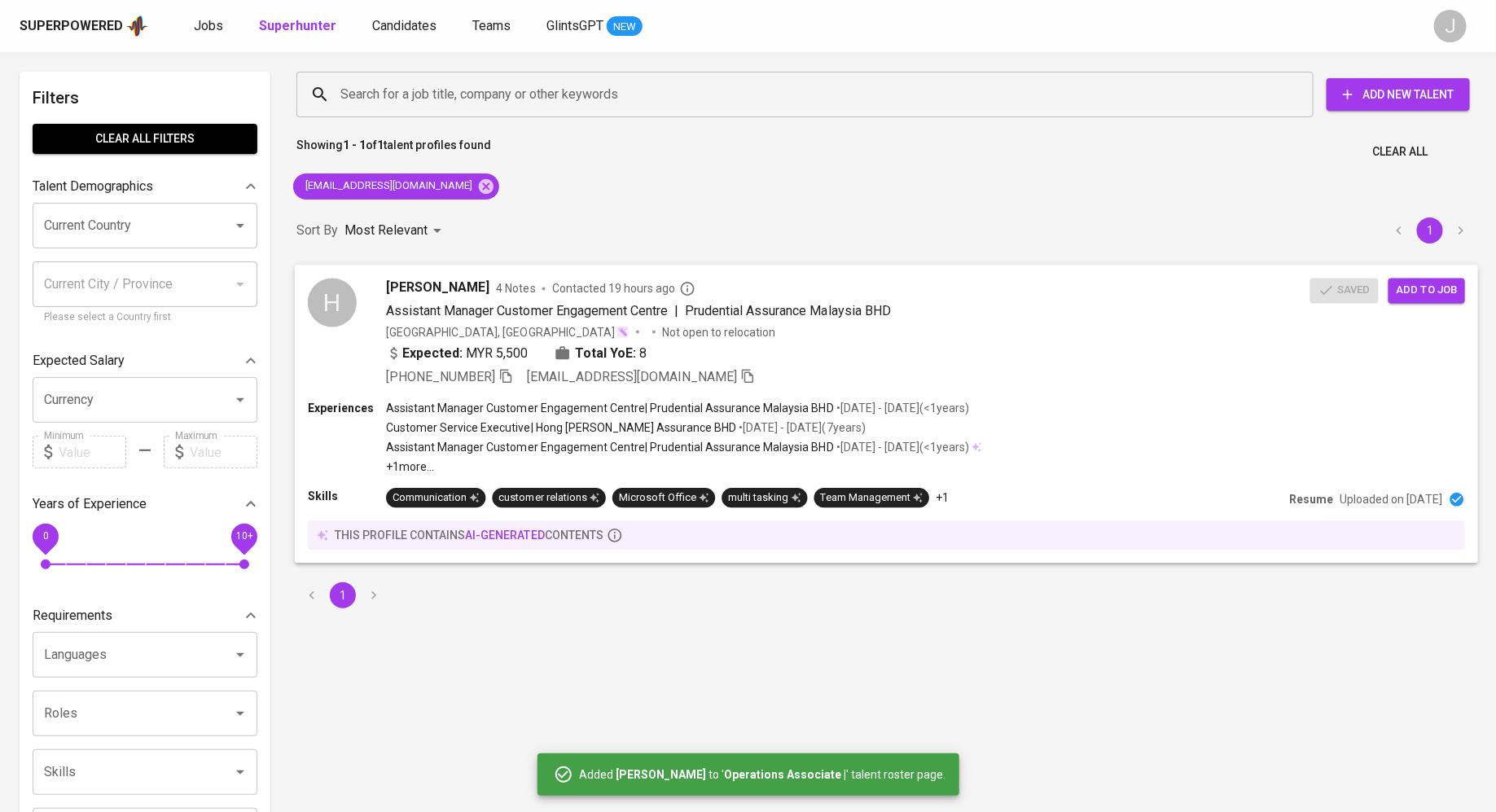
click at [988, 271] on div "H Hee Su Qi 4 Notes Contacted 19 hours ago Assistant Manager Customer Engagemen…" at bounding box center [887, 332] width 1184 height 135
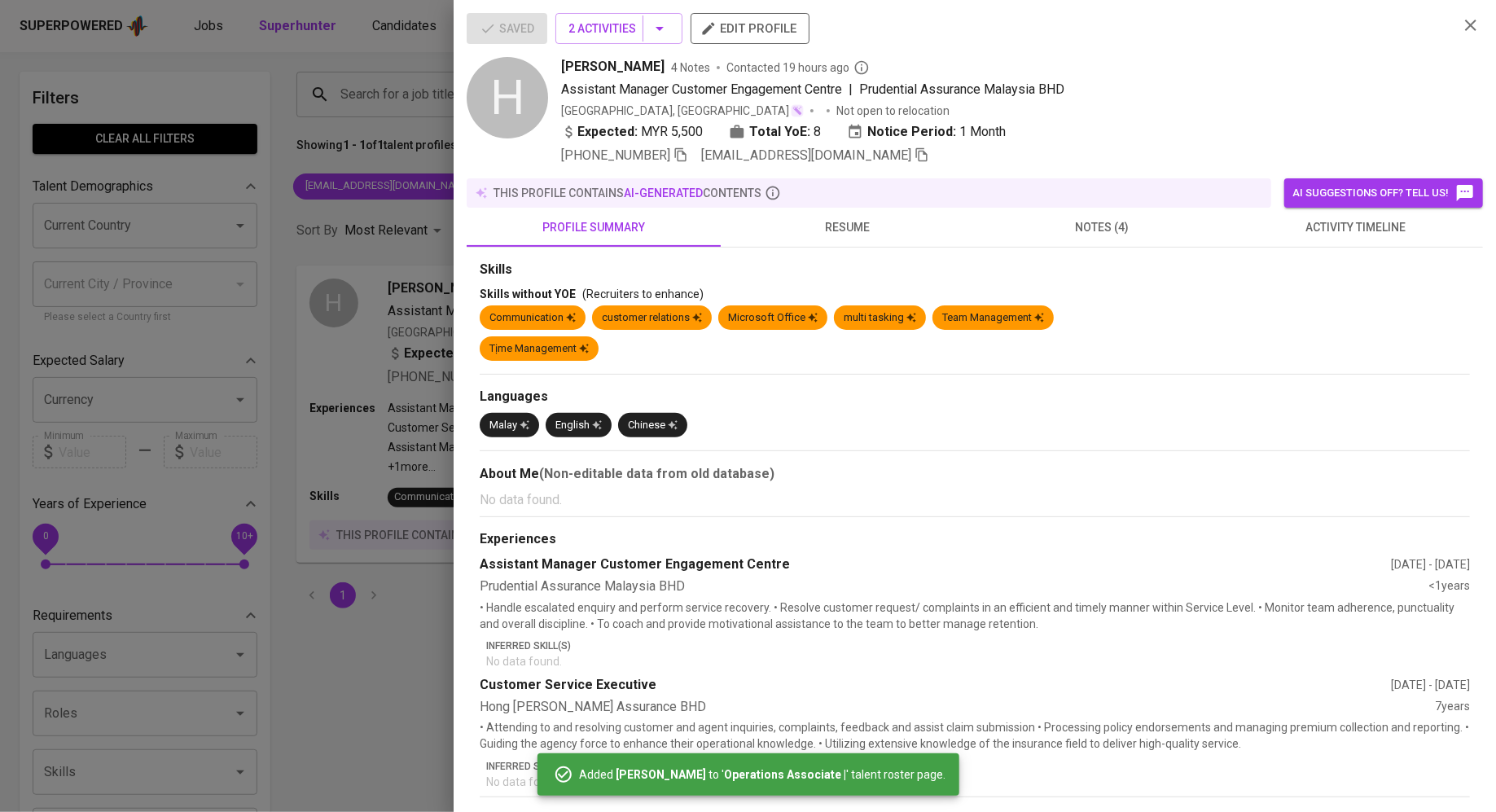
click at [374, 174] on div at bounding box center [748, 406] width 1496 height 812
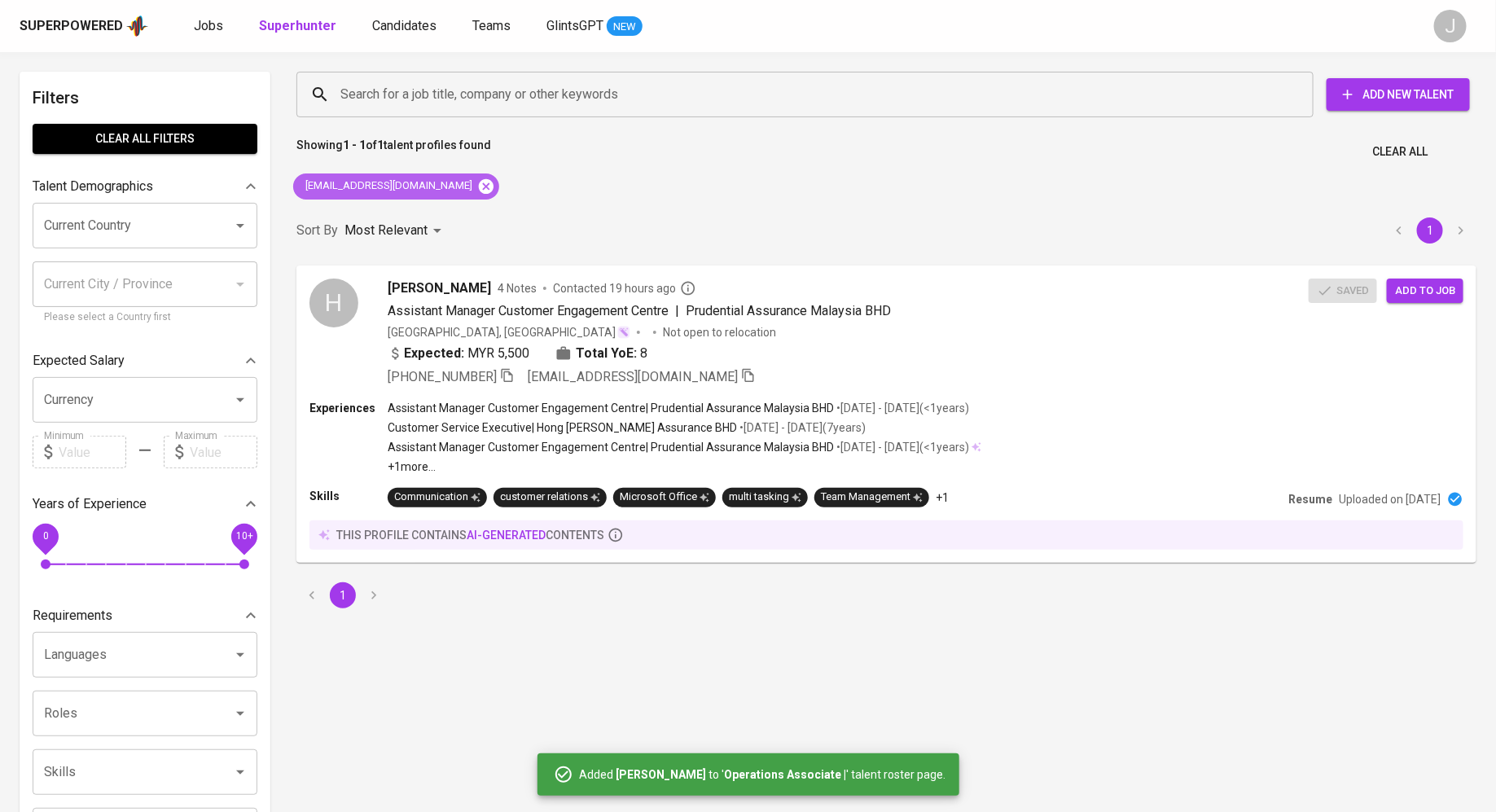
click at [477, 188] on icon at bounding box center [486, 187] width 18 height 18
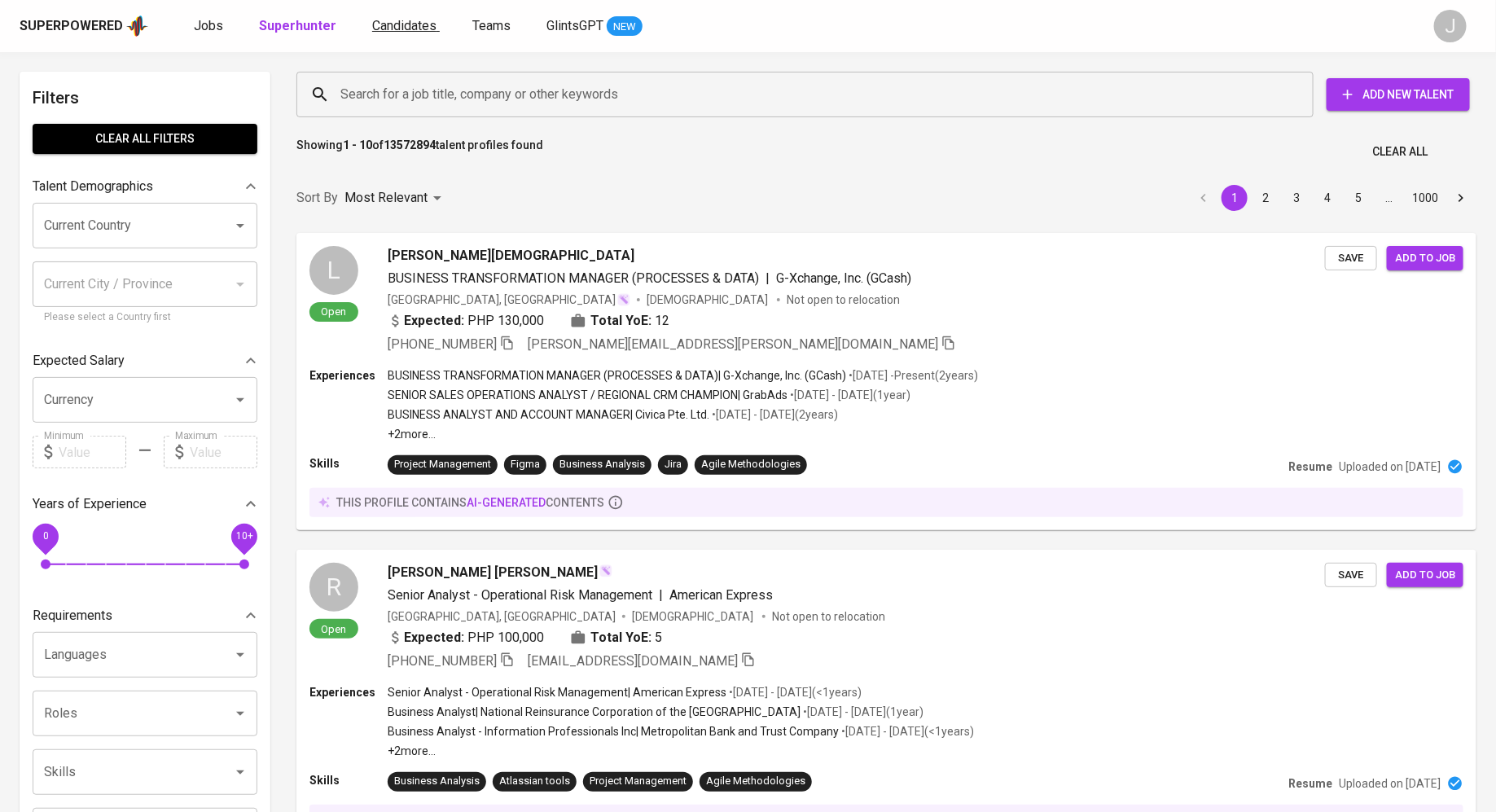
click at [372, 32] on span "Candidates" at bounding box center [404, 25] width 65 height 15
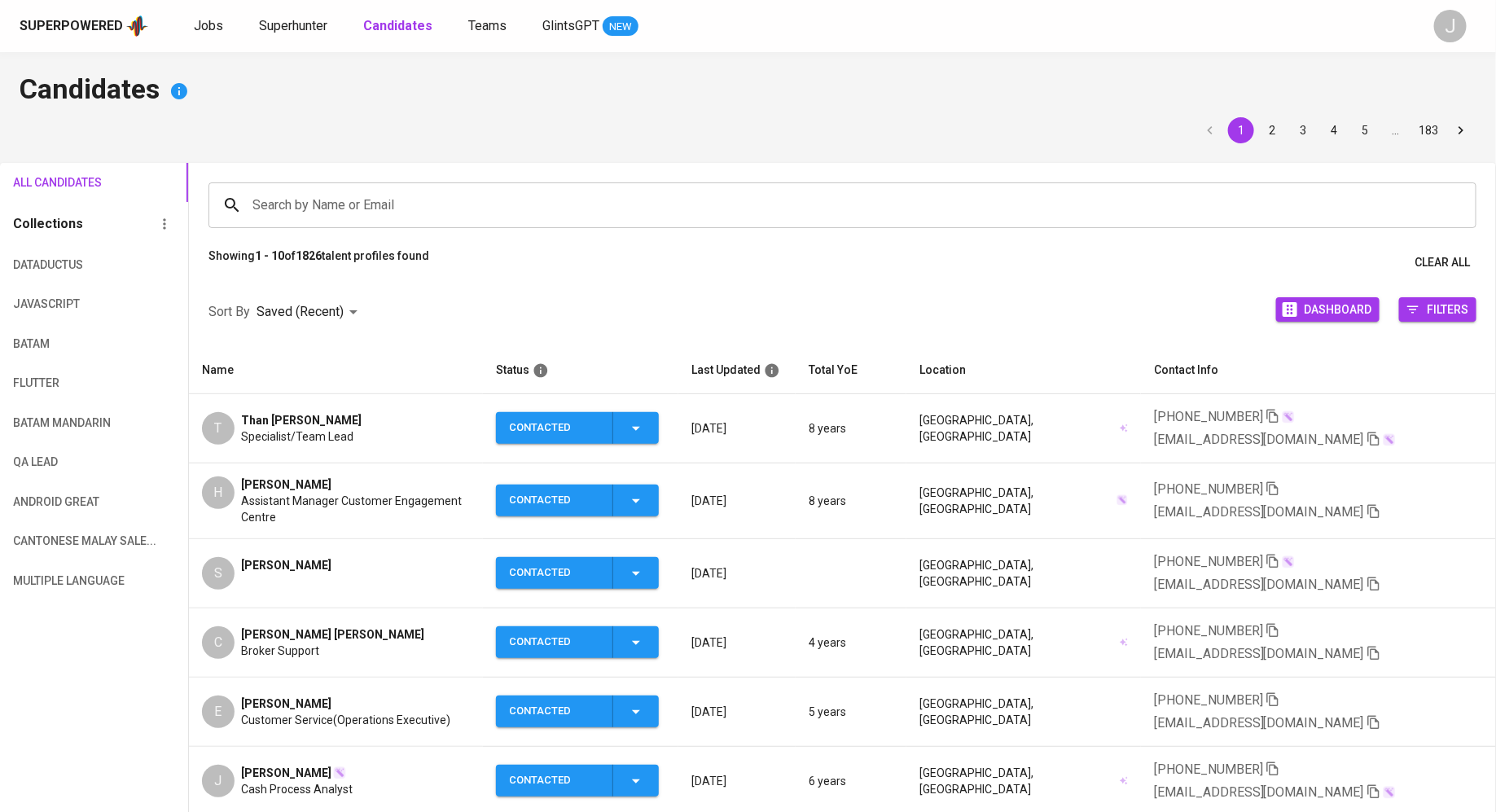
click at [268, 476] on span "[PERSON_NAME]" at bounding box center [286, 484] width 90 height 16
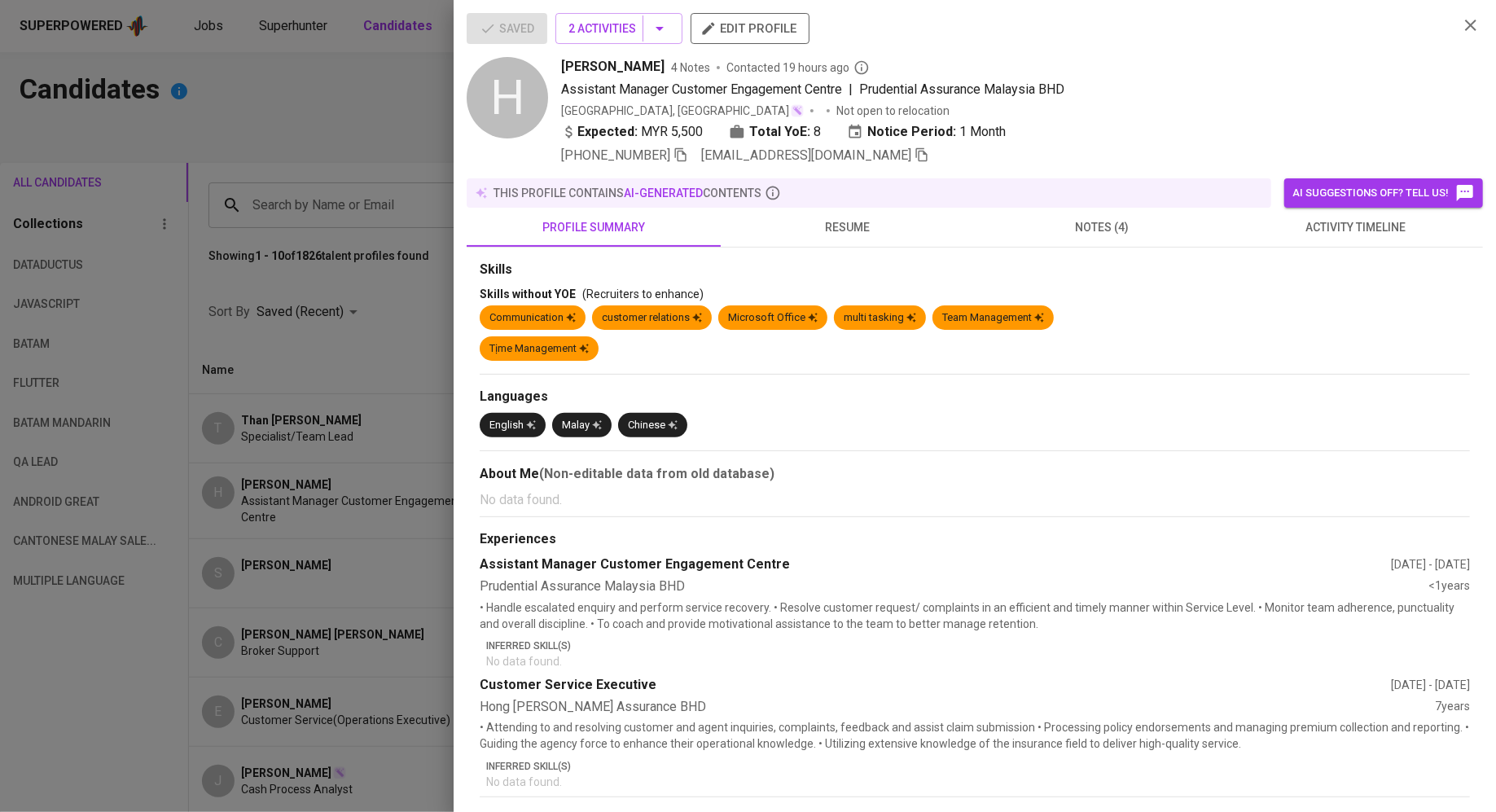
click at [1140, 228] on span "notes (4)" at bounding box center [1102, 228] width 235 height 20
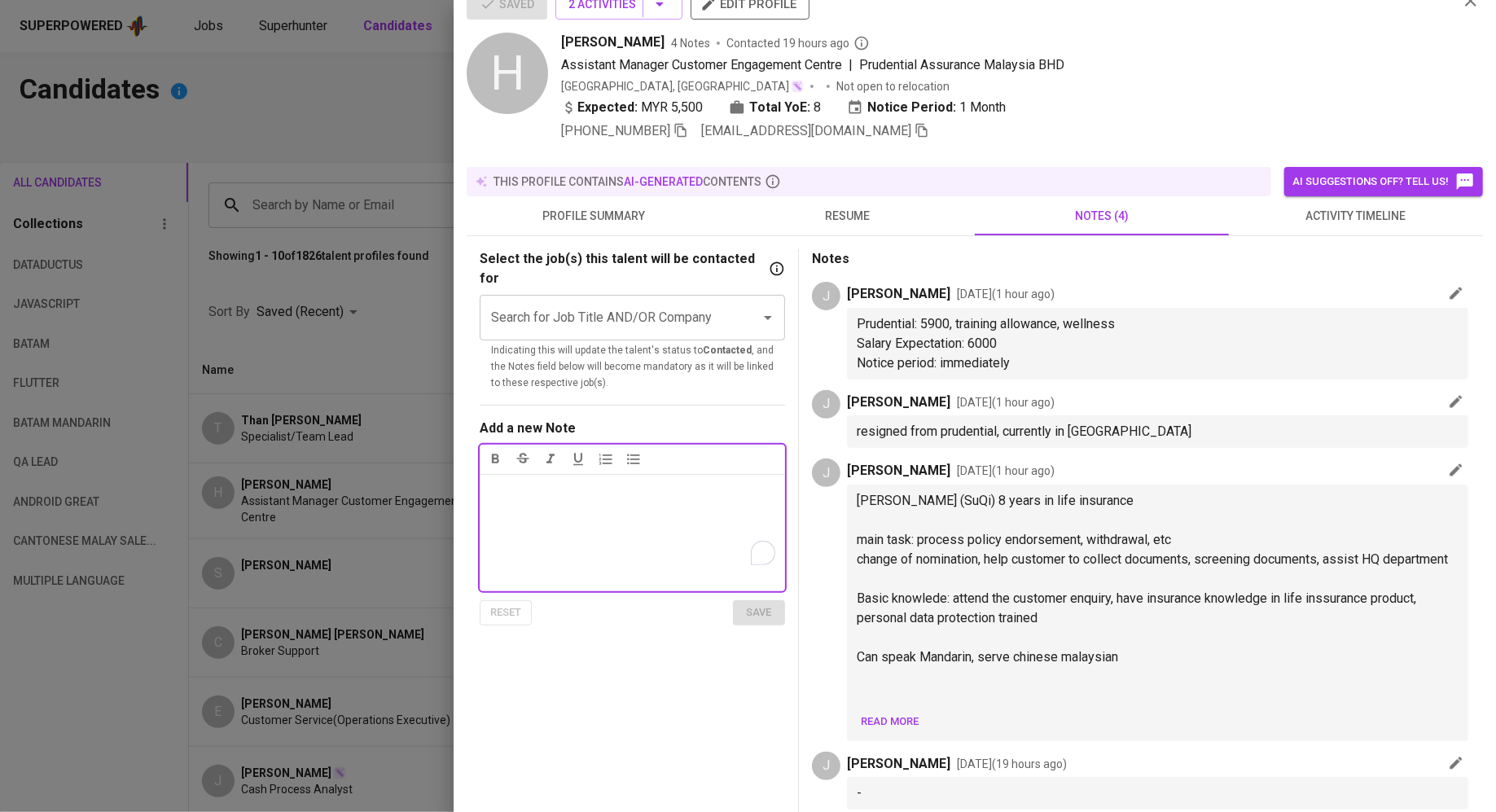
scroll to position [31, 0]
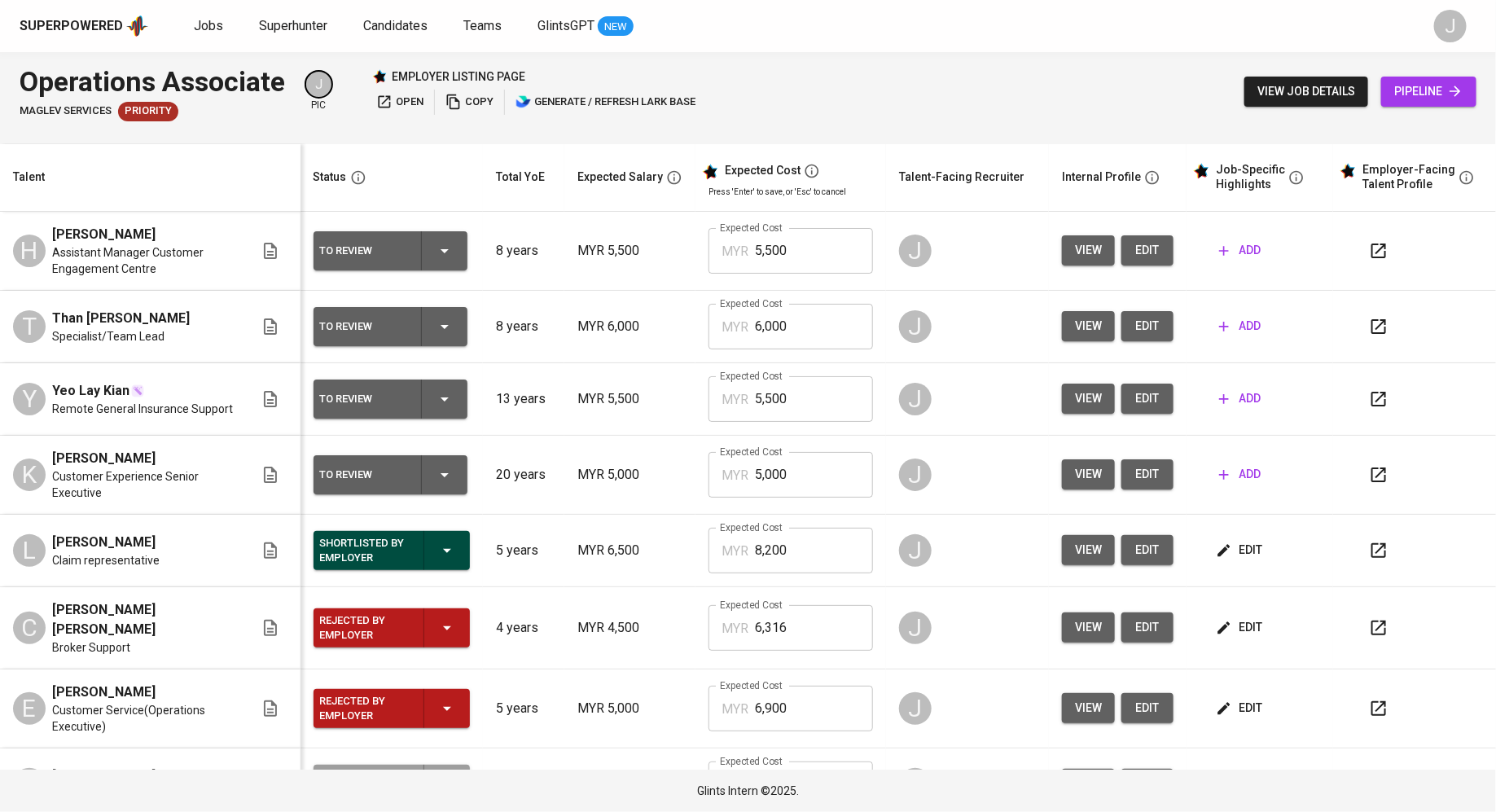
click at [1225, 326] on span "add" at bounding box center [1240, 326] width 42 height 20
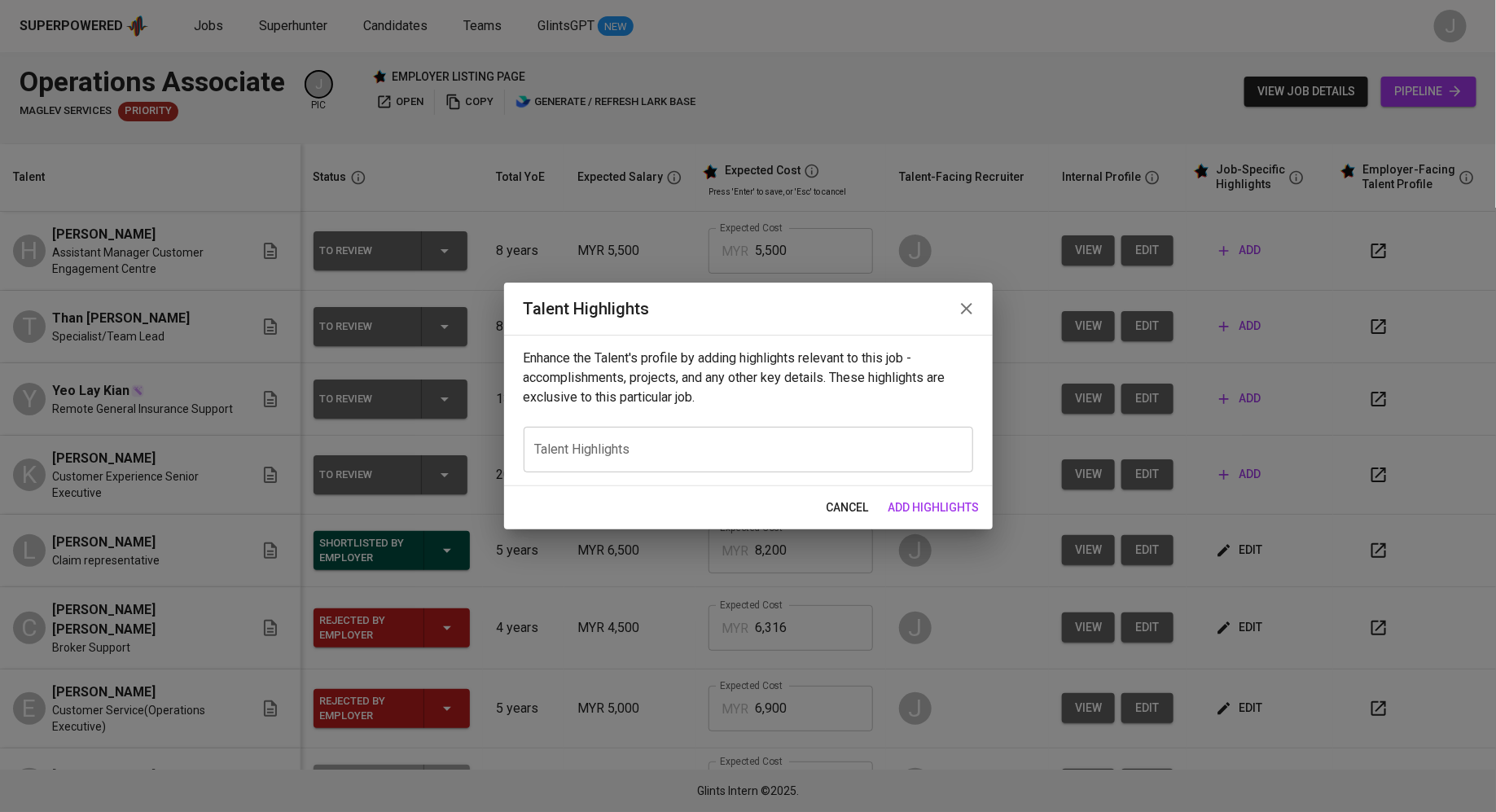
click at [682, 461] on div "x Talent Highlights" at bounding box center [748, 450] width 450 height 46
paste textarea "Than Chi Yuen is a meticulous and service-oriented professional with extensive …"
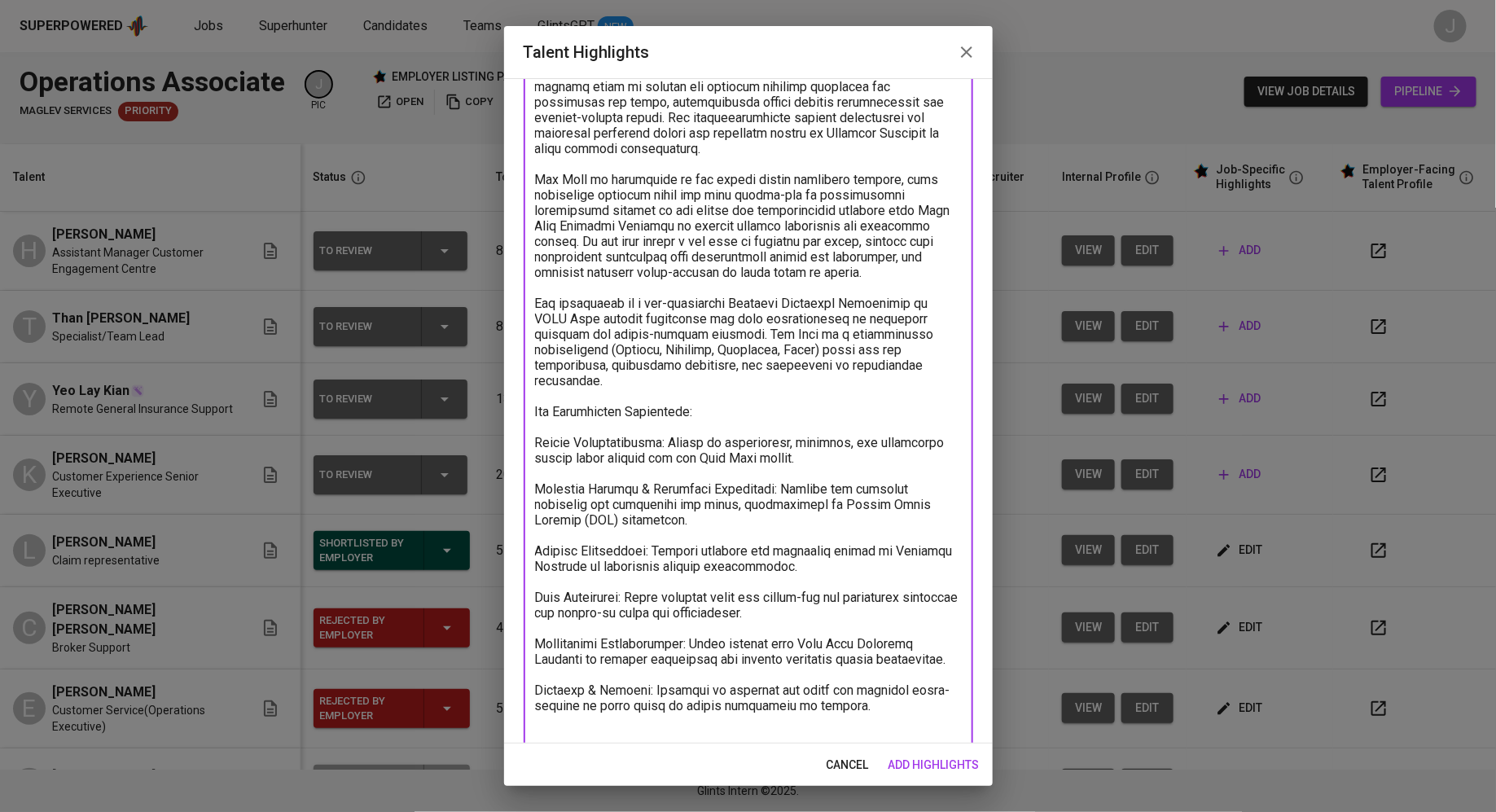
scroll to position [259, 0]
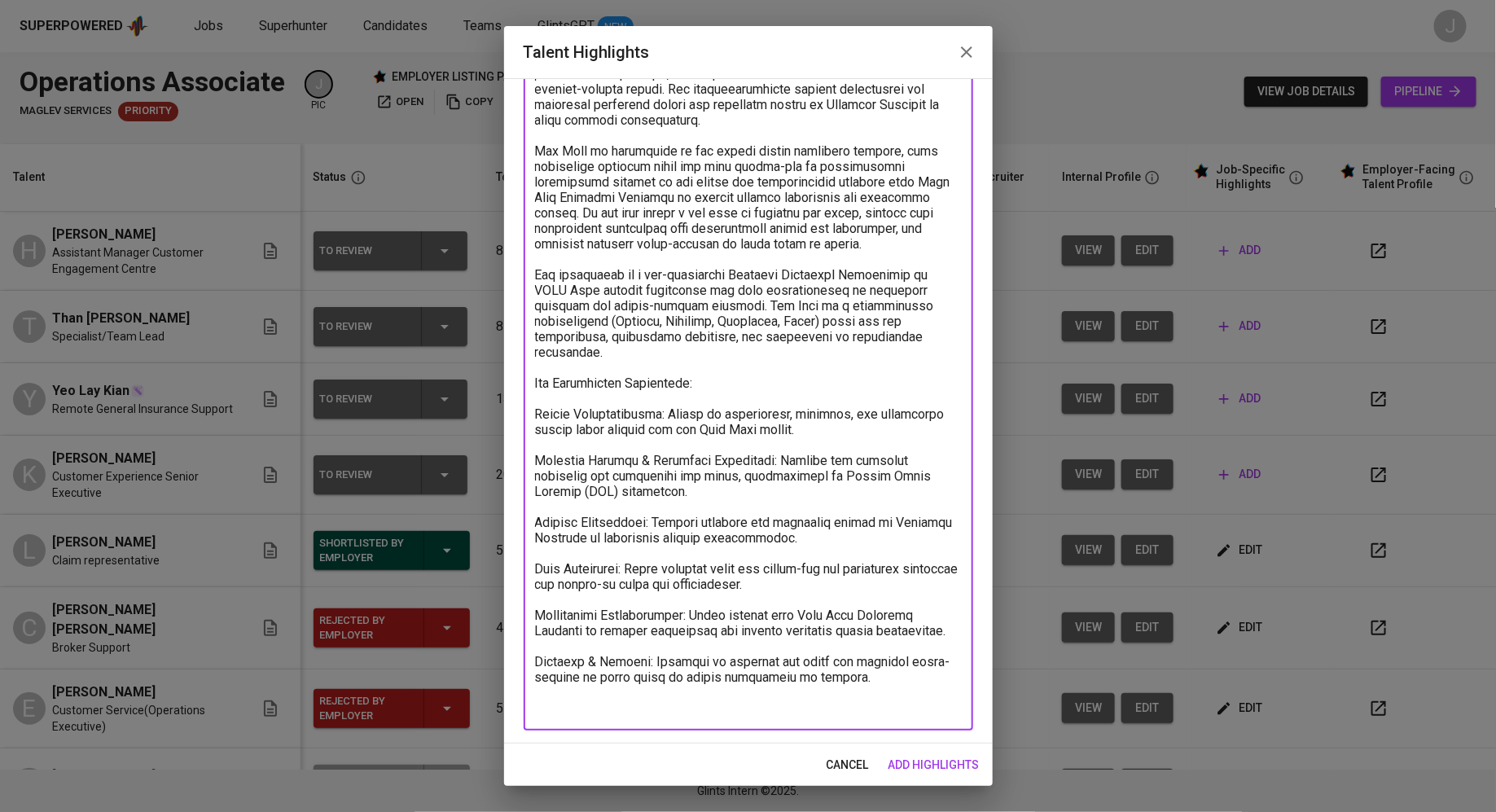
click at [535, 412] on textarea at bounding box center [748, 320] width 427 height 789
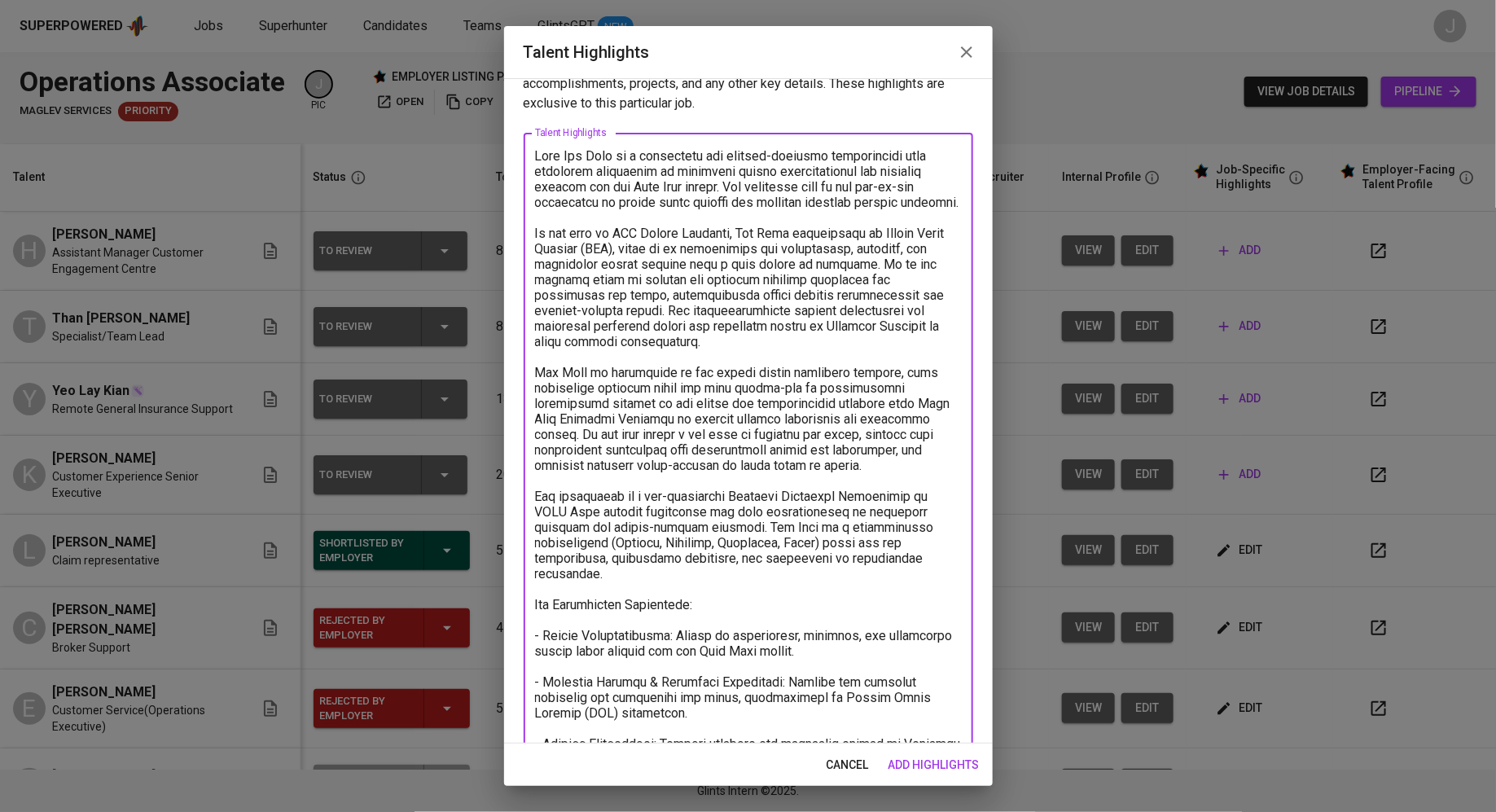
scroll to position [0, 0]
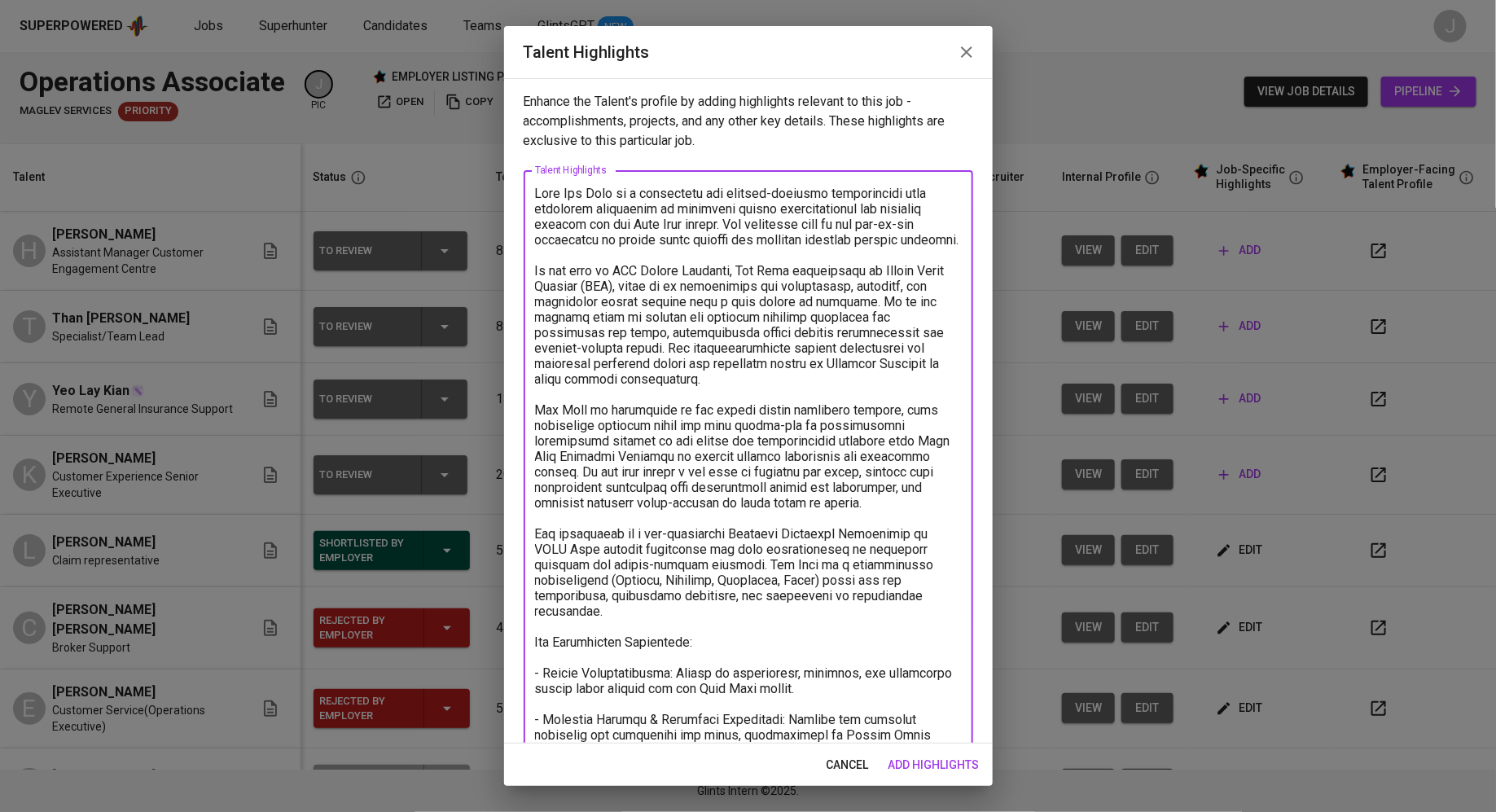
click at [537, 193] on textarea at bounding box center [748, 580] width 427 height 789
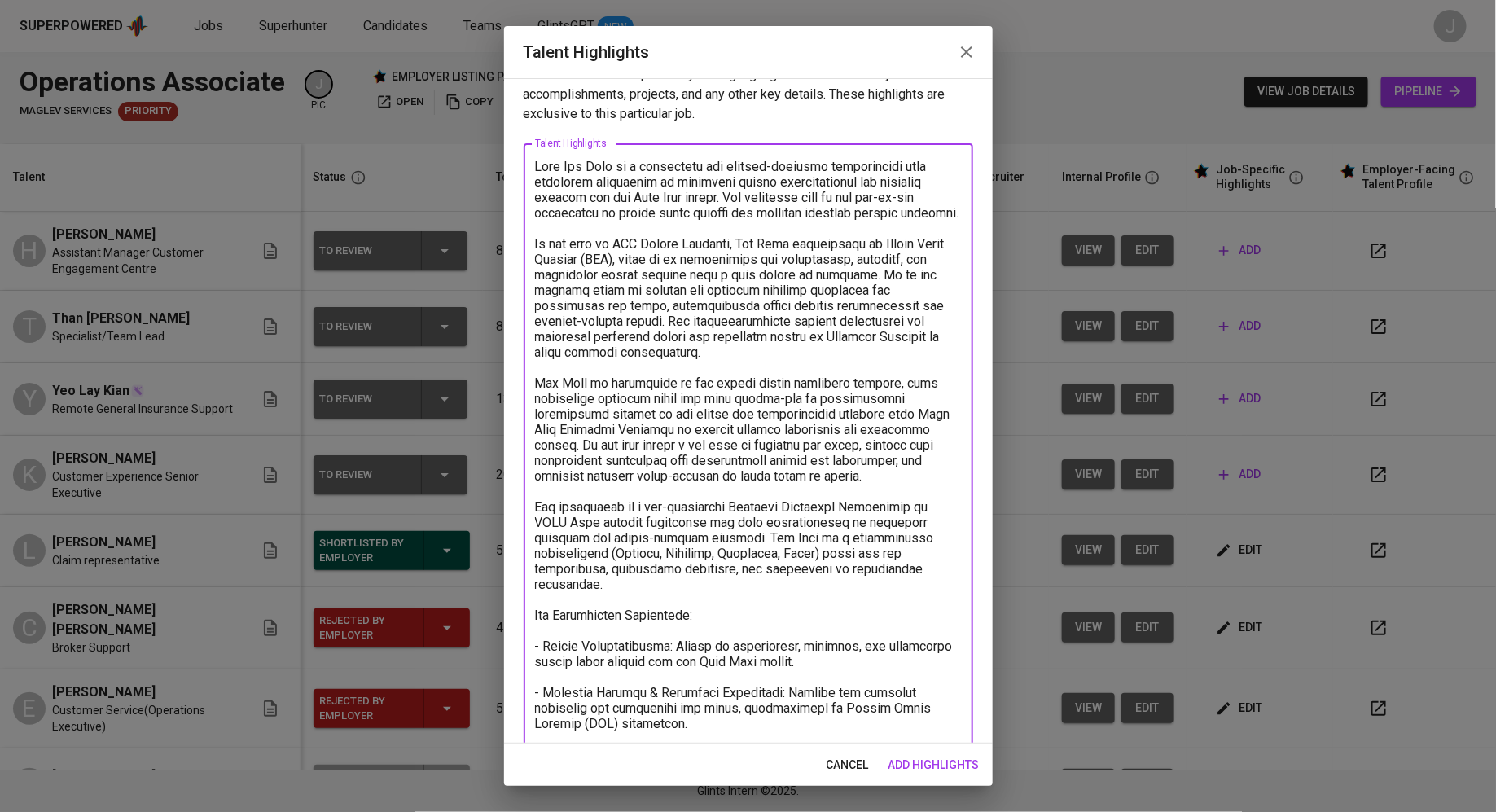
click at [559, 390] on textarea at bounding box center [748, 553] width 427 height 789
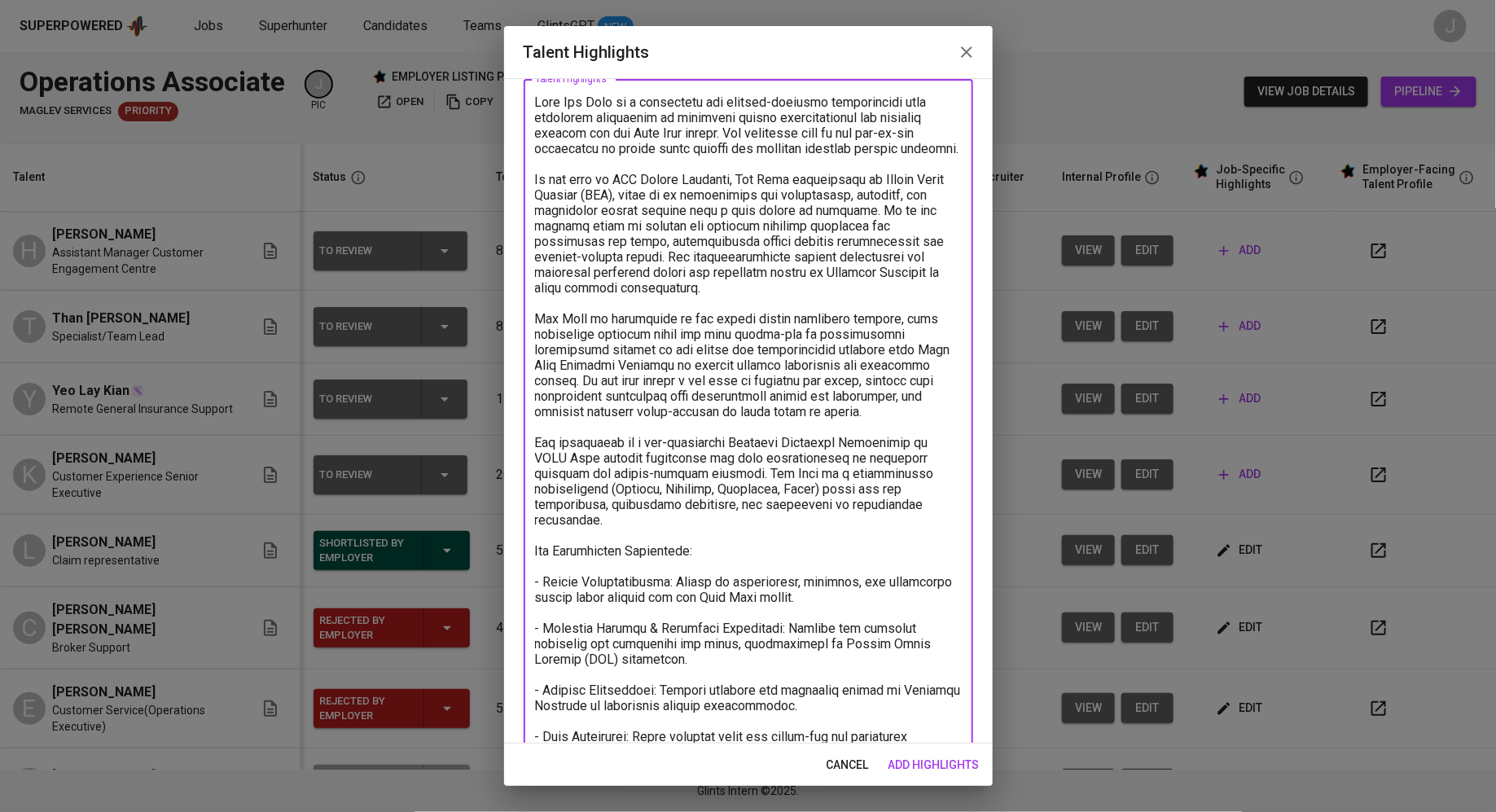
scroll to position [234, 0]
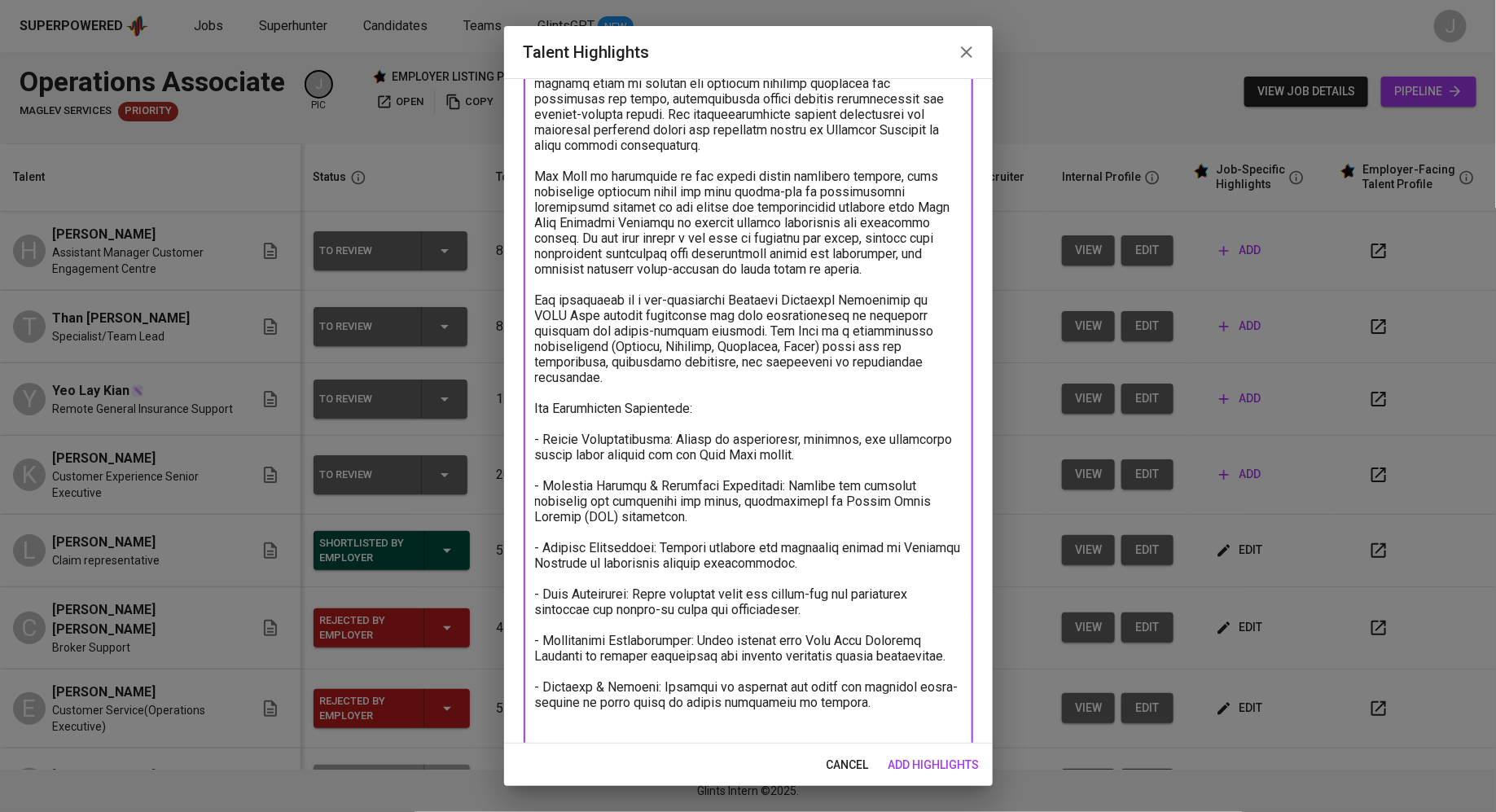
click at [860, 706] on textarea at bounding box center [748, 346] width 427 height 789
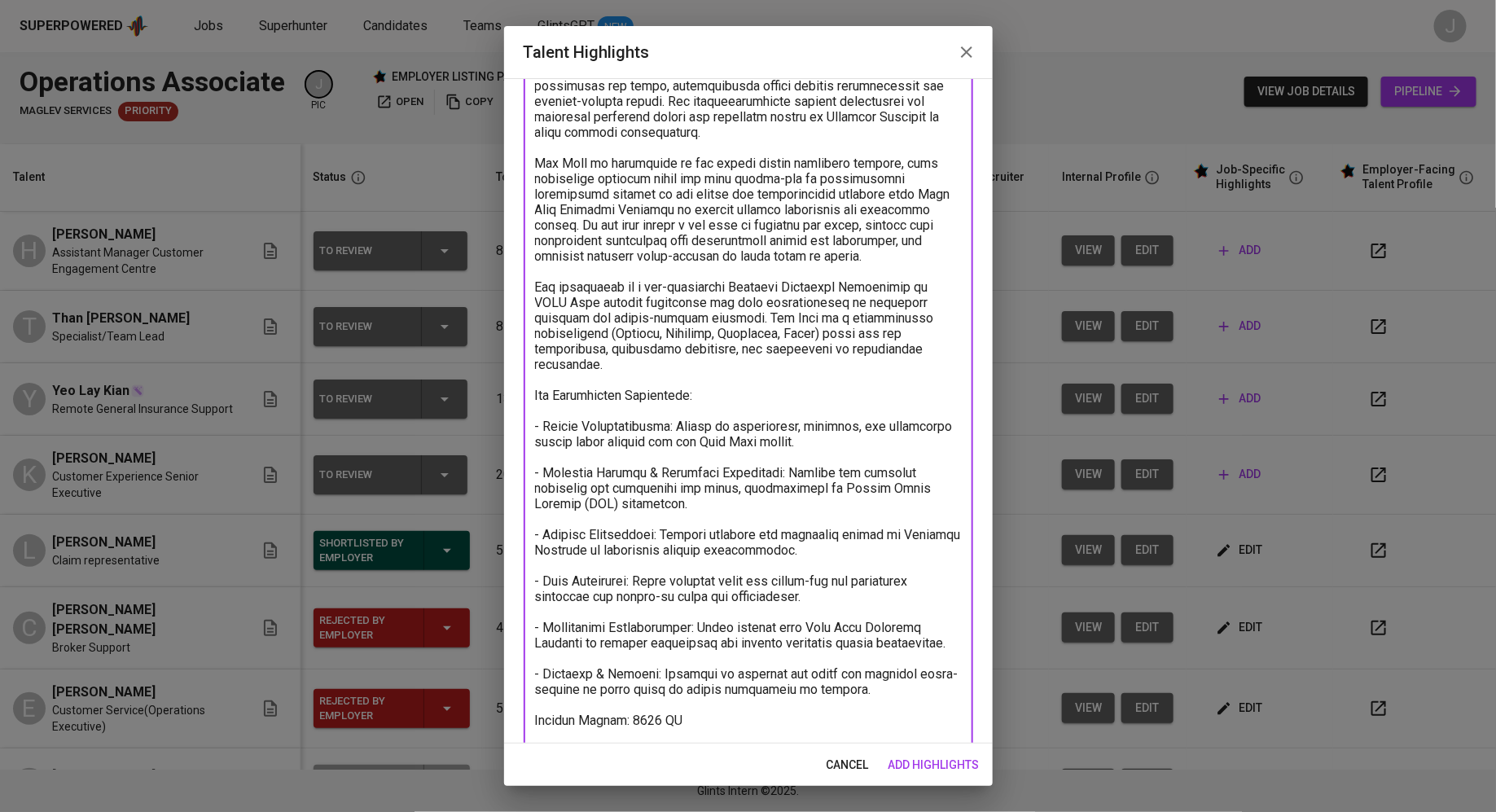
scroll to position [305, 0]
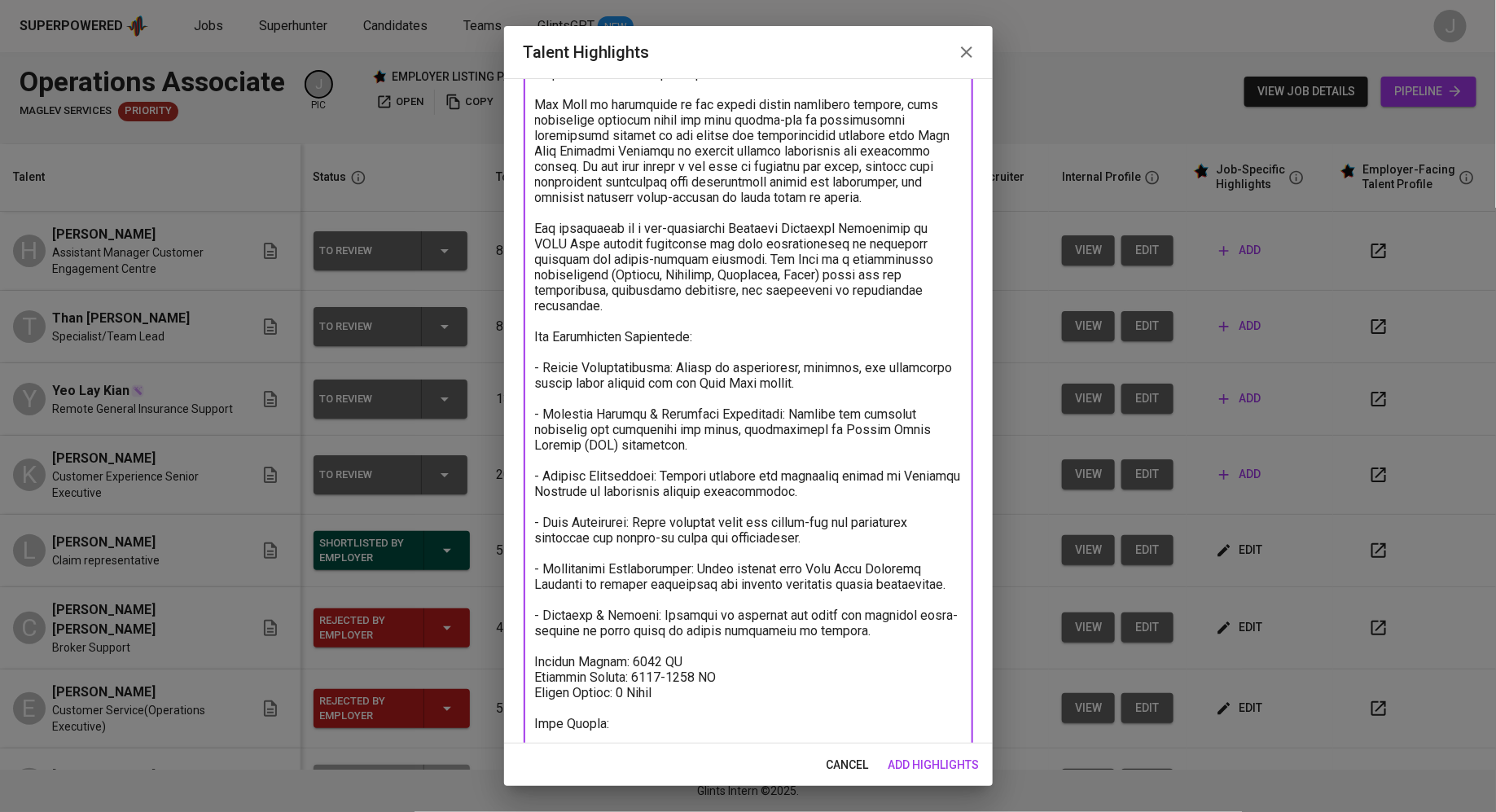
paste textarea "https://glints.sg.larksuite.com/wiki/SpRkw6J9zi7MDKkG10vlQJB2glf"
type textarea "Than Chi Yuen is a meticulous and service-oriented professional with extensive …"
click at [951, 760] on span "add highlights" at bounding box center [934, 765] width 91 height 20
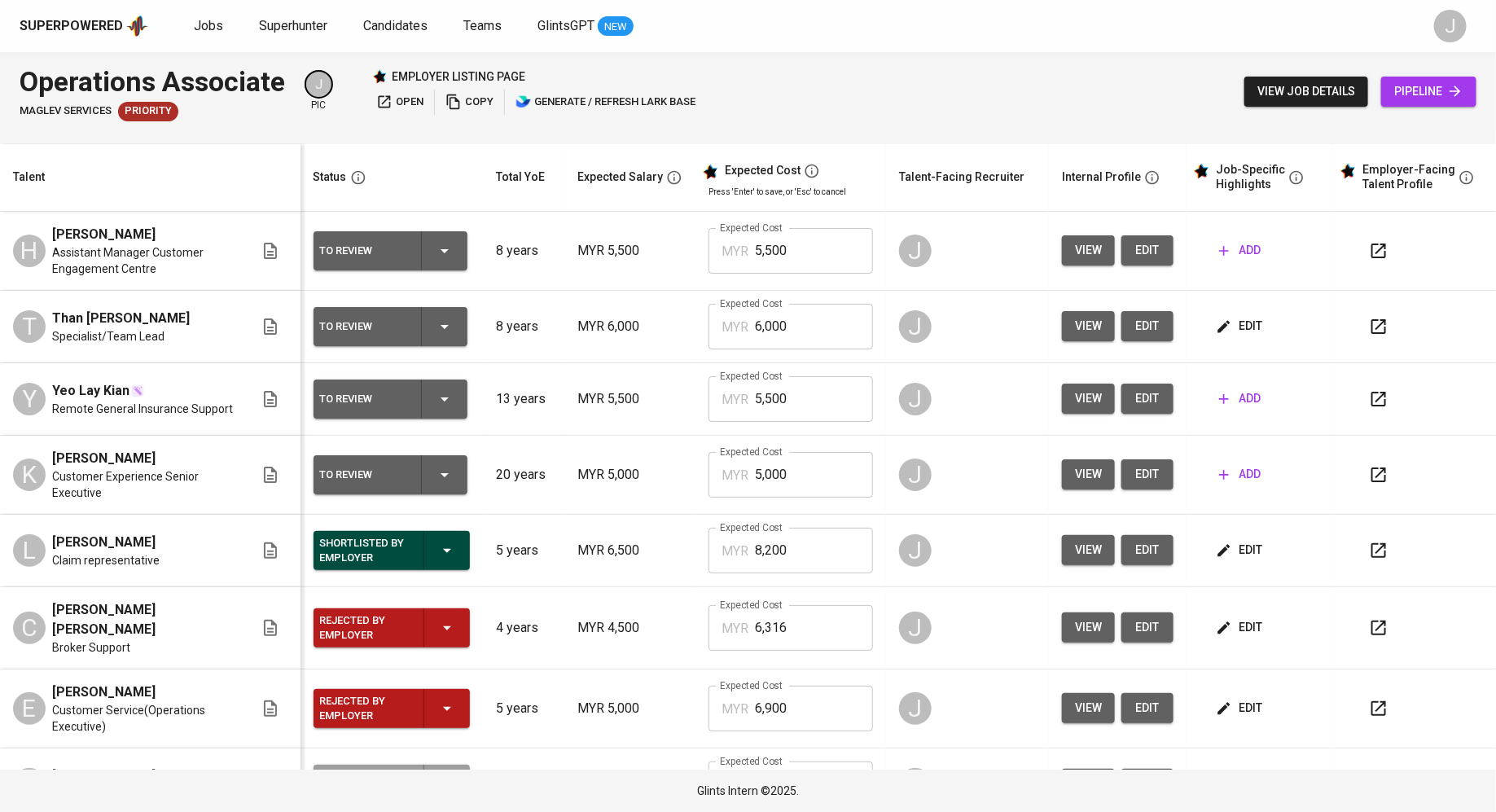
click at [814, 313] on input "6,000" at bounding box center [814, 327] width 118 height 46
type input "7,300"
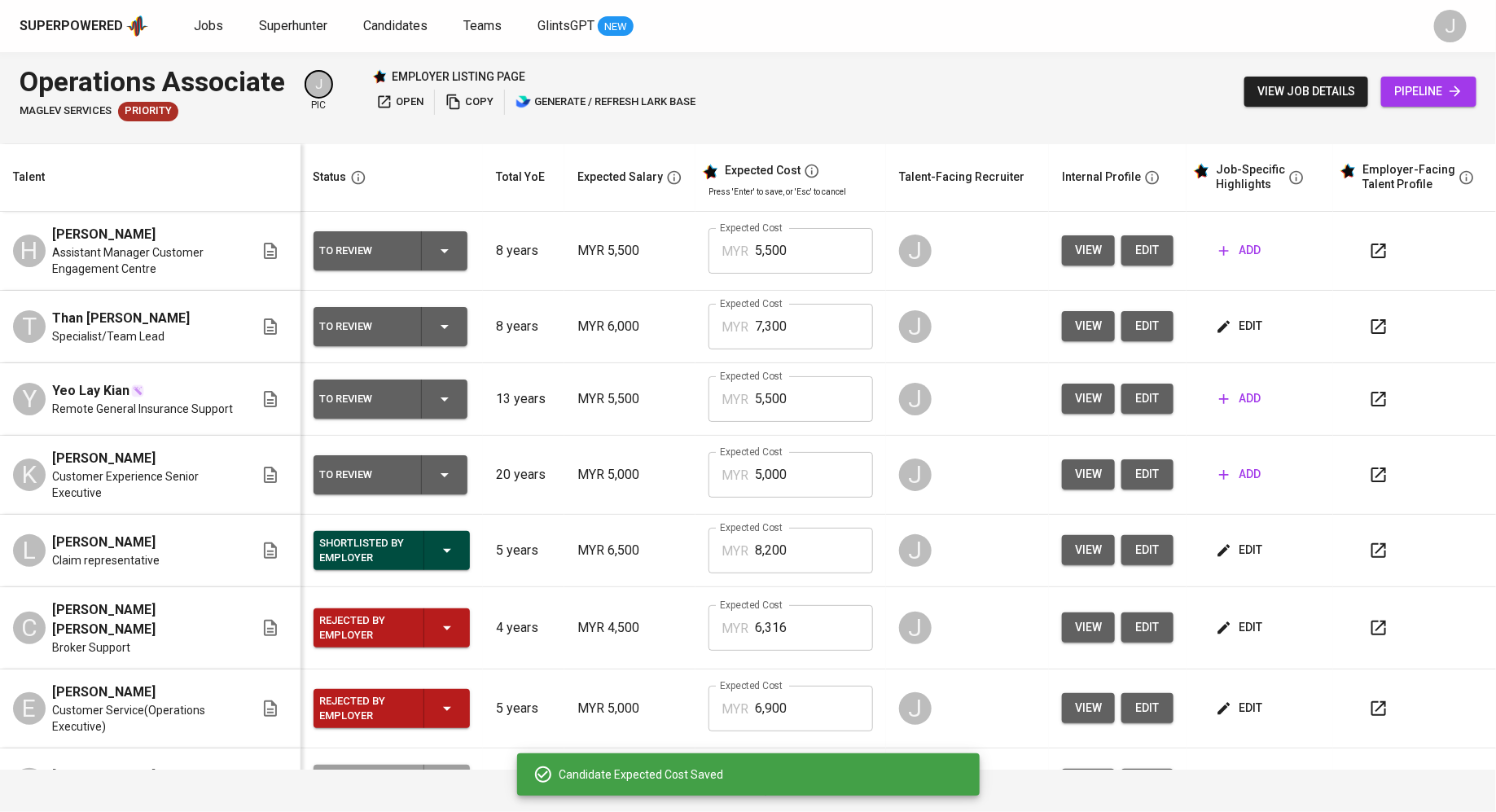
click at [779, 259] on input "5,500" at bounding box center [814, 250] width 118 height 46
type input "7,000"
click at [790, 246] on input "7,000" at bounding box center [814, 250] width 118 height 46
click at [762, 126] on div "Operations Associate Maglev Services Priority J pic employer listing page open …" at bounding box center [748, 91] width 1496 height 79
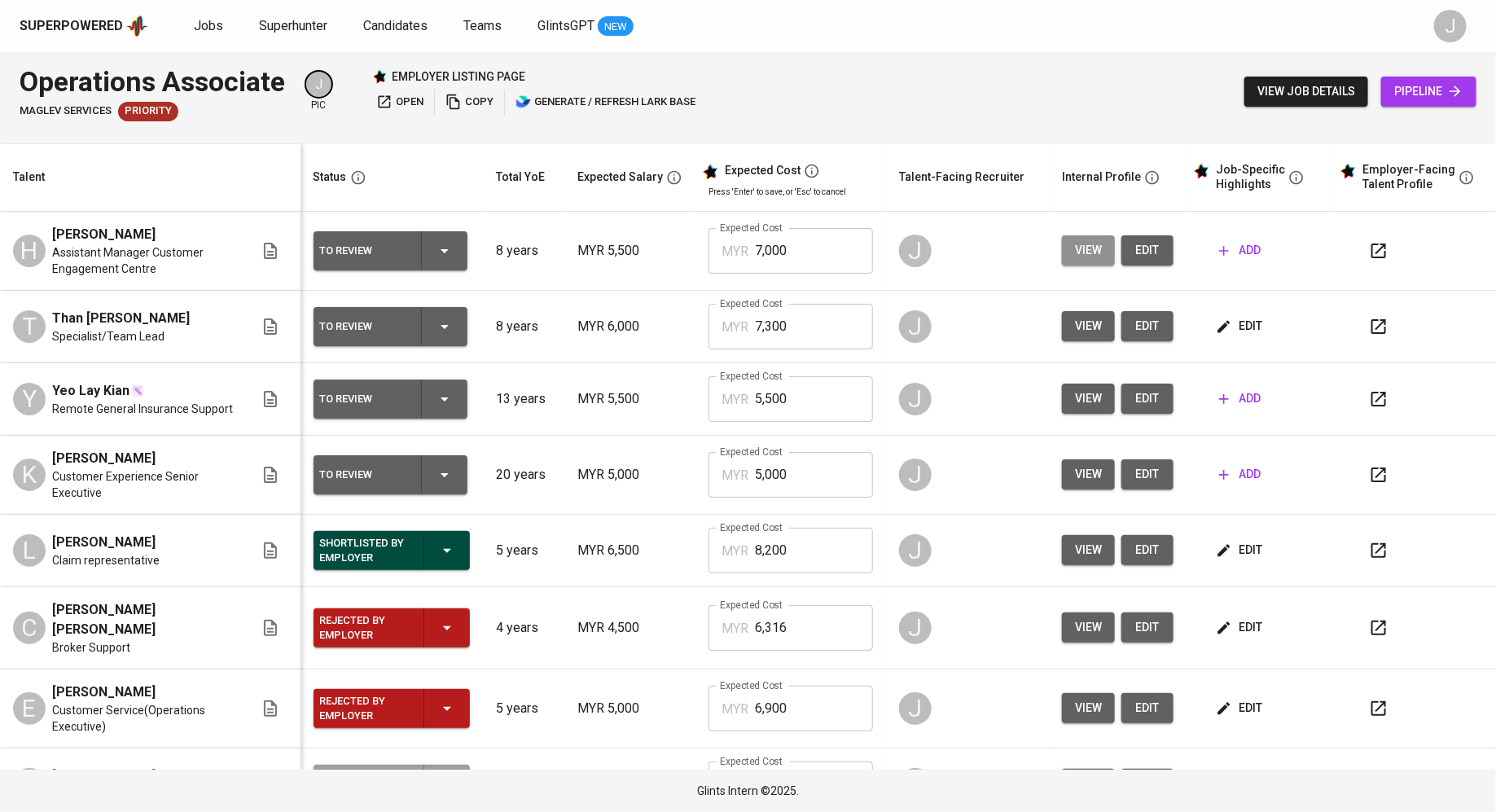
click at [1075, 242] on span "view" at bounding box center [1089, 250] width 27 height 20
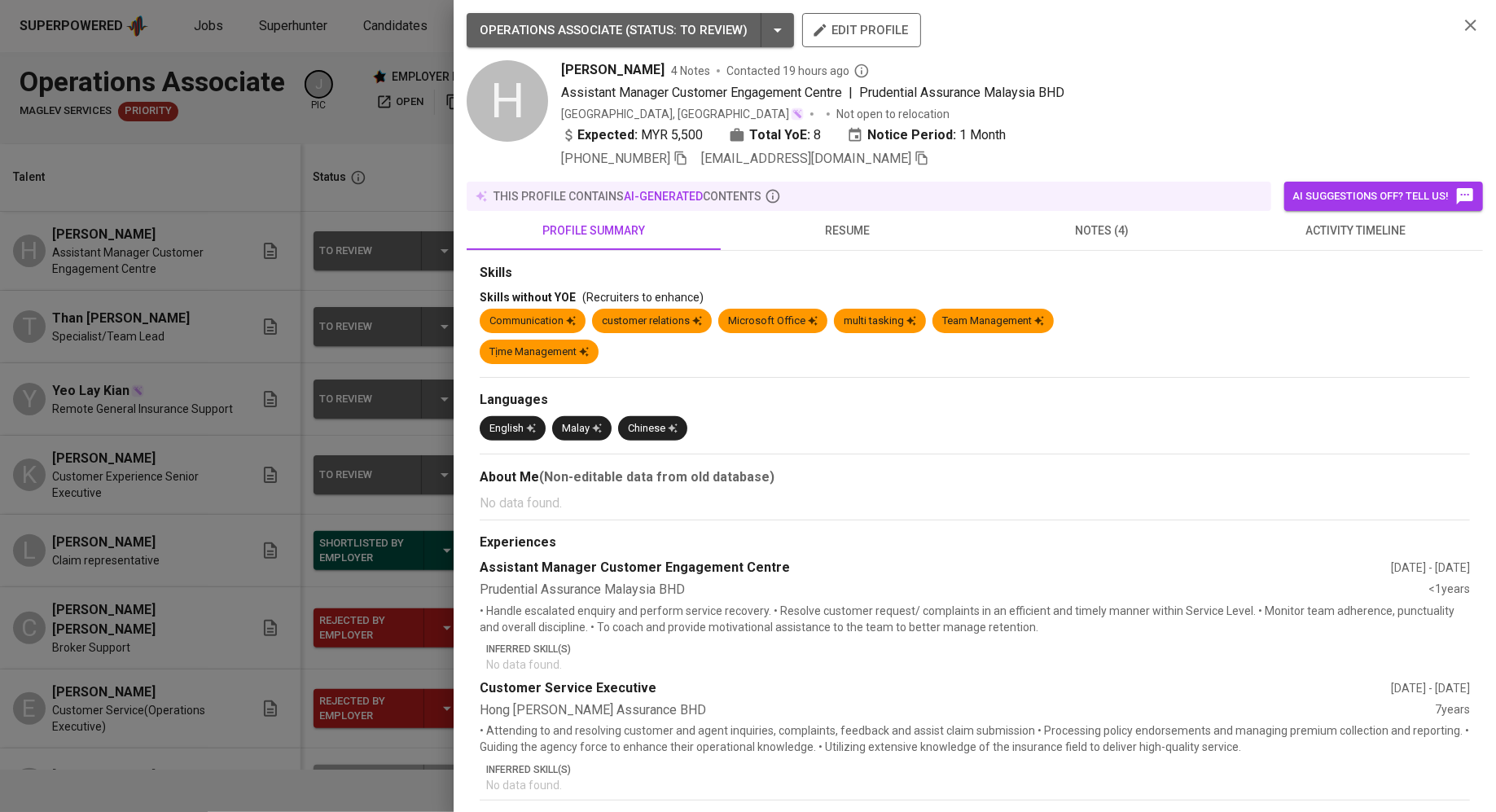
click at [856, 227] on span "resume" at bounding box center [848, 230] width 235 height 20
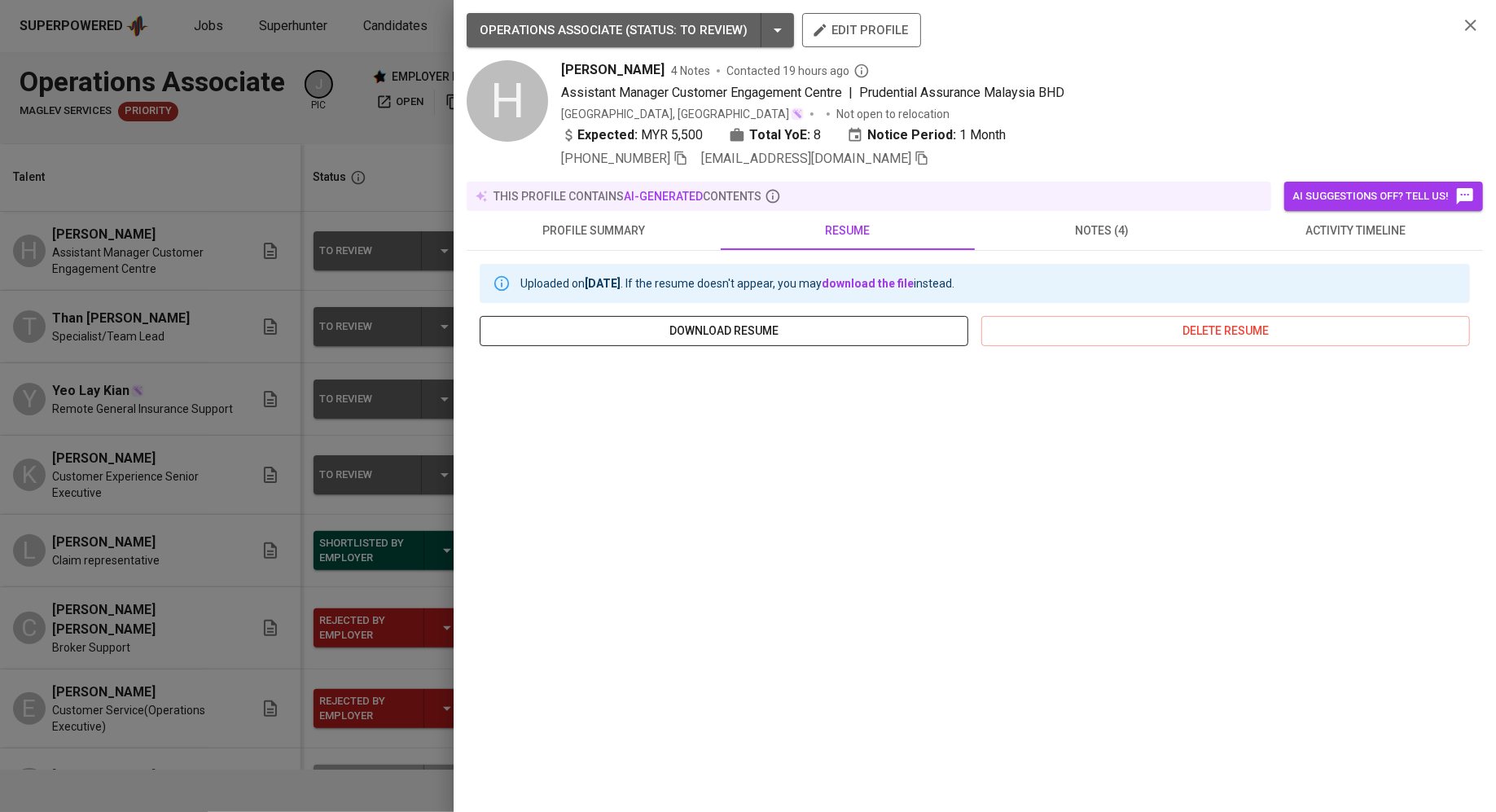
scroll to position [59, 0]
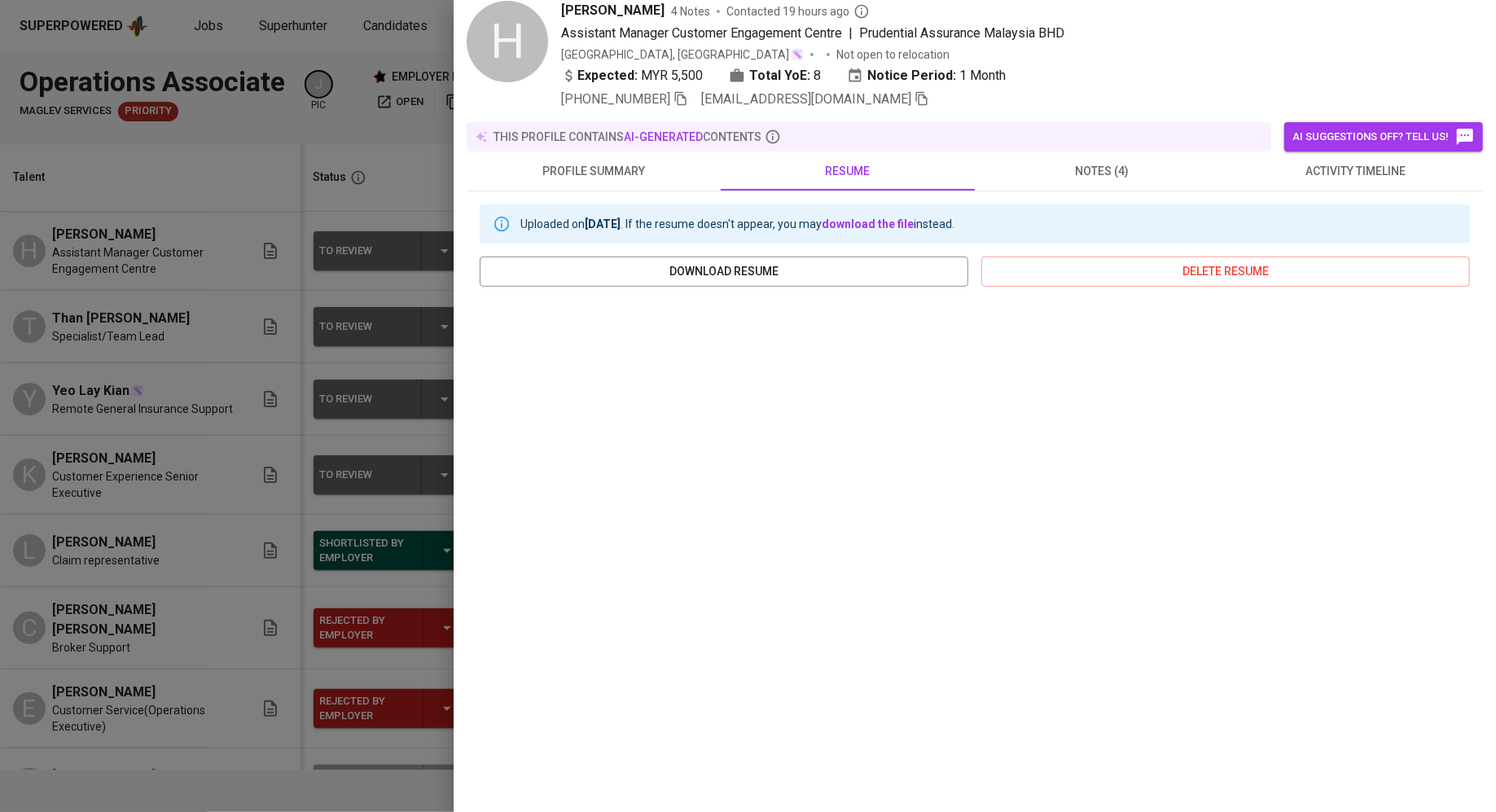
click at [1100, 174] on span "notes (4)" at bounding box center [1102, 171] width 235 height 20
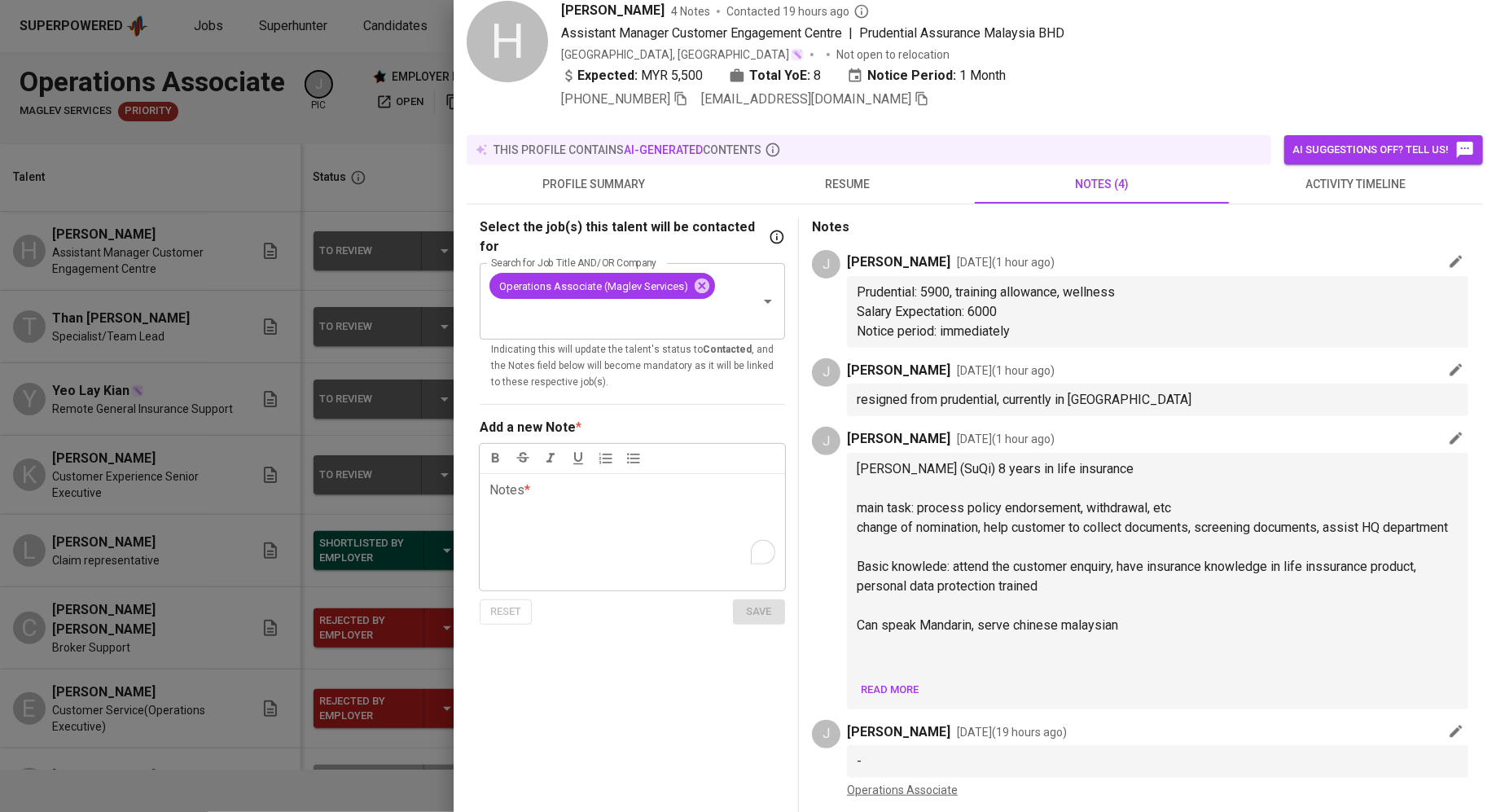
click at [224, 597] on div at bounding box center [748, 406] width 1496 height 812
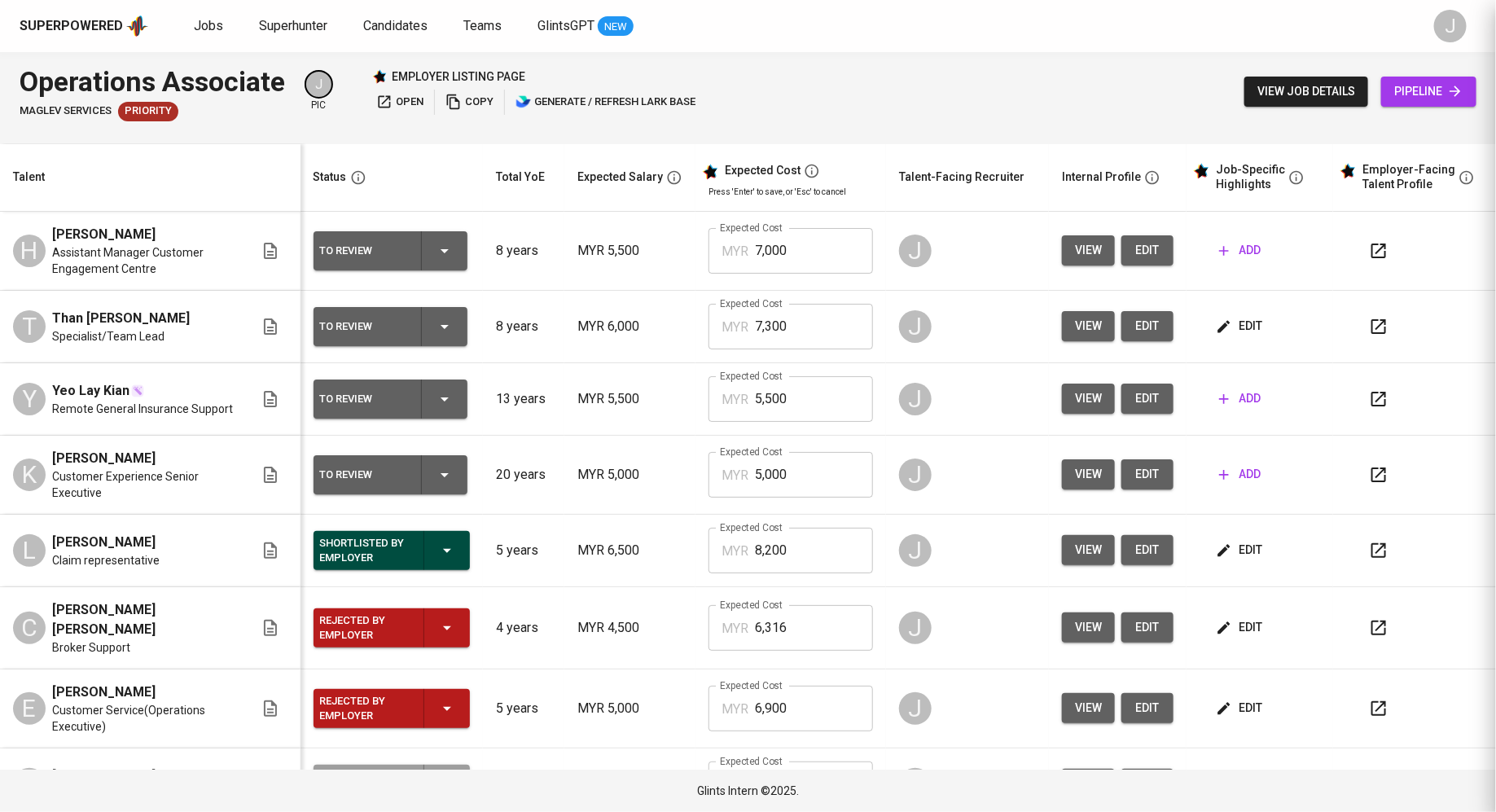
scroll to position [0, 0]
click at [1222, 261] on button "add" at bounding box center [1240, 250] width 55 height 30
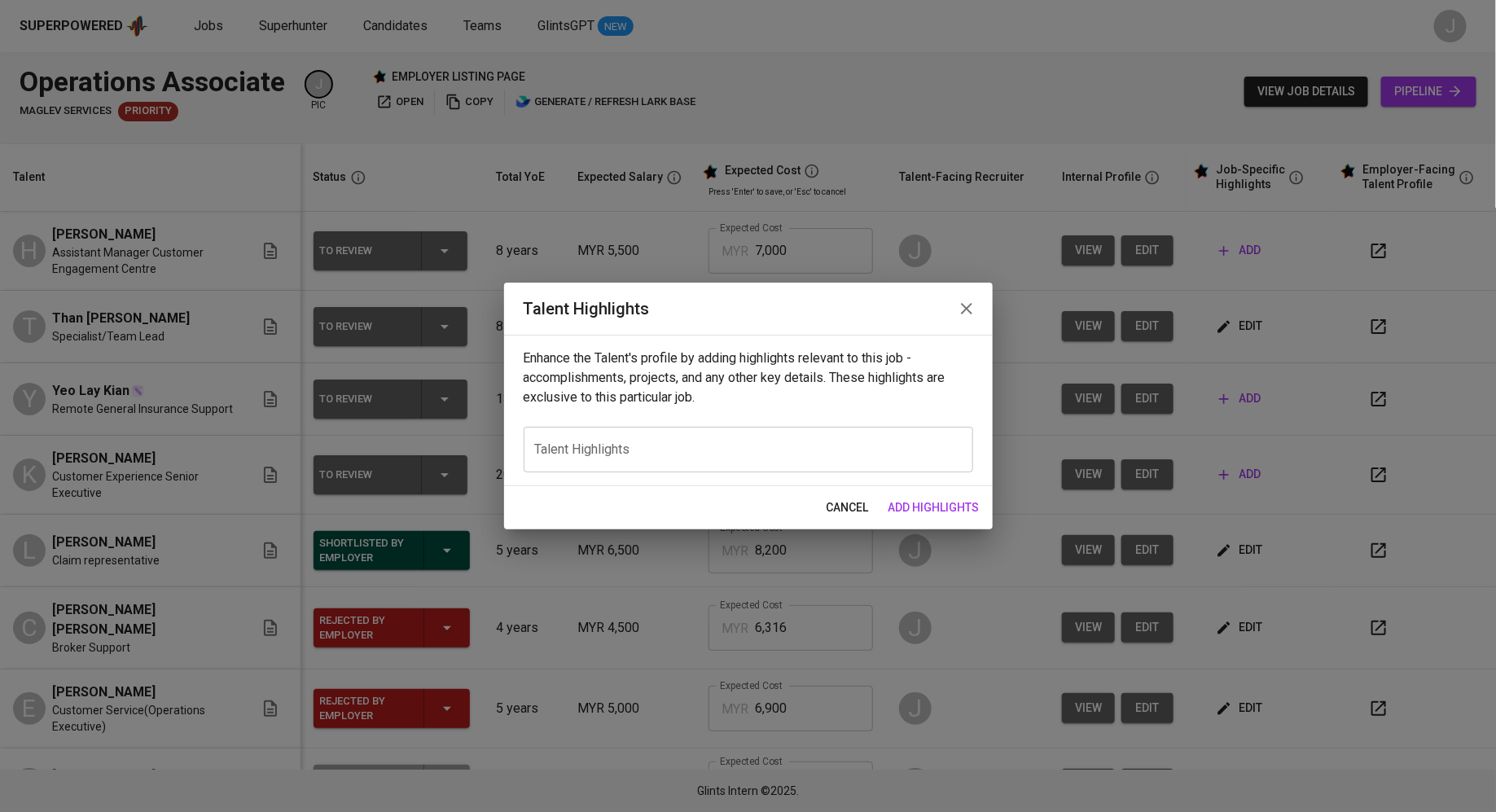
click at [595, 438] on div "x Talent Highlights" at bounding box center [748, 450] width 450 height 46
paste textarea "Hee Su Qi is a dedicated insurance professional with over eight years of compre…"
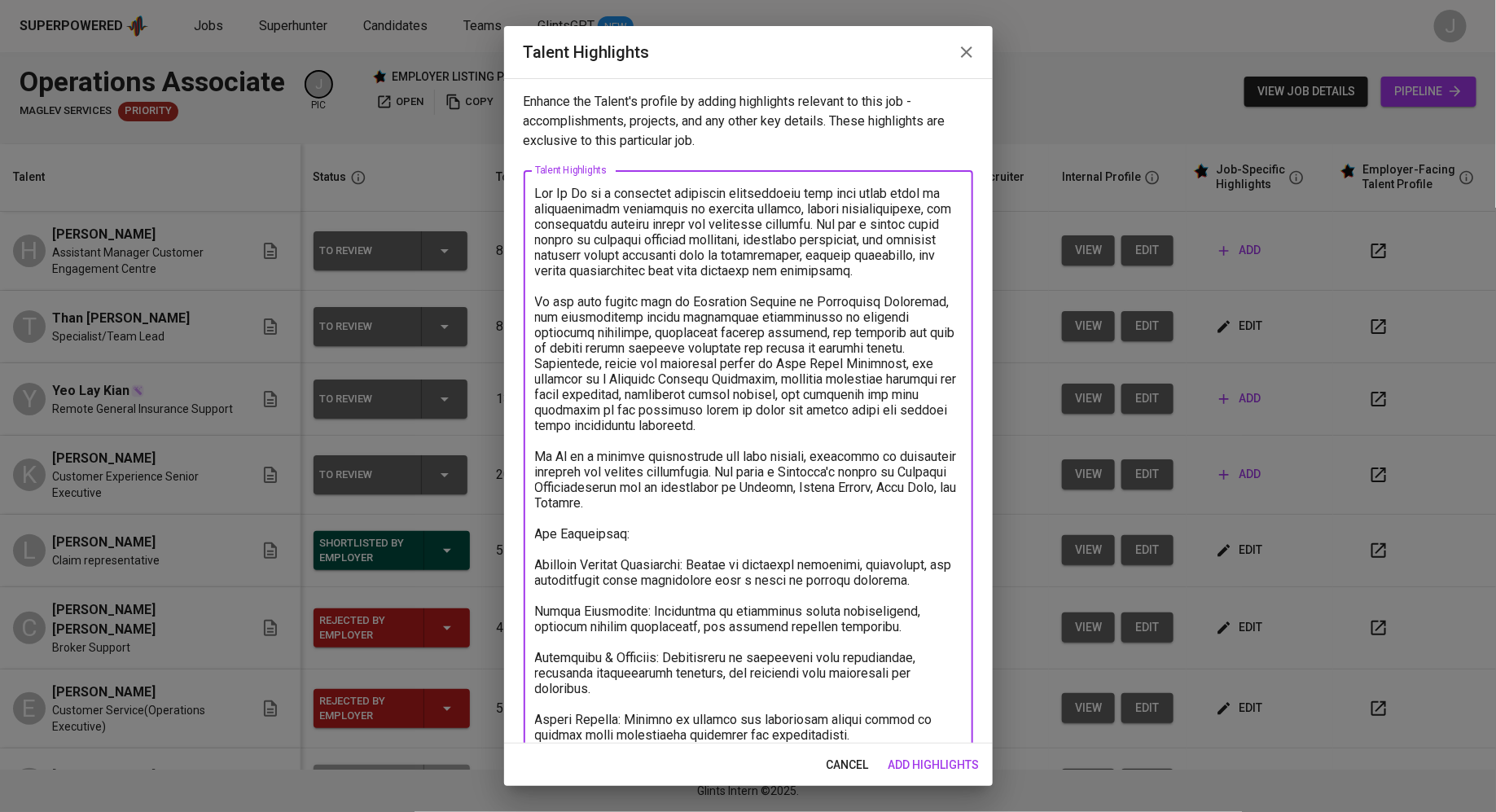
click at [633, 269] on textarea at bounding box center [748, 464] width 427 height 557
click at [773, 205] on textarea at bounding box center [748, 464] width 427 height 557
click at [837, 208] on textarea at bounding box center [748, 464] width 427 height 557
click at [788, 231] on textarea at bounding box center [748, 464] width 427 height 557
click at [799, 256] on textarea at bounding box center [748, 464] width 427 height 557
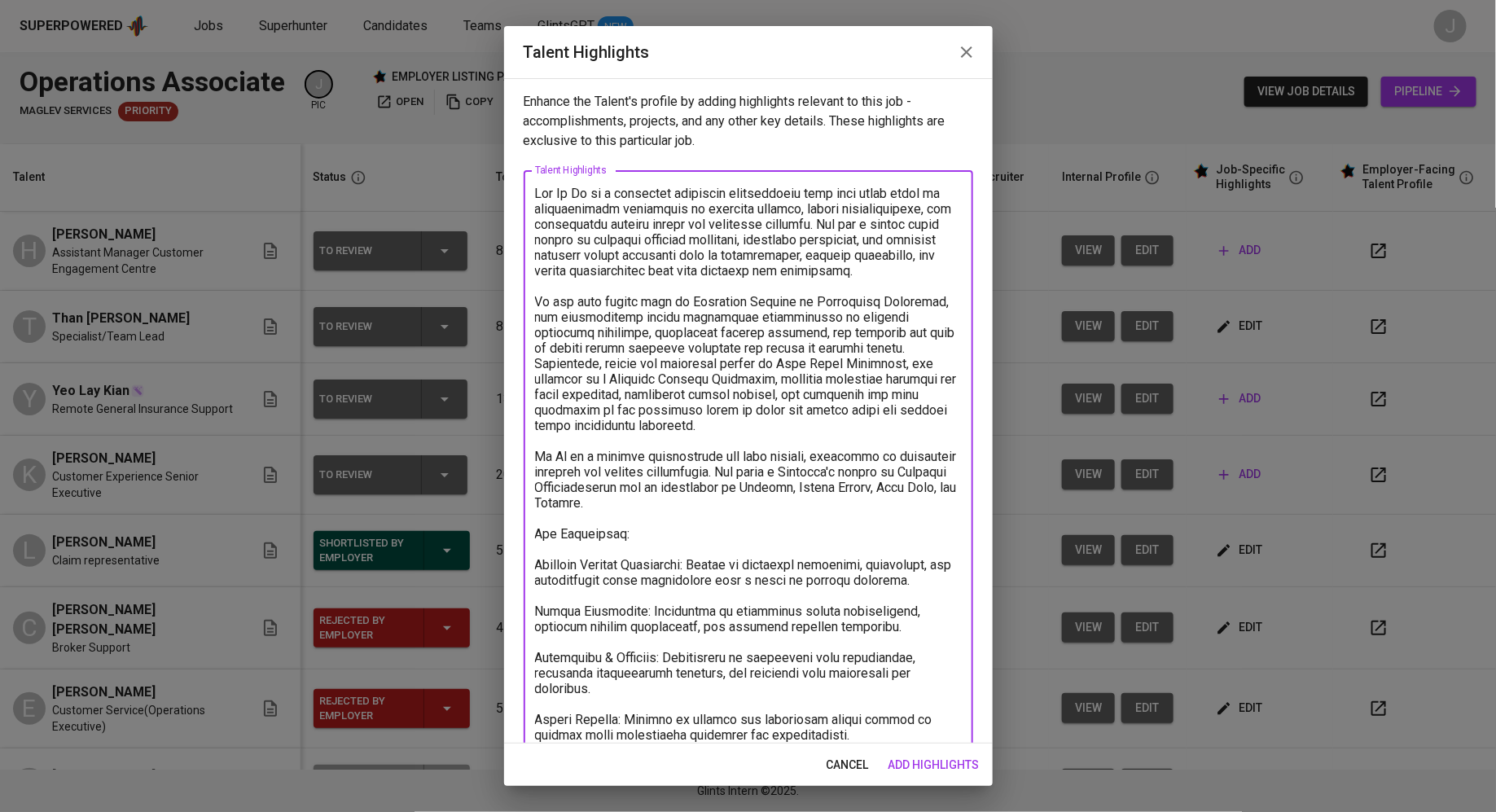
click at [754, 312] on textarea at bounding box center [748, 464] width 427 height 557
click at [698, 297] on textarea at bounding box center [748, 464] width 427 height 557
click at [713, 299] on textarea at bounding box center [748, 464] width 427 height 557
click at [743, 360] on textarea at bounding box center [748, 464] width 427 height 557
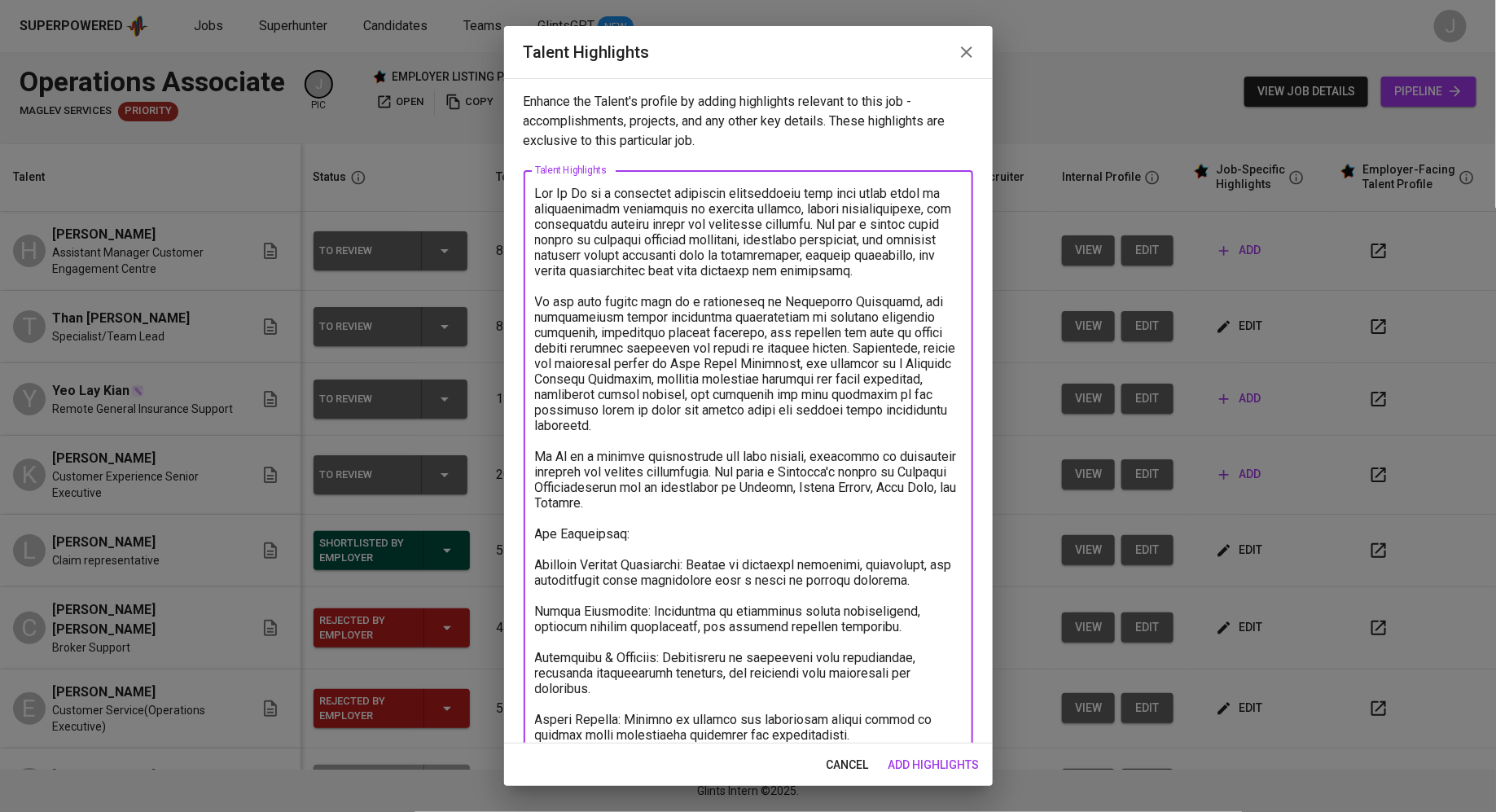
click at [686, 392] on textarea at bounding box center [748, 464] width 427 height 557
click at [709, 424] on textarea at bounding box center [748, 464] width 427 height 557
click at [676, 320] on textarea at bounding box center [748, 464] width 427 height 557
click at [710, 359] on textarea at bounding box center [748, 464] width 427 height 557
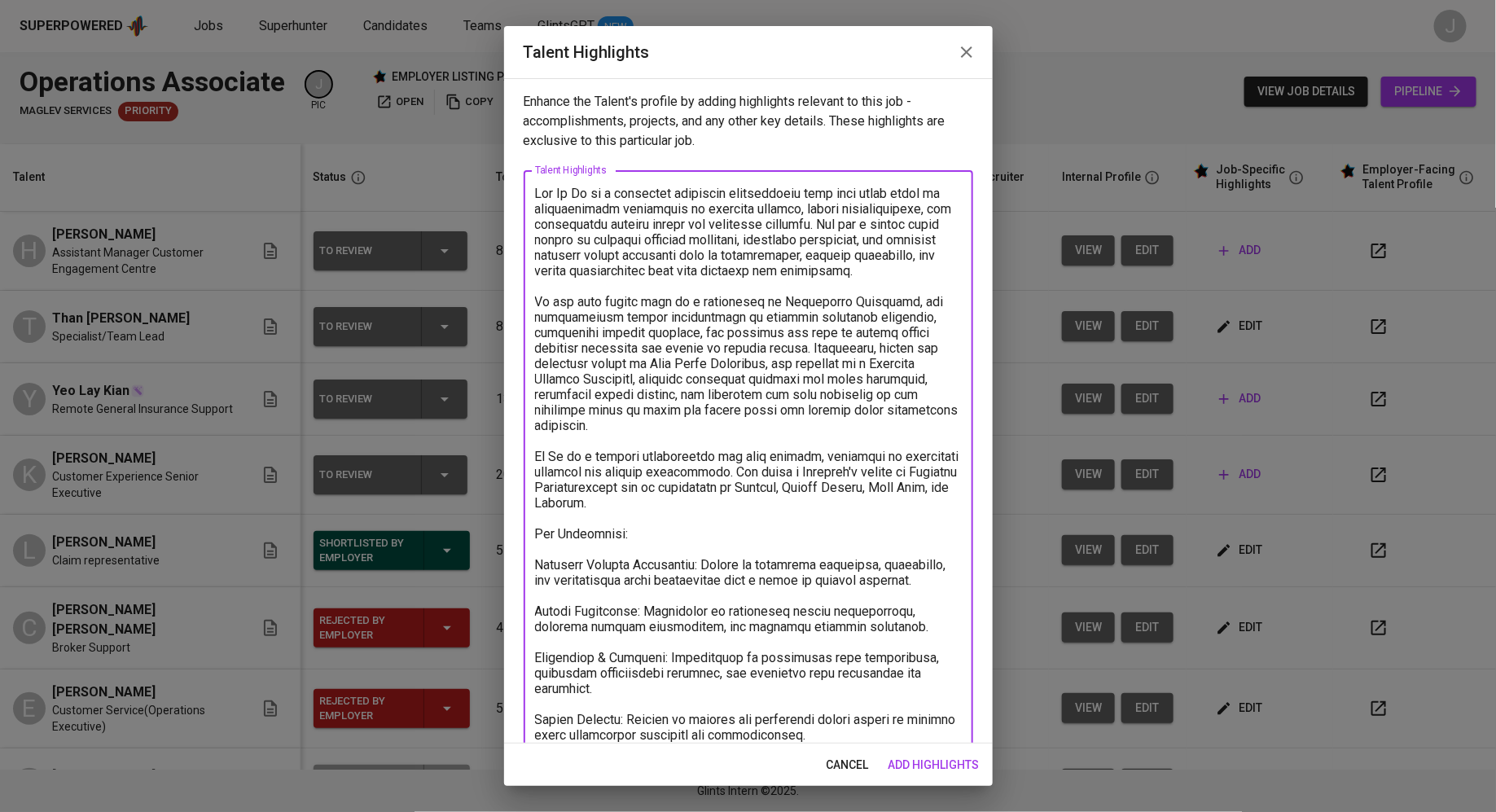
click at [686, 412] on textarea at bounding box center [748, 464] width 427 height 557
click at [686, 462] on textarea at bounding box center [748, 464] width 427 height 557
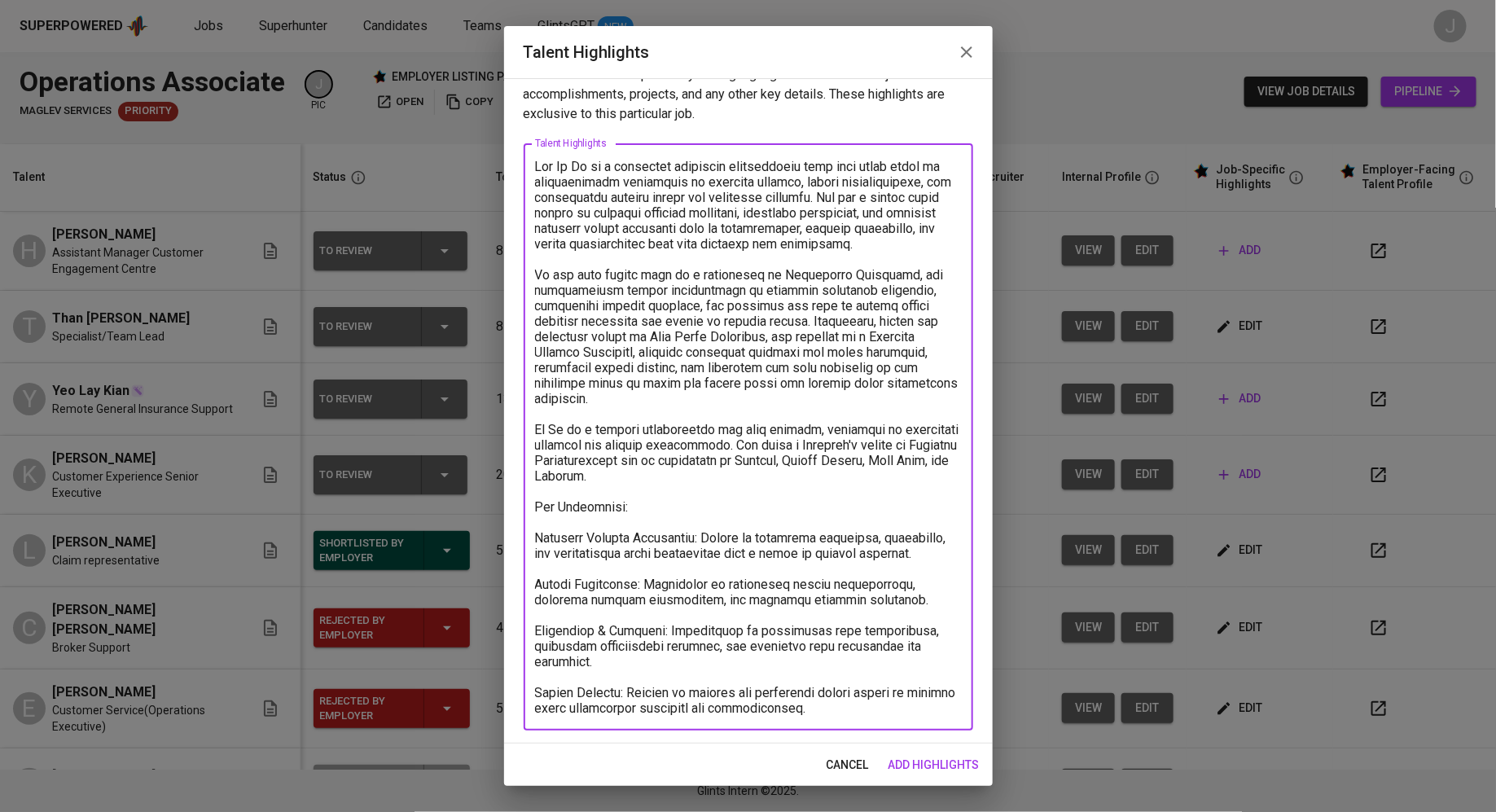
click at [801, 432] on textarea at bounding box center [748, 437] width 427 height 557
click at [827, 431] on textarea at bounding box center [748, 437] width 427 height 557
click at [540, 536] on textarea at bounding box center [748, 437] width 427 height 557
click at [869, 705] on textarea at bounding box center [748, 437] width 427 height 557
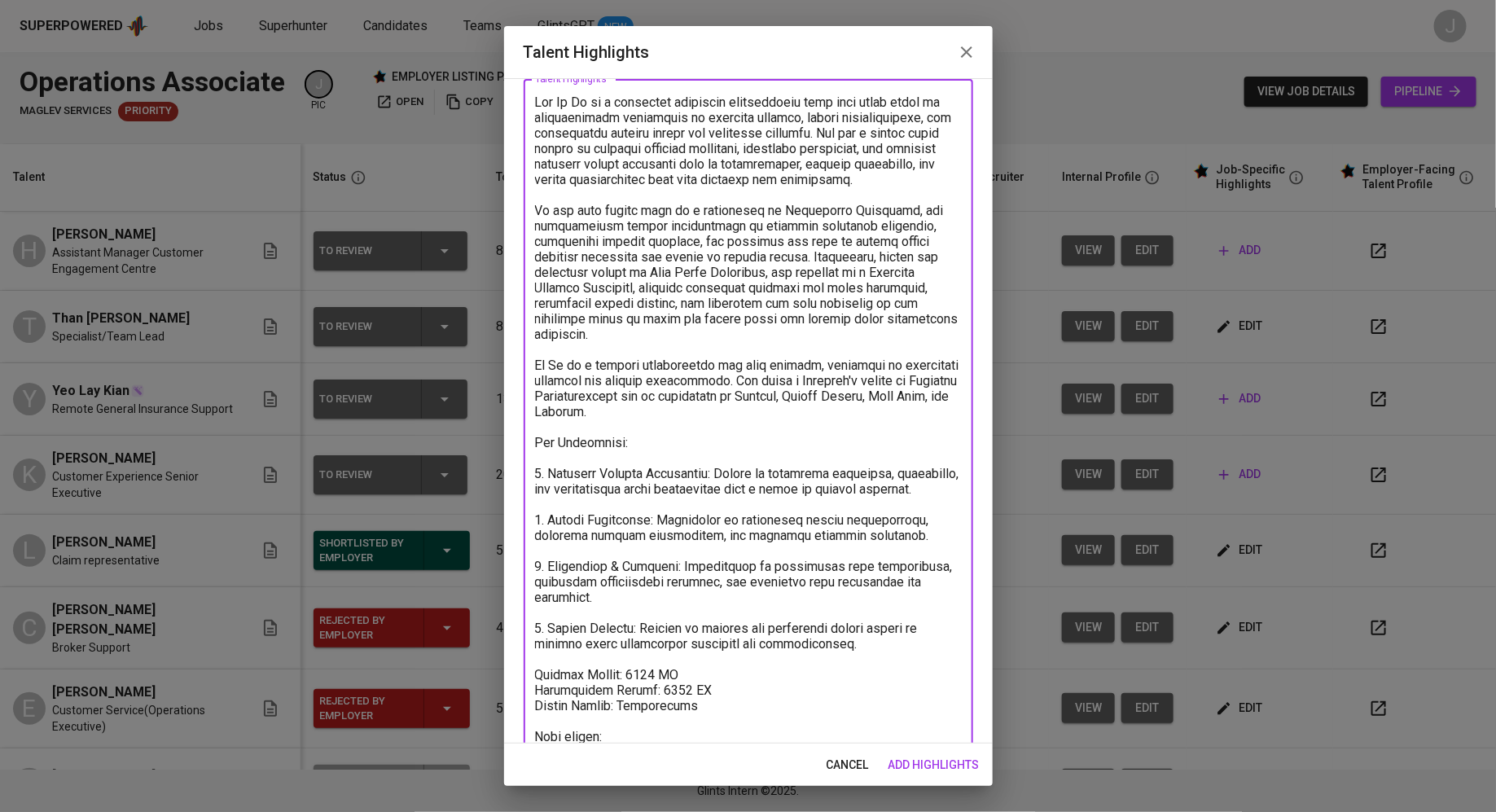
scroll to position [119, 0]
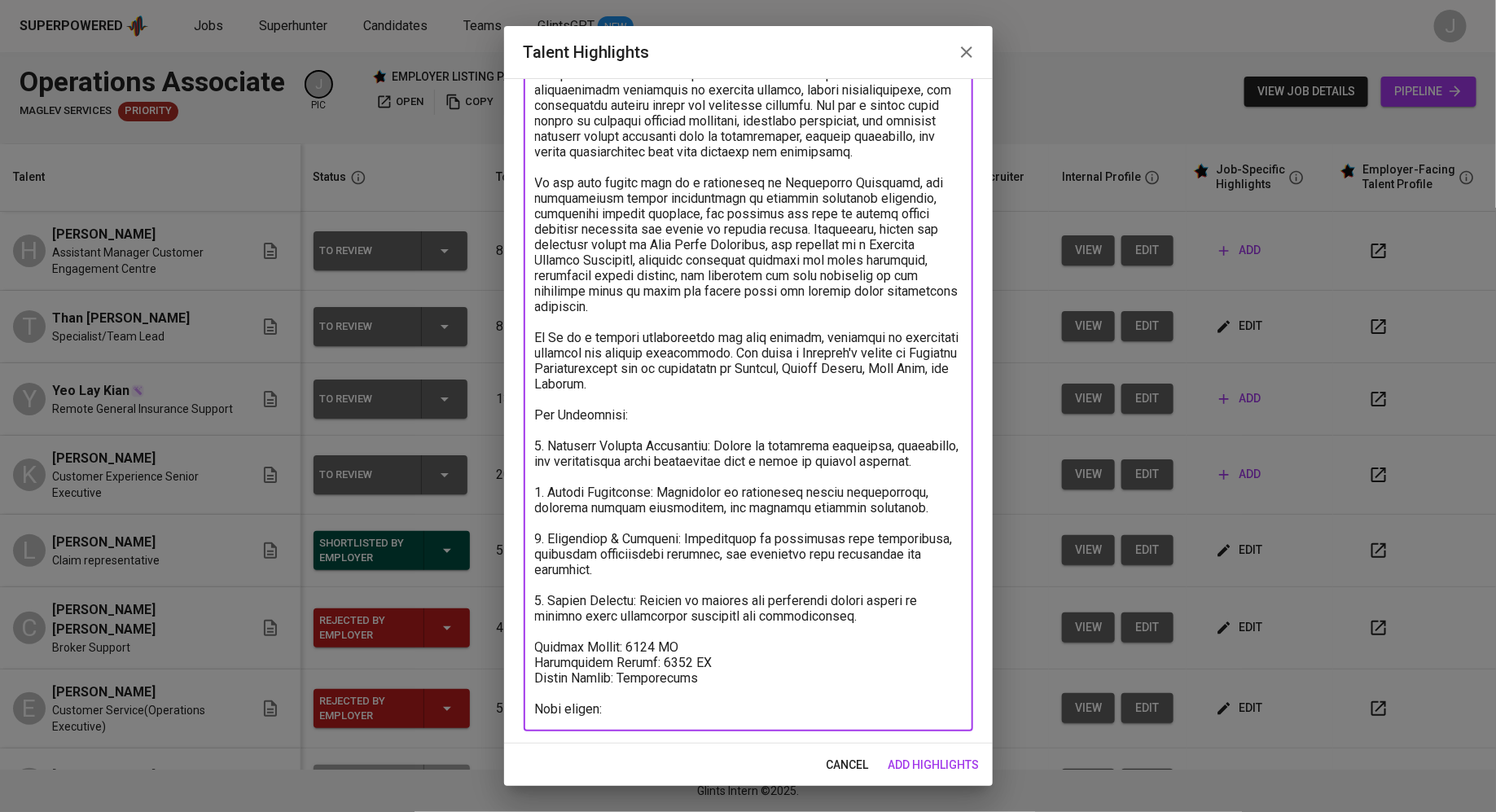
paste textarea "https://glints.sg.larksuite.com/wiki/NozDwWomOiUz0fk6jV7lQDOYgeb"
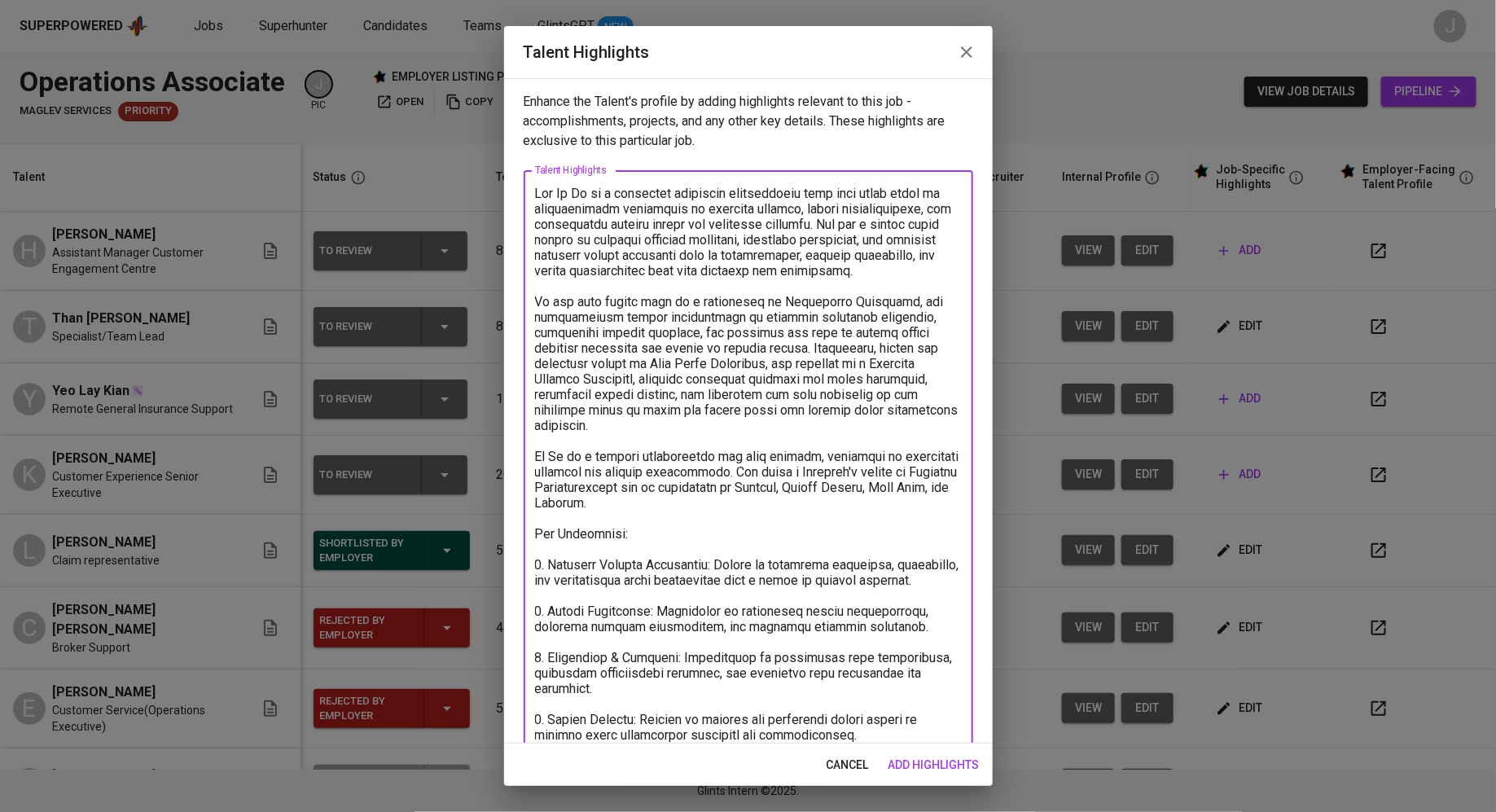
scroll to position [135, 0]
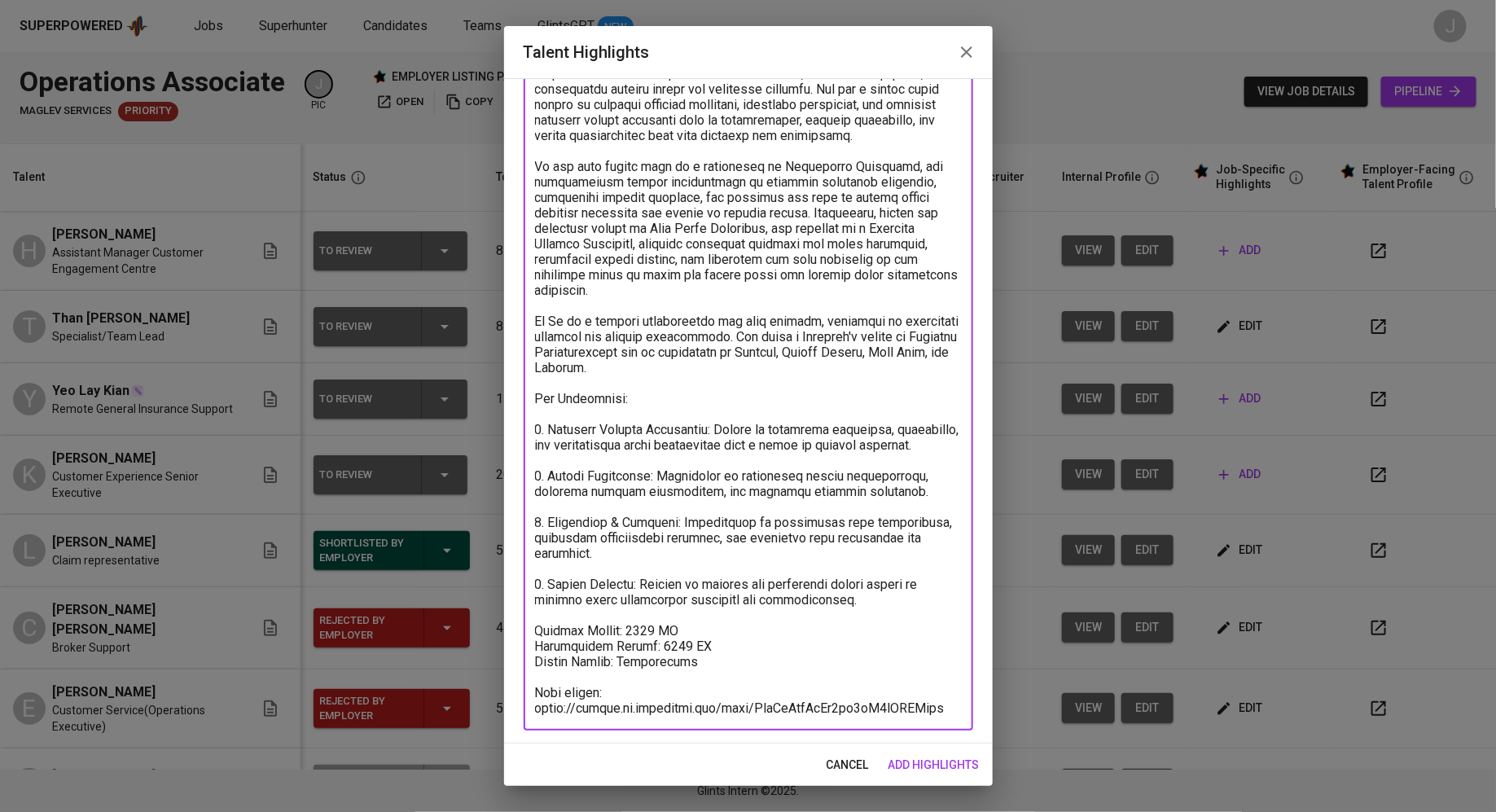
type textarea "Hee Su Qi is a dedicated insurance professional with over eight years of compre…"
click at [926, 766] on span "add highlights" at bounding box center [934, 765] width 91 height 20
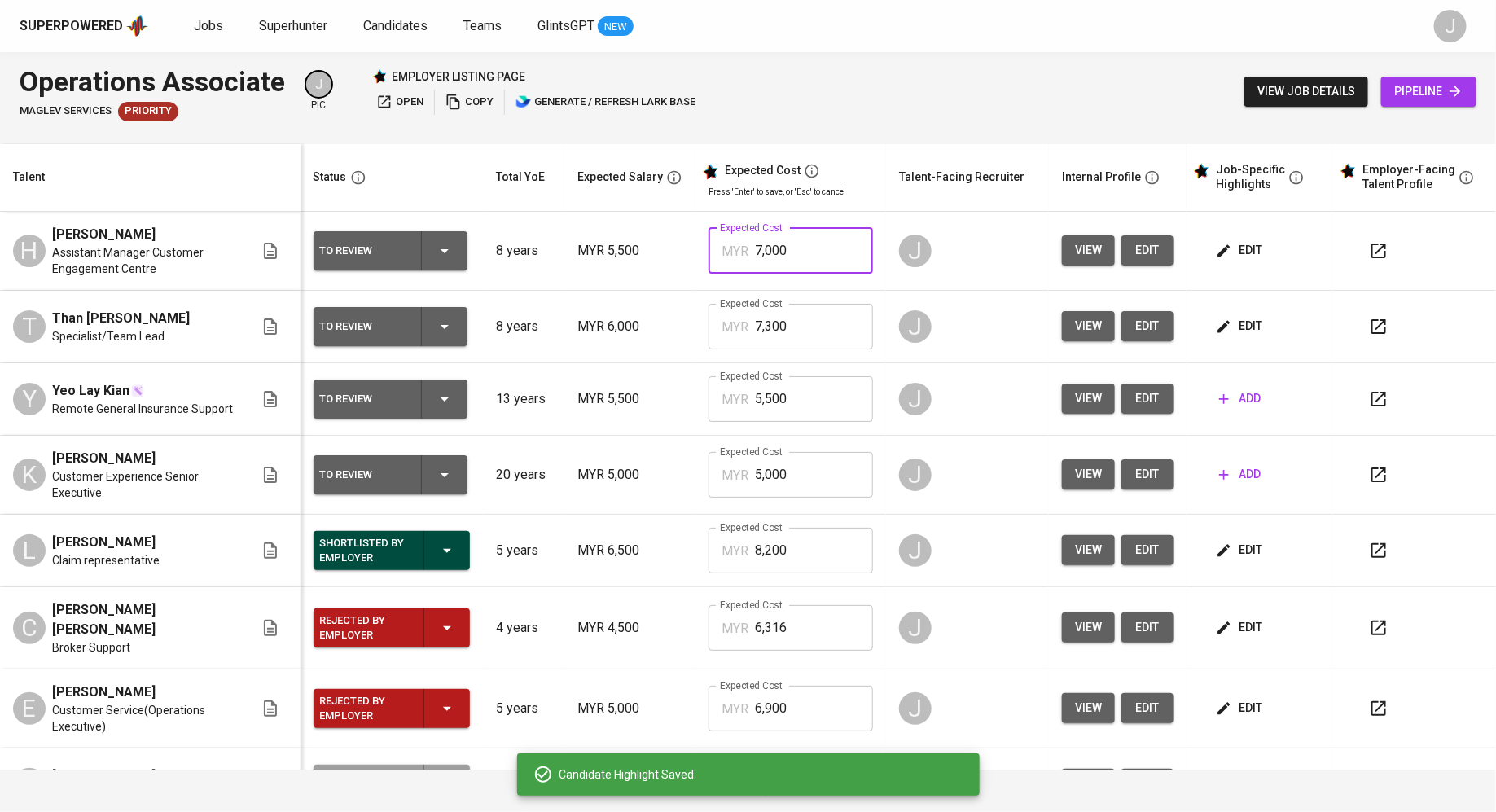
click at [826, 231] on input "7,000" at bounding box center [814, 250] width 118 height 46
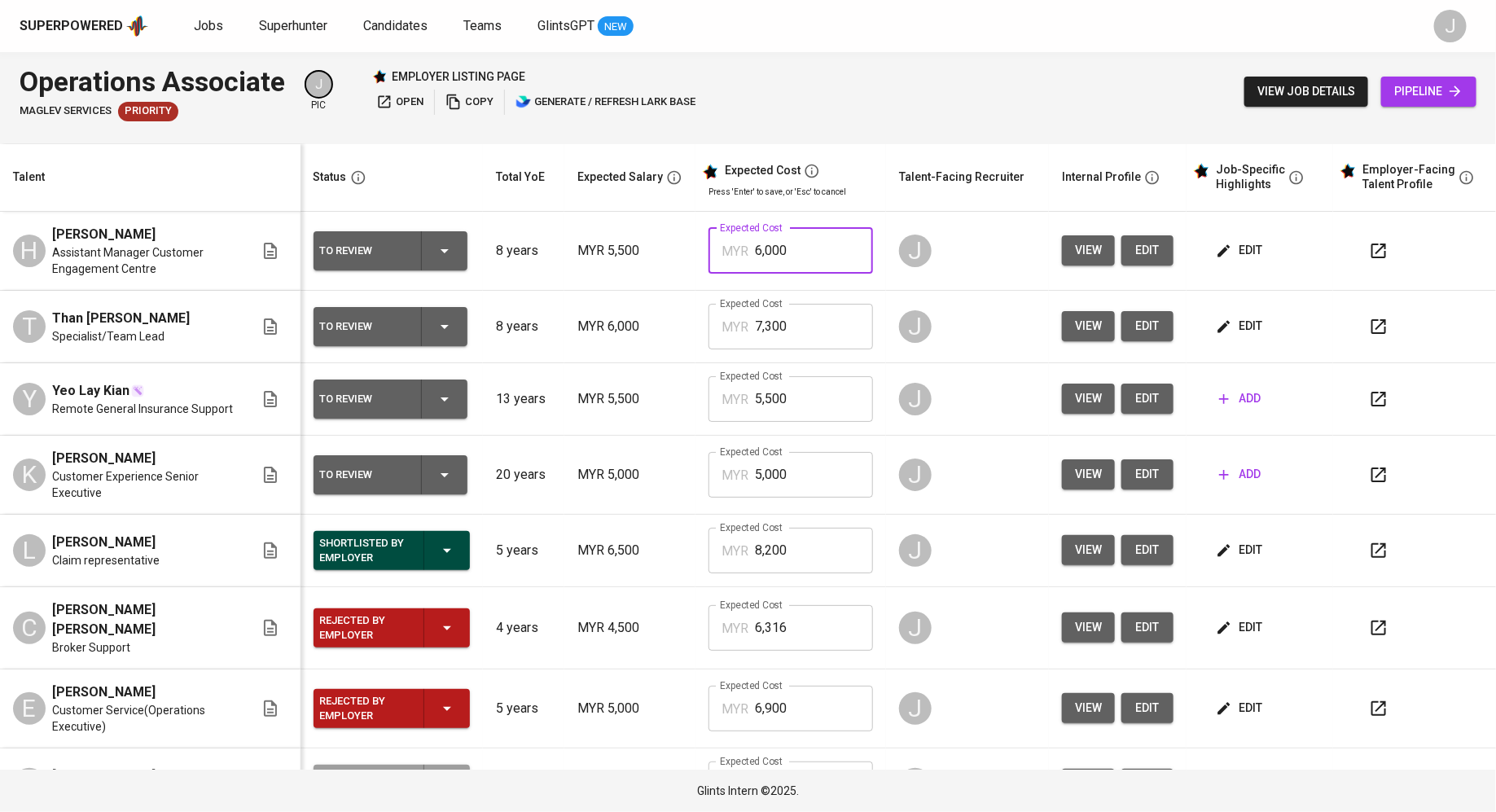
type input "6,000"
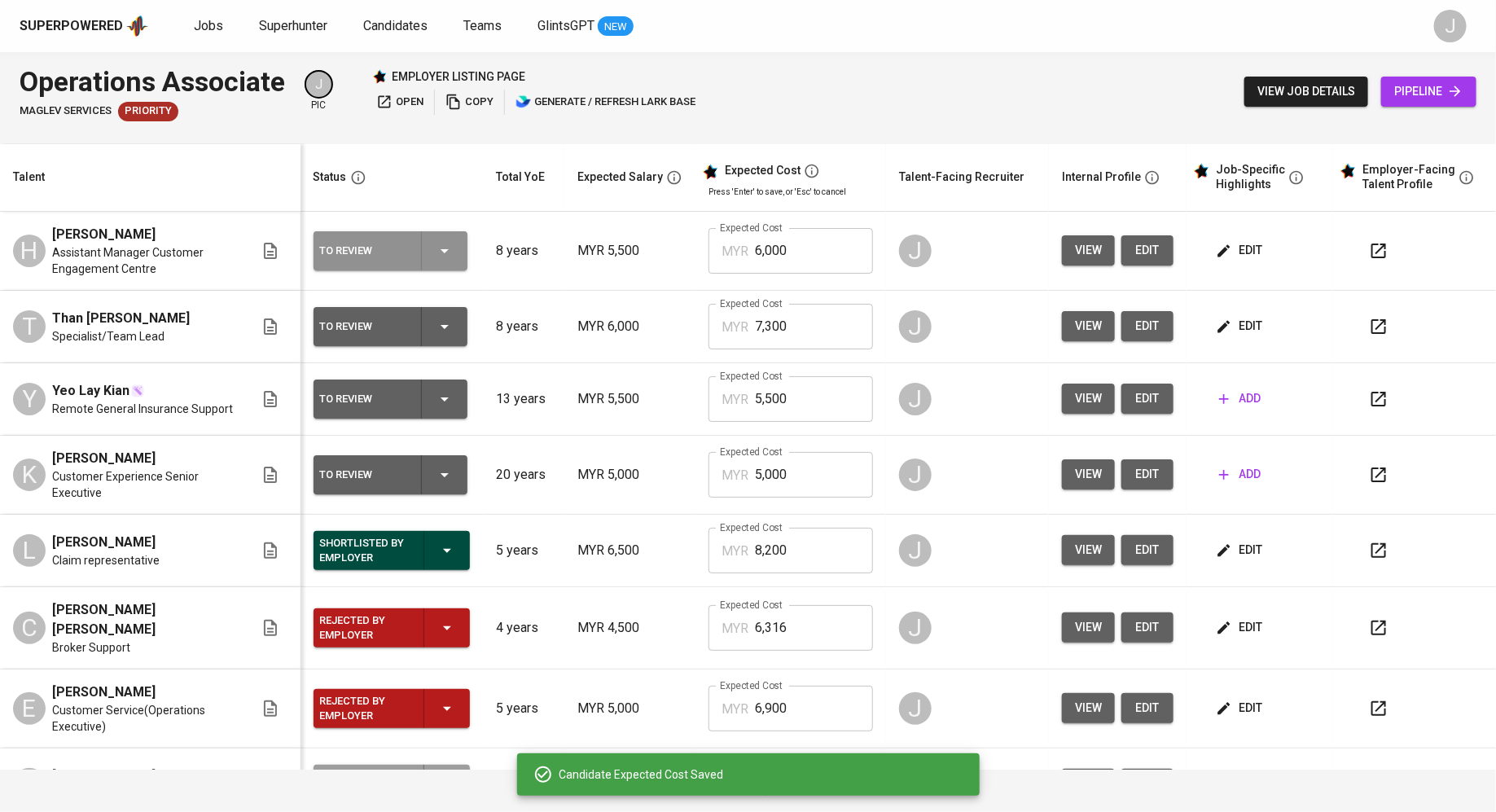
click at [326, 242] on div "To Review" at bounding box center [364, 250] width 88 height 21
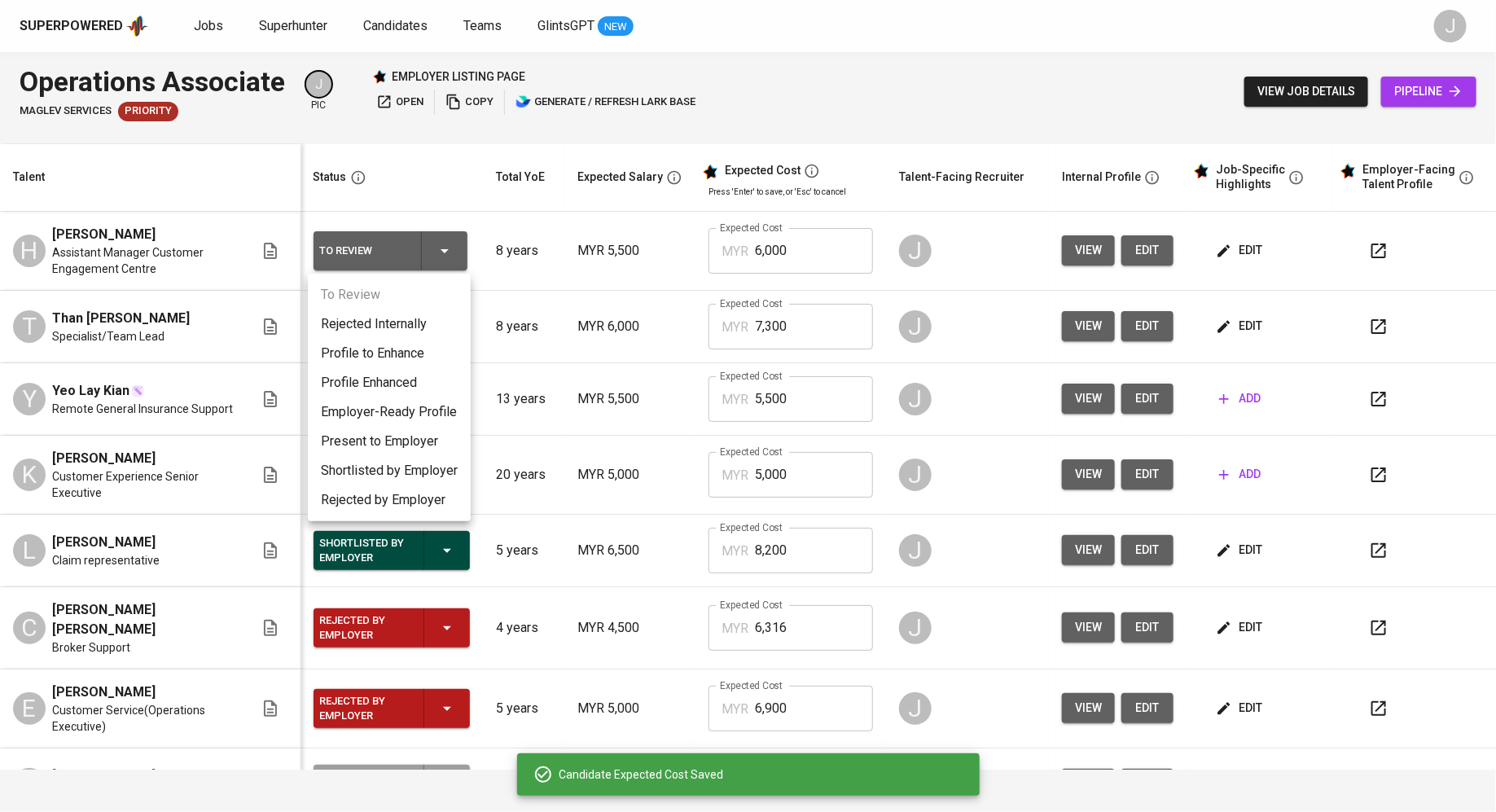
click at [373, 446] on li "Present to Employer" at bounding box center [389, 442] width 163 height 29
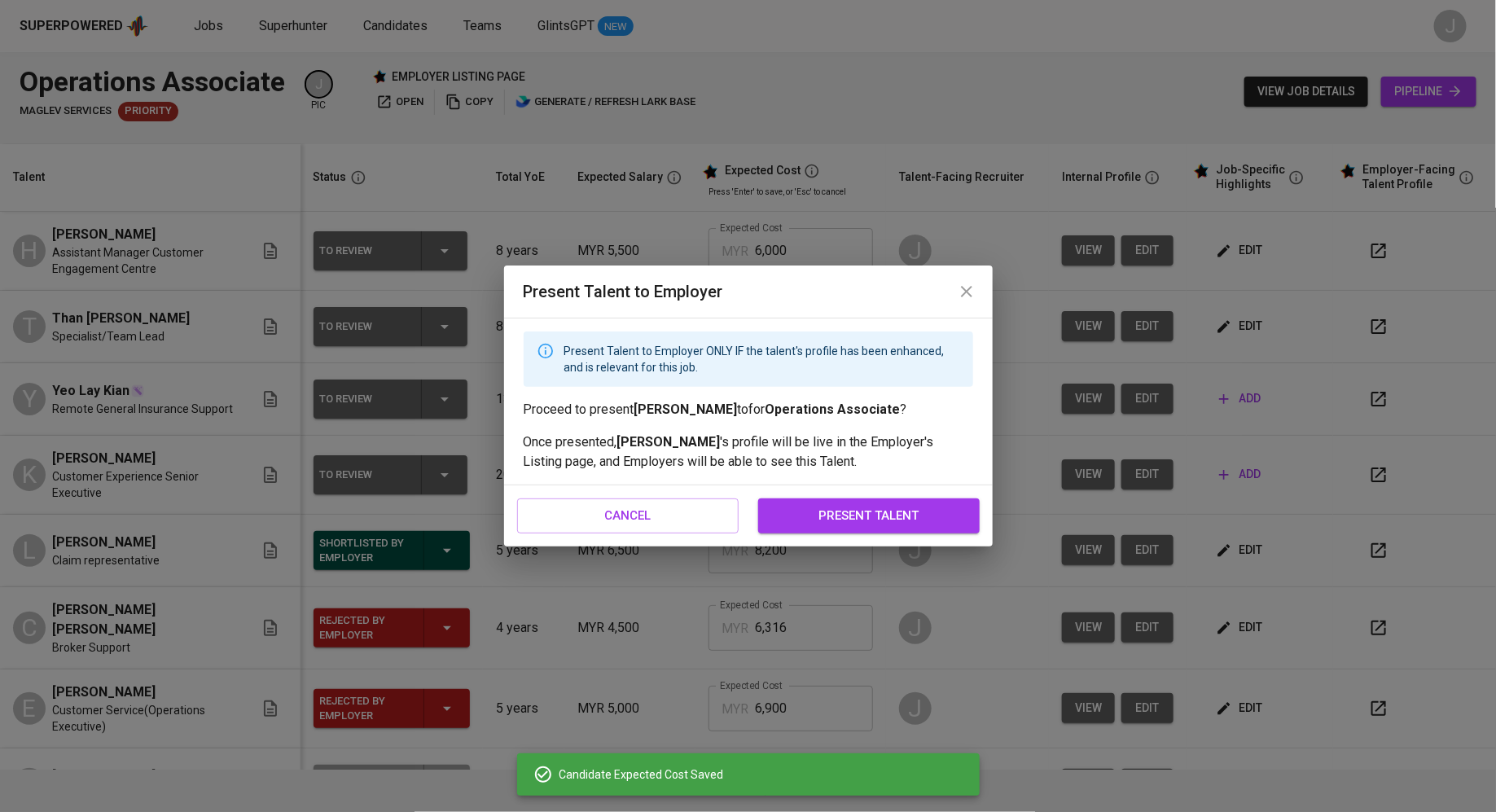
click at [929, 523] on span "present talent" at bounding box center [869, 515] width 186 height 21
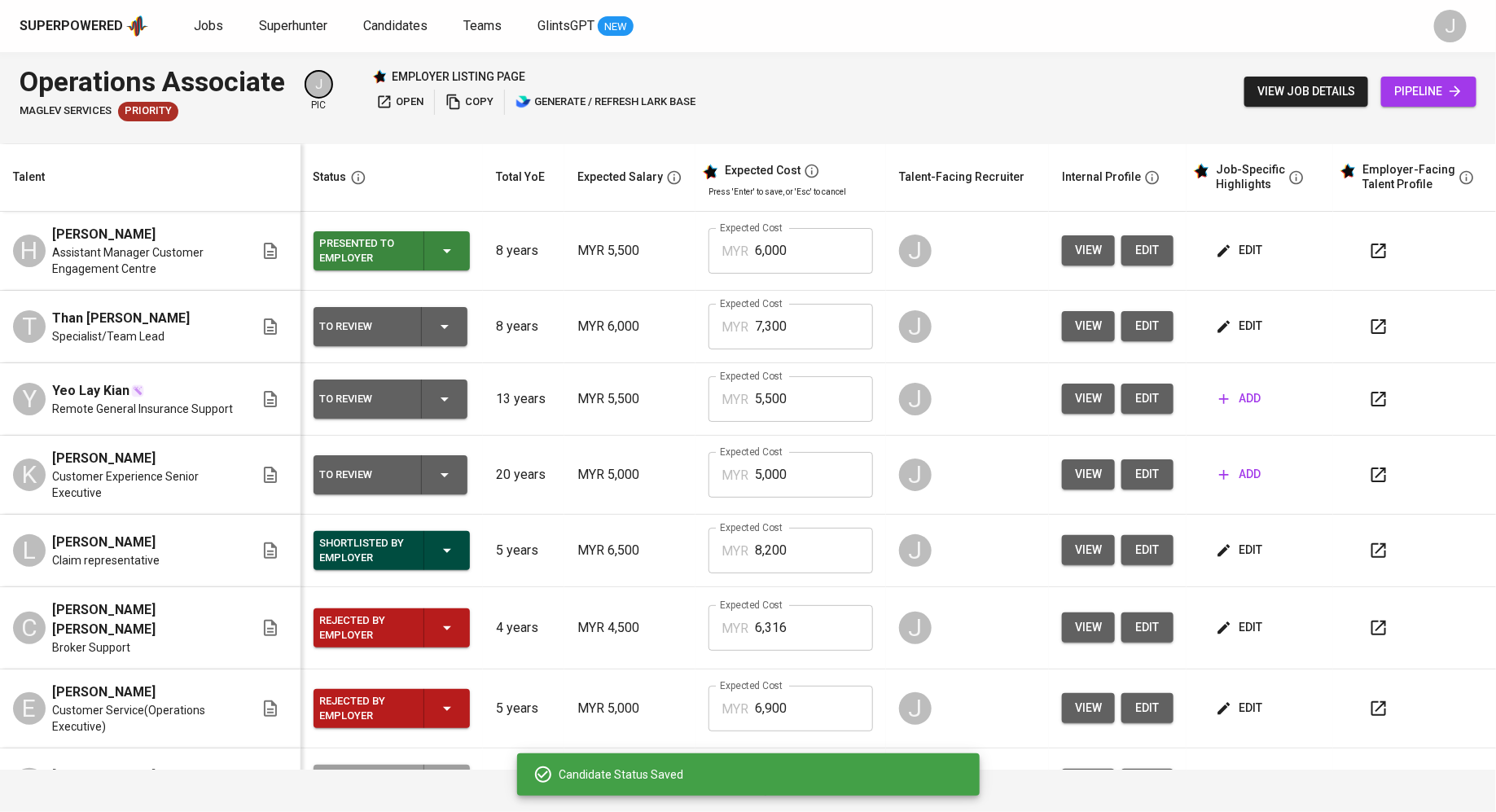
click at [419, 327] on div "To Review" at bounding box center [391, 326] width 141 height 39
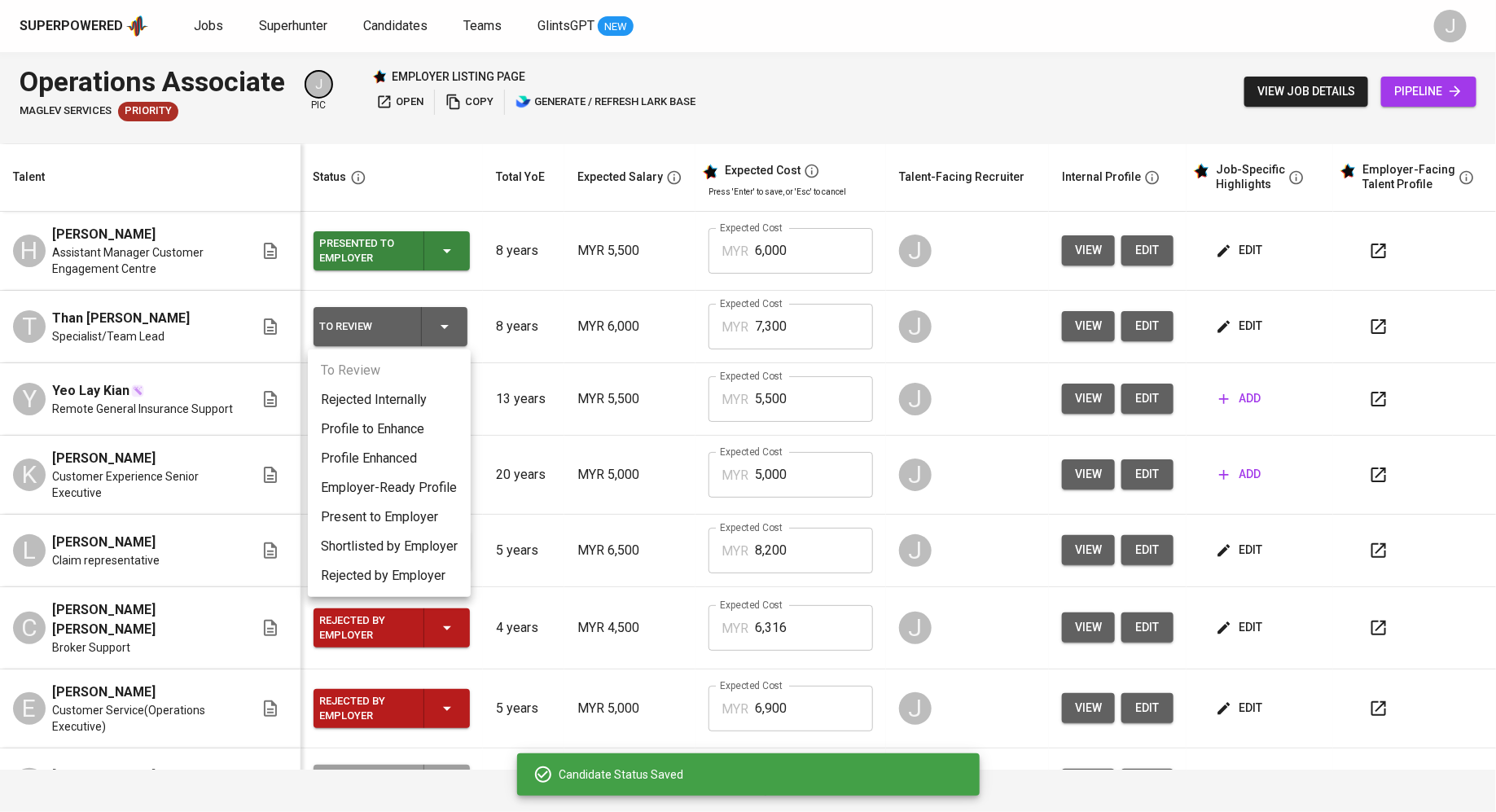
click at [392, 518] on li "Present to Employer" at bounding box center [389, 517] width 163 height 29
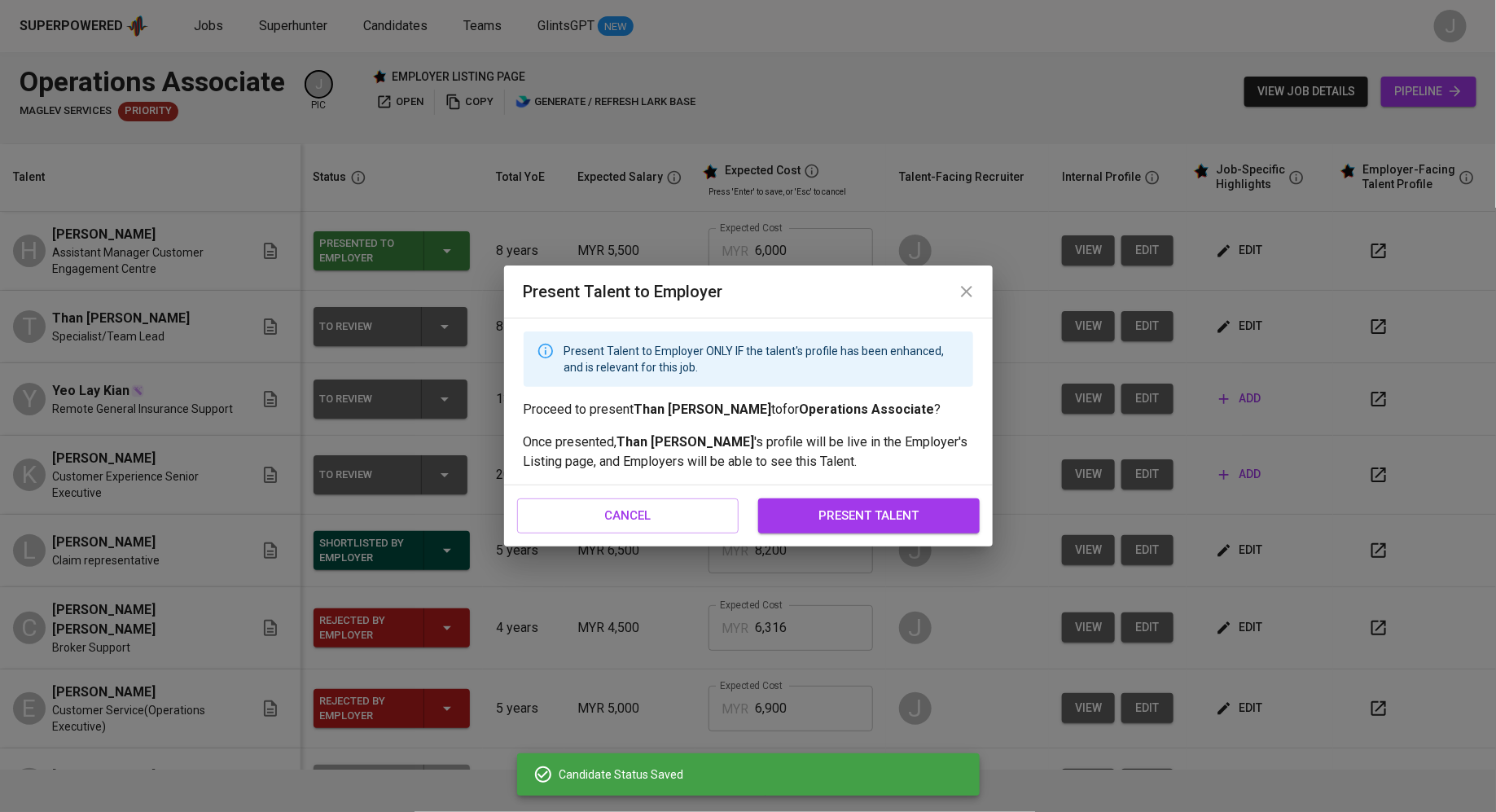
click at [885, 505] on span "present talent" at bounding box center [869, 515] width 186 height 21
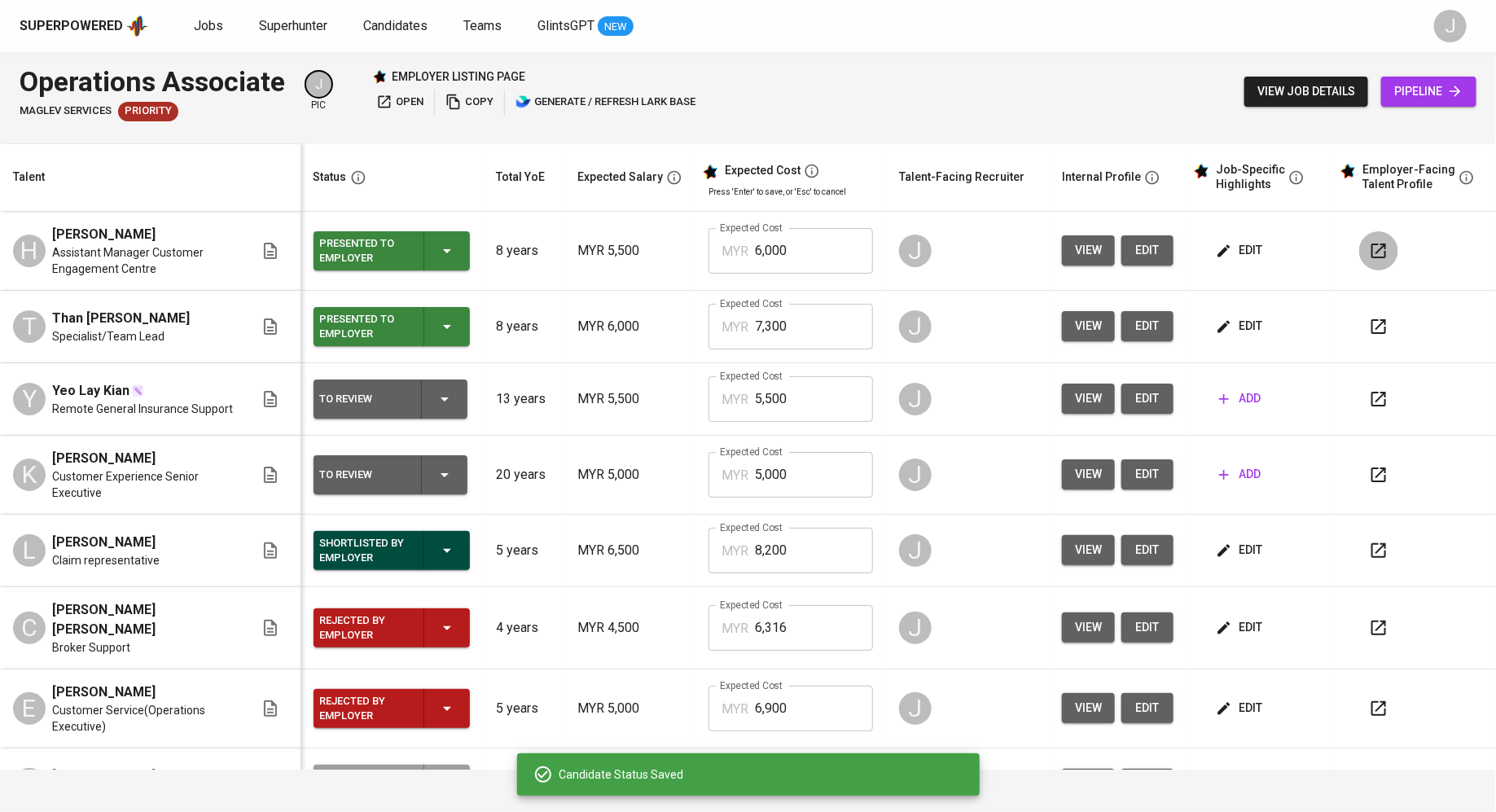
click at [1370, 263] on button "button" at bounding box center [1379, 250] width 39 height 39
